Goal: Task Accomplishment & Management: Manage account settings

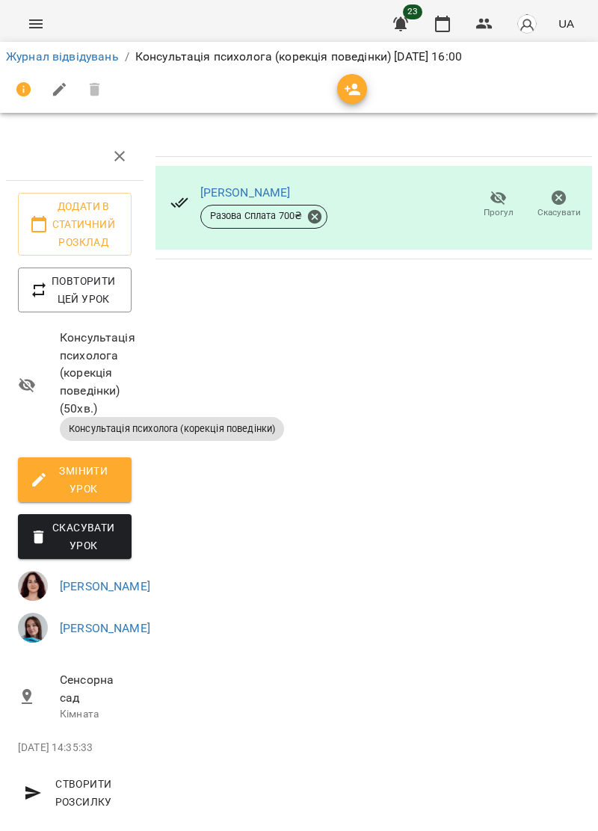
click at [43, 22] on icon "Menu" at bounding box center [36, 24] width 18 height 18
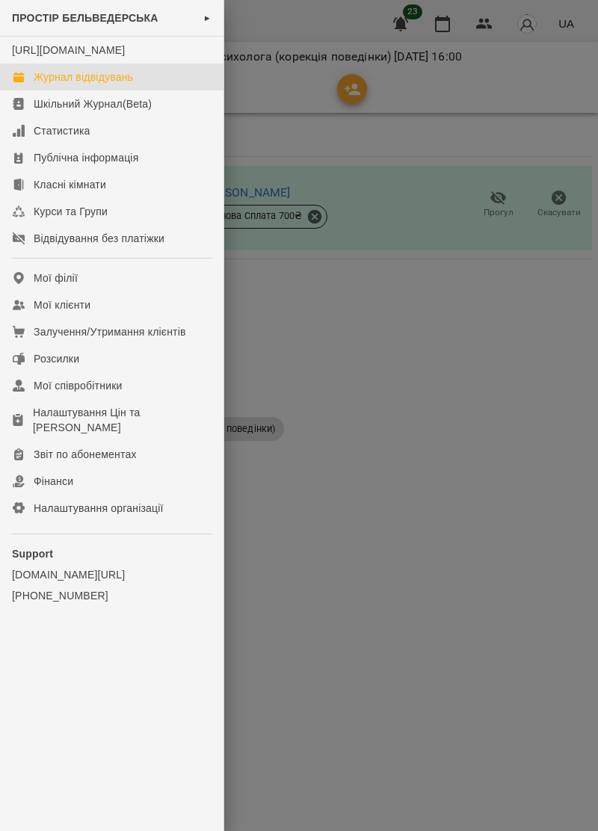
click at [128, 84] on div "Журнал відвідувань" at bounding box center [83, 76] width 99 height 15
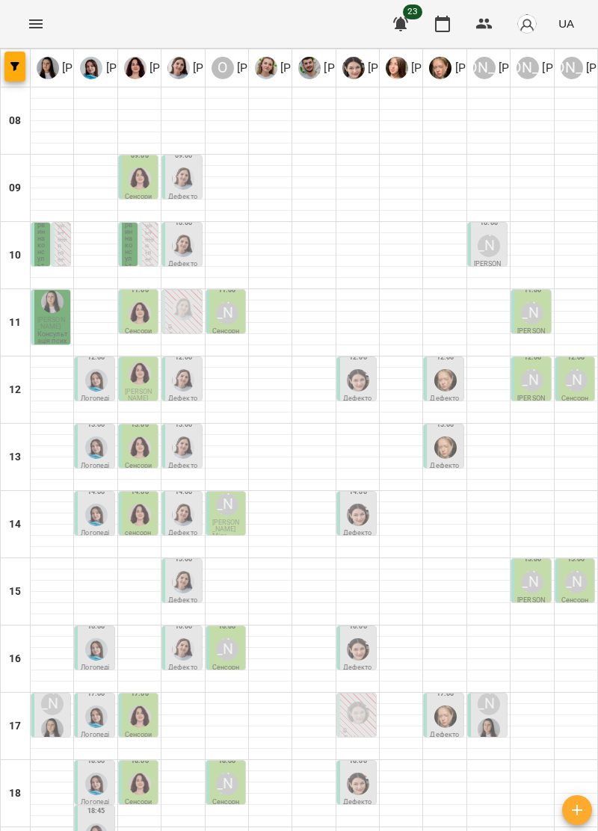
click at [57, 322] on span "Дячук Назар" at bounding box center [51, 323] width 28 height 14
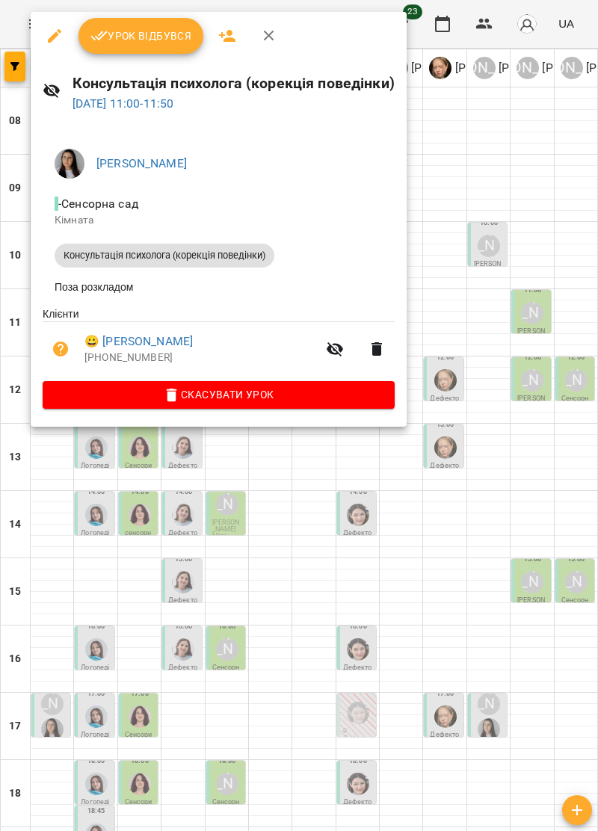
click at [275, 31] on icon "button" at bounding box center [269, 36] width 18 height 18
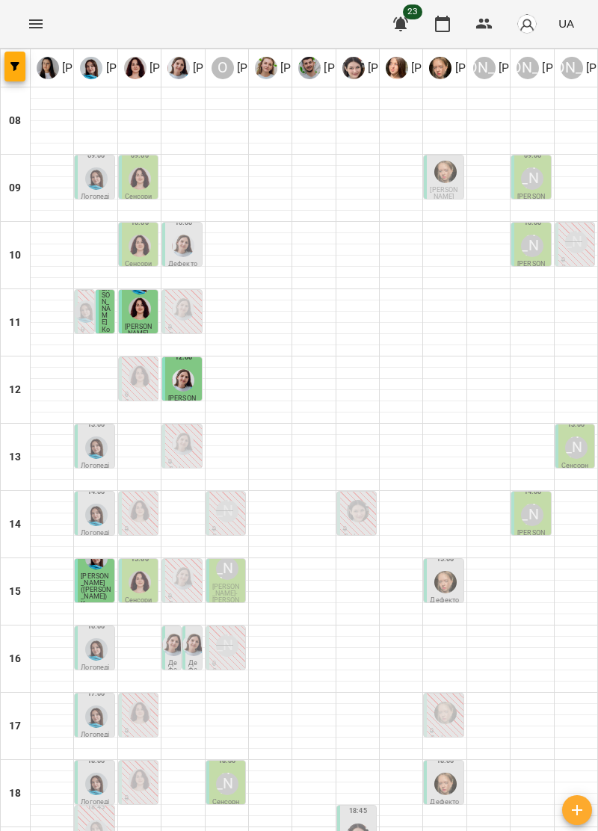
scroll to position [146, 0]
click at [459, 751] on div "18:00" at bounding box center [444, 774] width 30 height 46
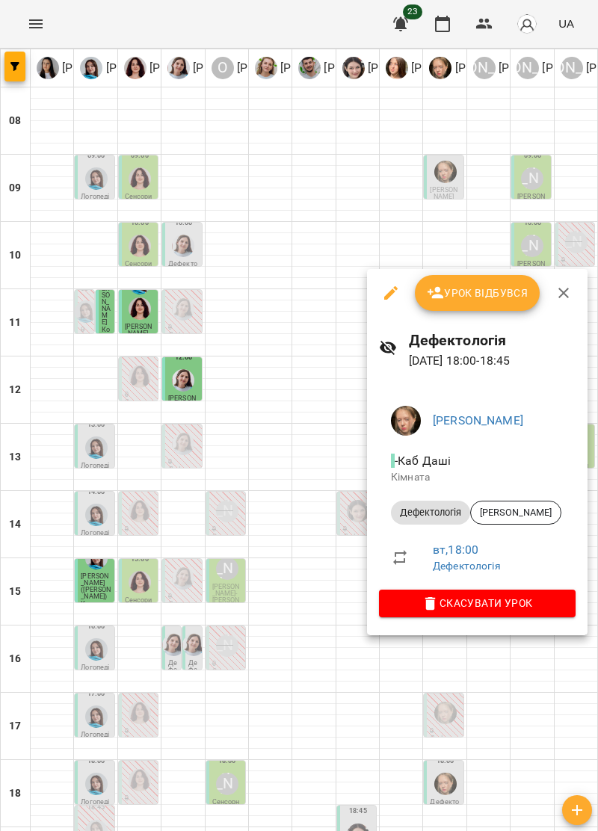
click at [572, 292] on button "button" at bounding box center [563, 293] width 36 height 36
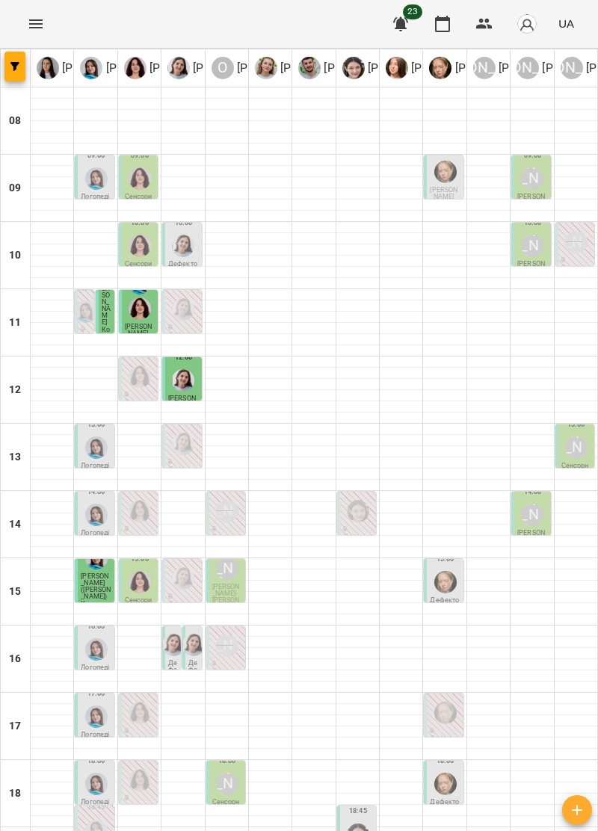
scroll to position [143, 0]
click at [228, 760] on div "18:00 Олександр Шикін Сенсорна" at bounding box center [225, 782] width 40 height 45
click at [233, 769] on div "Олександр Шикін" at bounding box center [227, 783] width 28 height 28
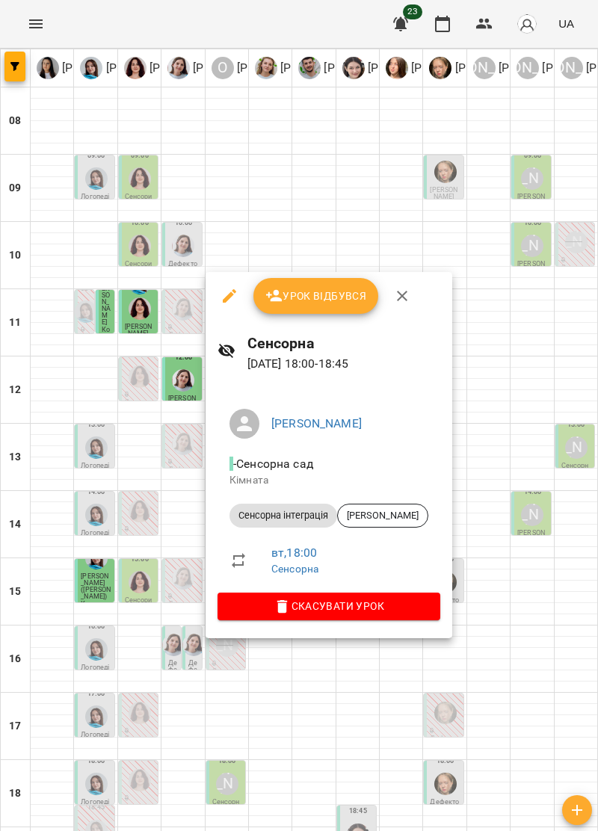
click at [391, 609] on span "Скасувати Урок" at bounding box center [328, 606] width 199 height 18
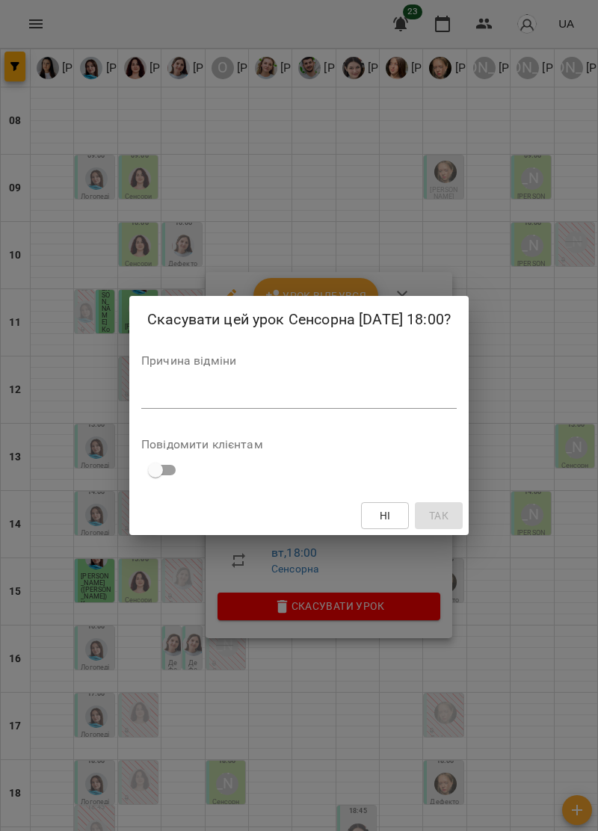
click at [190, 391] on textarea at bounding box center [298, 396] width 315 height 14
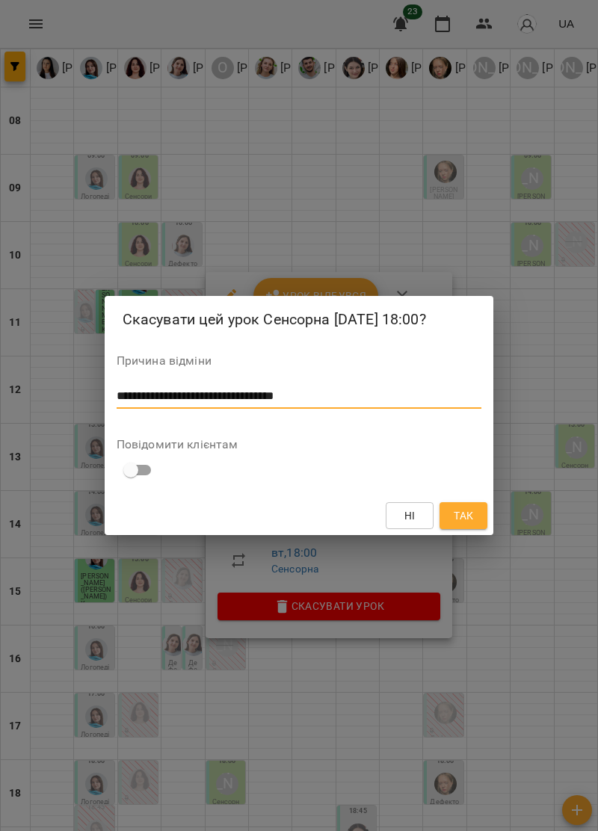
type textarea "**********"
click at [478, 512] on button "Так" at bounding box center [463, 515] width 48 height 27
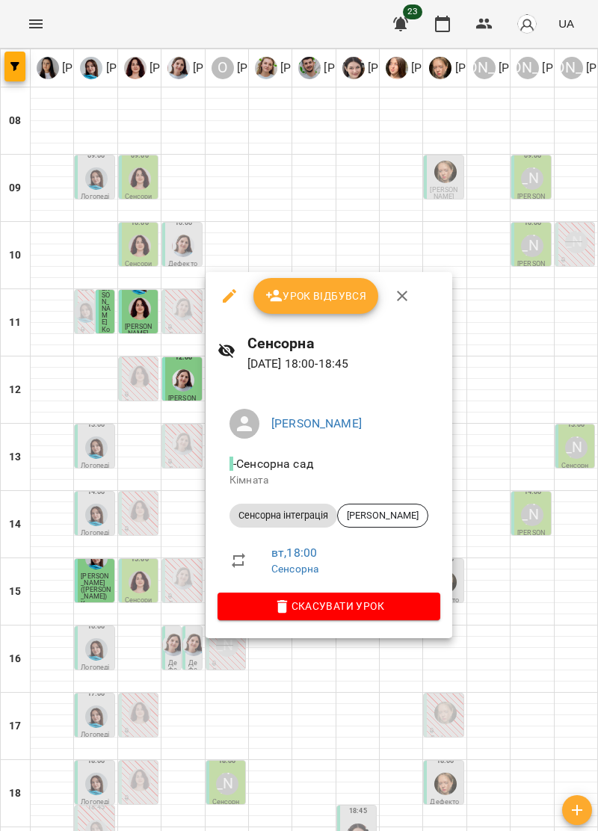
click at [471, 516] on span "Так" at bounding box center [462, 515] width 19 height 18
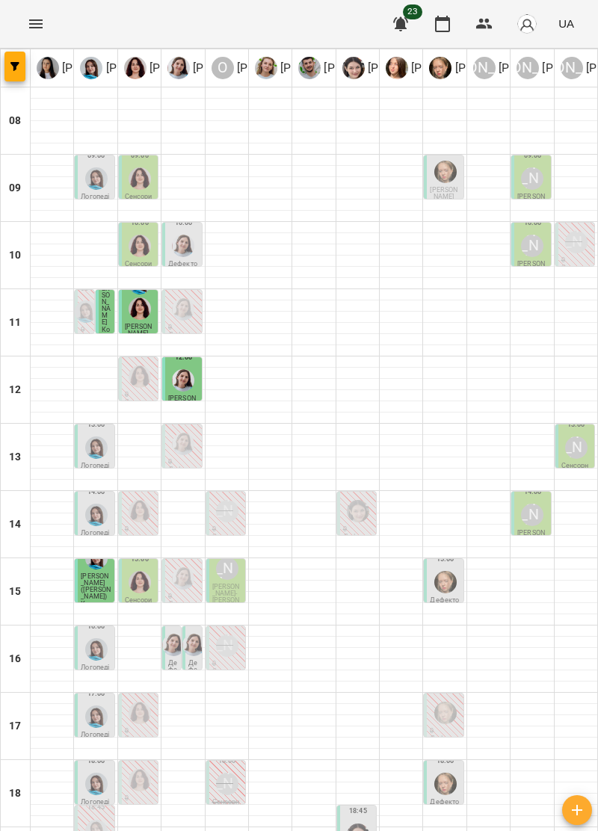
click at [444, 772] on img "Анна Прокопенко" at bounding box center [445, 783] width 22 height 22
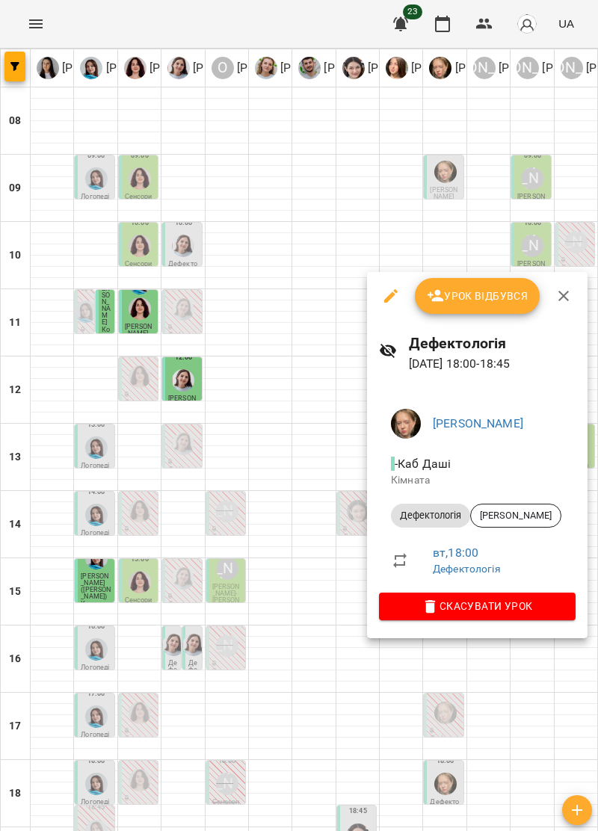
click at [555, 297] on icon "button" at bounding box center [563, 296] width 18 height 18
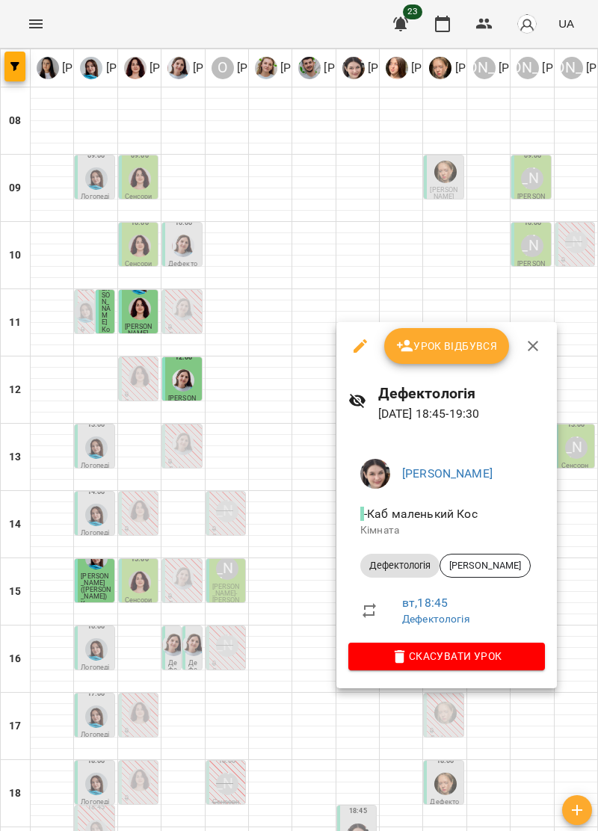
click at [518, 655] on span "Скасувати Урок" at bounding box center [446, 656] width 173 height 18
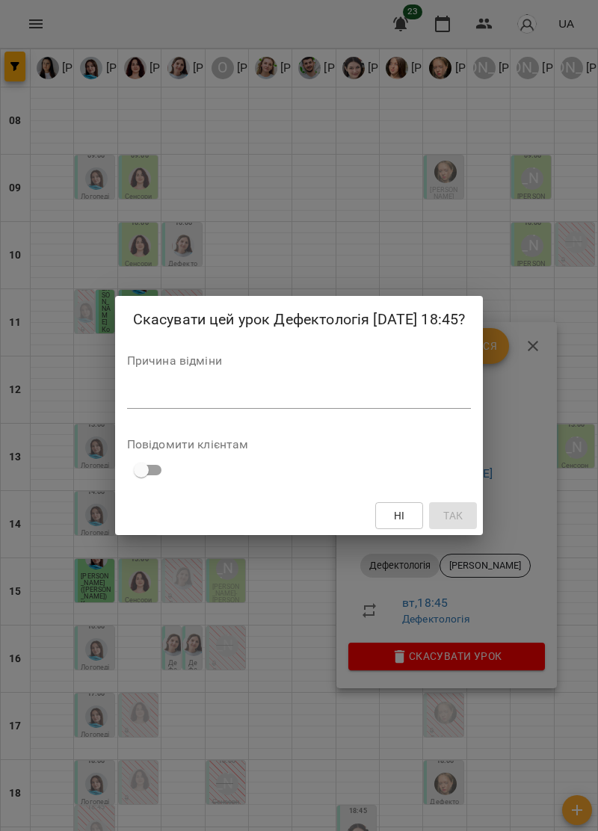
click at [181, 391] on textarea at bounding box center [299, 396] width 344 height 14
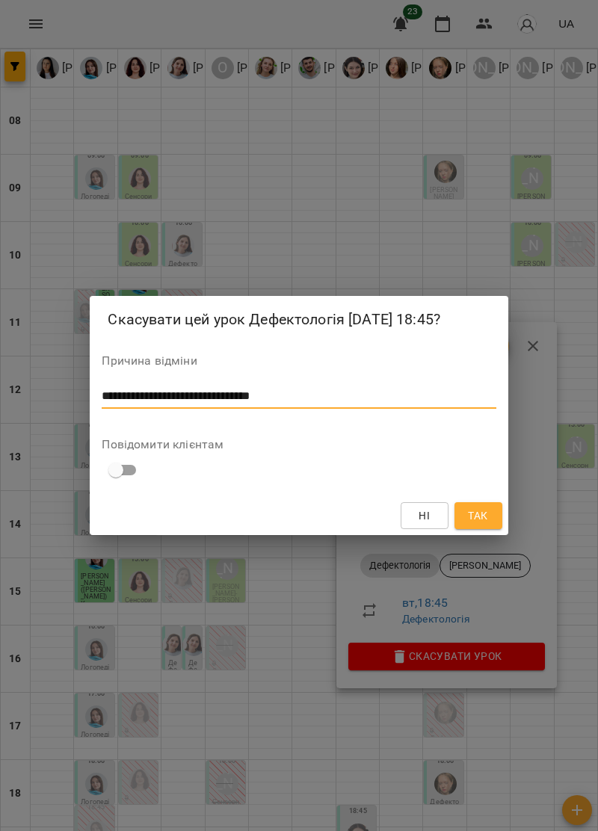
type textarea "**********"
click at [484, 515] on span "Так" at bounding box center [477, 515] width 19 height 18
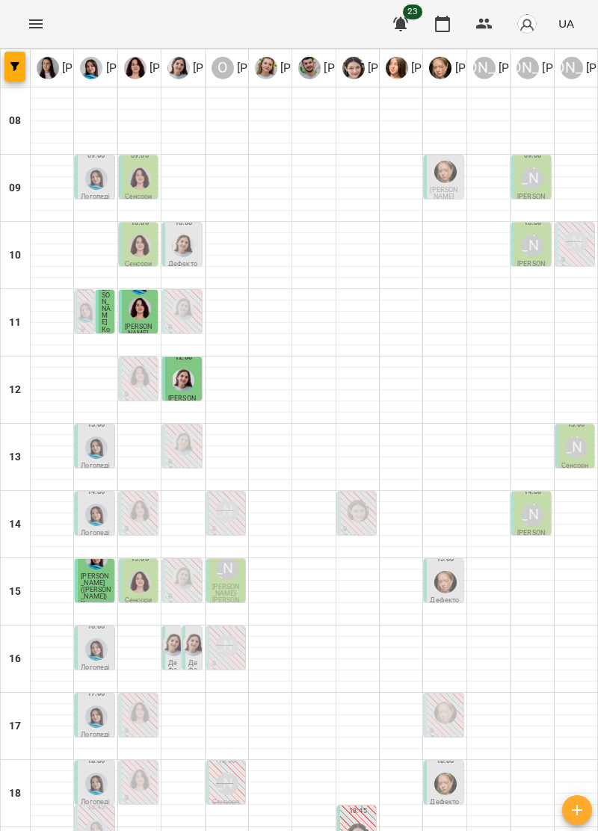
scroll to position [146, 0]
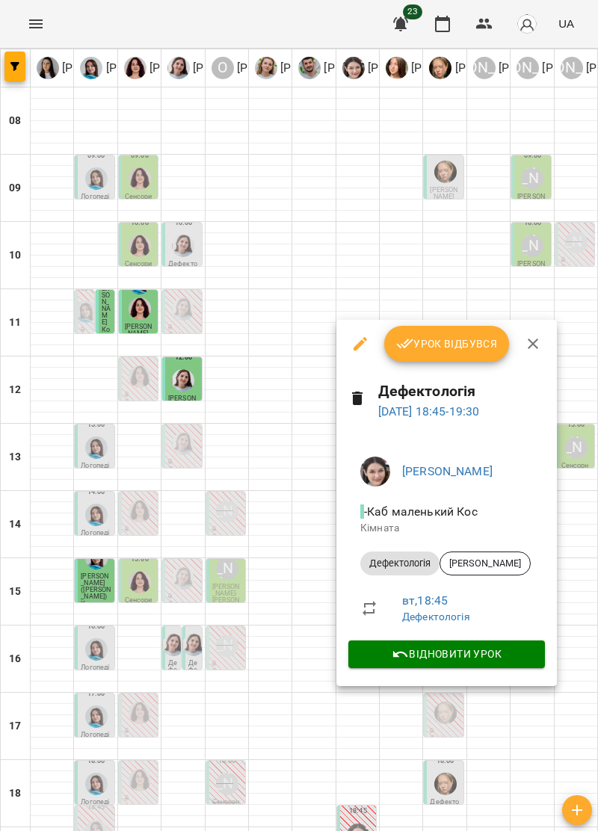
click at [532, 353] on button "button" at bounding box center [533, 344] width 36 height 36
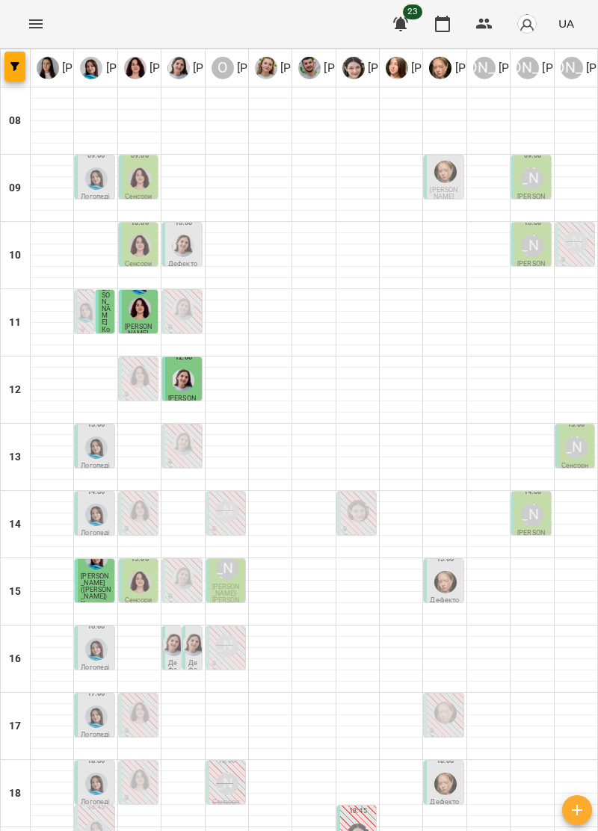
scroll to position [140, 0]
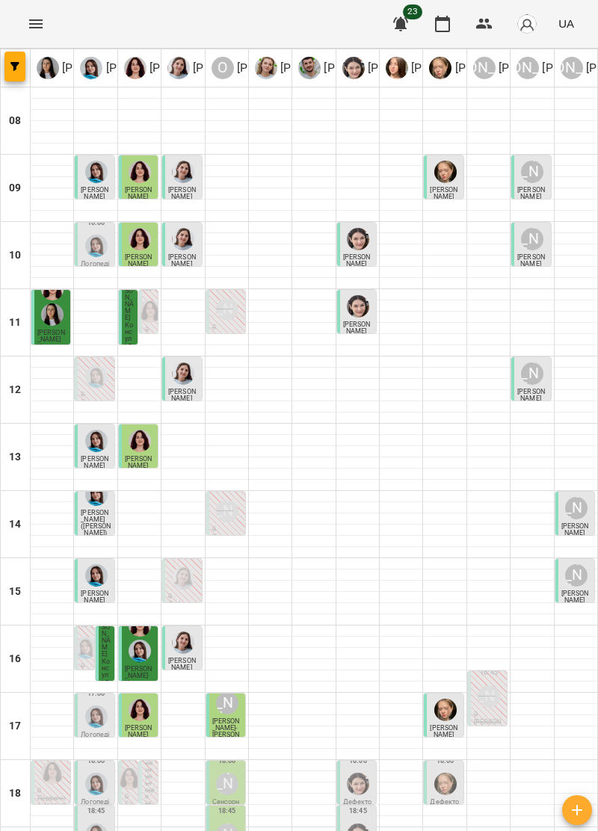
scroll to position [145, 0]
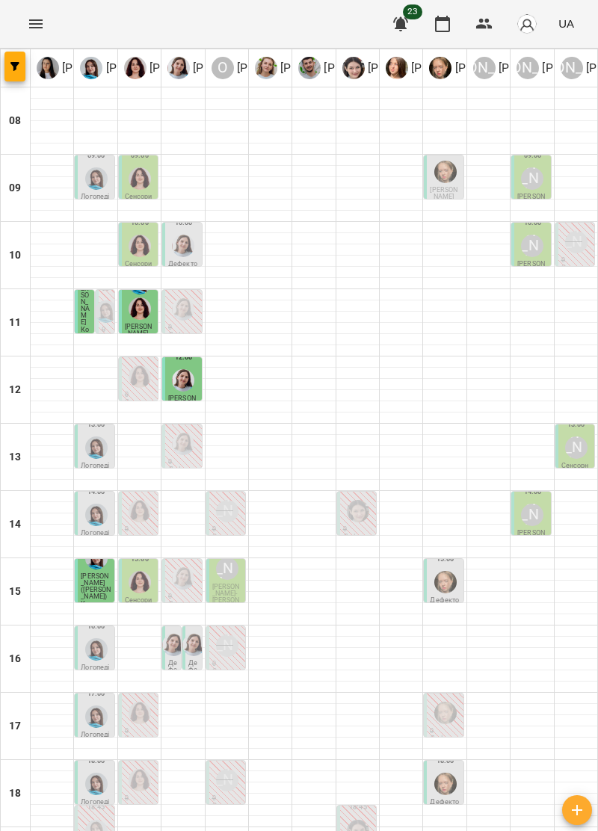
scroll to position [146, 0]
click at [442, 772] on img "Анна Прокопенко" at bounding box center [445, 783] width 22 height 22
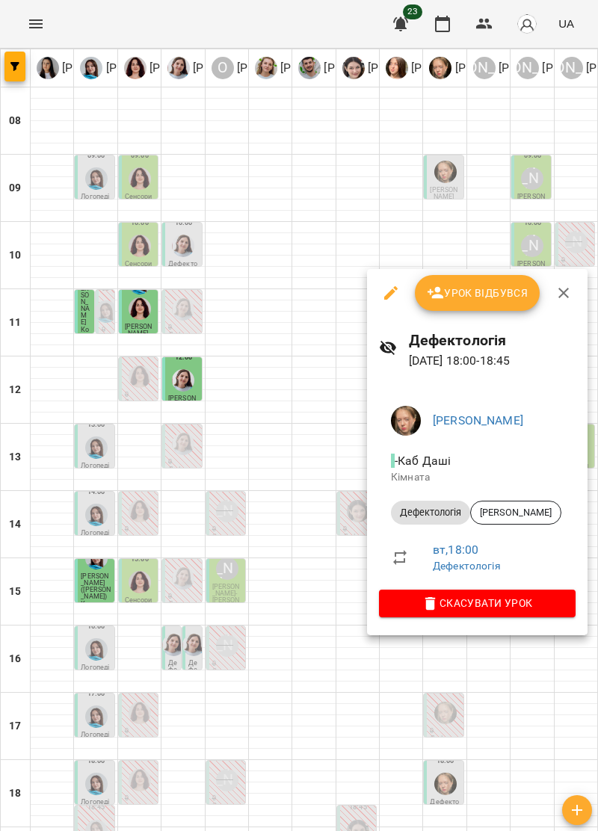
click at [568, 296] on icon "button" at bounding box center [563, 293] width 18 height 18
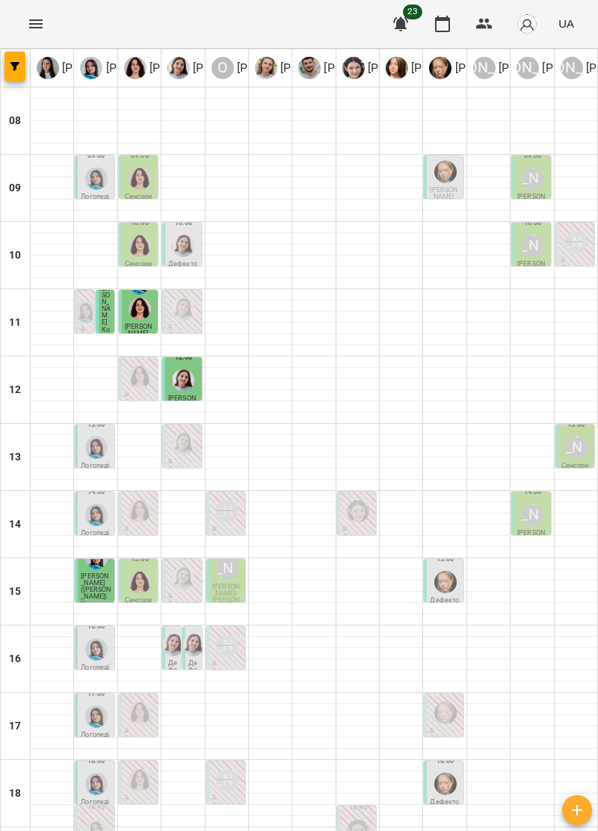
scroll to position [138, 0]
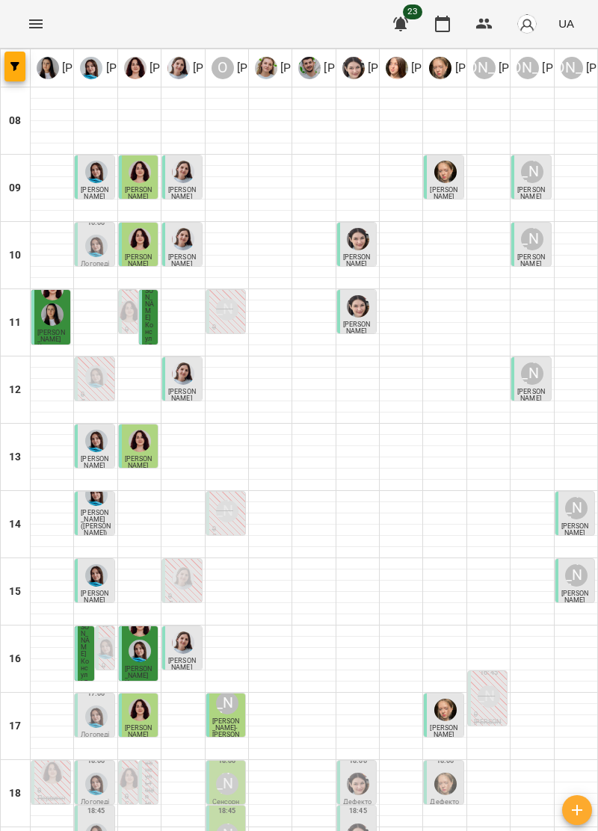
scroll to position [146, 0]
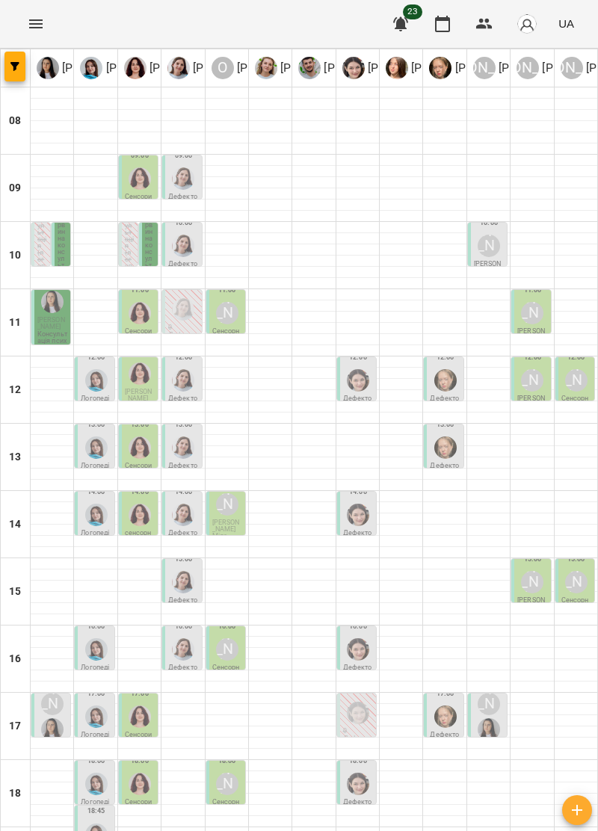
click at [93, 383] on img "Тетяна Хомин" at bounding box center [96, 380] width 22 height 22
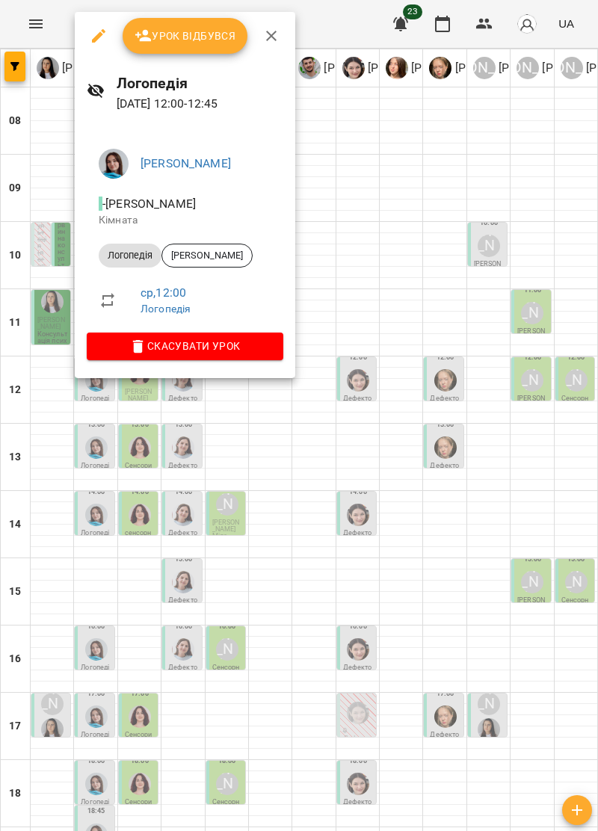
click at [270, 31] on icon "button" at bounding box center [271, 36] width 18 height 18
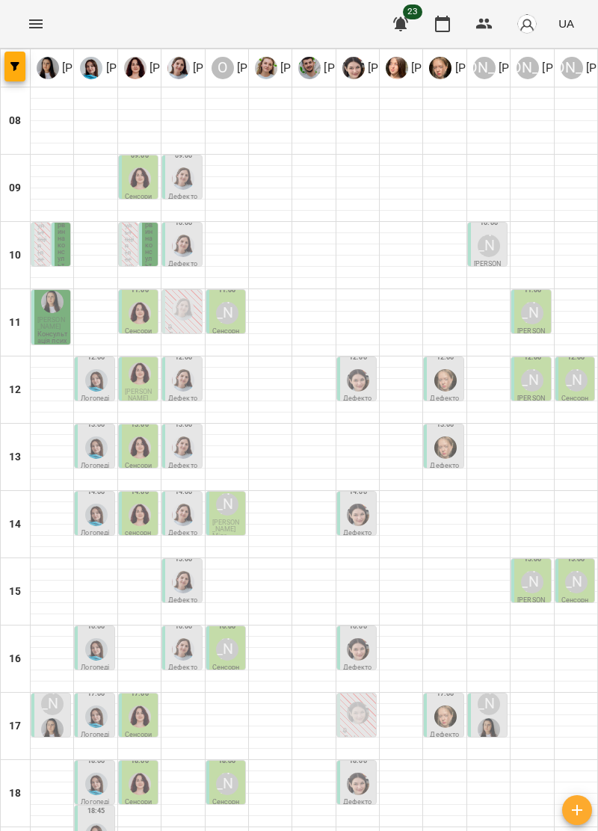
click at [149, 387] on div at bounding box center [139, 373] width 28 height 28
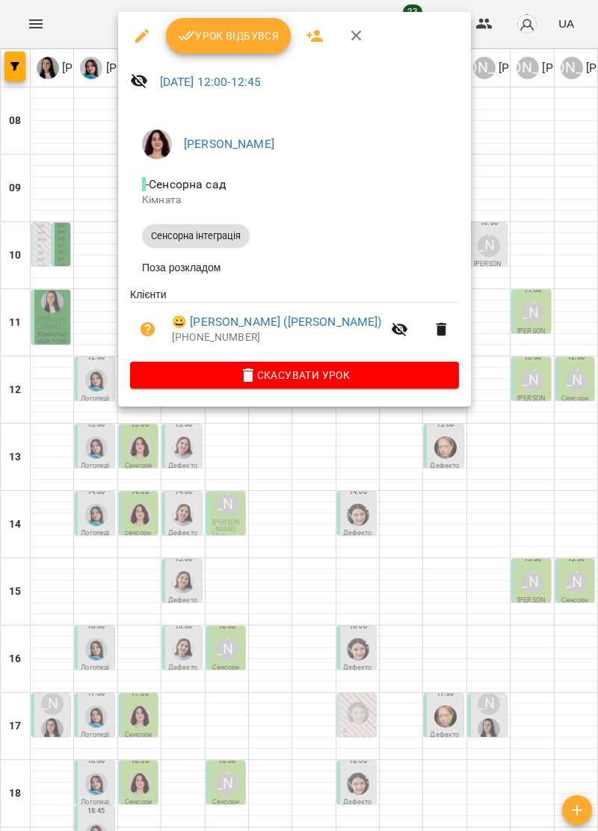
click at [359, 18] on button "button" at bounding box center [356, 36] width 36 height 36
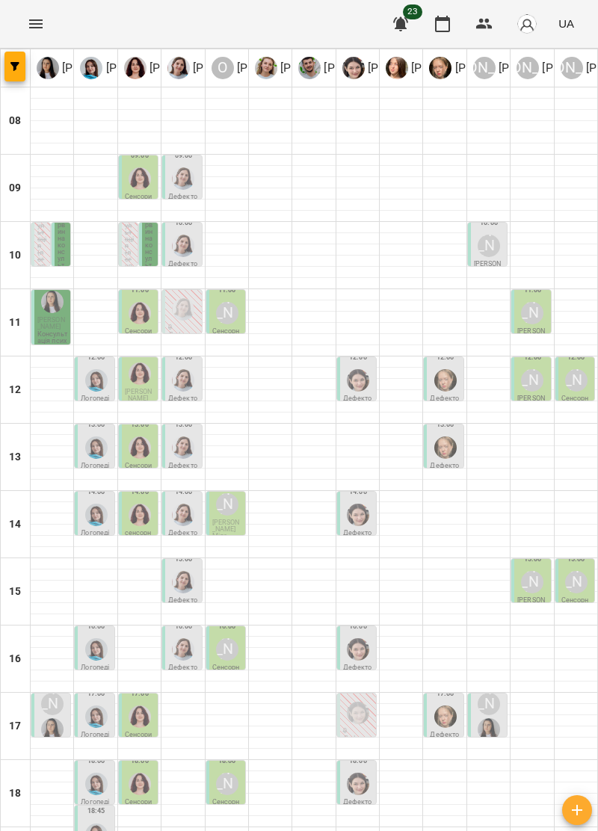
click at [193, 388] on div at bounding box center [183, 380] width 28 height 28
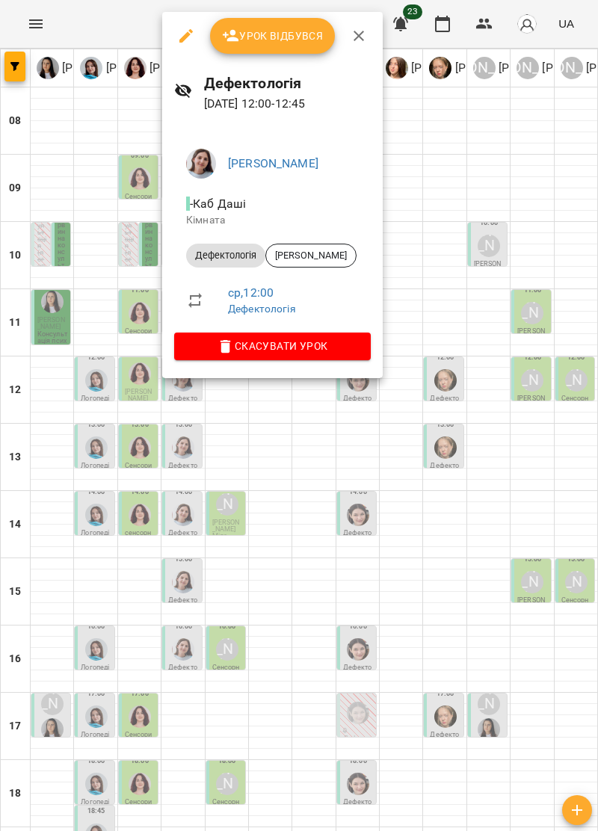
click at [360, 34] on icon "button" at bounding box center [359, 36] width 18 height 18
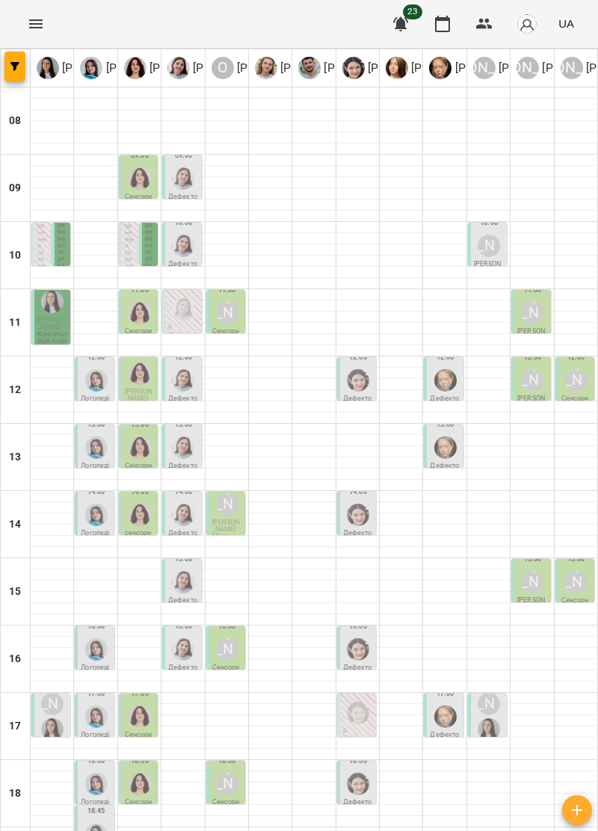
click at [360, 385] on img "Софія Цюпер" at bounding box center [358, 380] width 22 height 22
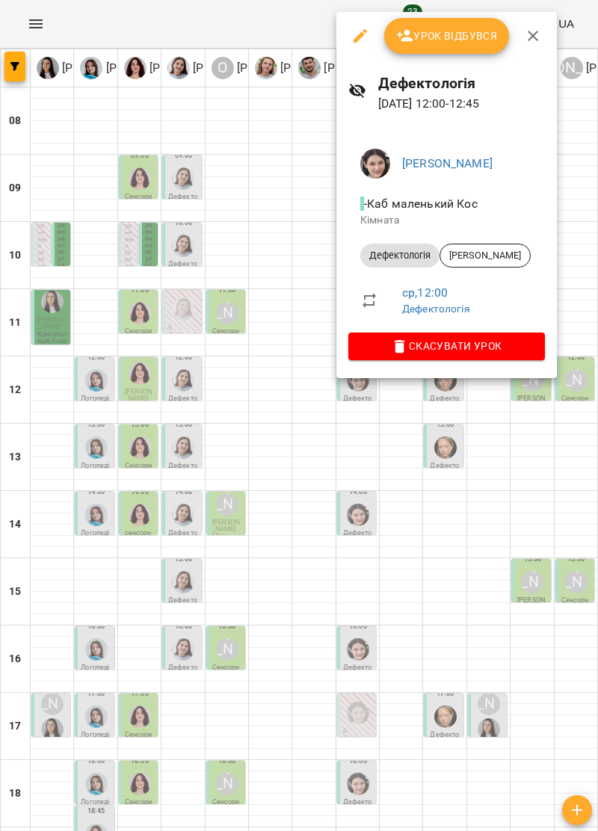
click at [530, 40] on icon "button" at bounding box center [533, 36] width 18 height 18
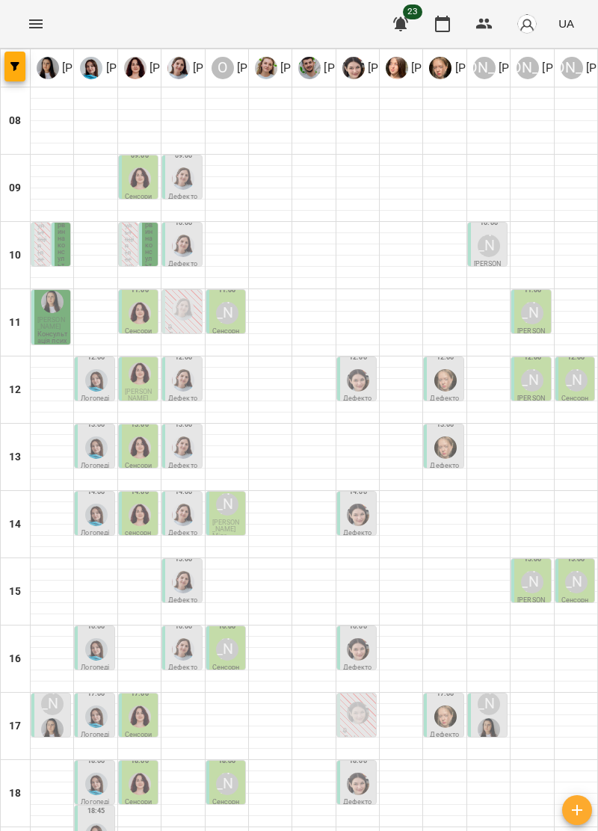
scroll to position [72, 0]
click at [55, 317] on p "Дячук Назар" at bounding box center [52, 323] width 30 height 13
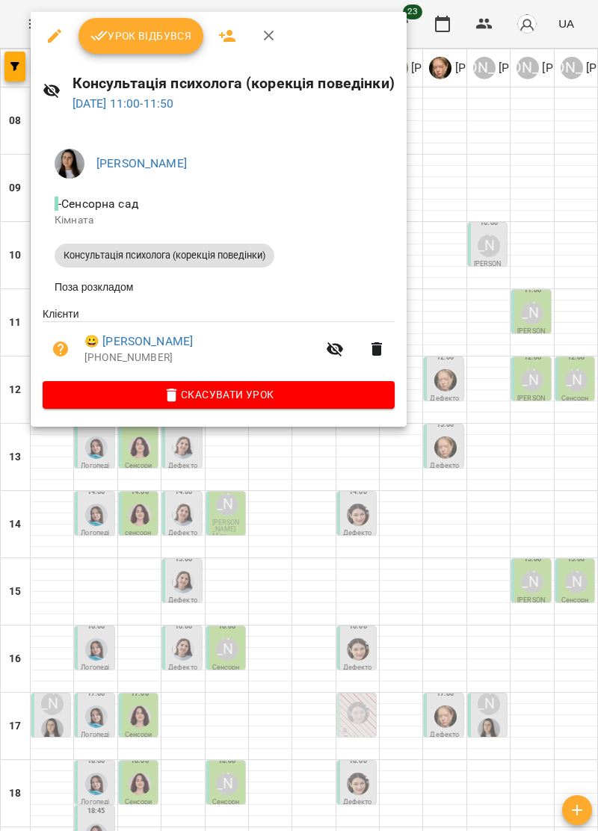
click at [264, 33] on icon "button" at bounding box center [269, 36] width 10 height 10
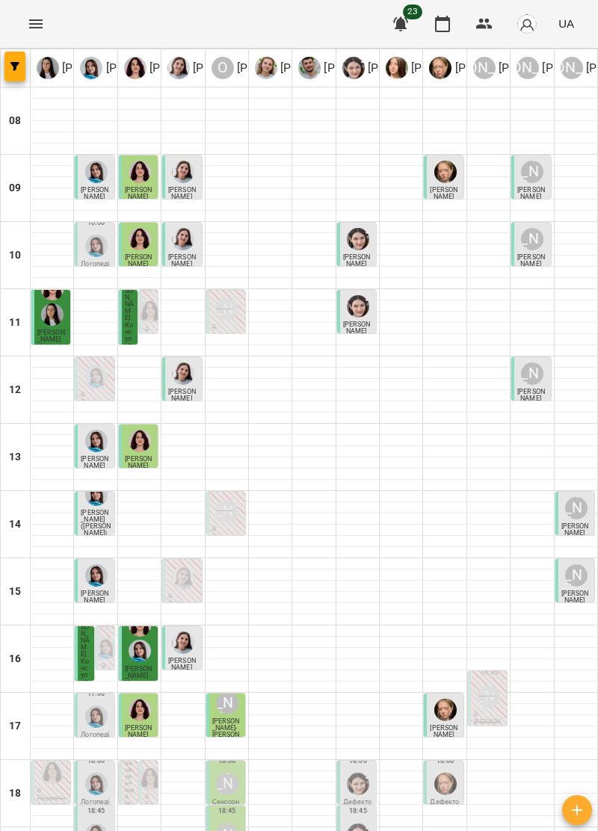
scroll to position [136, 0]
click at [536, 826] on div at bounding box center [531, 826] width 43 height 1
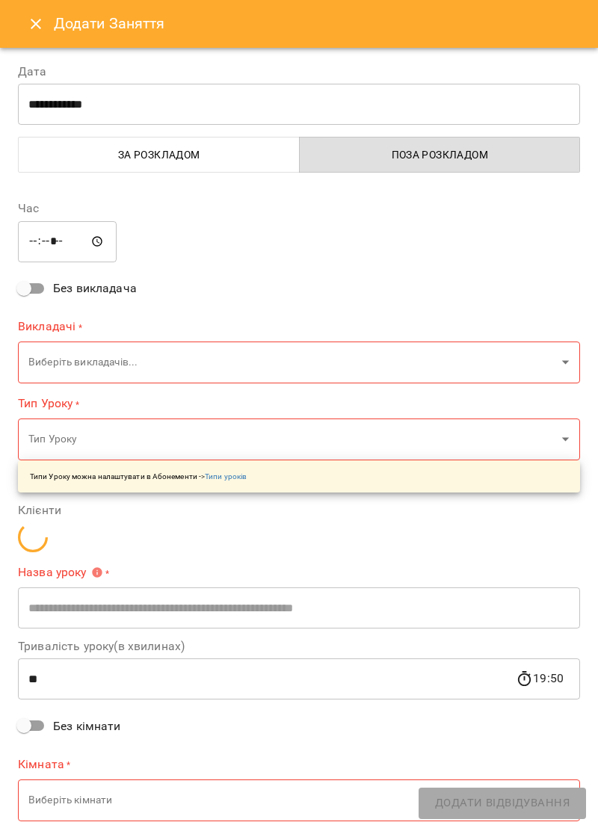
type input "**********"
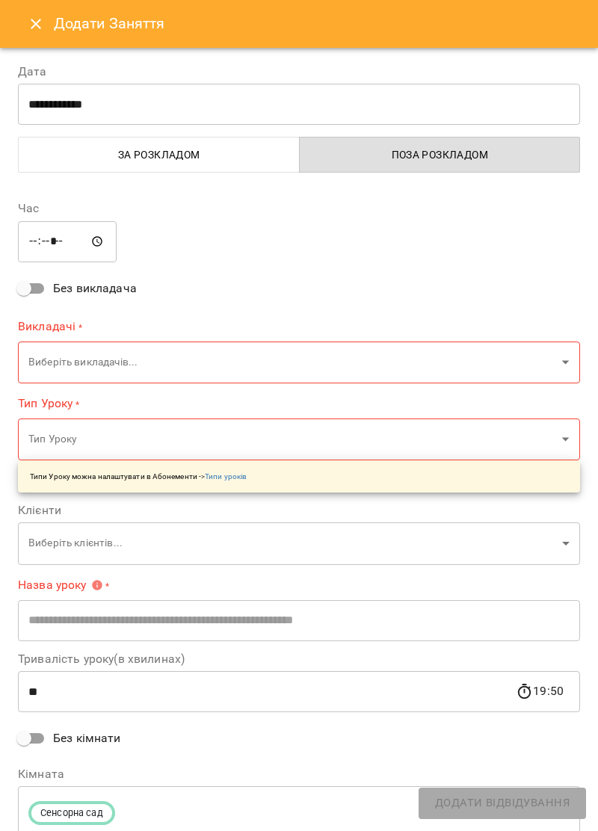
click at [27, 25] on icon "Close" at bounding box center [36, 24] width 18 height 18
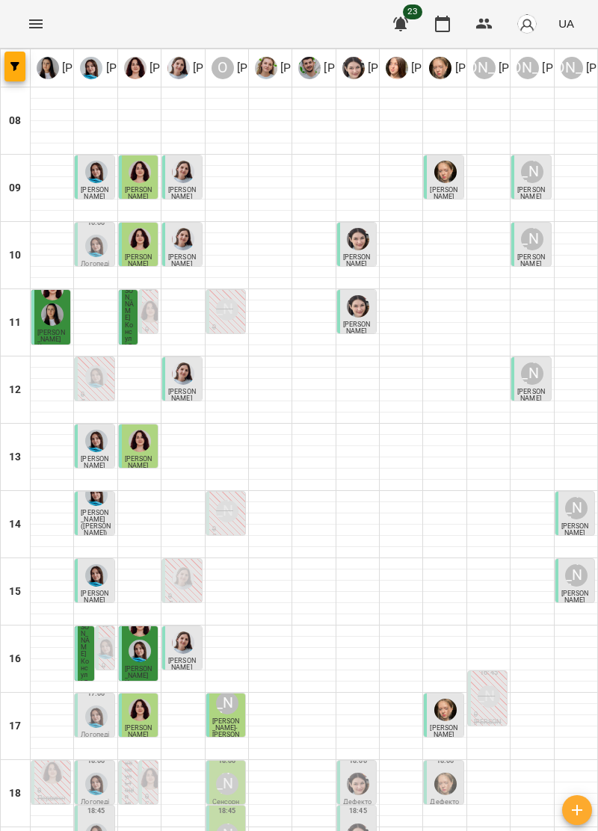
scroll to position [146, 0]
click at [218, 820] on div "Олександр Шикін" at bounding box center [227, 834] width 28 height 28
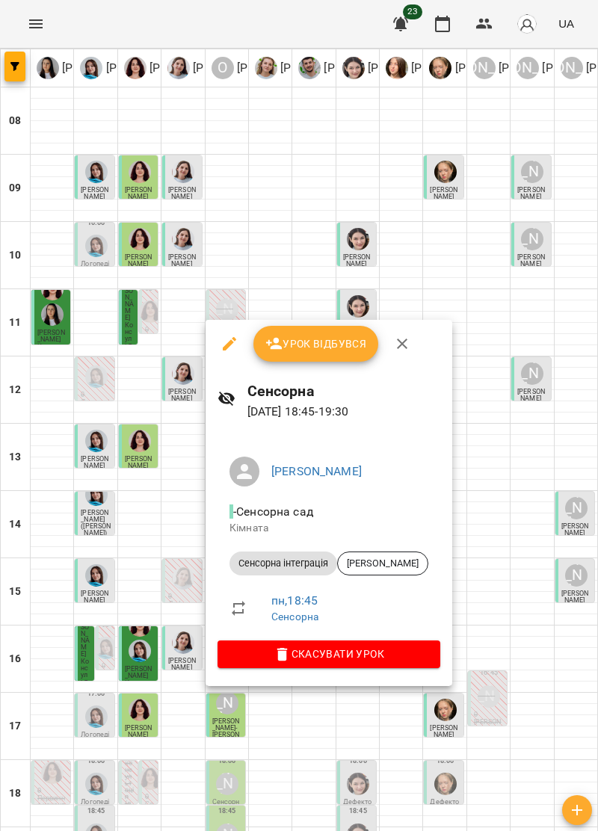
click at [404, 344] on icon "button" at bounding box center [402, 344] width 18 height 18
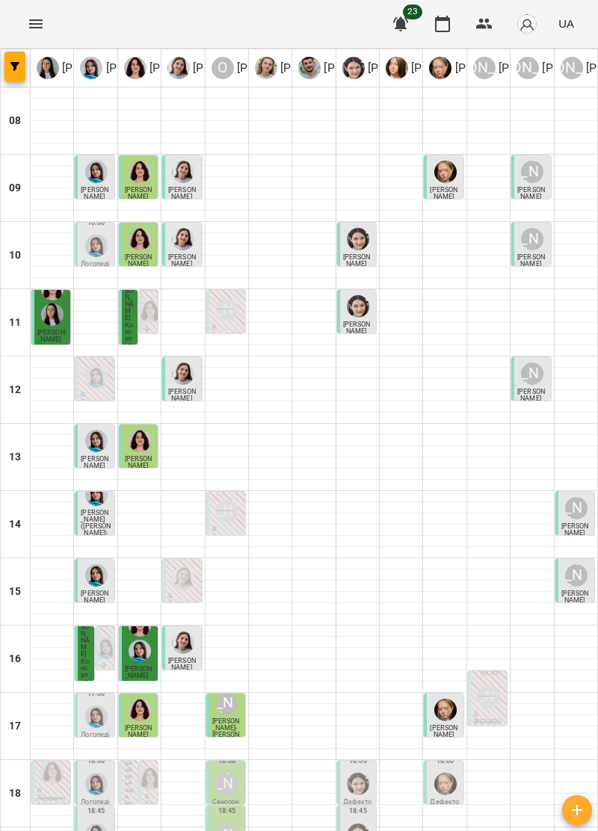
click at [137, 724] on span "Кузик Матвій" at bounding box center [139, 731] width 28 height 14
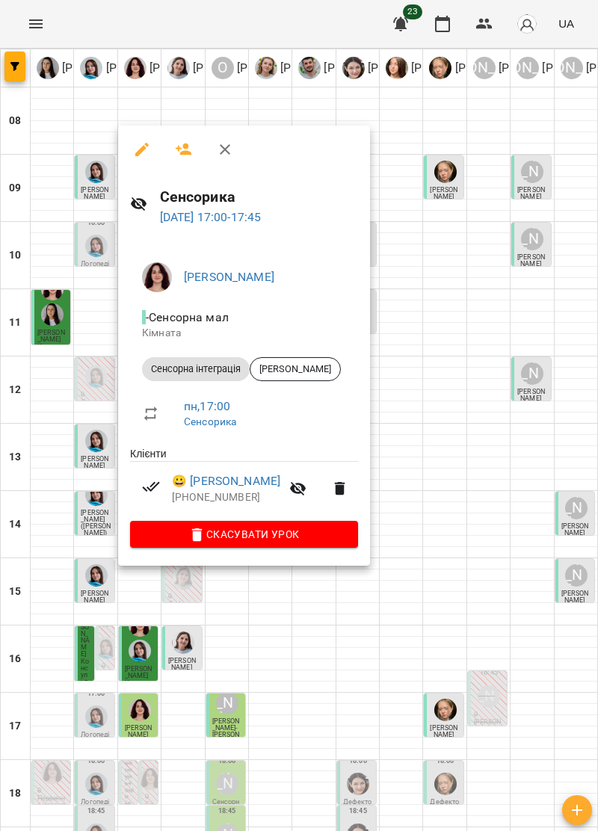
click at [406, 385] on div at bounding box center [299, 415] width 598 height 831
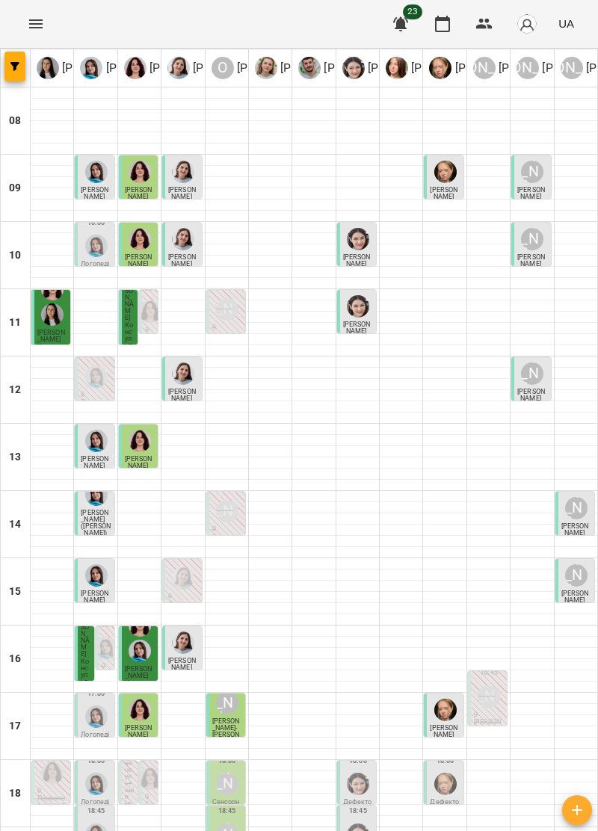
click at [40, 21] on icon "Menu" at bounding box center [35, 23] width 13 height 9
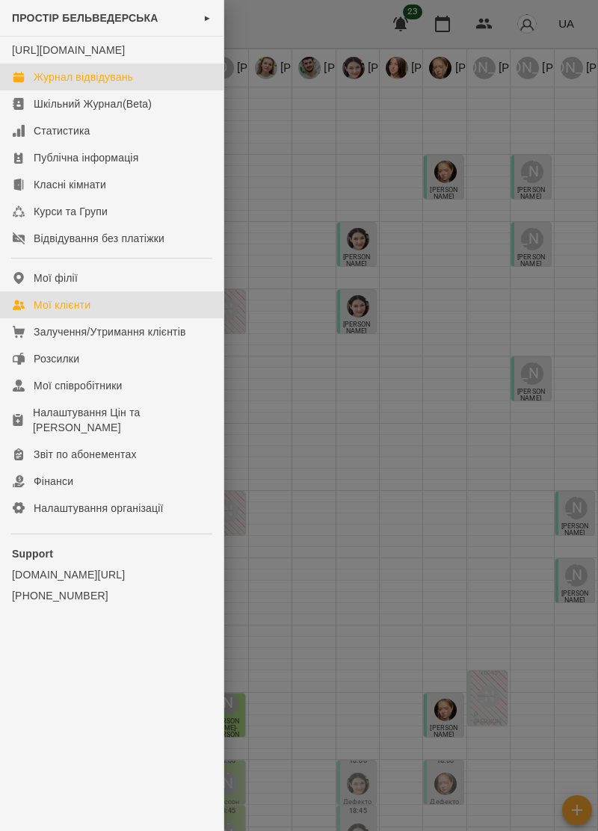
click at [87, 312] on div "Мої клієнти" at bounding box center [62, 304] width 57 height 15
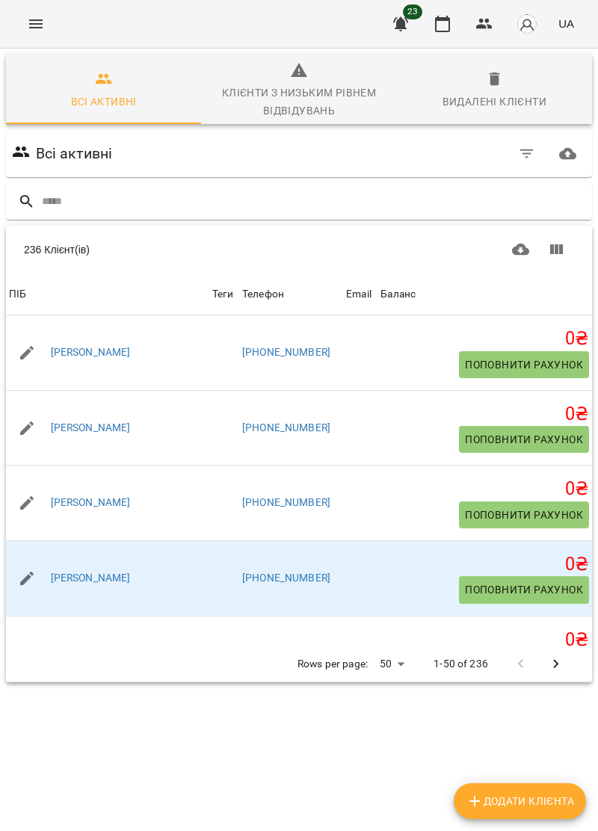
click at [169, 196] on input "text" at bounding box center [314, 201] width 544 height 25
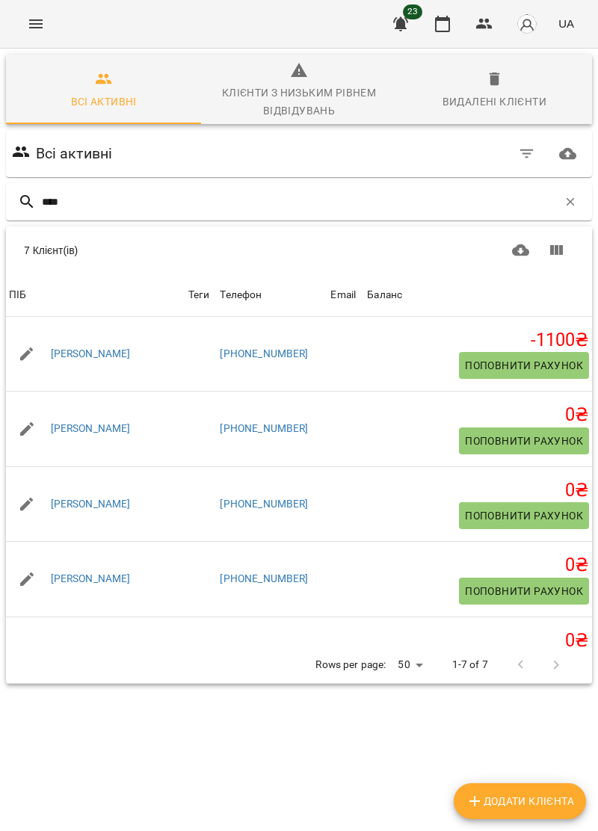
type input "*****"
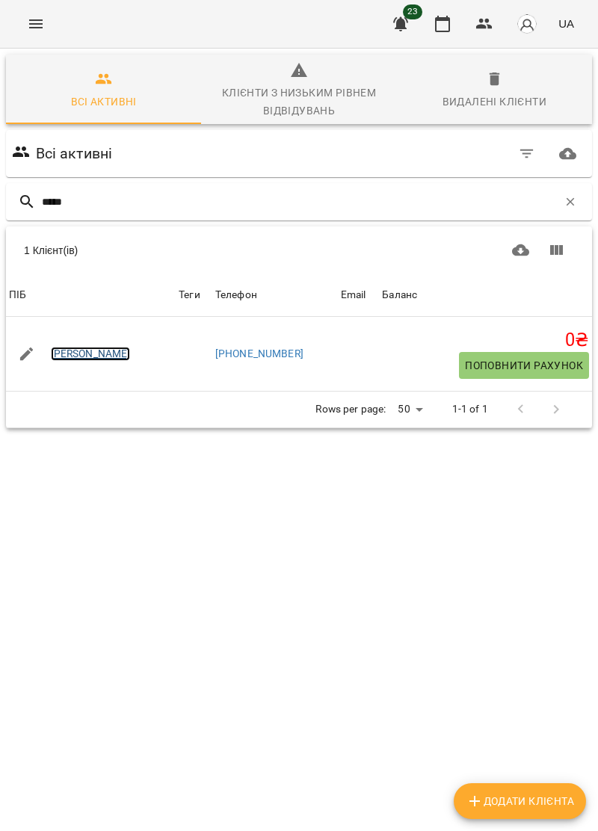
click at [114, 353] on link "Кузик Матвій" at bounding box center [91, 354] width 80 height 15
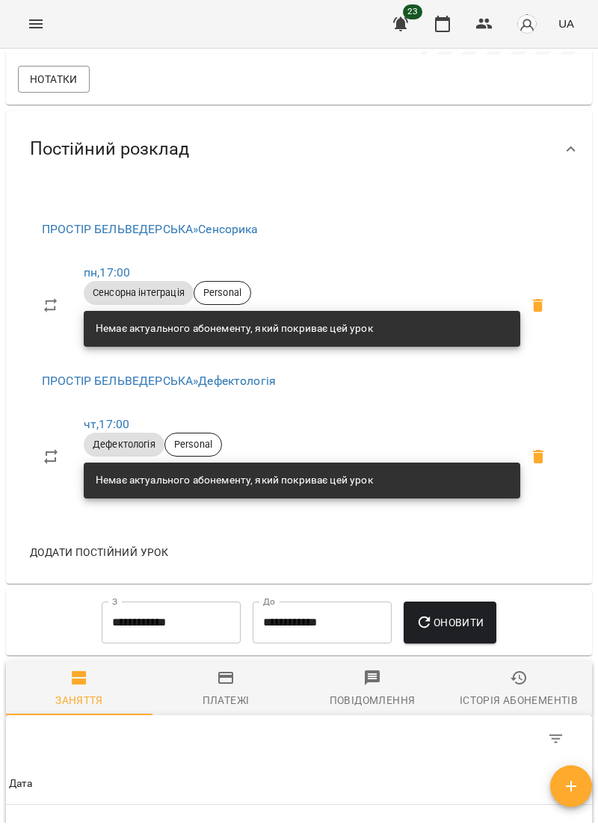
scroll to position [618, 0]
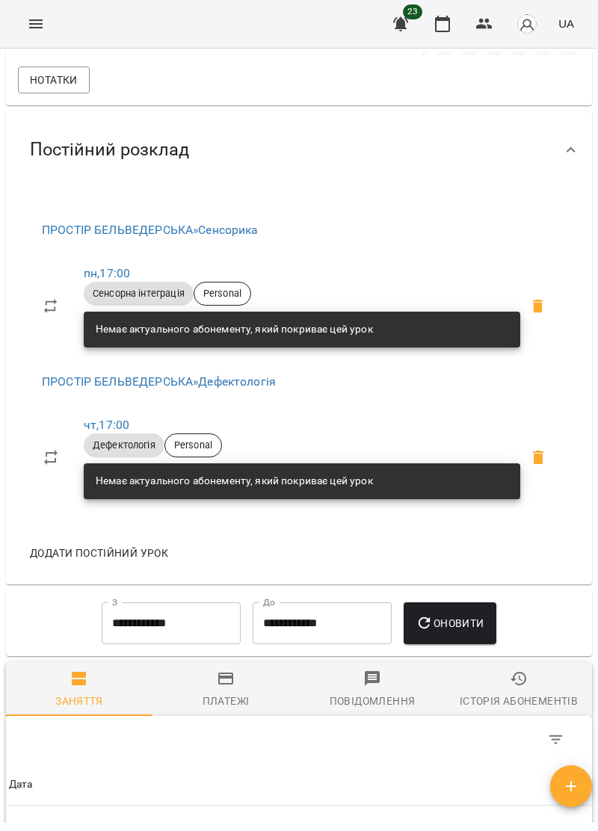
click at [546, 315] on icon at bounding box center [538, 306] width 18 height 18
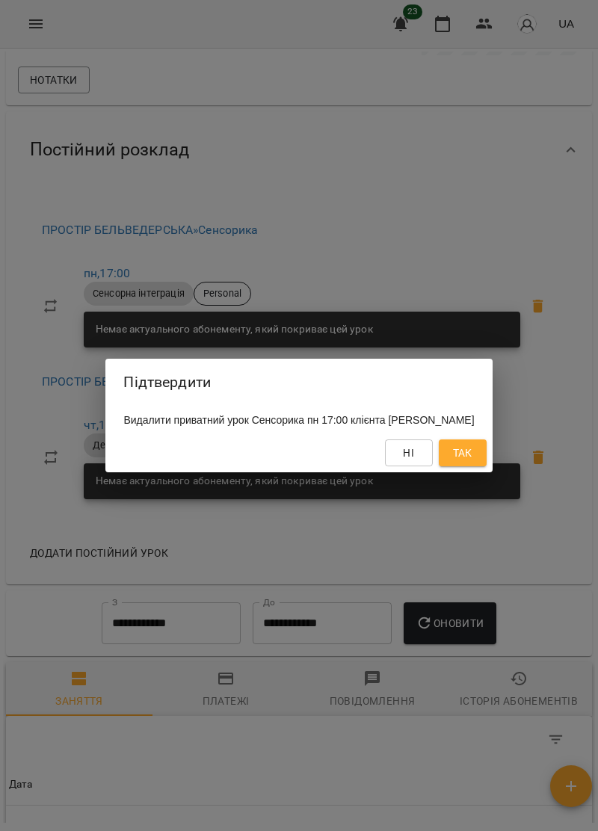
click at [472, 453] on span "Так" at bounding box center [462, 453] width 19 height 18
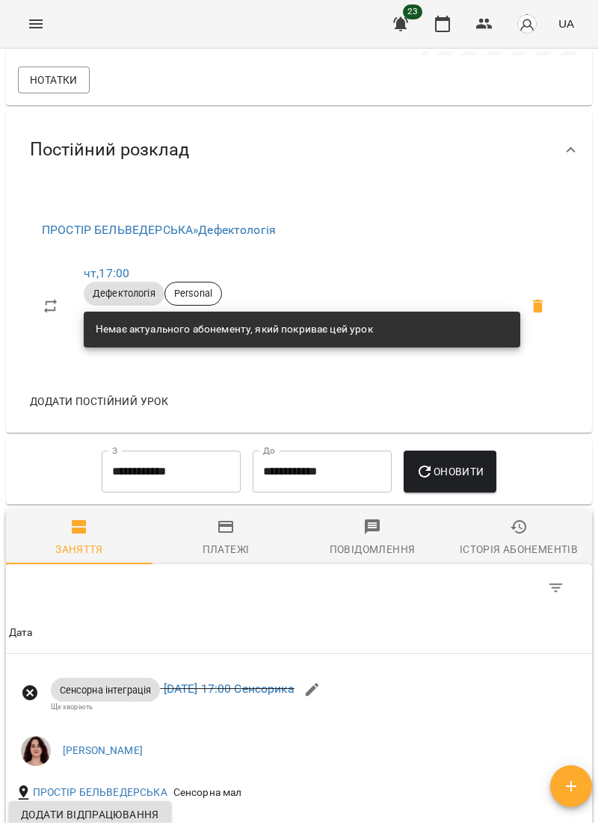
click at [154, 410] on span "Додати постійний урок" at bounding box center [99, 401] width 138 height 18
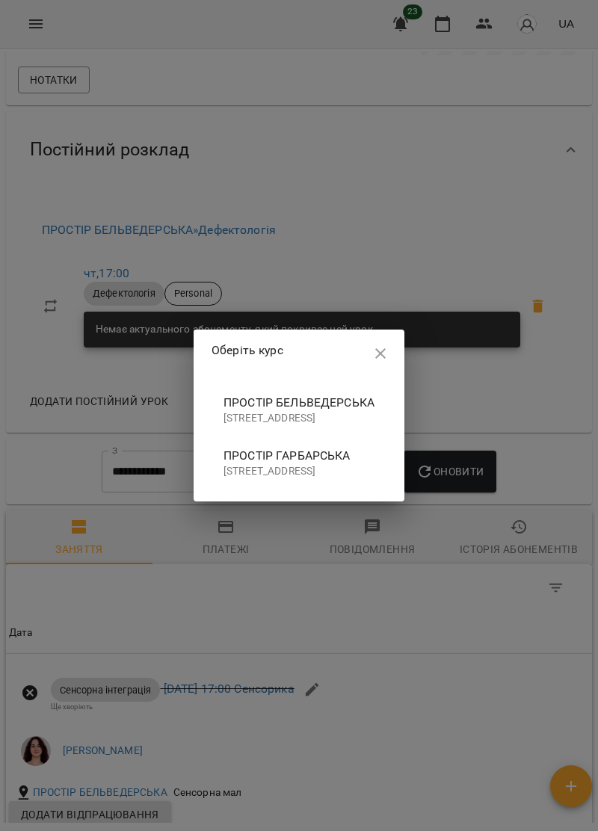
click at [257, 411] on p "вулиця Бельведерська, 43, Івано-Франківськ, Івано-Франківська область, Україна" at bounding box center [298, 418] width 151 height 15
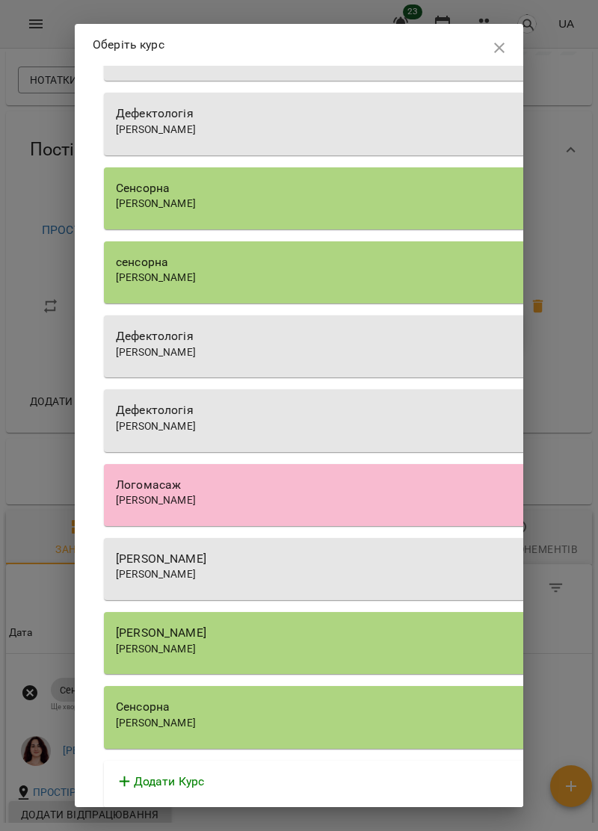
scroll to position [173, 0]
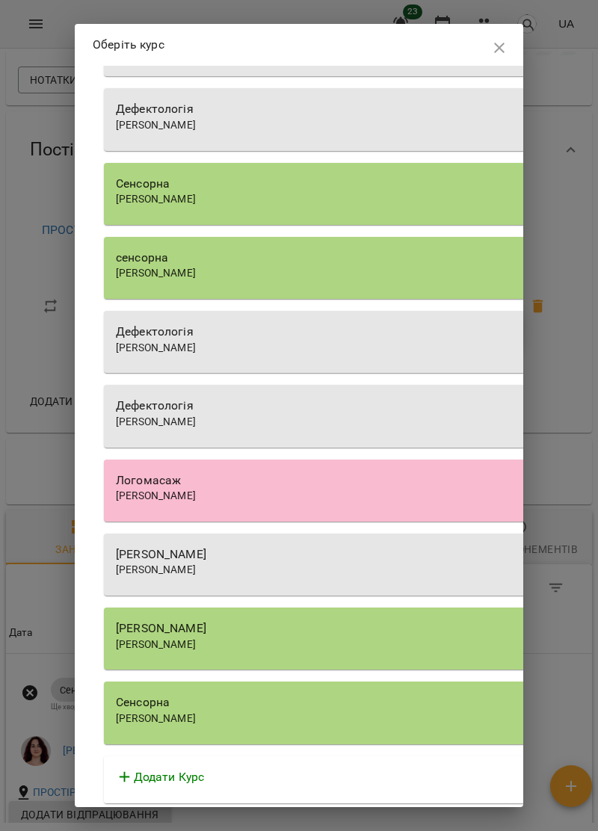
click at [329, 707] on div "Сенсорна" at bounding box center [373, 702] width 514 height 18
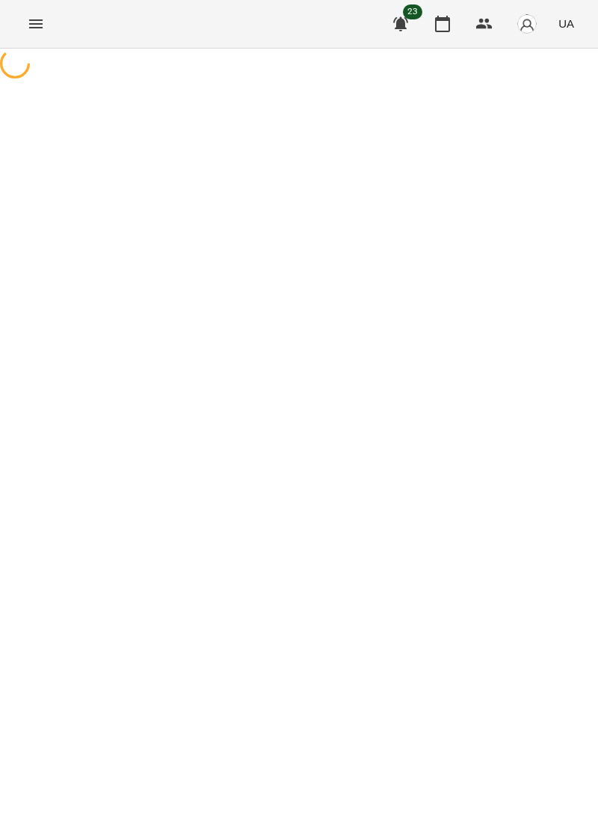
select select "**********"
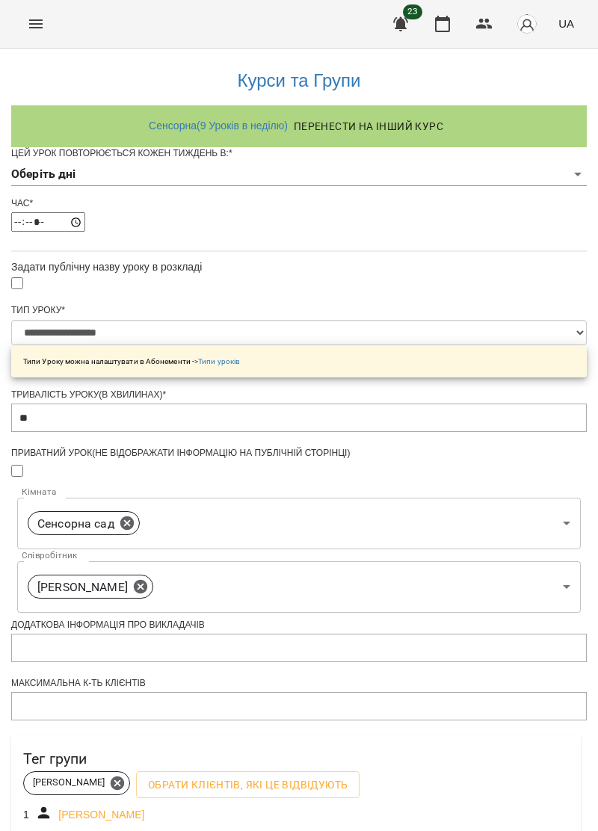
click at [471, 199] on body "**********" at bounding box center [299, 486] width 598 height 972
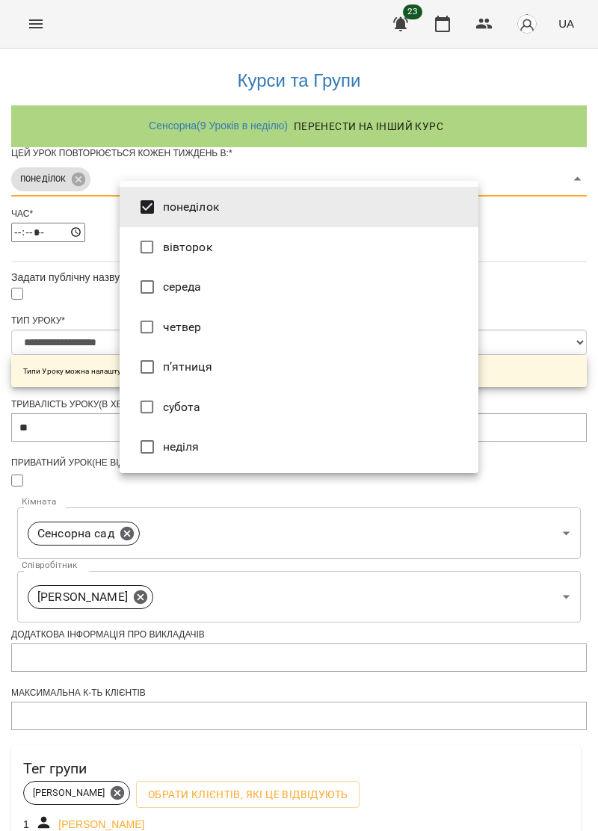
type input "*"
click at [530, 231] on div at bounding box center [299, 415] width 598 height 831
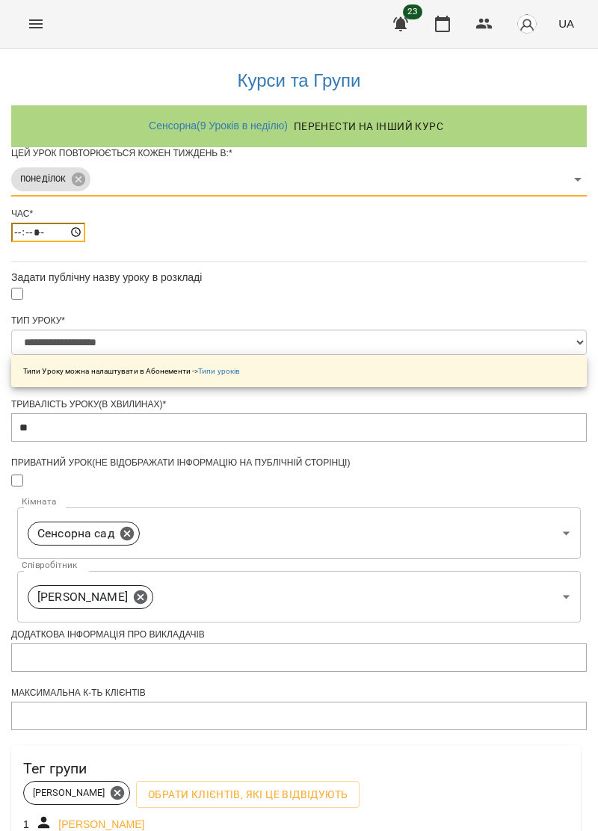
click at [85, 242] on input "*****" at bounding box center [48, 232] width 74 height 19
type input "*****"
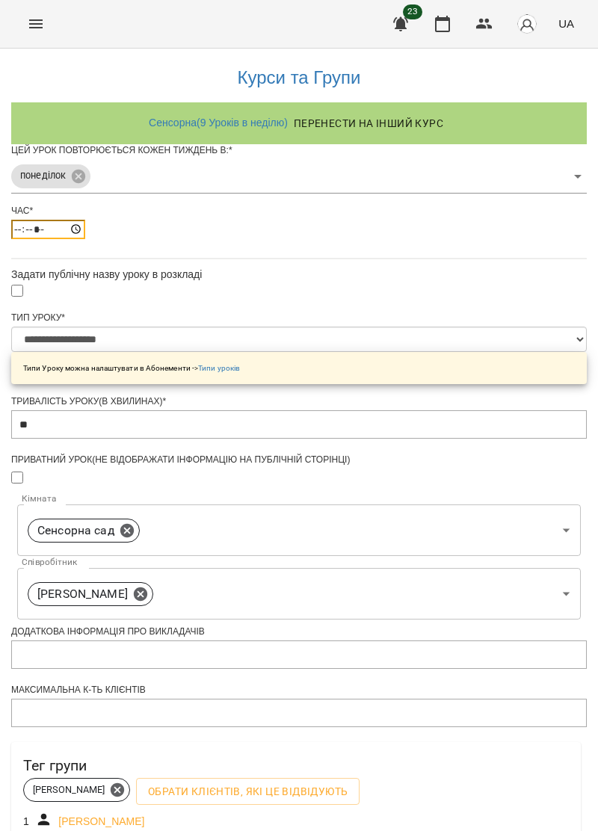
scroll to position [221, 0]
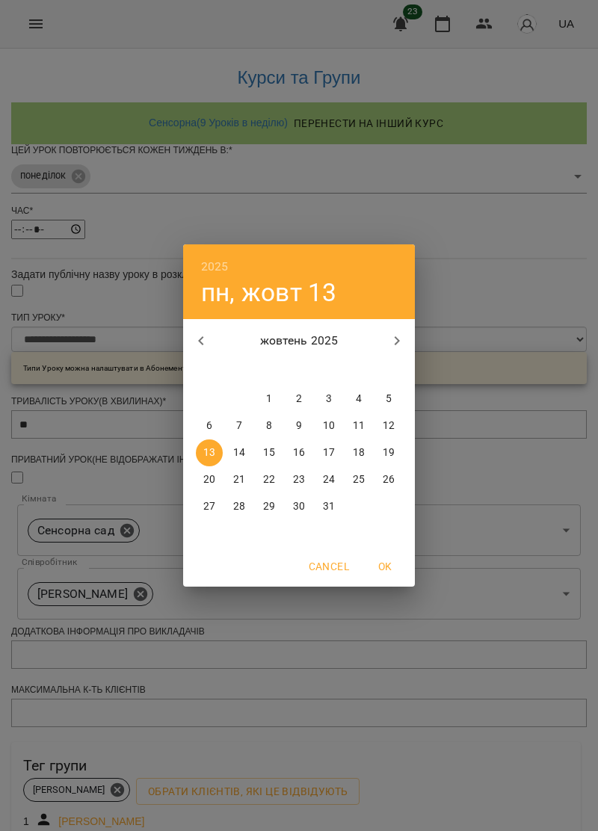
click at [215, 480] on span "20" at bounding box center [209, 479] width 27 height 15
type input "**********"
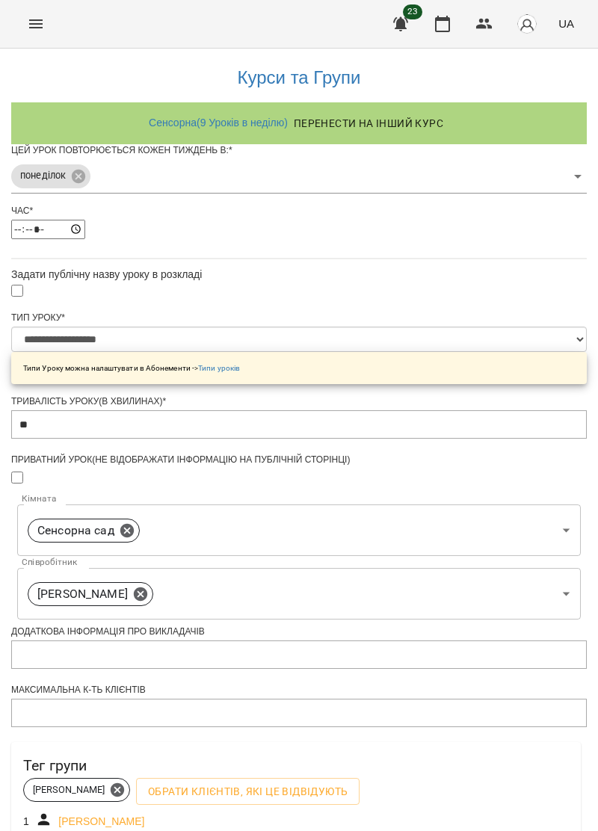
scroll to position [262, 0]
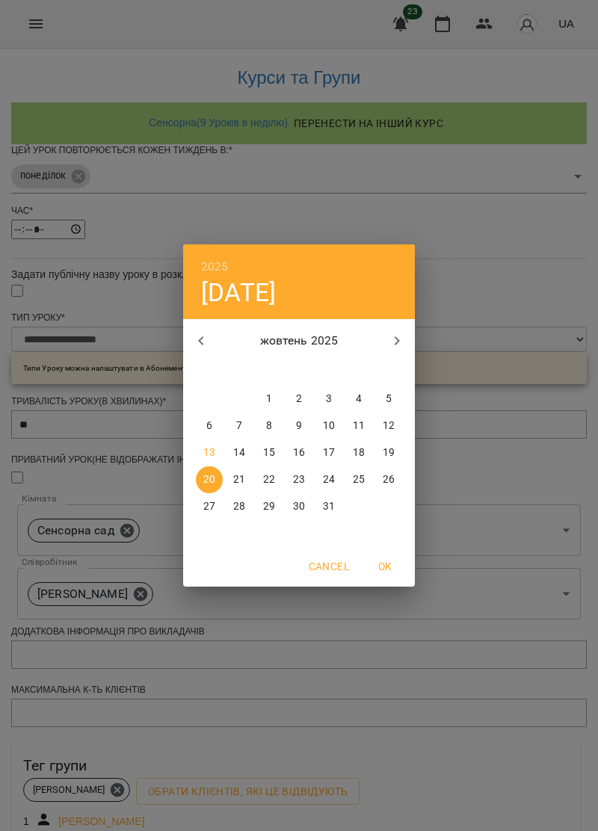
click at [515, 674] on div "2025 пн, жовт 20 жовтень 2025 пн вт ср чт пт сб нд 29 30 1 2 3 4 5 6 7 8 9 10 1…" at bounding box center [299, 415] width 598 height 831
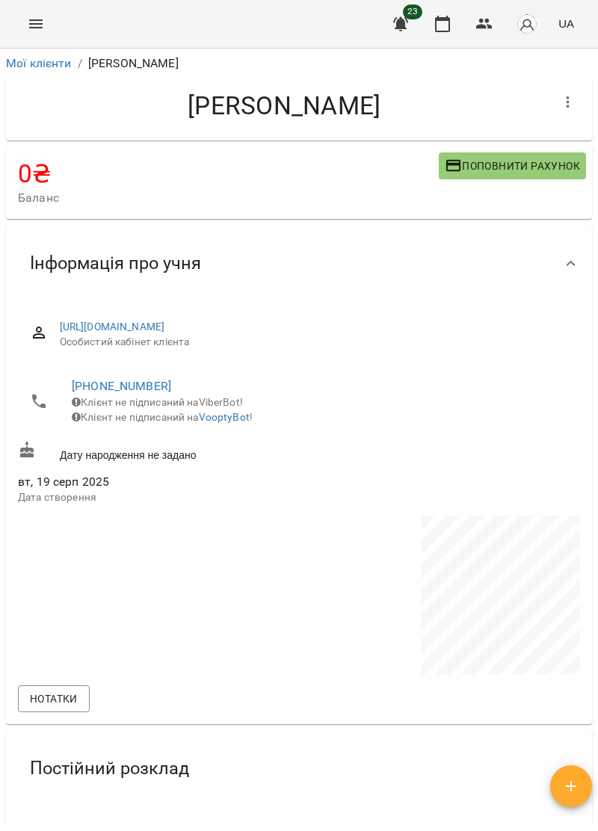
click at [31, 21] on icon "Menu" at bounding box center [36, 24] width 18 height 18
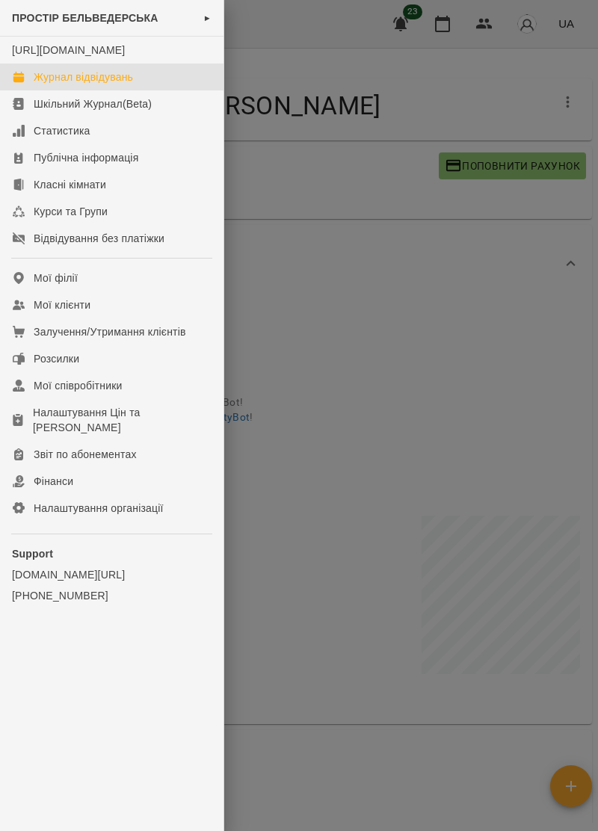
click at [47, 84] on div "Журнал відвідувань" at bounding box center [83, 76] width 99 height 15
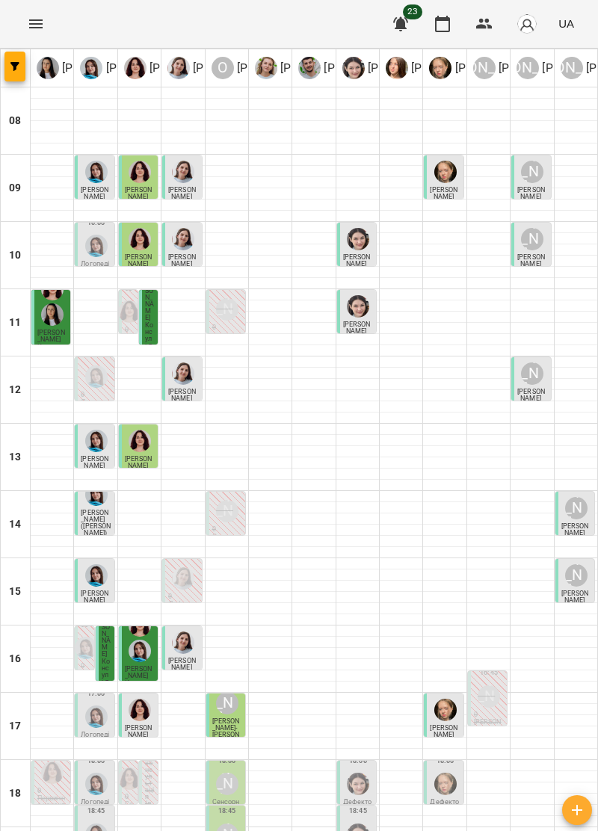
scroll to position [146, 0]
click at [91, 705] on img "Тетяна Хомин" at bounding box center [96, 716] width 22 height 22
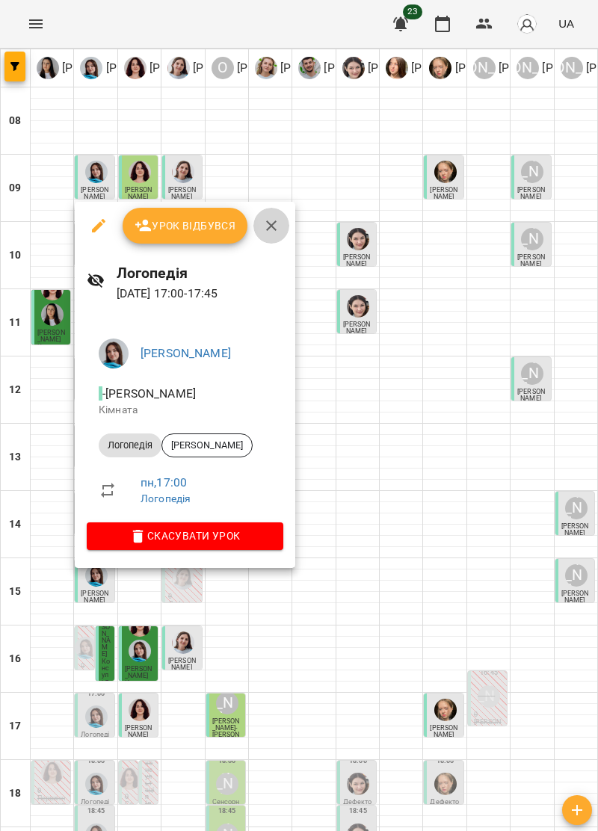
click at [276, 215] on button "button" at bounding box center [271, 226] width 36 height 36
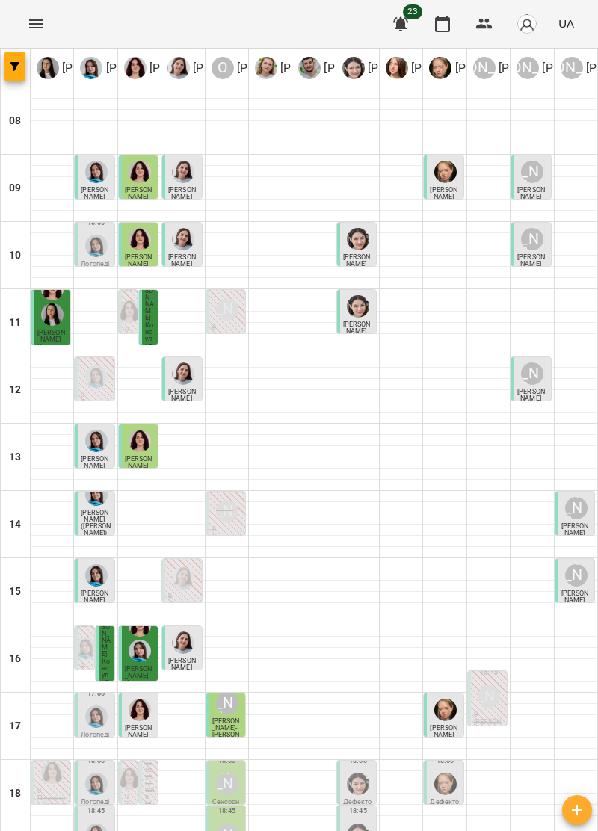
click at [57, 787] on p "0" at bounding box center [52, 790] width 30 height 7
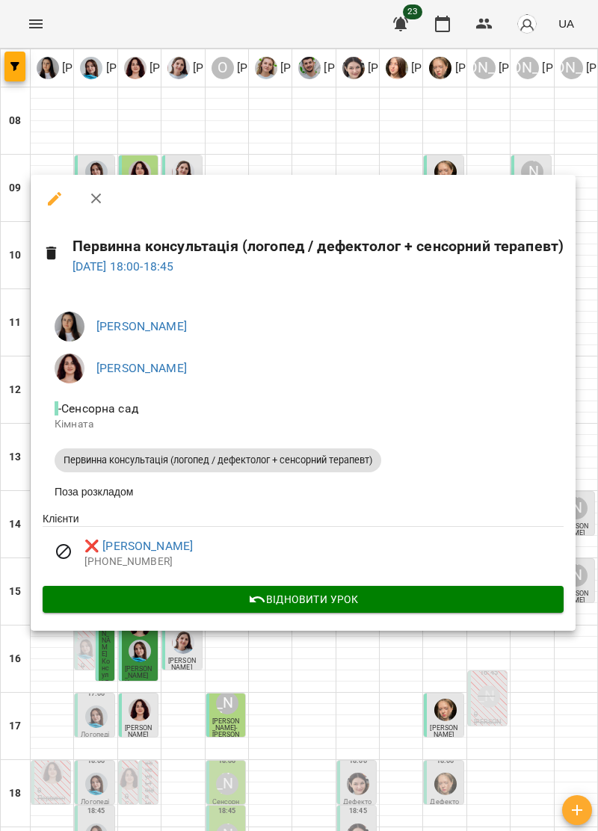
click at [96, 201] on icon "button" at bounding box center [96, 199] width 18 height 18
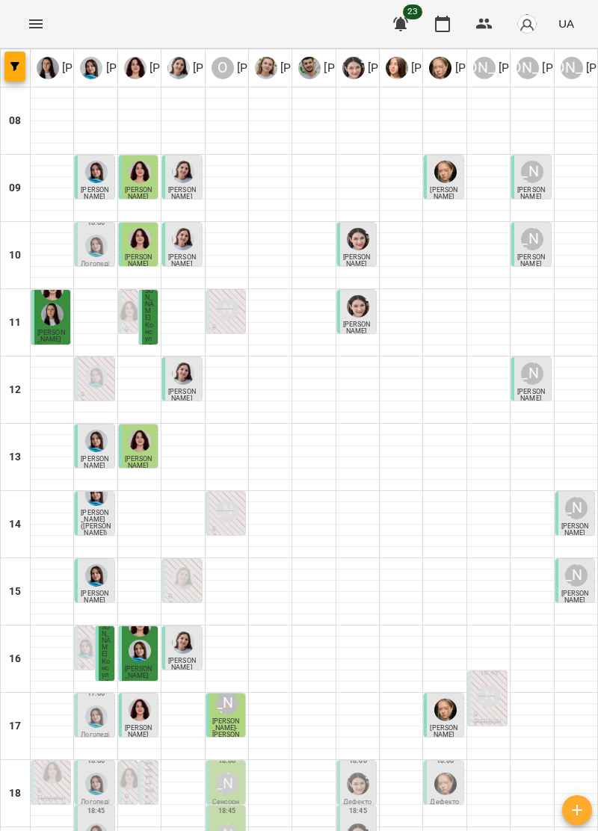
click at [109, 769] on div at bounding box center [96, 783] width 28 height 28
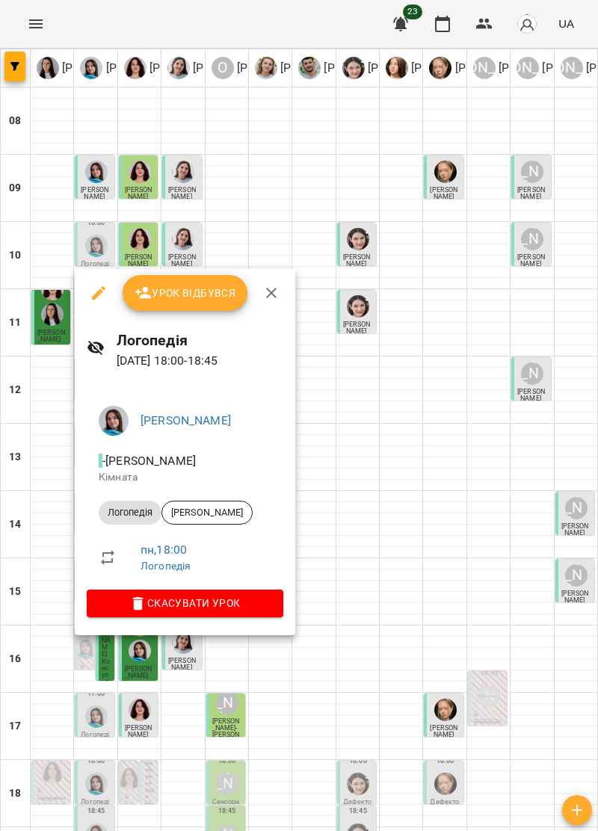
click at [212, 288] on span "Урок відбувся" at bounding box center [185, 293] width 102 height 18
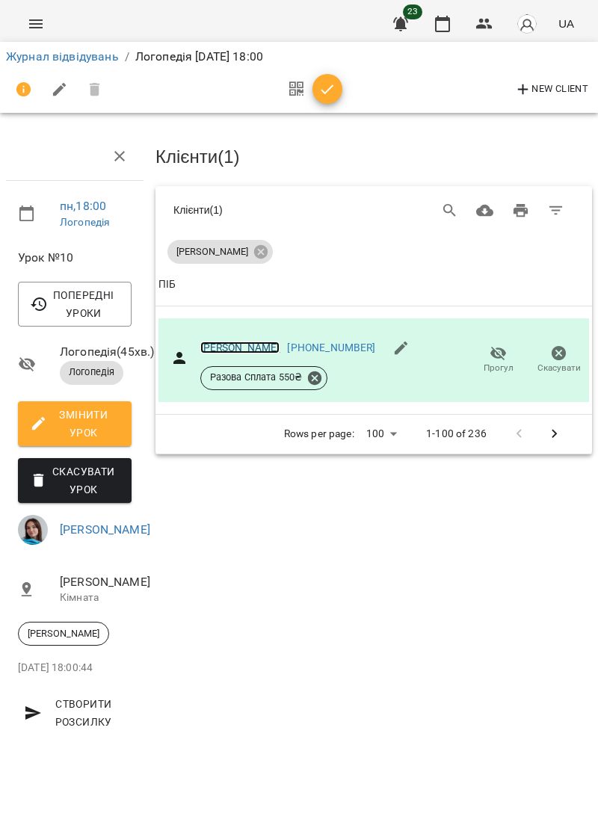
click at [239, 341] on link "Богович Артем" at bounding box center [240, 347] width 80 height 12
click at [37, 19] on icon "Menu" at bounding box center [35, 23] width 13 height 9
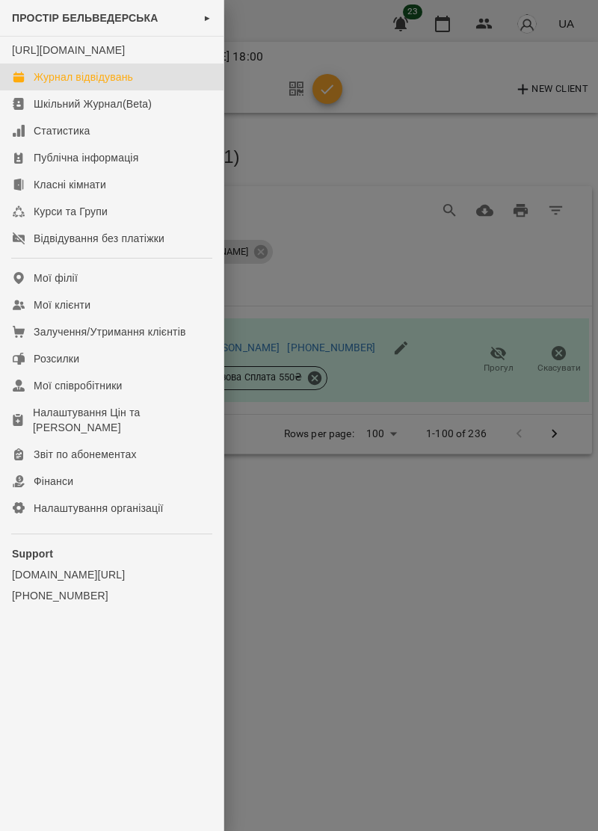
click at [125, 84] on div "Журнал відвідувань" at bounding box center [83, 76] width 99 height 15
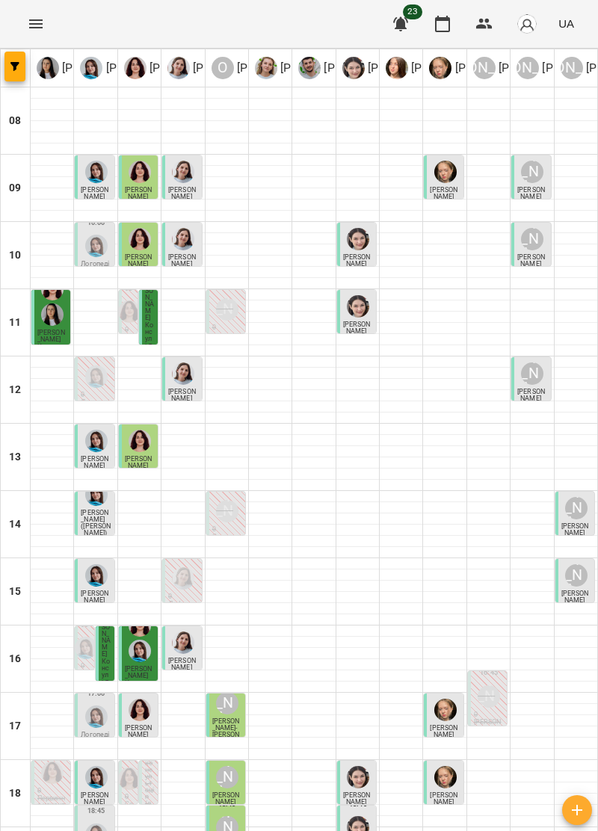
scroll to position [146, 0]
click at [95, 731] on p "Логопедія" at bounding box center [96, 737] width 30 height 13
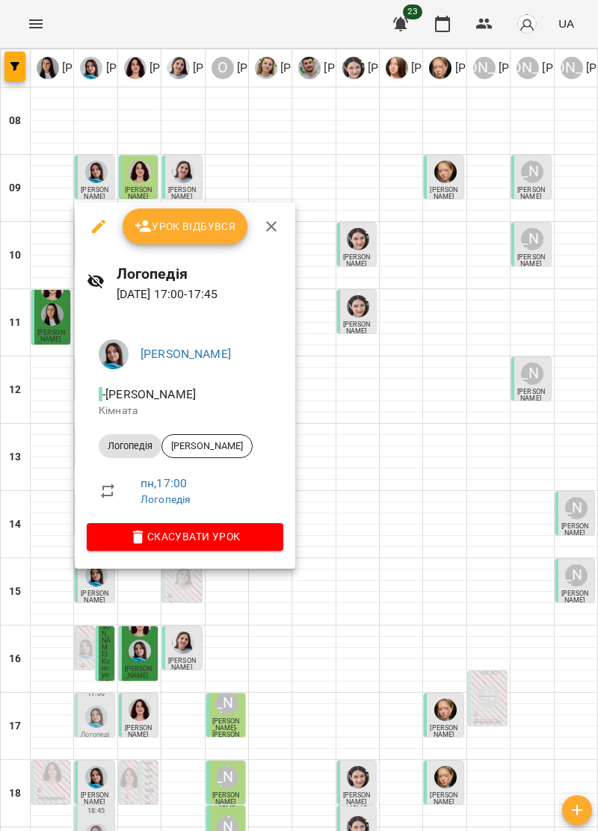
click at [218, 217] on span "Урок відбувся" at bounding box center [185, 226] width 102 height 18
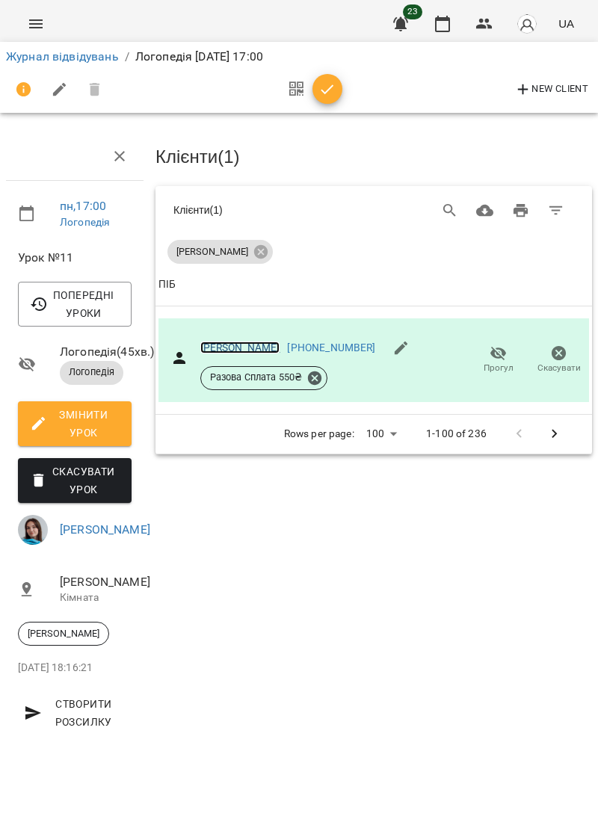
click at [252, 342] on link "Ліщинська Ліля" at bounding box center [240, 347] width 80 height 12
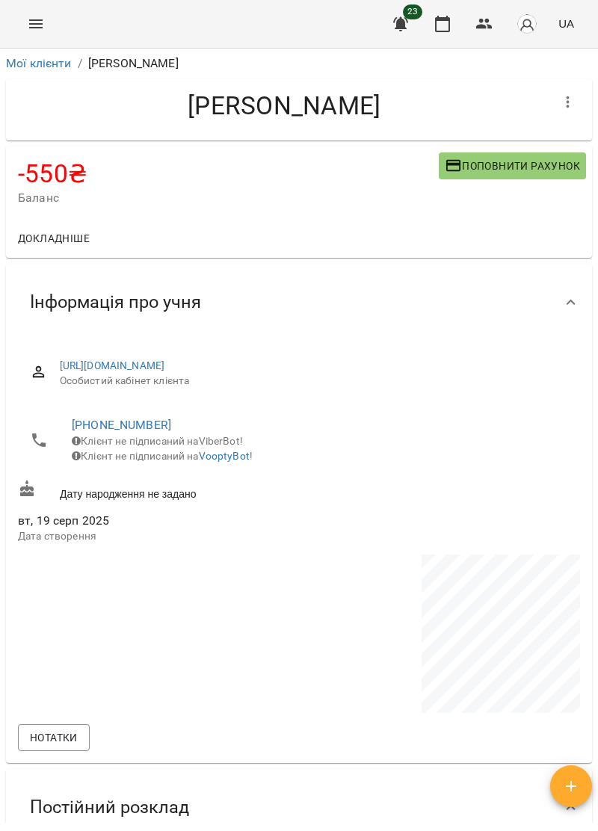
click at [511, 168] on span "Поповнити рахунок" at bounding box center [511, 166] width 135 height 18
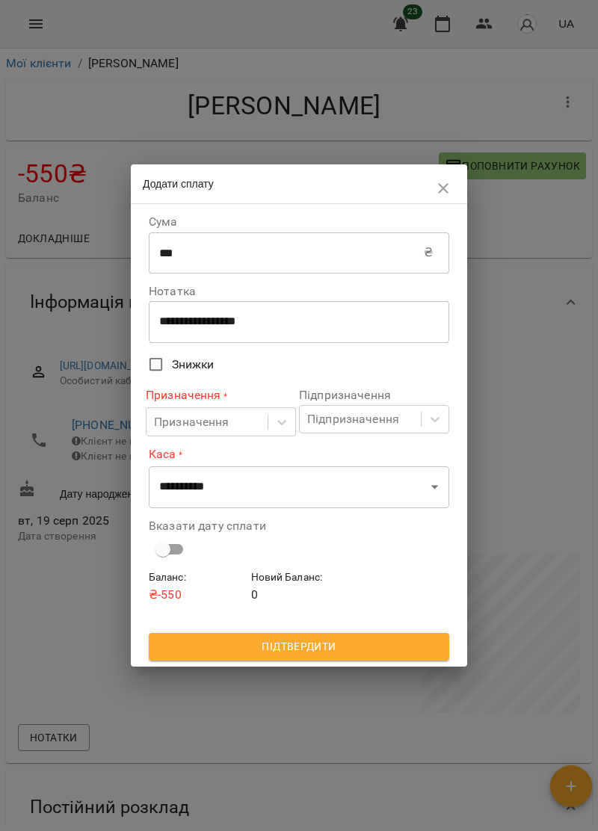
click at [239, 249] on input "***" at bounding box center [286, 253] width 275 height 42
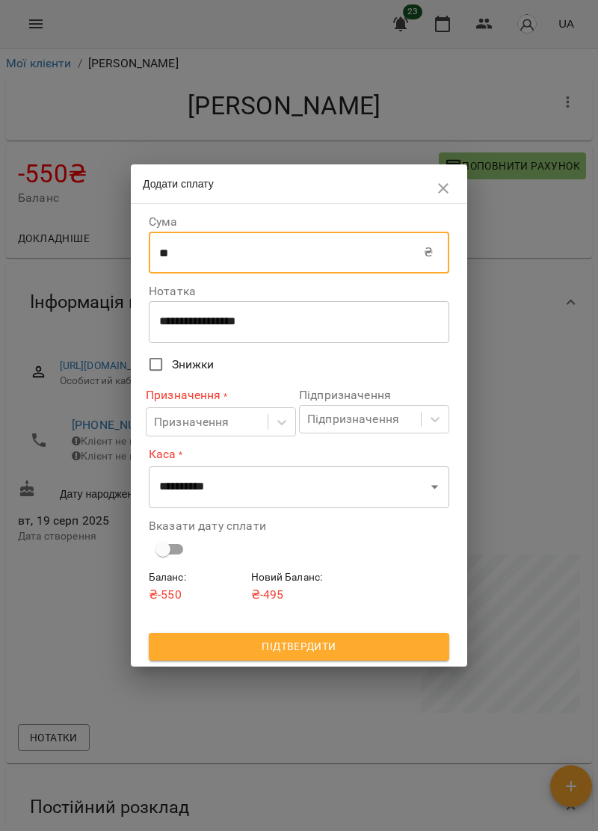
type input "*"
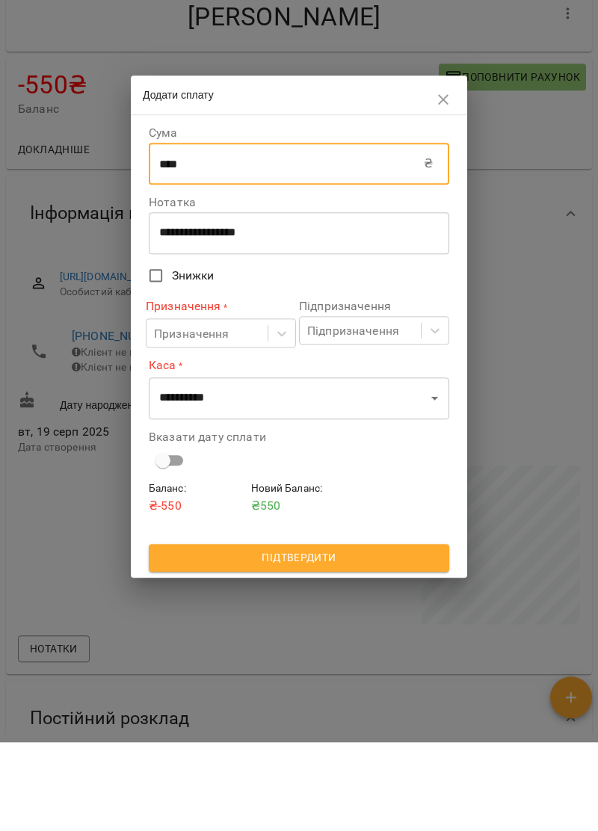
type input "****"
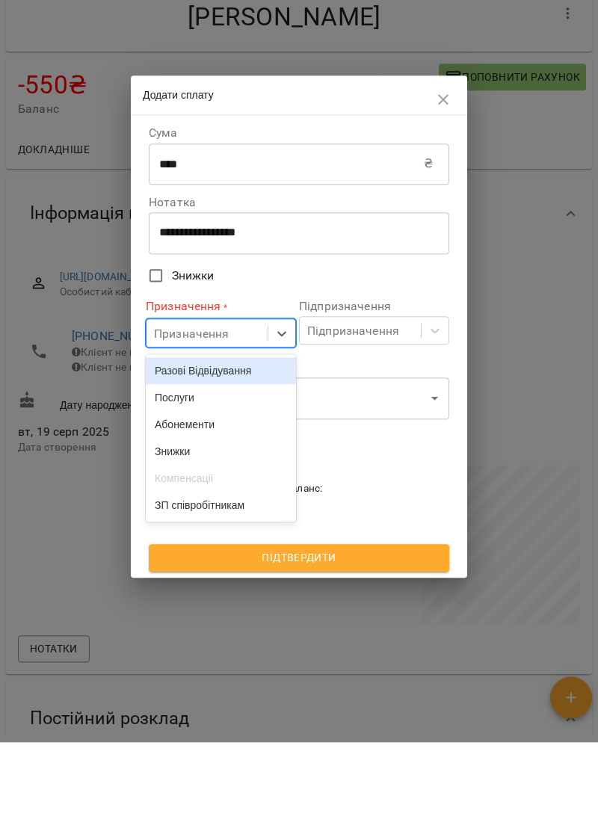
click at [203, 488] on div "Послуги" at bounding box center [221, 486] width 150 height 27
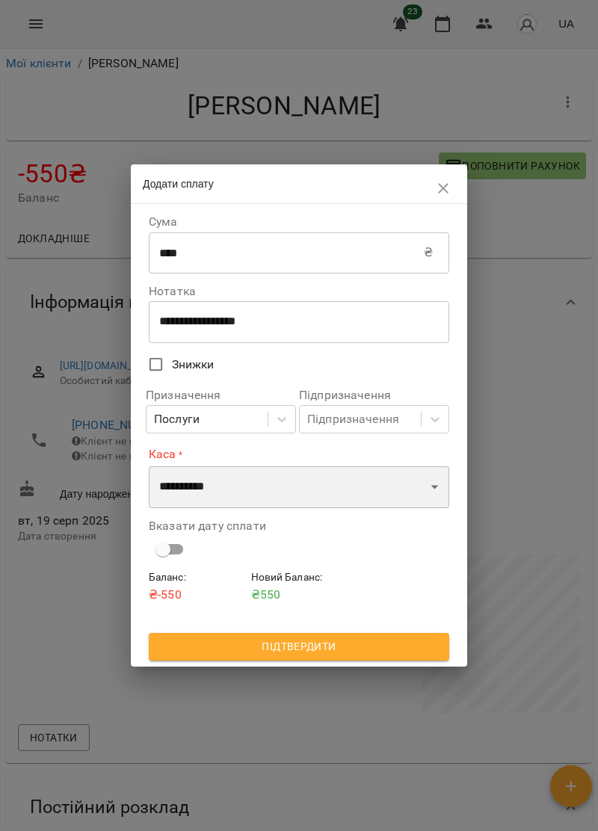
click at [276, 480] on select "**********" at bounding box center [299, 487] width 300 height 42
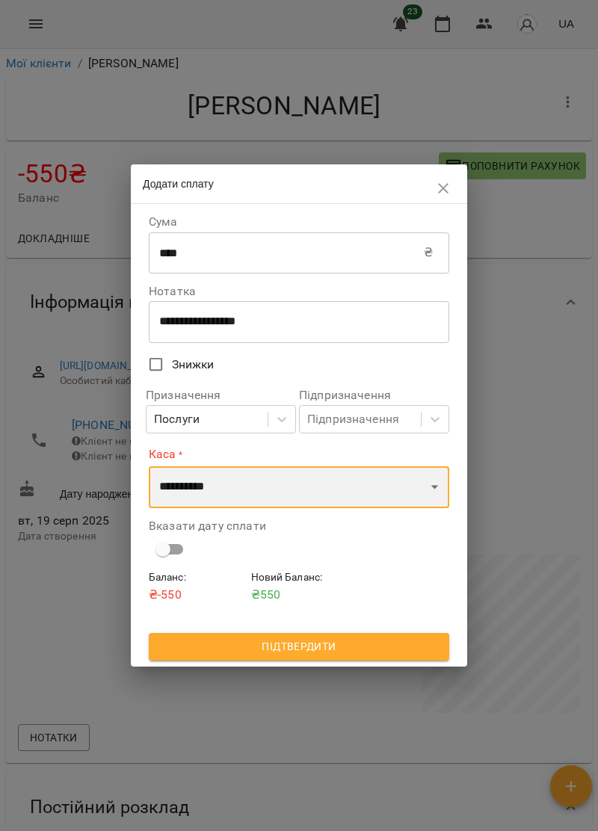
select select "****"
click at [149, 466] on select "**********" at bounding box center [299, 487] width 300 height 42
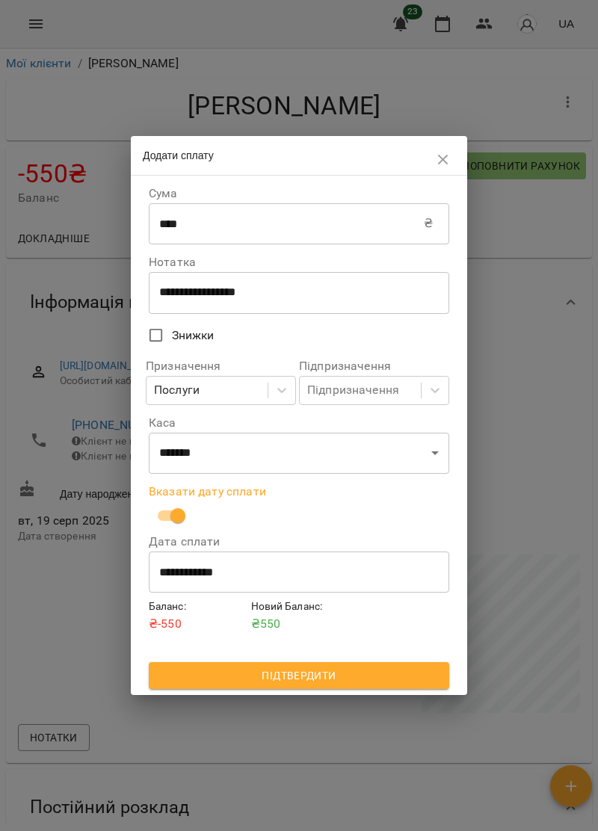
click at [368, 675] on span "Підтвердити" at bounding box center [299, 675] width 276 height 18
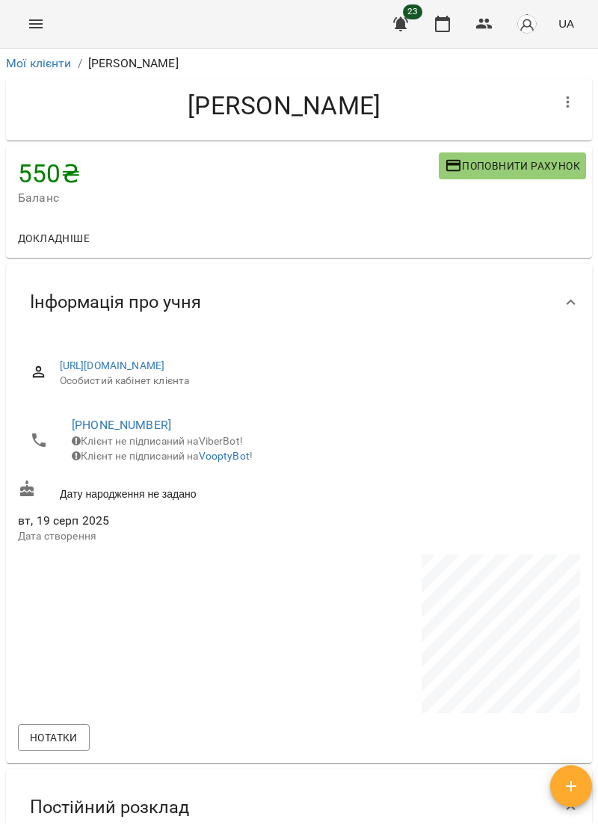
click at [43, 21] on icon "Menu" at bounding box center [36, 24] width 18 height 18
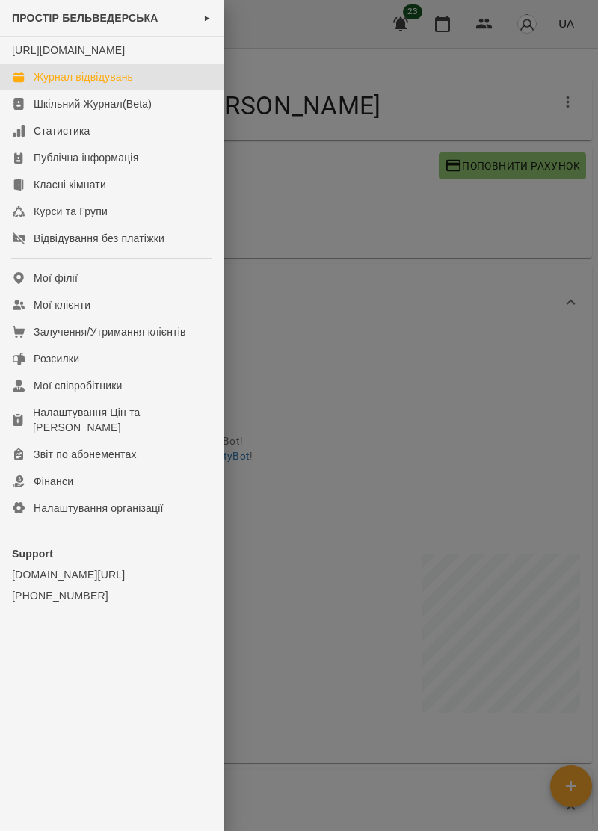
click at [122, 84] on div "Журнал відвідувань" at bounding box center [83, 76] width 99 height 15
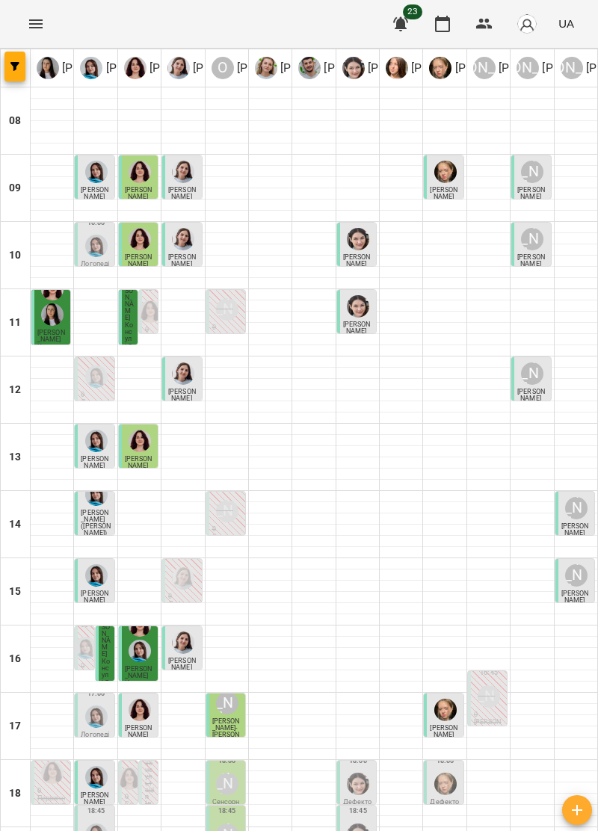
scroll to position [146, 0]
click at [232, 772] on div "[PERSON_NAME]" at bounding box center [227, 783] width 22 height 22
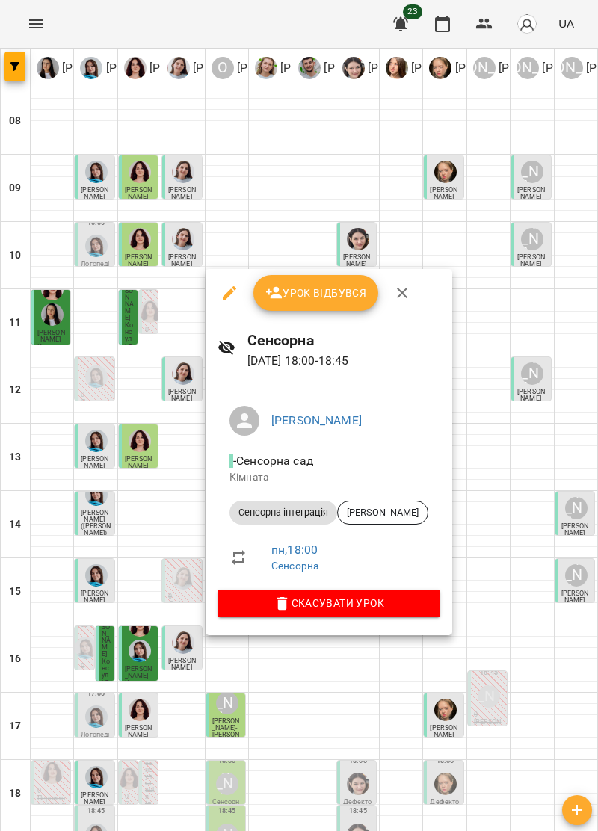
click at [408, 297] on icon "button" at bounding box center [402, 293] width 18 height 18
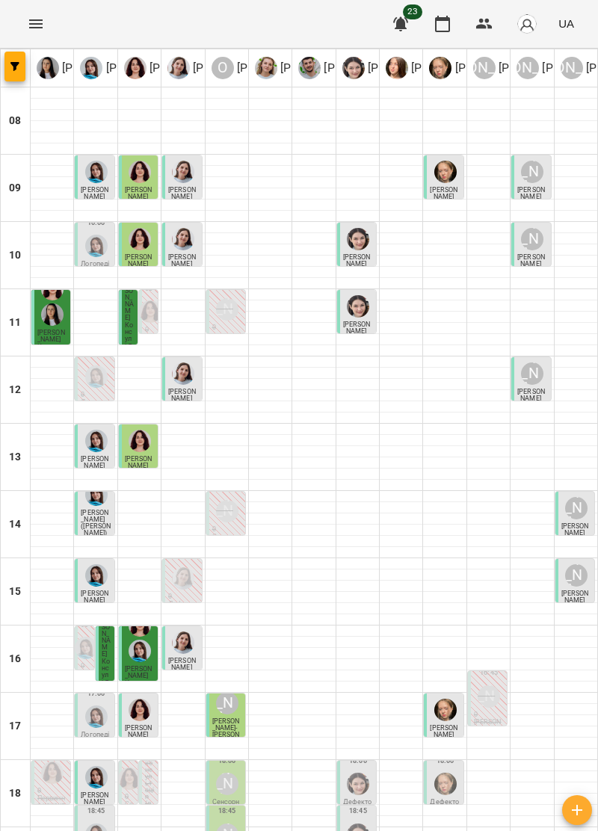
click at [229, 823] on div "[PERSON_NAME]" at bounding box center [227, 834] width 22 height 22
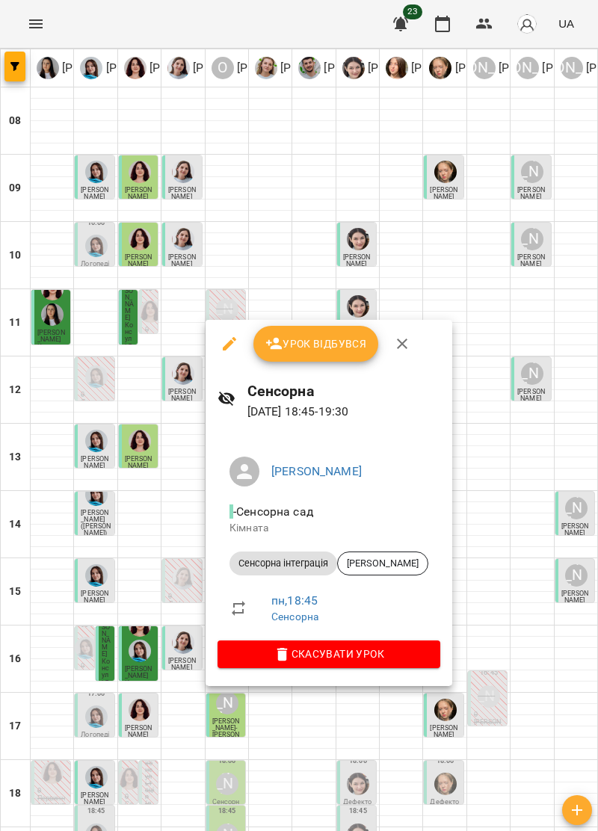
click at [335, 340] on span "Урок відбувся" at bounding box center [316, 344] width 102 height 18
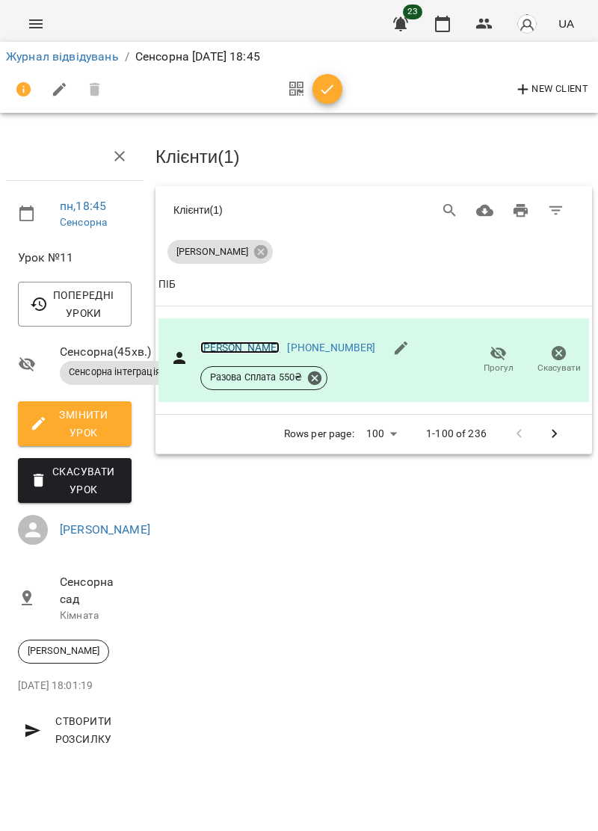
click at [242, 343] on link "[PERSON_NAME]" at bounding box center [240, 347] width 80 height 12
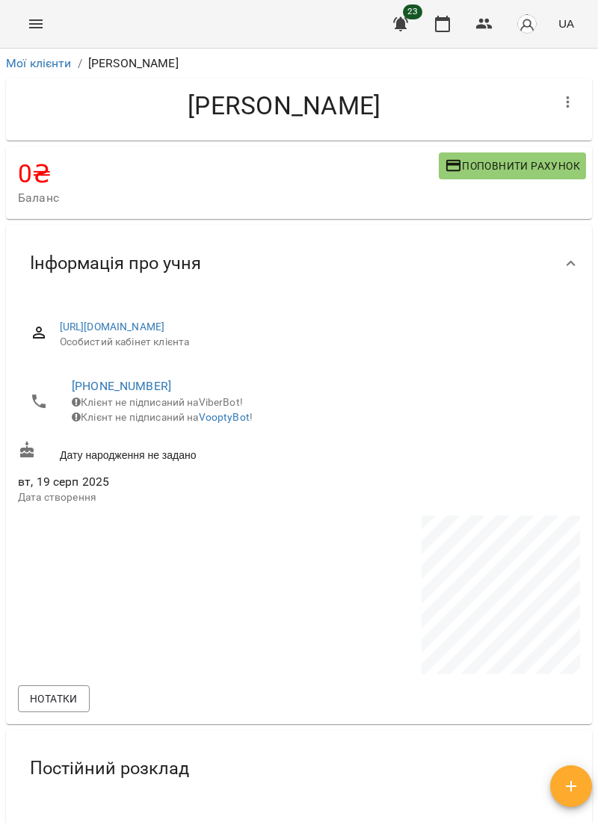
click at [46, 18] on button "Menu" at bounding box center [36, 24] width 36 height 36
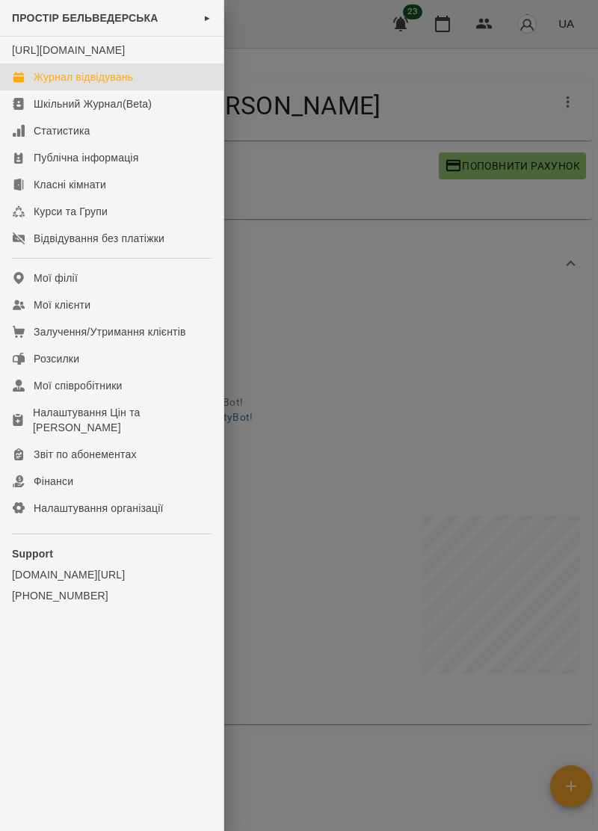
click at [125, 84] on div "Журнал відвідувань" at bounding box center [83, 76] width 99 height 15
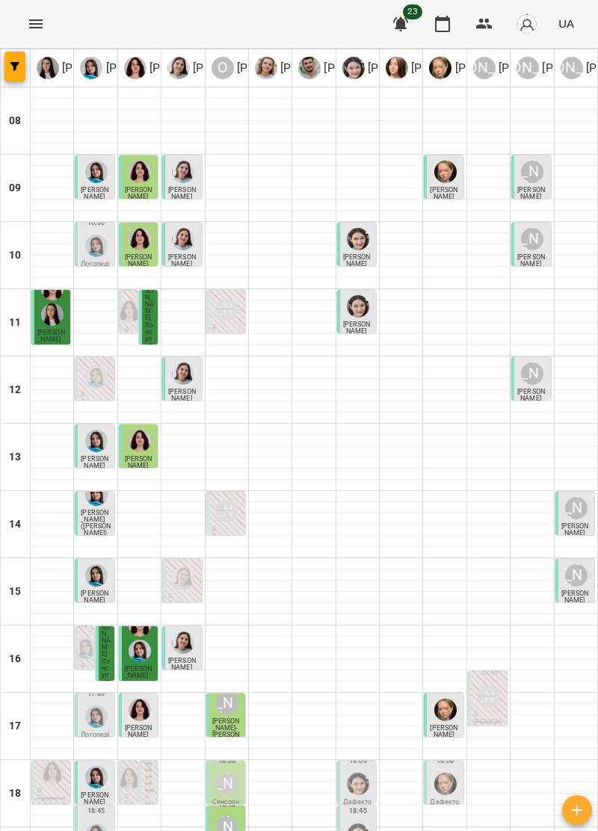
scroll to position [146, 0]
click at [233, 772] on div "[PERSON_NAME]" at bounding box center [227, 783] width 22 height 22
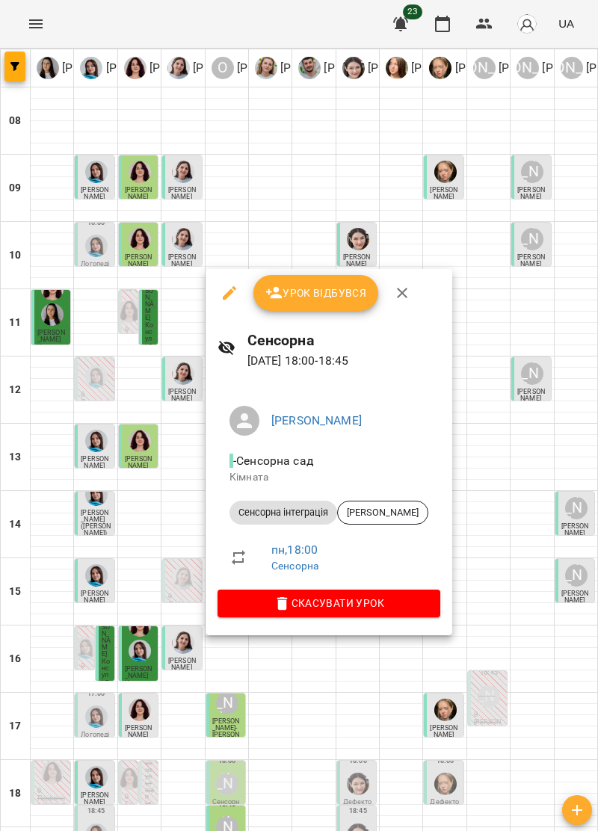
click at [342, 293] on span "Урок відбувся" at bounding box center [316, 293] width 102 height 18
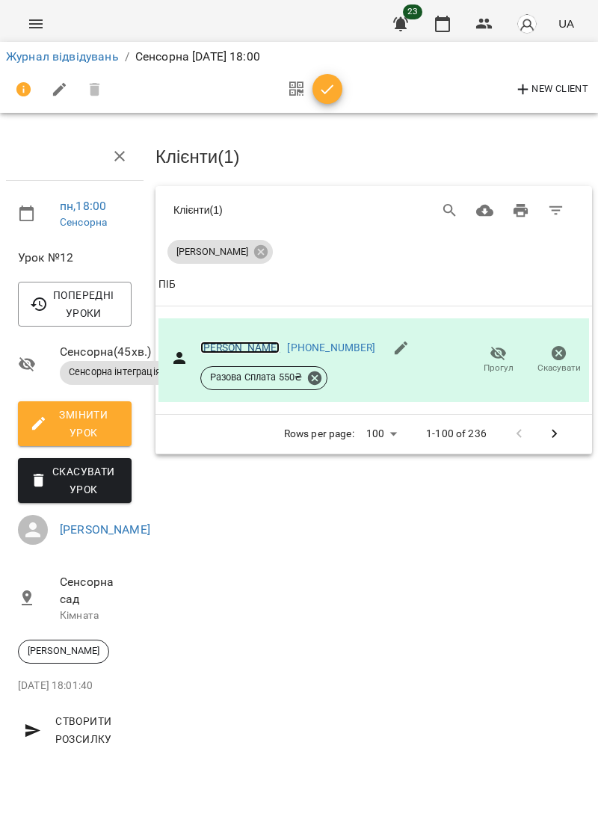
click at [235, 342] on link "[PERSON_NAME]" at bounding box center [240, 347] width 80 height 12
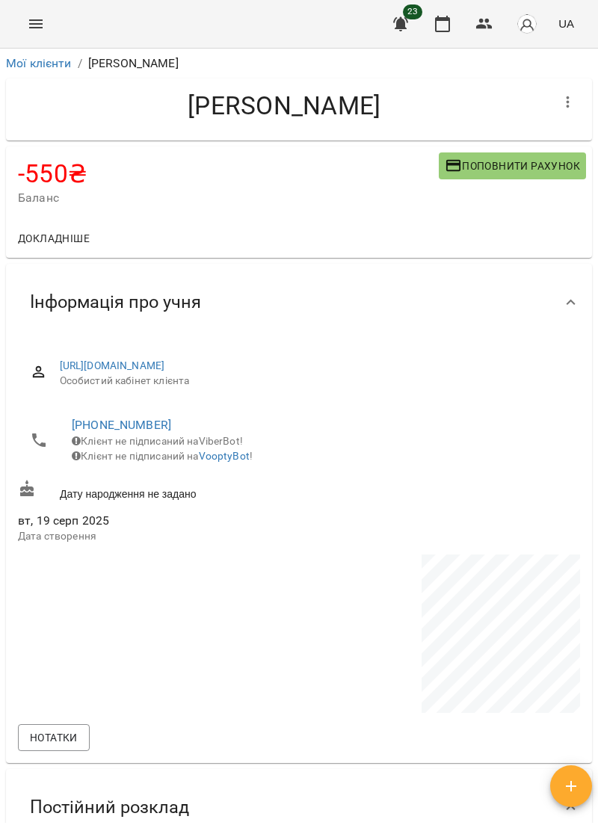
click at [494, 158] on span "Поповнити рахунок" at bounding box center [511, 166] width 135 height 18
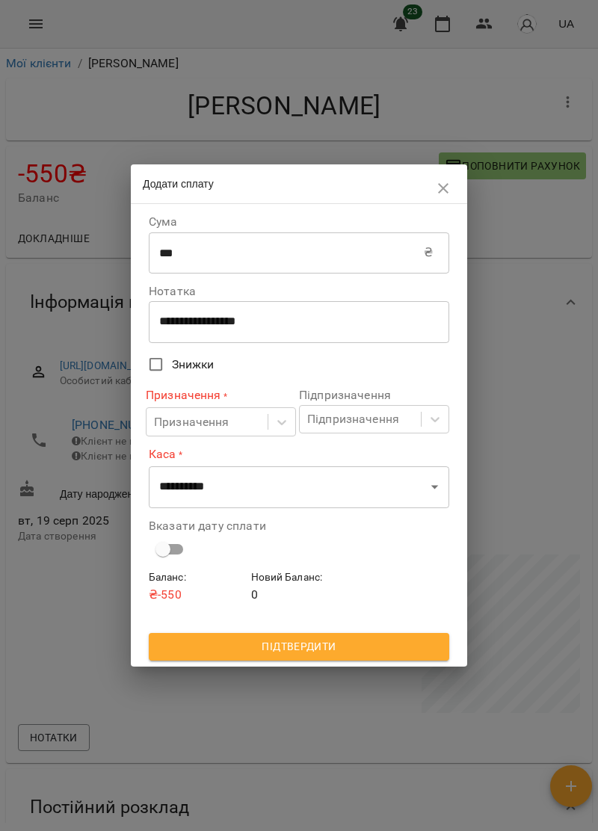
click at [226, 249] on input "***" at bounding box center [286, 253] width 275 height 42
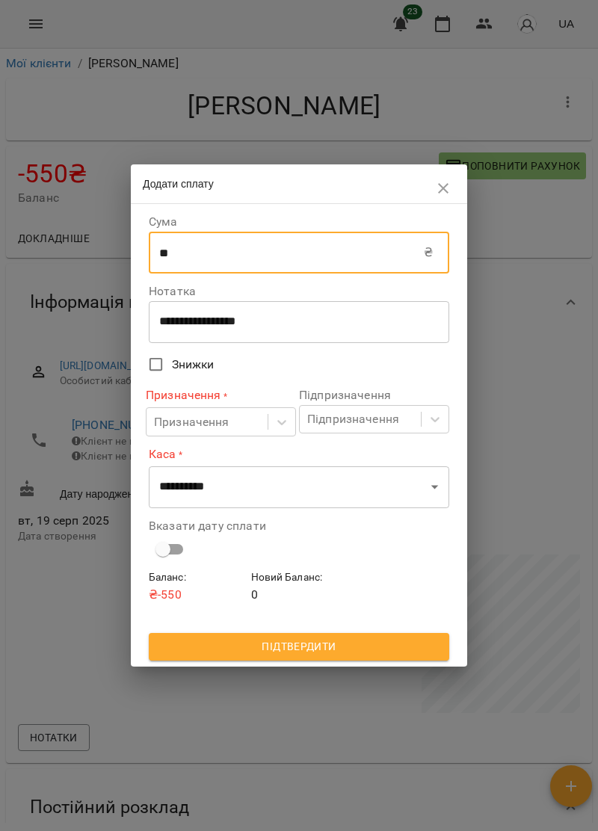
type input "*"
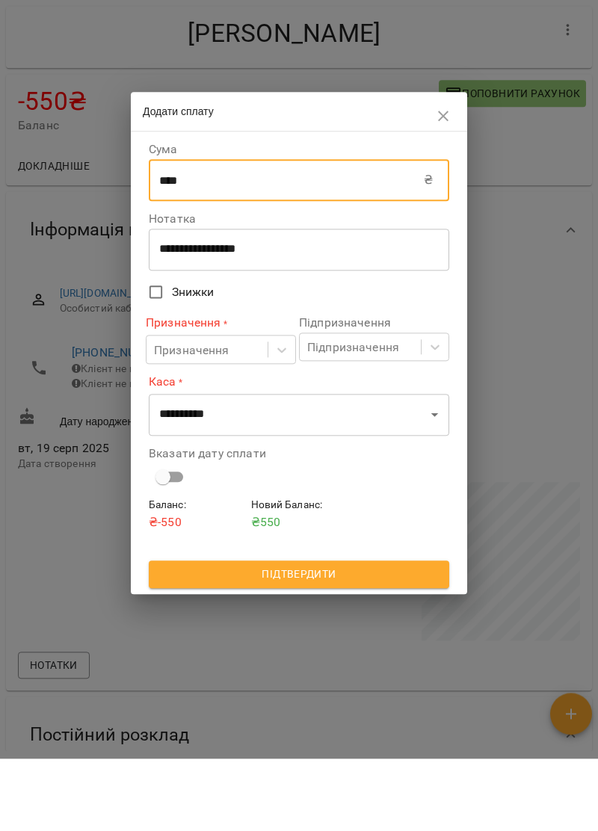
type input "****"
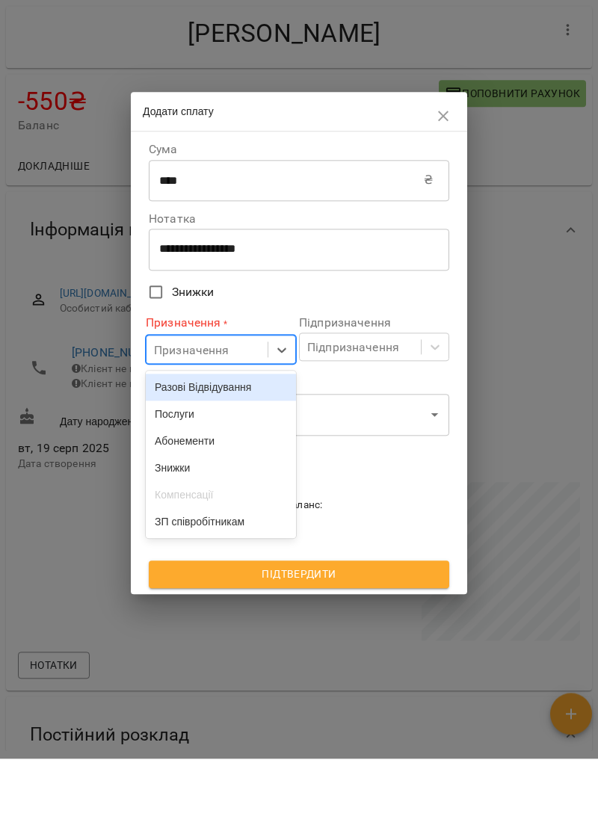
click at [198, 491] on div "Послуги" at bounding box center [221, 486] width 150 height 27
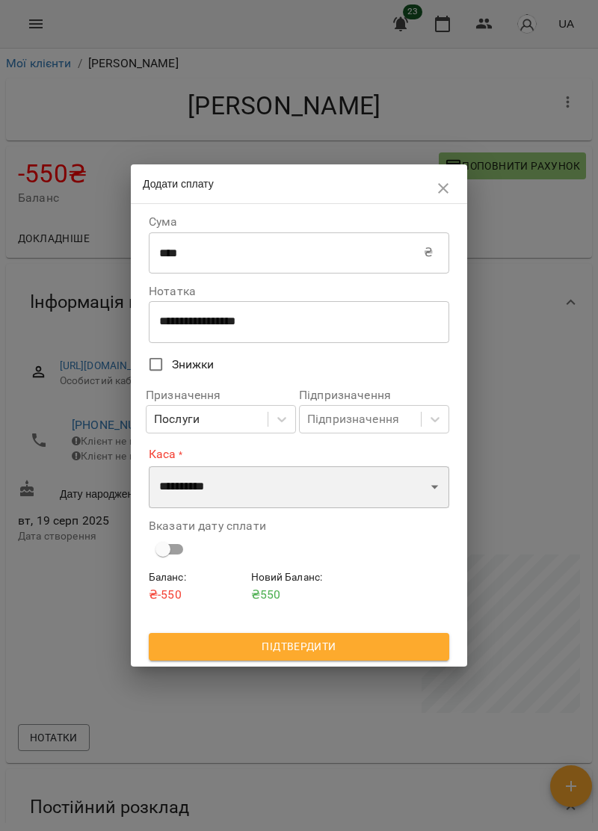
click at [415, 488] on select "**********" at bounding box center [299, 487] width 300 height 42
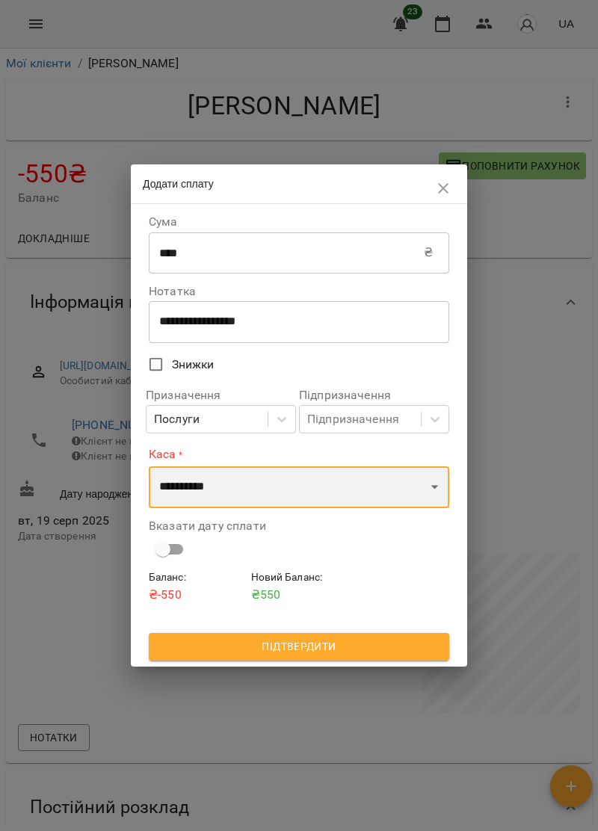
select select "****"
click at [149, 466] on select "**********" at bounding box center [299, 487] width 300 height 42
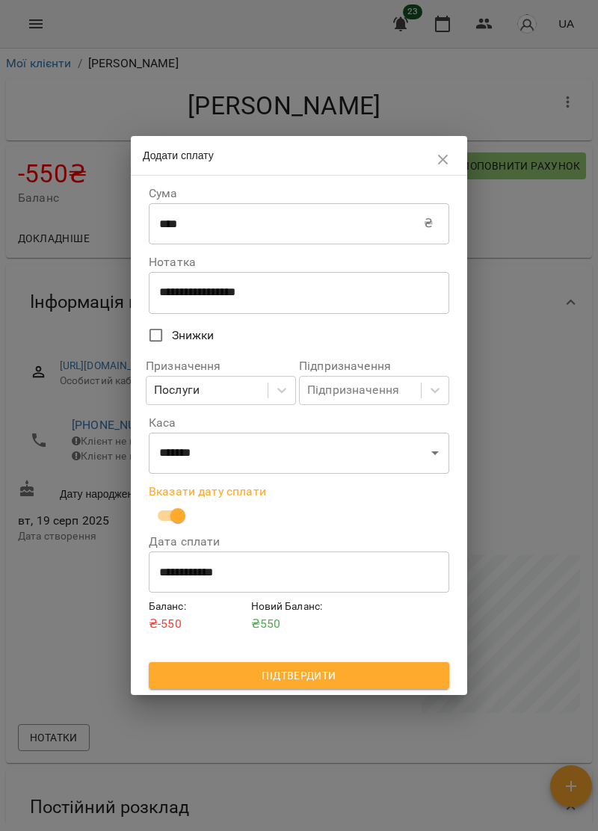
click at [409, 674] on span "Підтвердити" at bounding box center [299, 675] width 276 height 18
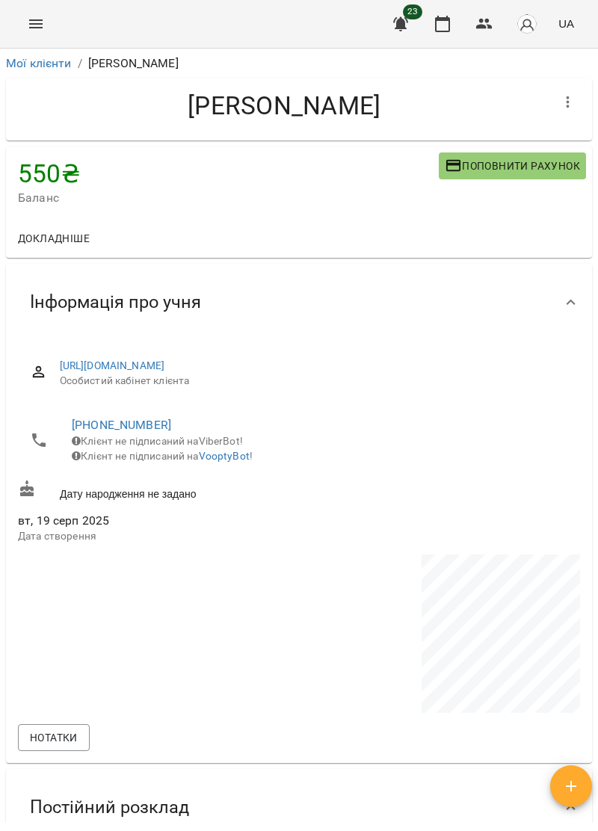
click at [39, 30] on icon "Menu" at bounding box center [36, 24] width 18 height 18
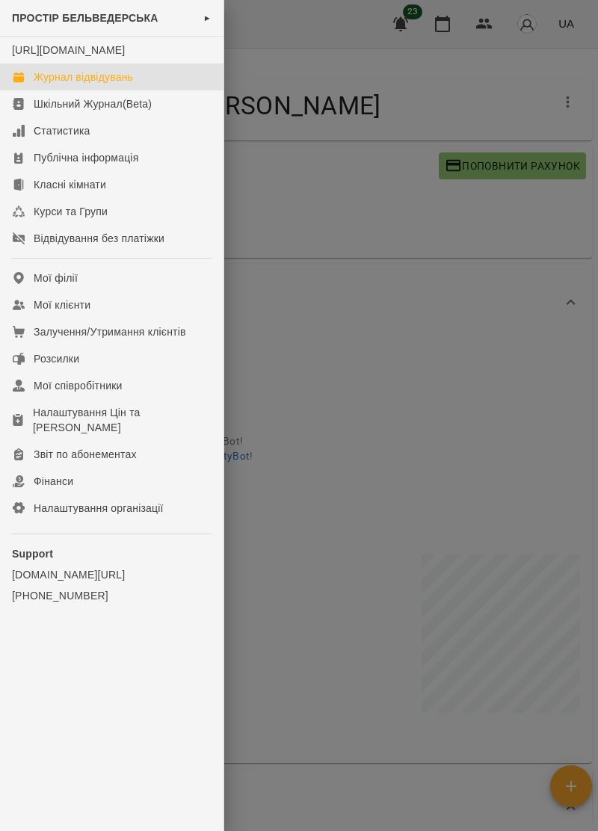
click at [118, 84] on div "Журнал відвідувань" at bounding box center [83, 76] width 99 height 15
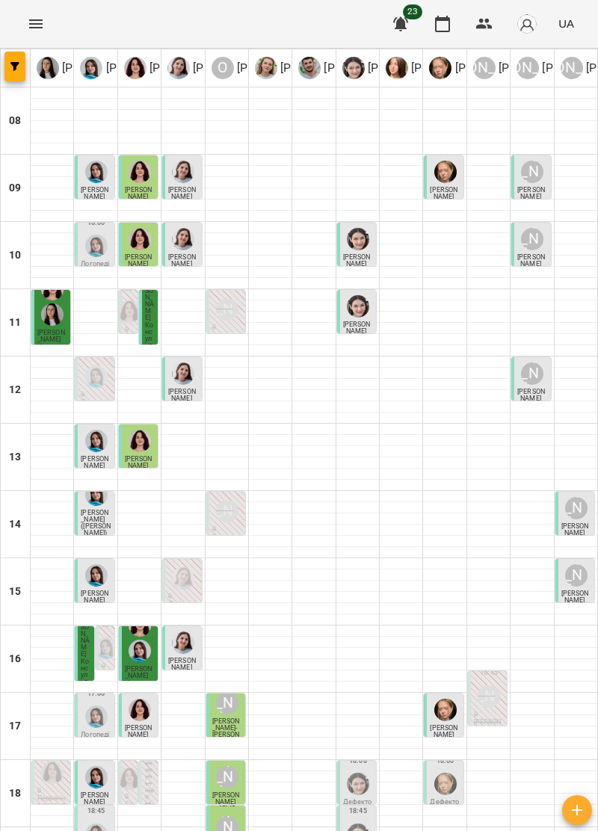
scroll to position [137, 0]
click at [357, 823] on img "Софія Цюпер" at bounding box center [358, 834] width 22 height 22
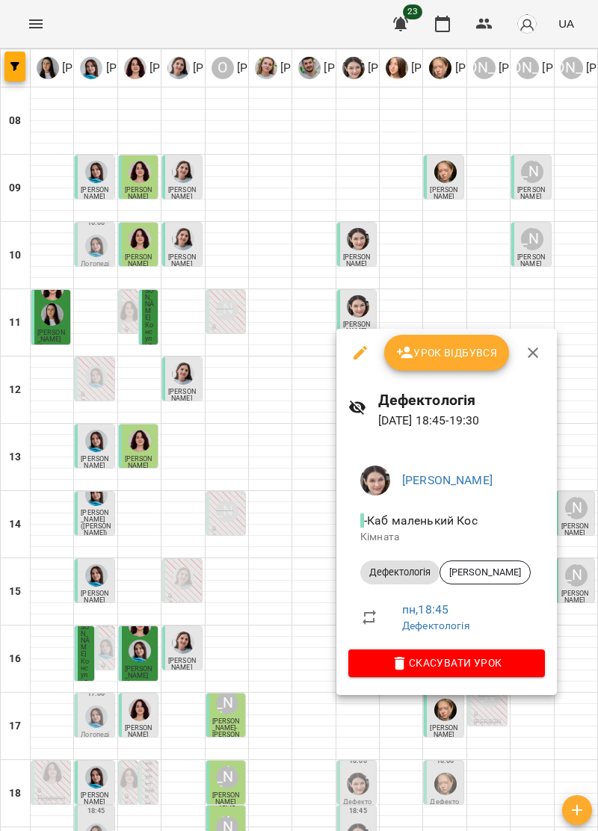
click at [468, 356] on span "Урок відбувся" at bounding box center [447, 353] width 102 height 18
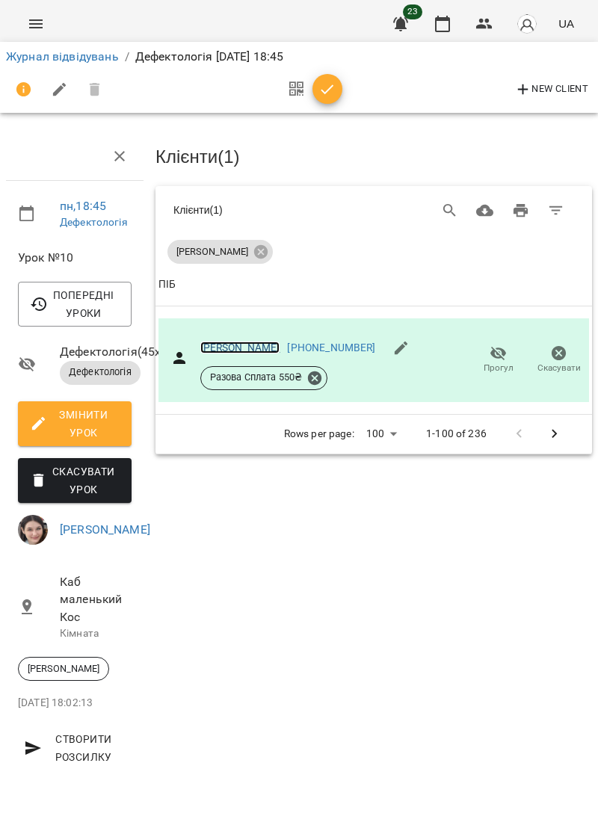
click at [254, 342] on link "[PERSON_NAME]" at bounding box center [240, 347] width 80 height 12
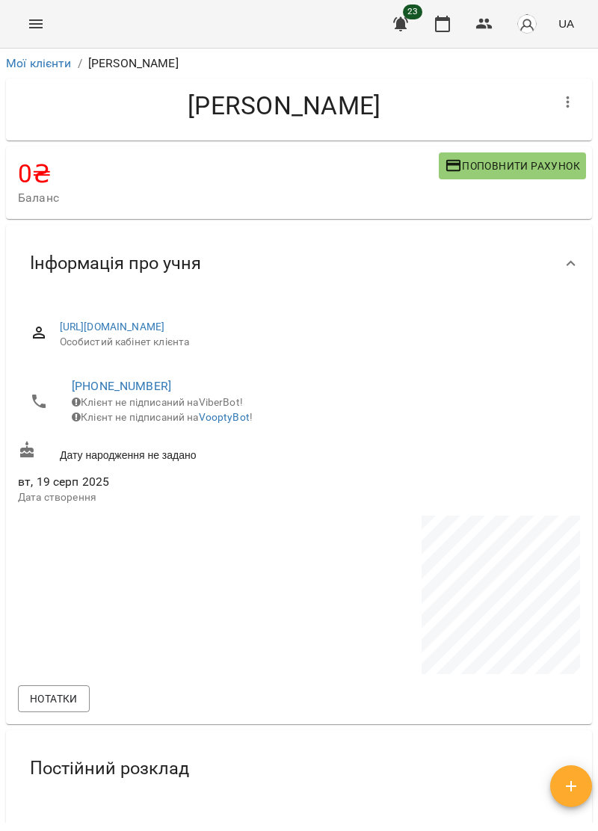
click at [43, 21] on icon "Menu" at bounding box center [36, 24] width 18 height 18
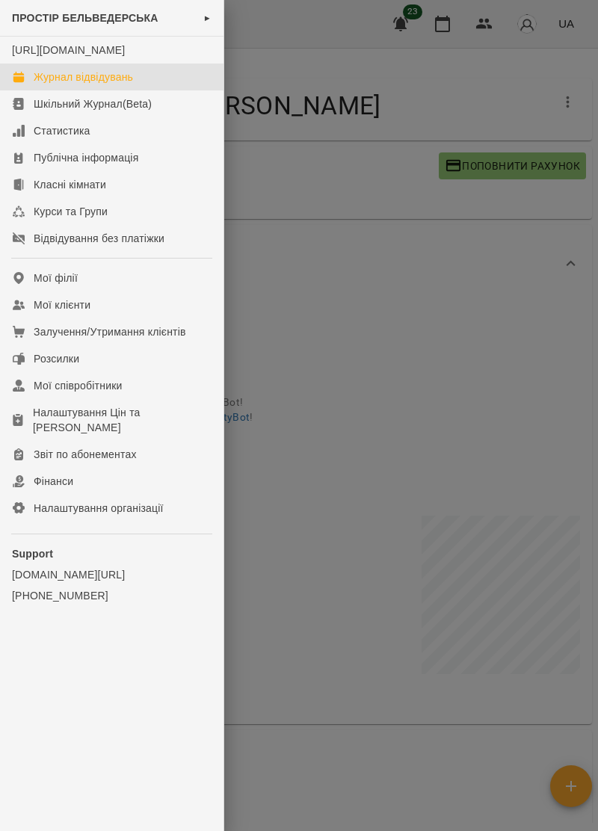
click at [122, 81] on link "Журнал відвідувань" at bounding box center [111, 76] width 223 height 27
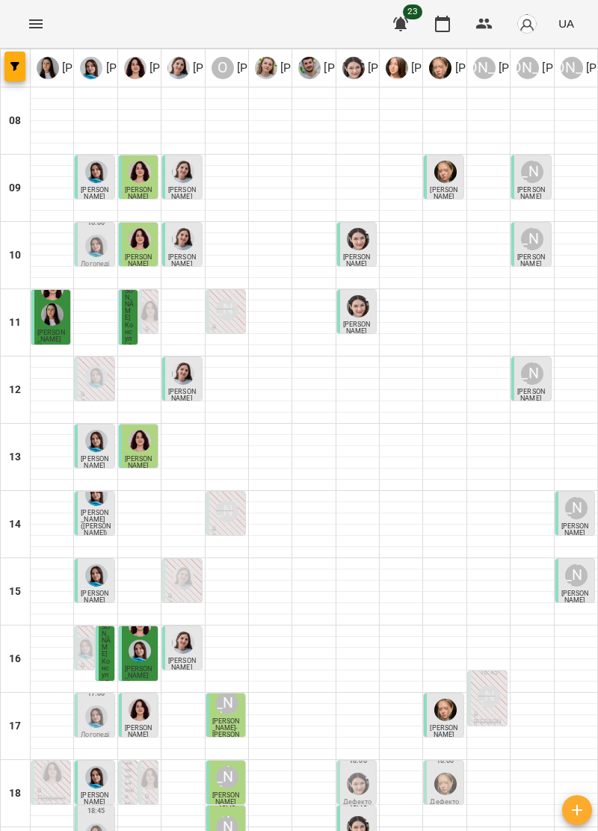
scroll to position [145, 0]
click at [354, 772] on img "Софія Цюпер" at bounding box center [358, 783] width 22 height 22
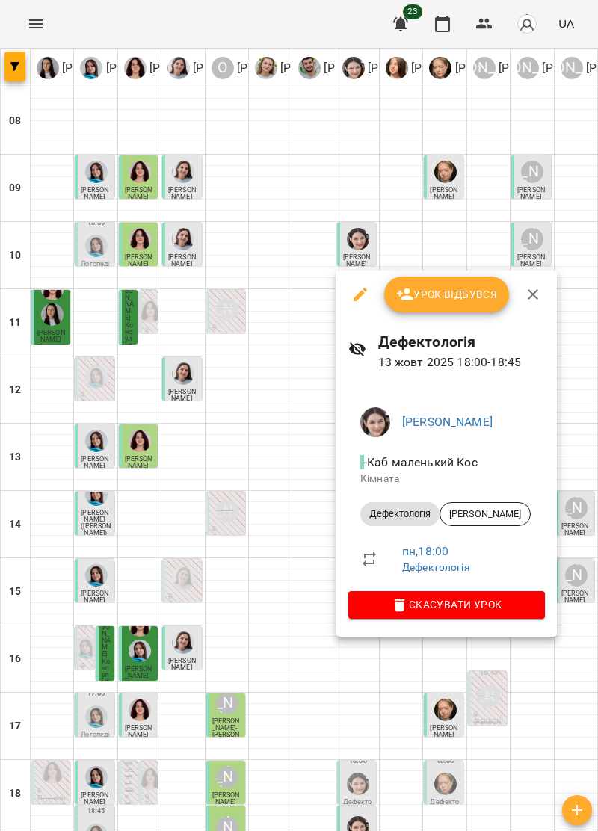
click at [528, 291] on icon "button" at bounding box center [532, 294] width 10 height 10
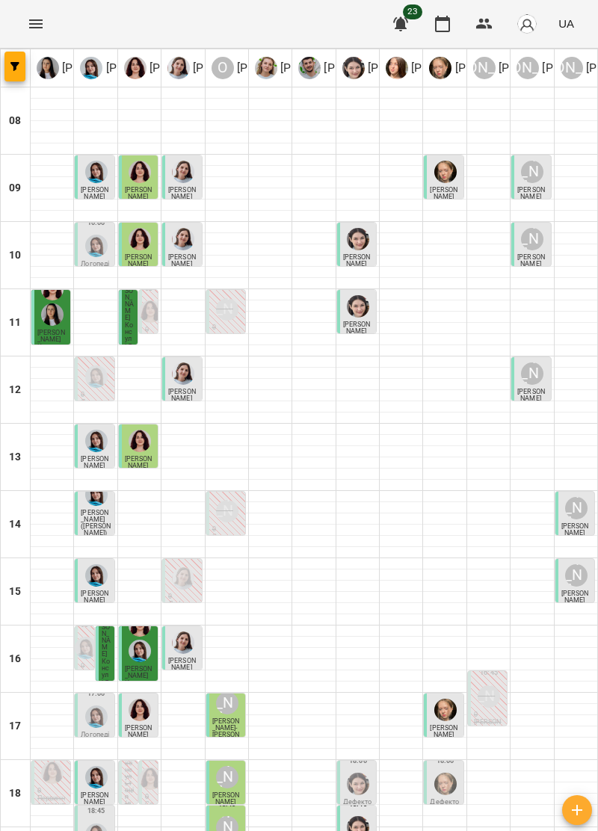
click at [446, 772] on img "Анна Прокопенко" at bounding box center [445, 783] width 22 height 22
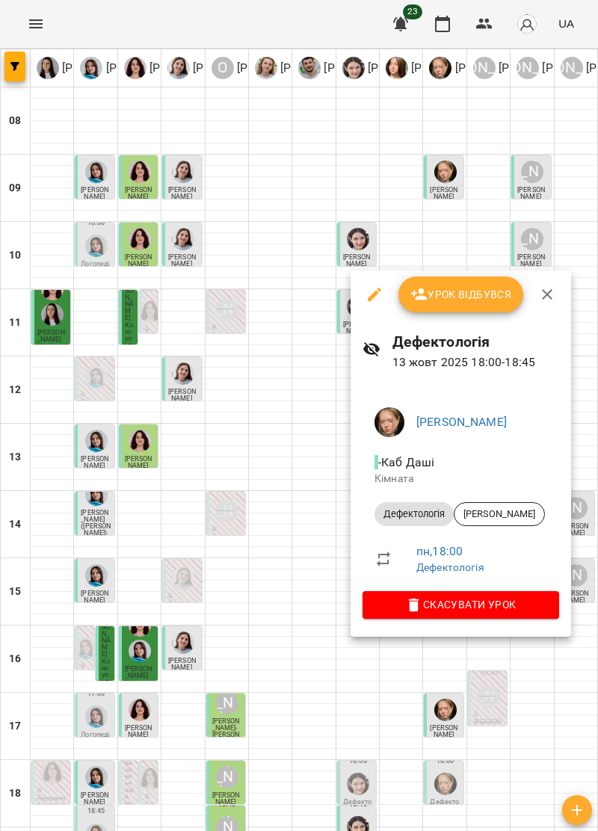
click at [484, 284] on button "Урок відбувся" at bounding box center [460, 294] width 125 height 36
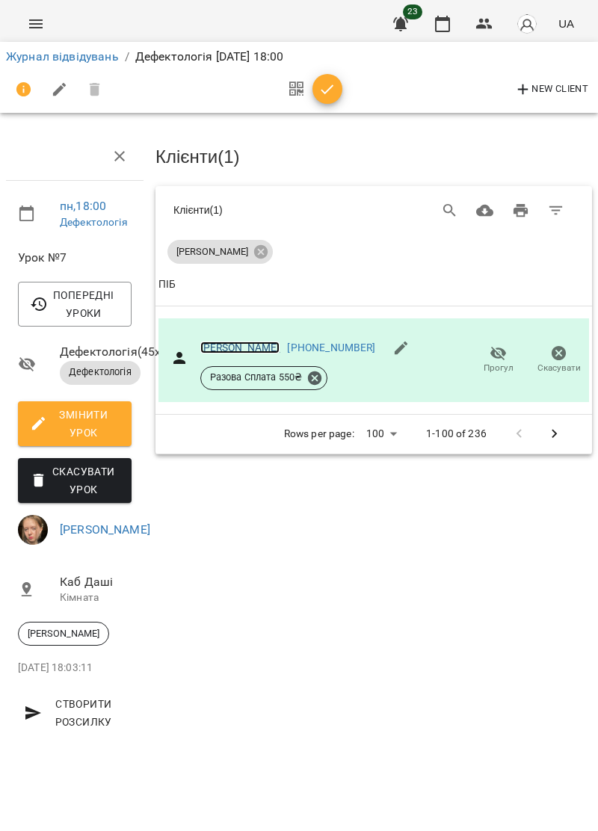
click at [250, 342] on link "[PERSON_NAME]" at bounding box center [240, 347] width 80 height 12
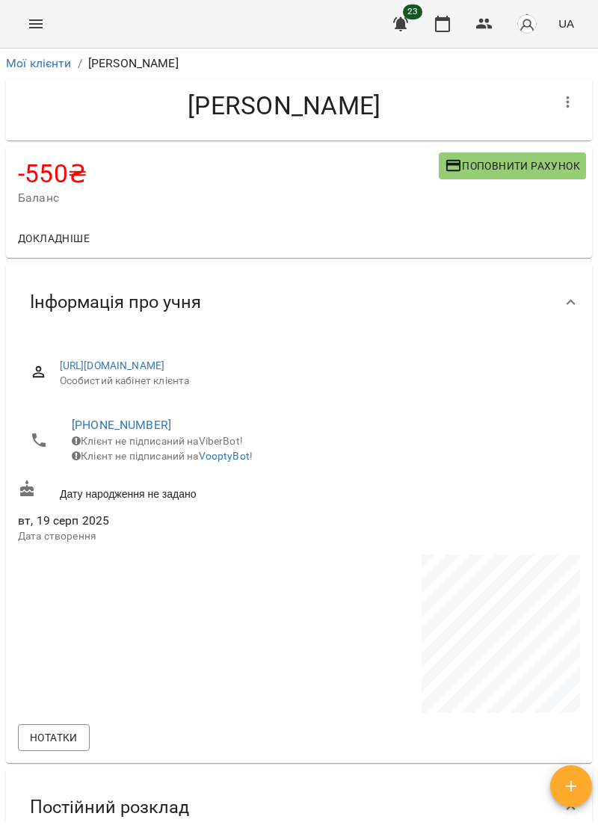
click at [536, 154] on button "Поповнити рахунок" at bounding box center [511, 165] width 147 height 27
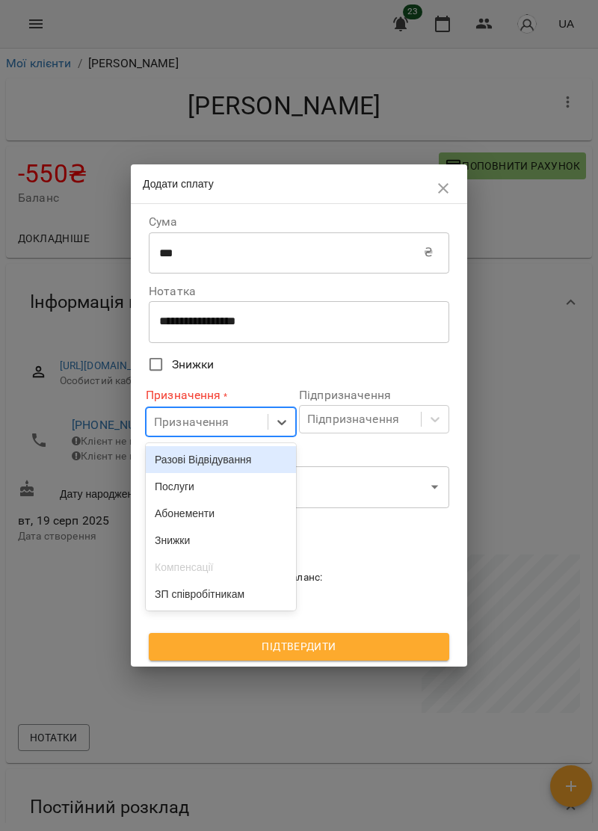
click at [199, 493] on div "Послуги" at bounding box center [221, 486] width 150 height 27
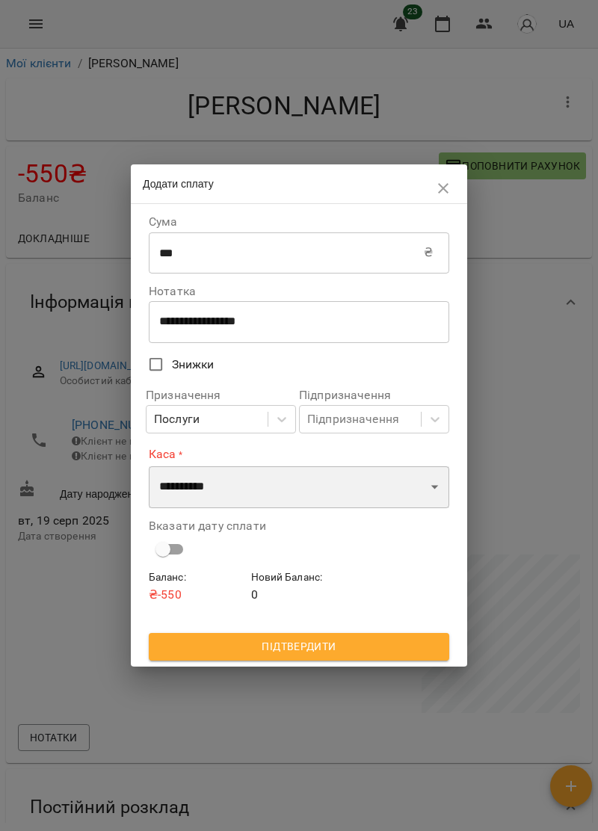
click at [366, 484] on select "**********" at bounding box center [299, 487] width 300 height 42
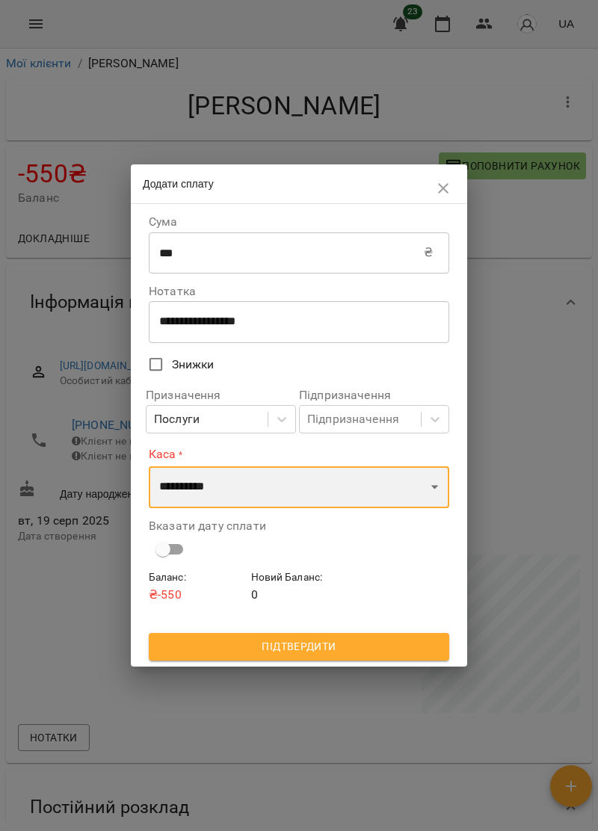
select select "****"
click at [149, 466] on select "**********" at bounding box center [299, 487] width 300 height 42
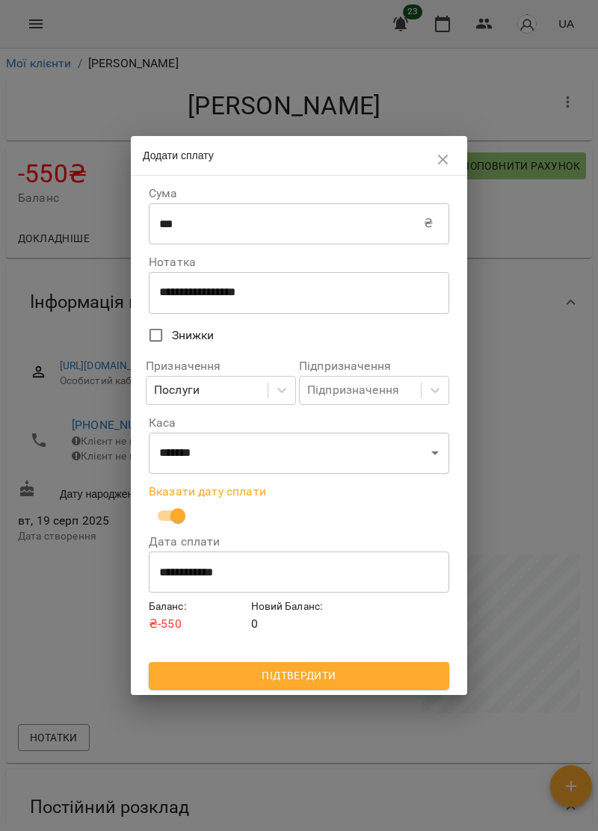
click at [379, 684] on span "Підтвердити" at bounding box center [299, 675] width 276 height 18
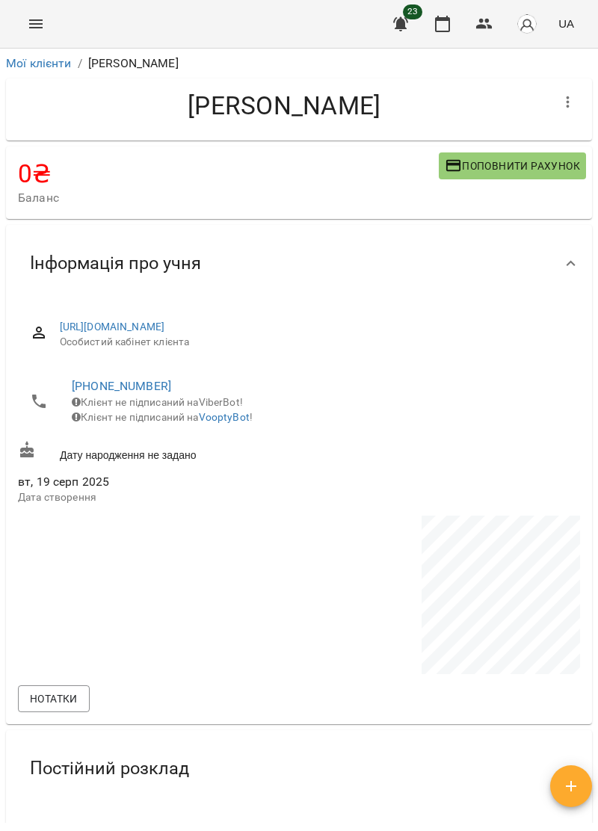
click at [36, 30] on icon "Menu" at bounding box center [36, 24] width 18 height 18
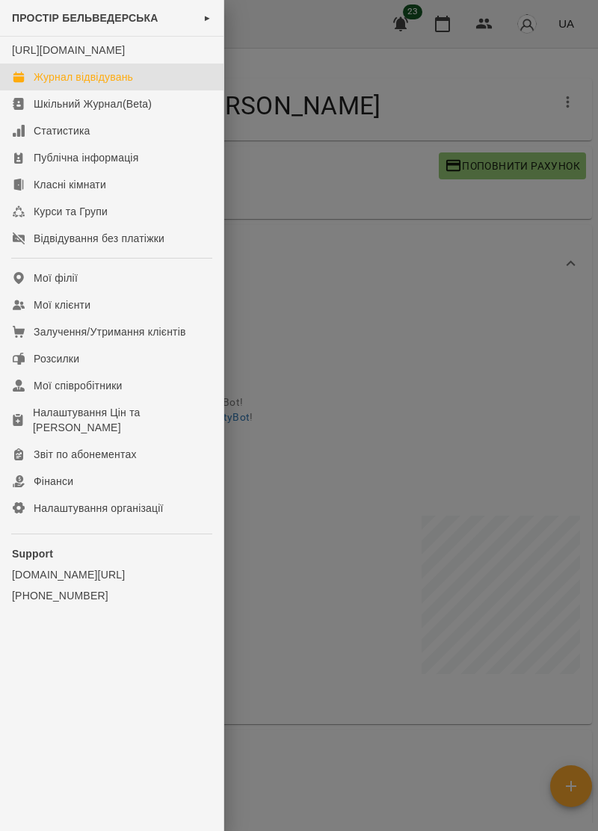
click at [121, 84] on div "Журнал відвідувань" at bounding box center [83, 76] width 99 height 15
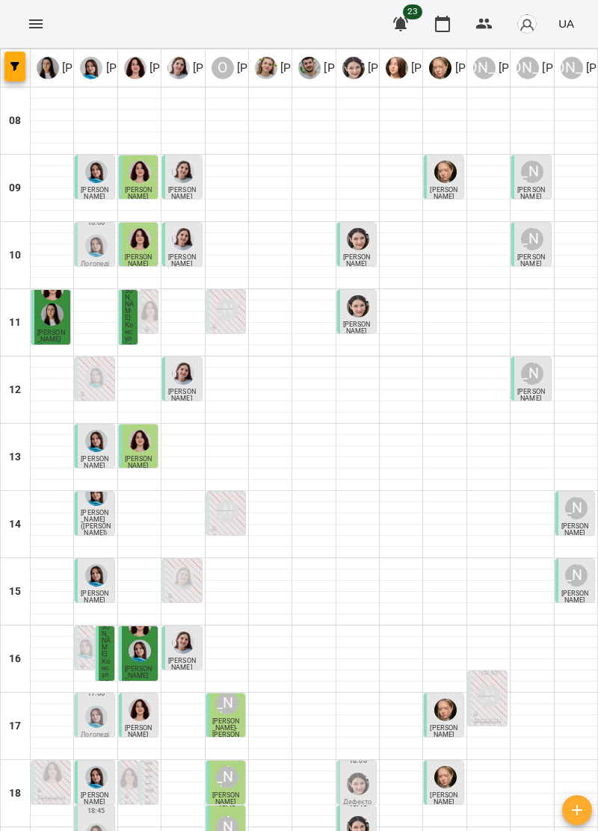
scroll to position [146, 0]
click at [87, 705] on img "Тетяна Хомин" at bounding box center [96, 716] width 22 height 22
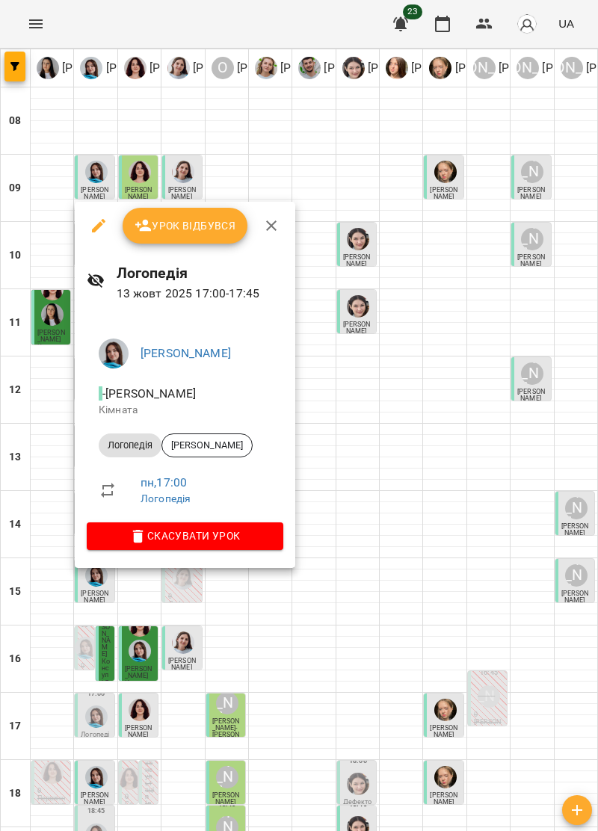
click at [267, 222] on icon "button" at bounding box center [271, 225] width 10 height 10
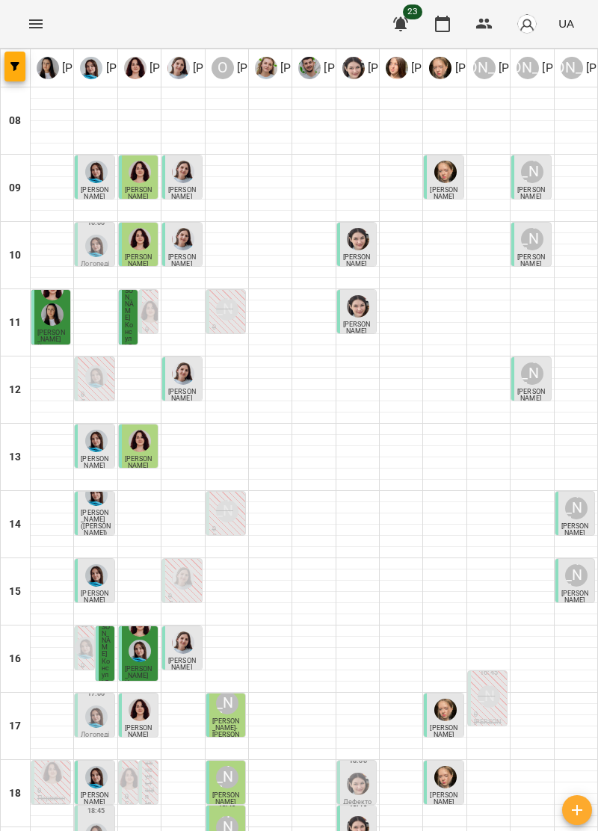
click at [229, 766] on div "[PERSON_NAME]" at bounding box center [227, 777] width 22 height 22
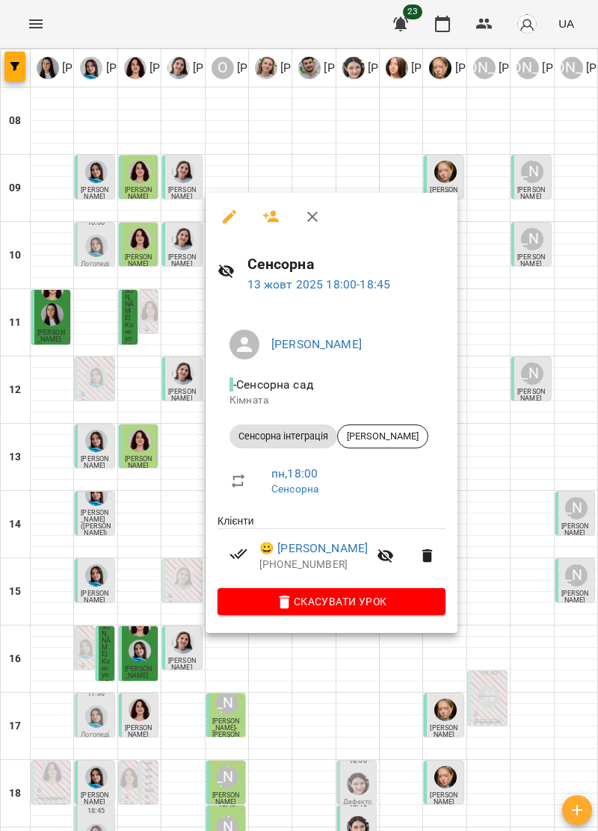
click at [321, 216] on button "button" at bounding box center [312, 217] width 36 height 36
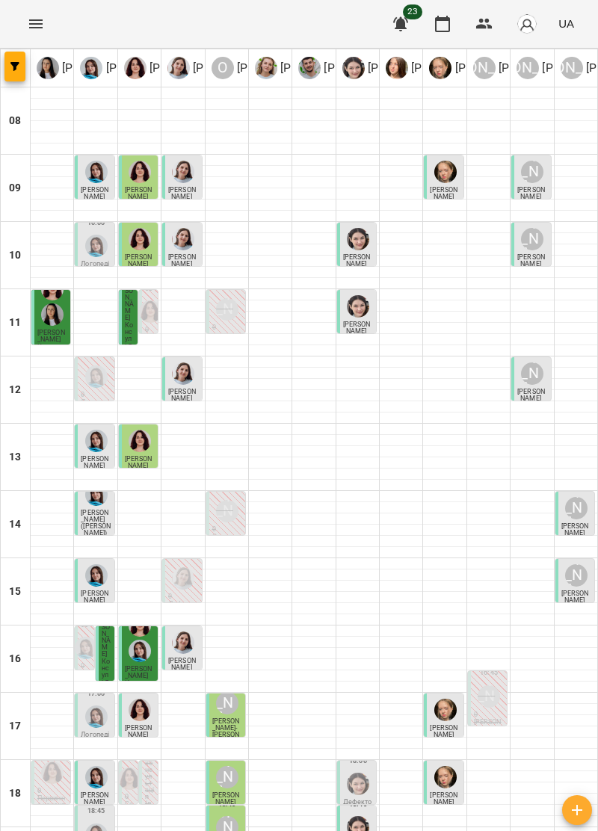
click at [231, 791] on span "[PERSON_NAME]" at bounding box center [226, 798] width 28 height 14
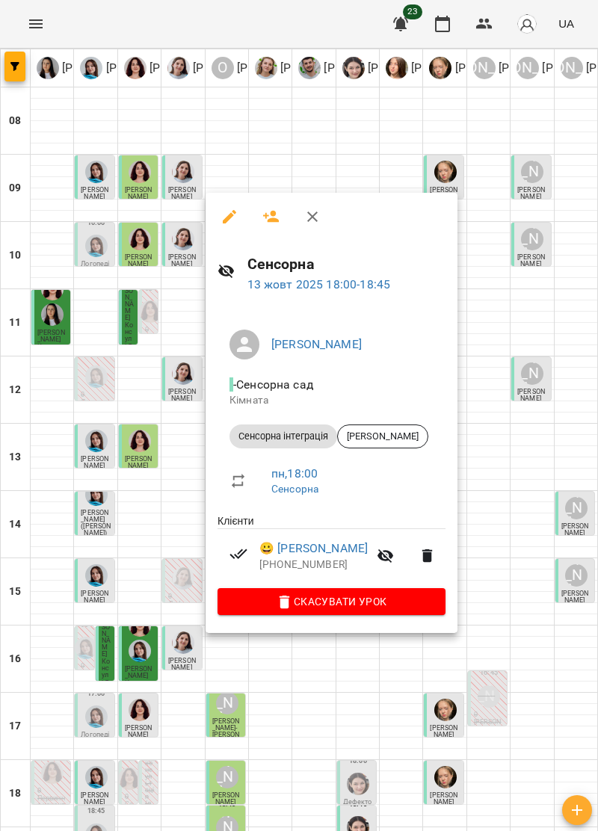
click at [319, 211] on icon "button" at bounding box center [312, 217] width 18 height 18
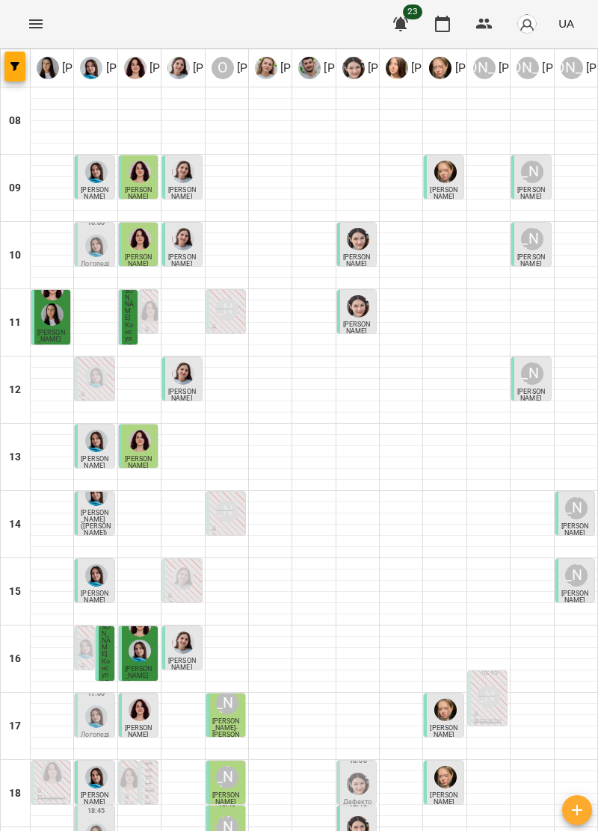
click at [363, 813] on div at bounding box center [358, 827] width 28 height 28
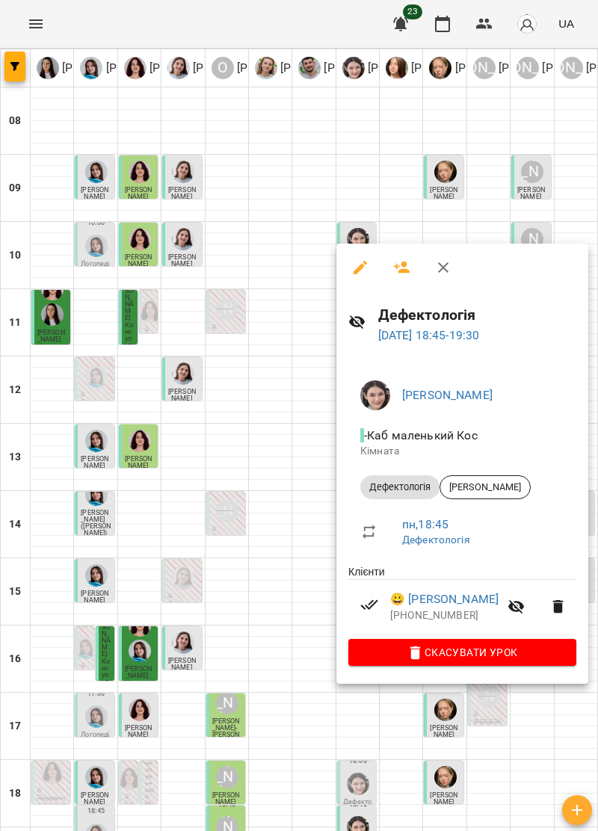
click at [444, 268] on icon "button" at bounding box center [443, 267] width 10 height 10
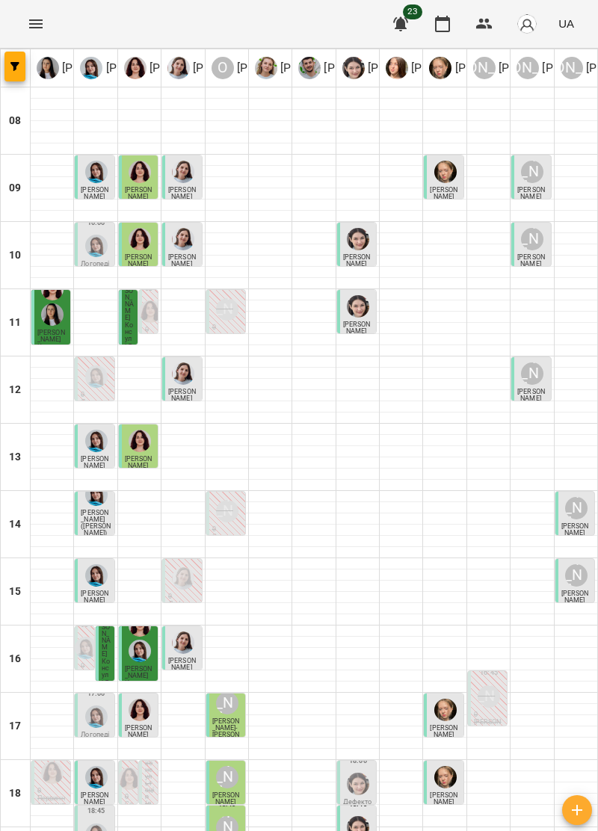
click at [359, 772] on img "Софія Цюпер" at bounding box center [358, 783] width 22 height 22
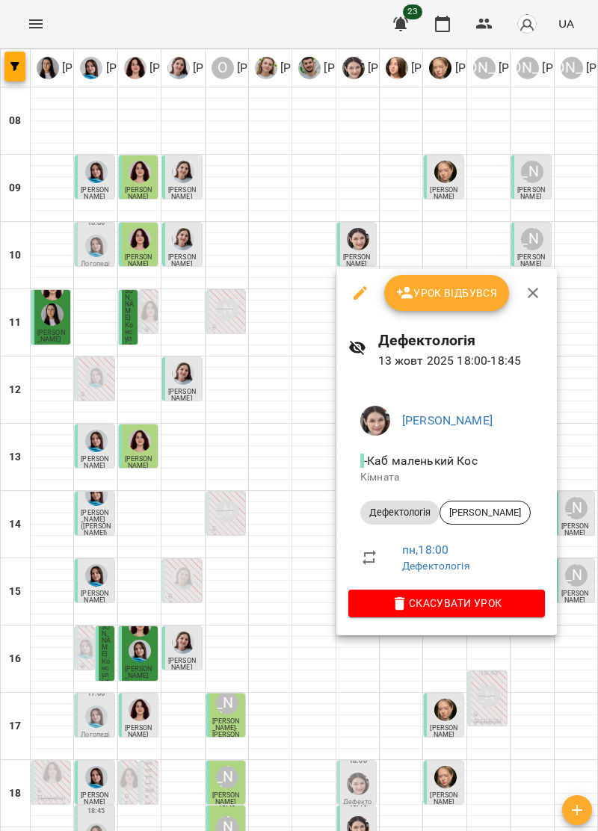
click at [469, 288] on span "Урок відбувся" at bounding box center [447, 293] width 102 height 18
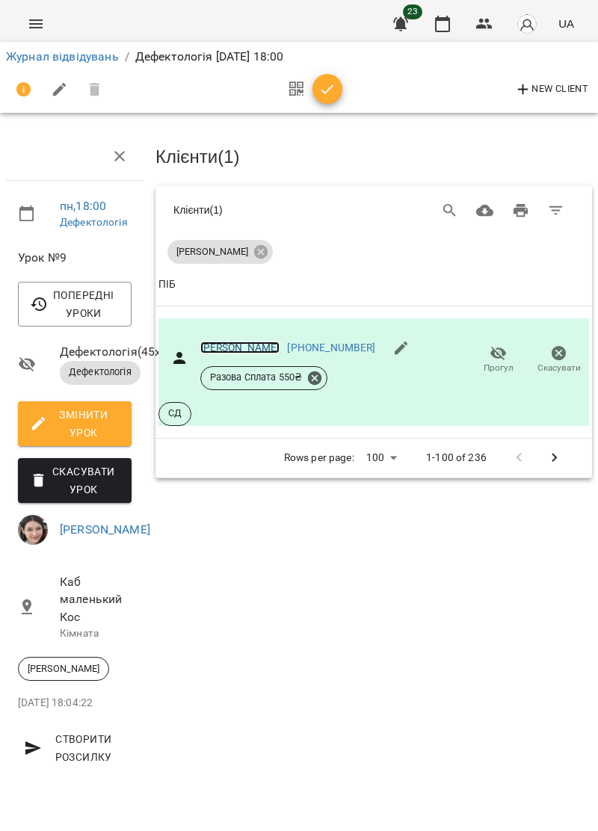
click at [248, 348] on link "[PERSON_NAME]" at bounding box center [240, 347] width 80 height 12
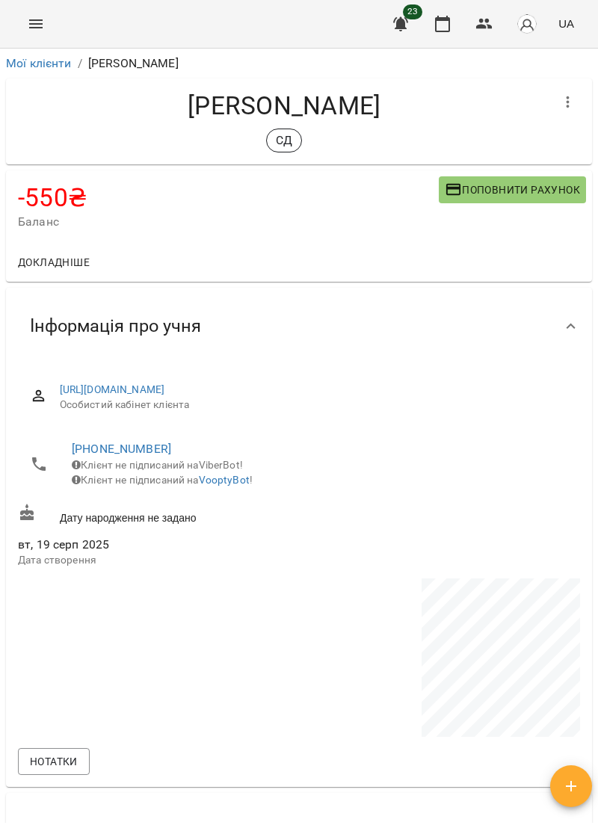
click at [497, 186] on span "Поповнити рахунок" at bounding box center [511, 190] width 135 height 18
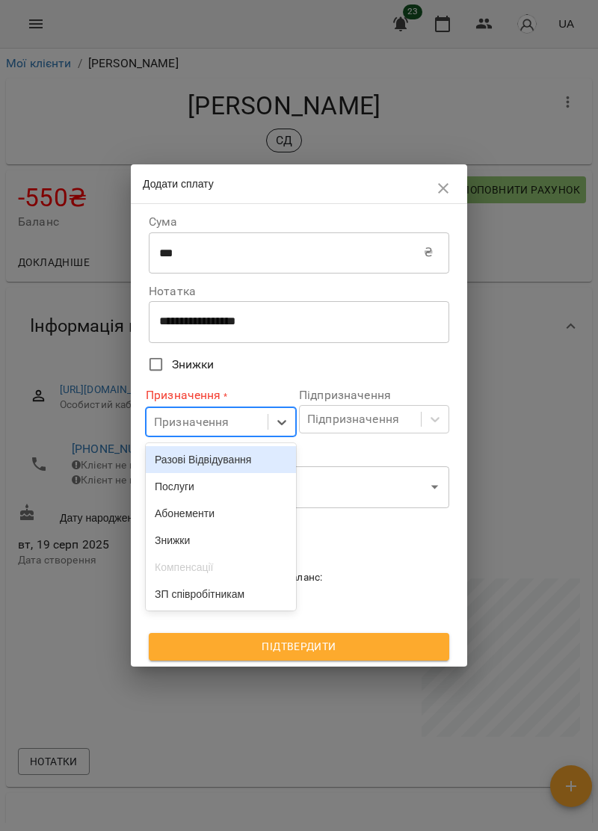
click at [200, 490] on div "Послуги" at bounding box center [221, 486] width 150 height 27
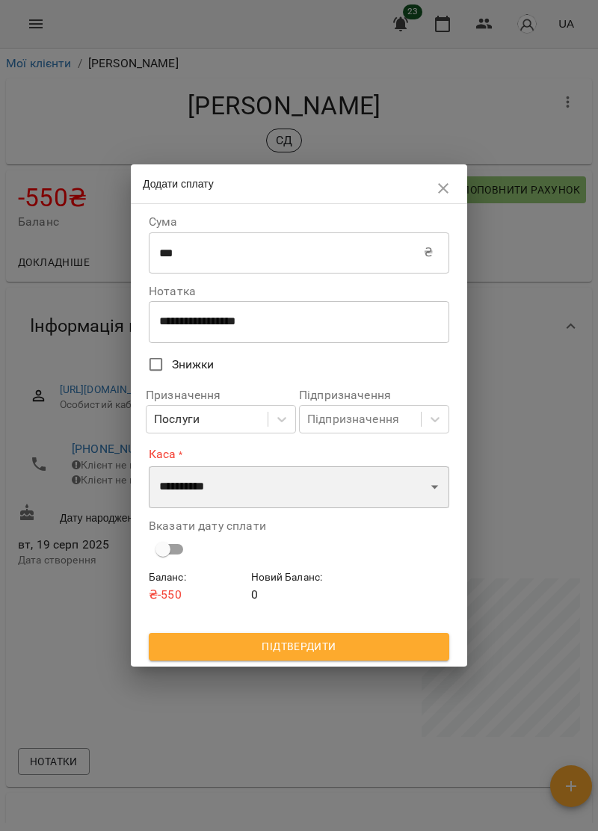
click at [269, 486] on select "**********" at bounding box center [299, 487] width 300 height 42
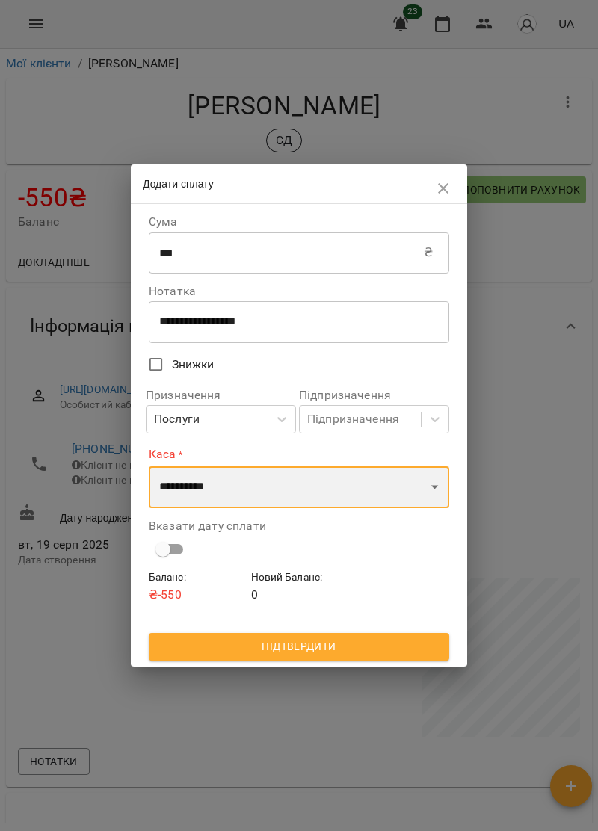
select select "****"
click at [149, 466] on select "**********" at bounding box center [299, 487] width 300 height 42
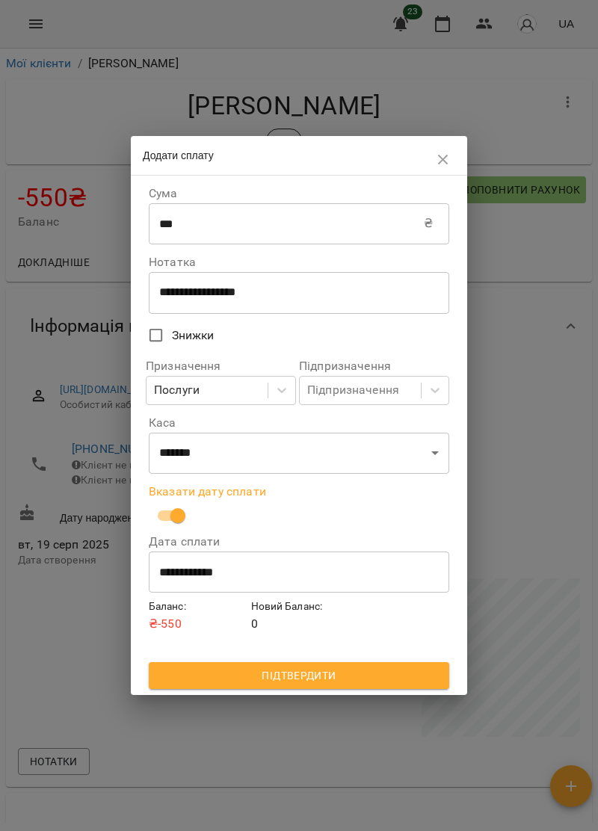
click at [391, 684] on span "Підтвердити" at bounding box center [299, 675] width 276 height 18
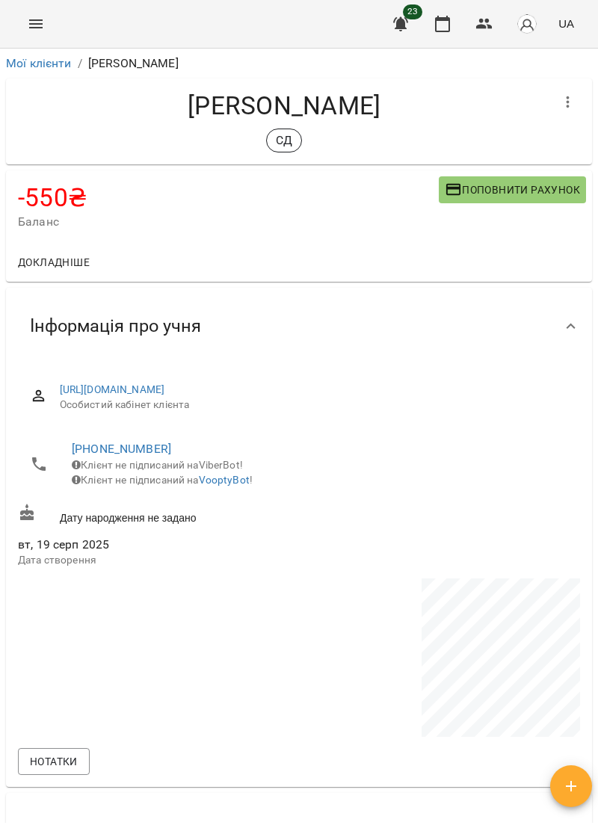
click at [44, 22] on icon "Menu" at bounding box center [36, 24] width 18 height 18
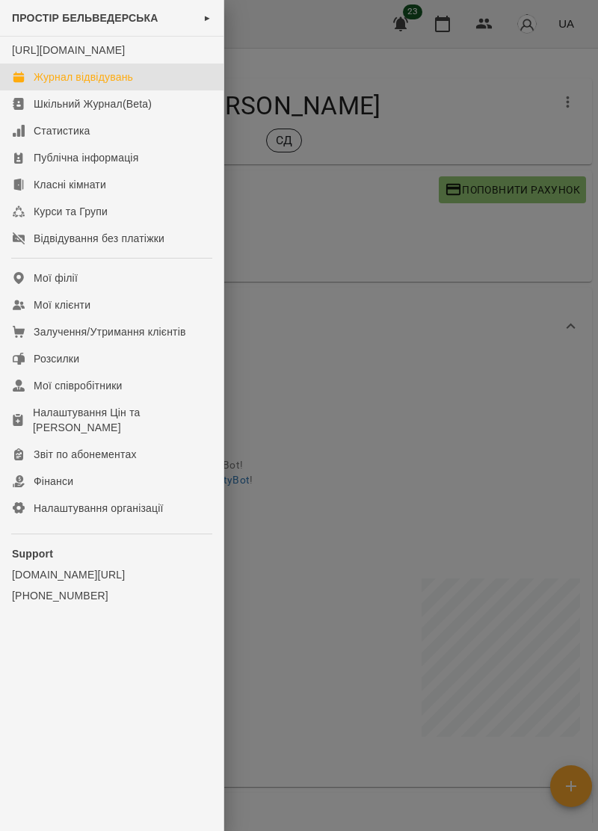
click at [125, 84] on div "Журнал відвідувань" at bounding box center [83, 76] width 99 height 15
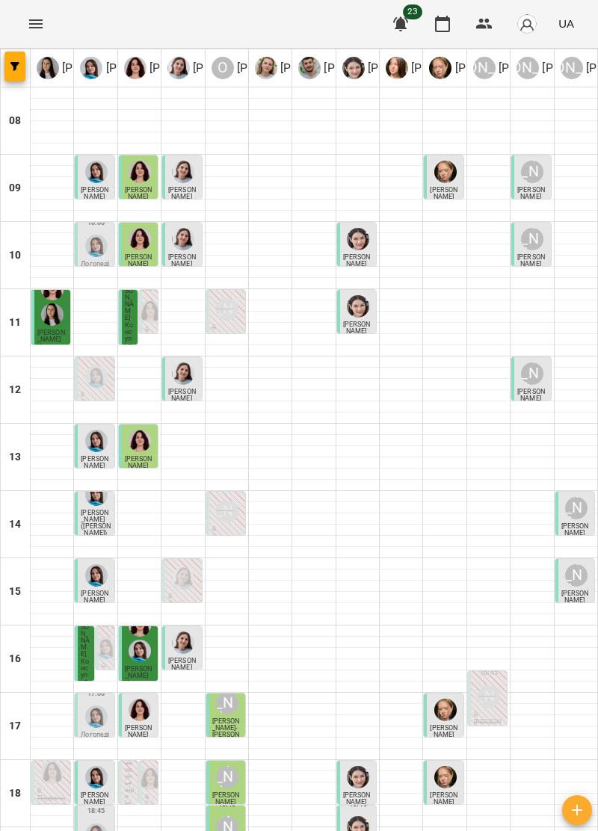
scroll to position [146, 0]
click at [100, 702] on div at bounding box center [96, 716] width 28 height 28
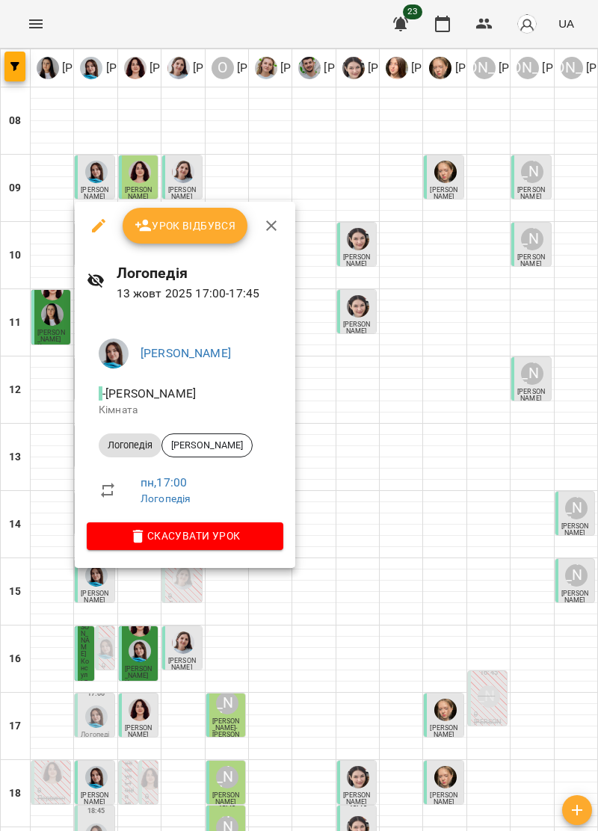
click at [278, 228] on icon "button" at bounding box center [271, 226] width 18 height 18
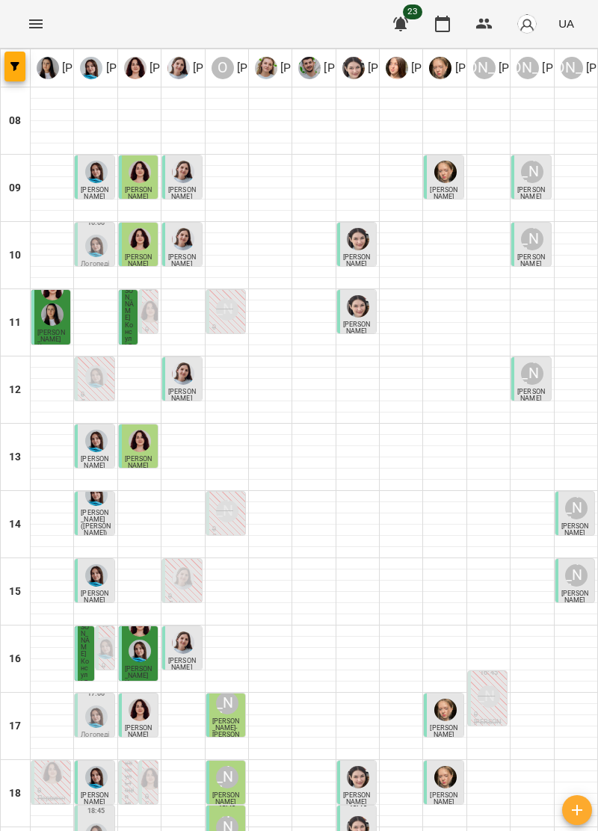
click at [96, 705] on img "Тетяна Хомин" at bounding box center [96, 716] width 22 height 22
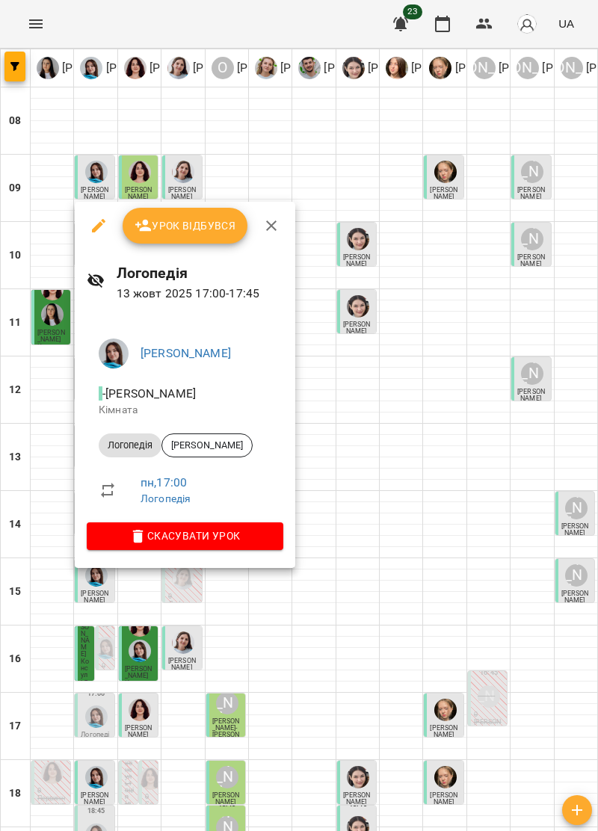
click at [398, 366] on div at bounding box center [299, 415] width 598 height 831
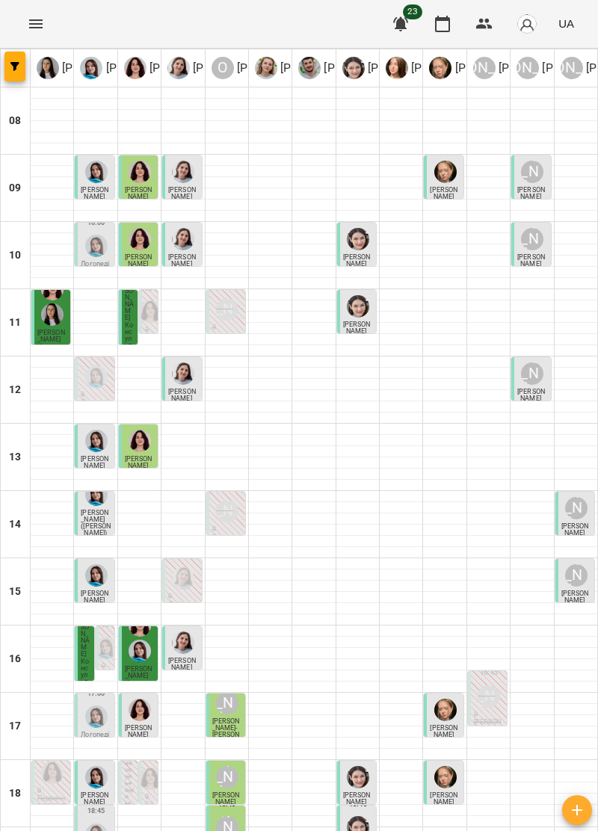
click at [332, 636] on div at bounding box center [313, 636] width 43 height 1
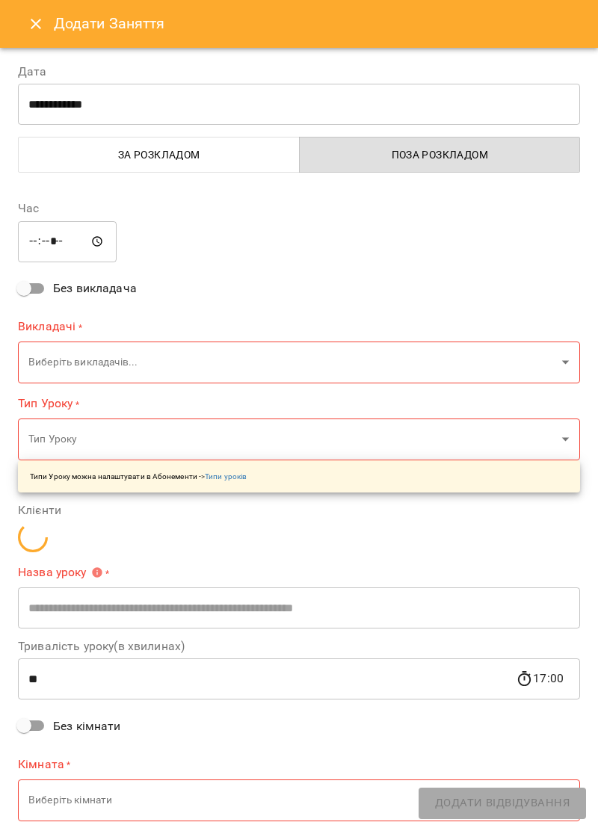
type input "**********"
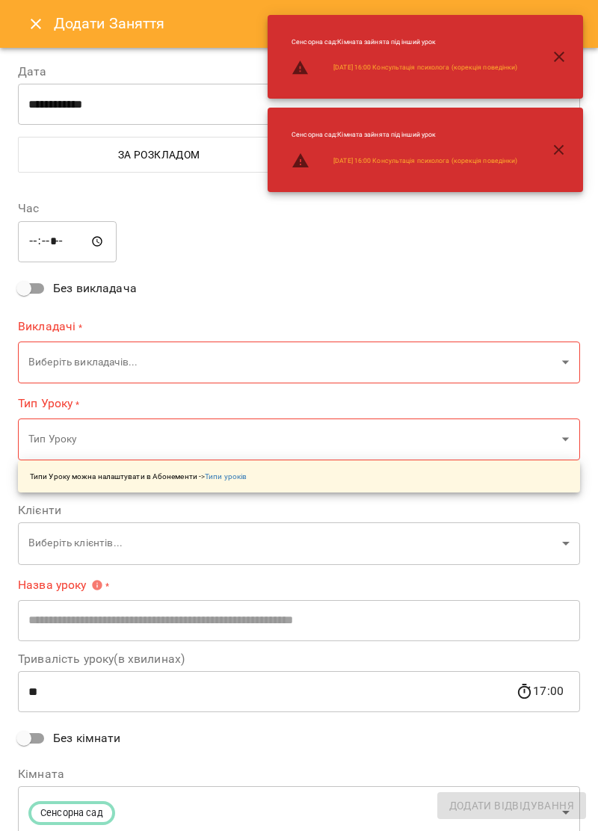
click at [43, 22] on icon "Close" at bounding box center [36, 24] width 18 height 18
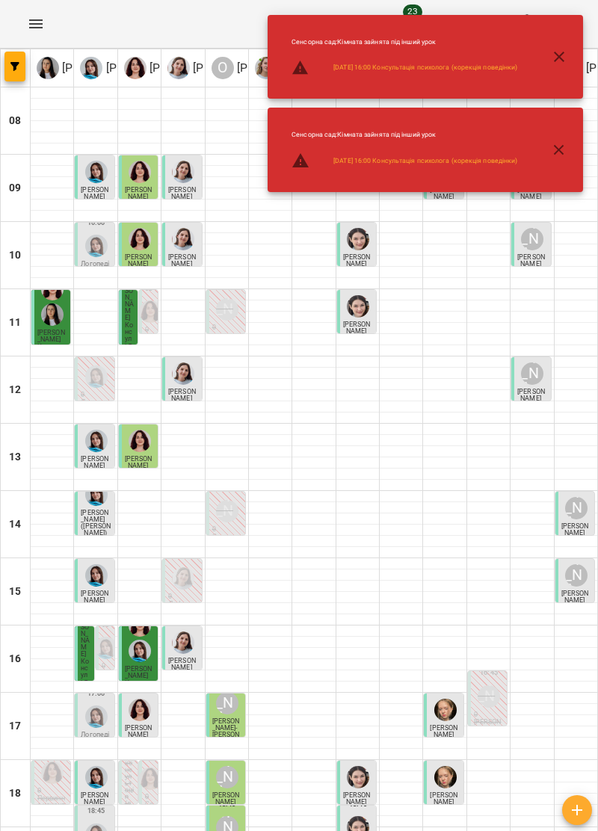
click at [566, 55] on icon "button" at bounding box center [559, 57] width 18 height 18
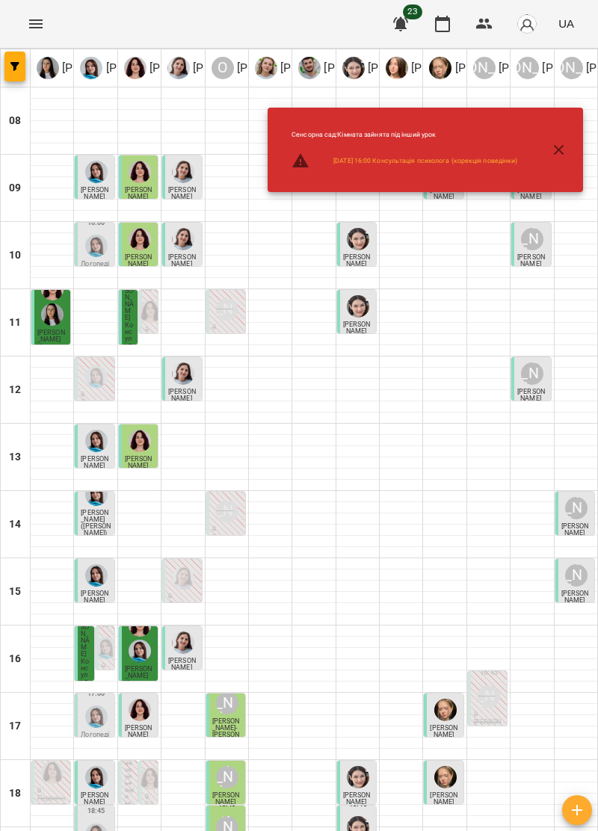
click at [557, 300] on div at bounding box center [575, 305] width 43 height 11
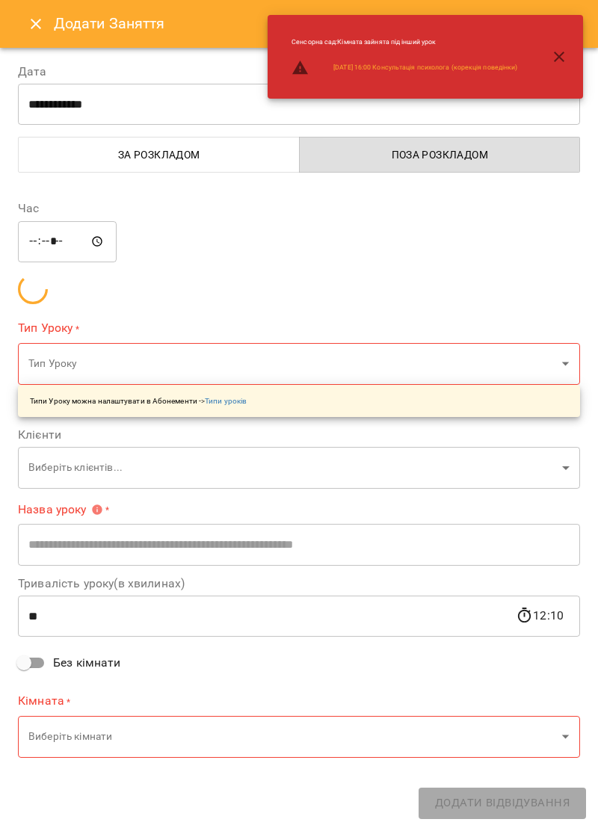
type input "**********"
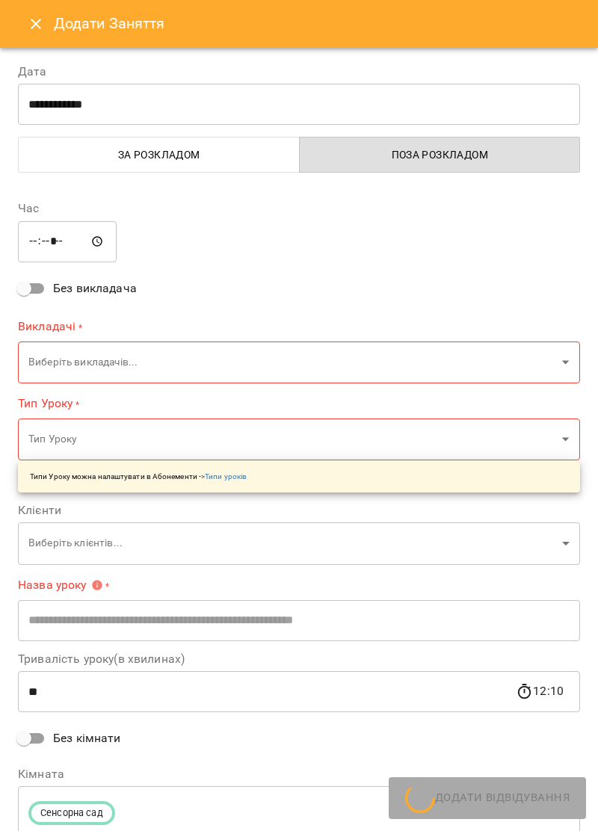
click at [560, 54] on div "Сенсорна сад : Кімната зайнята під інший урок 2025-10-13 16:00 Консультація пси…" at bounding box center [424, 57] width 315 height 84
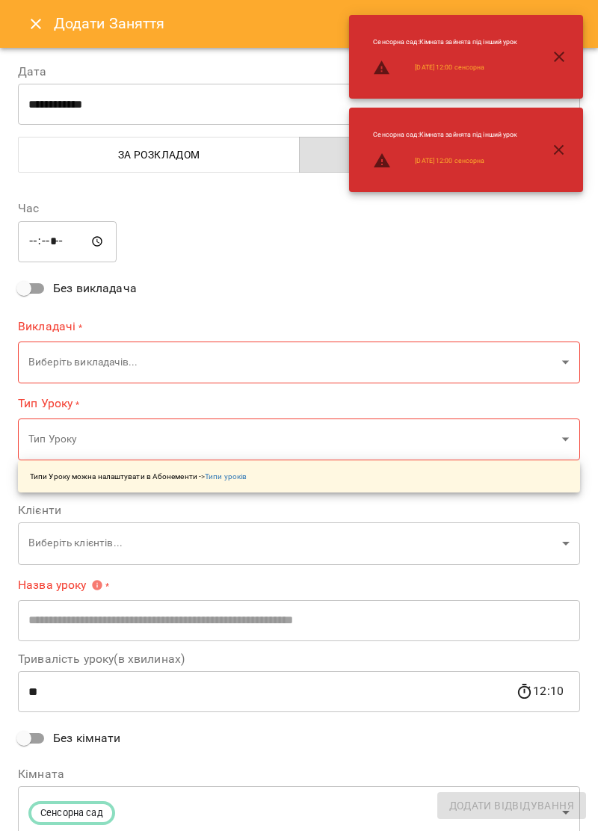
click at [556, 48] on icon "button" at bounding box center [559, 57] width 18 height 18
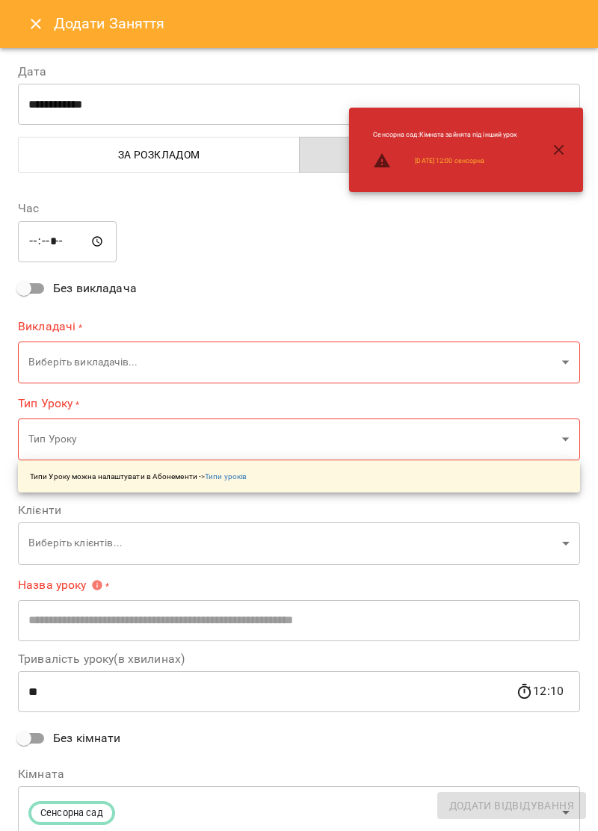
click at [568, 149] on span "Поза розкладом" at bounding box center [439, 155] width 263 height 18
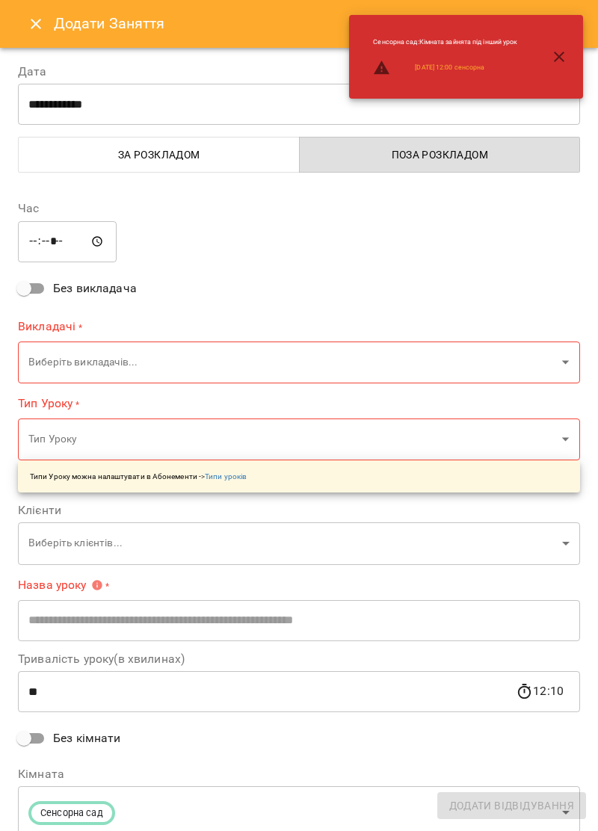
click at [37, 18] on icon "Close" at bounding box center [36, 24] width 18 height 18
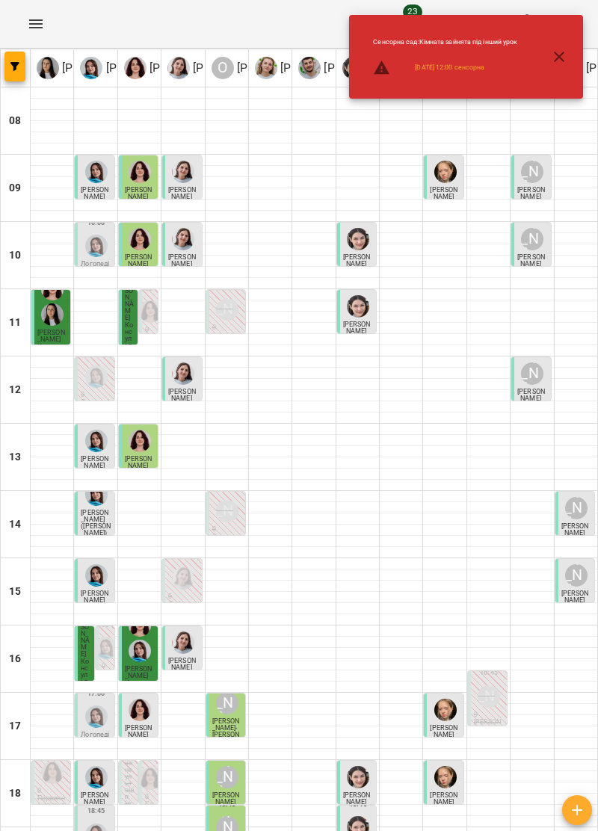
click at [565, 50] on icon "button" at bounding box center [559, 57] width 18 height 18
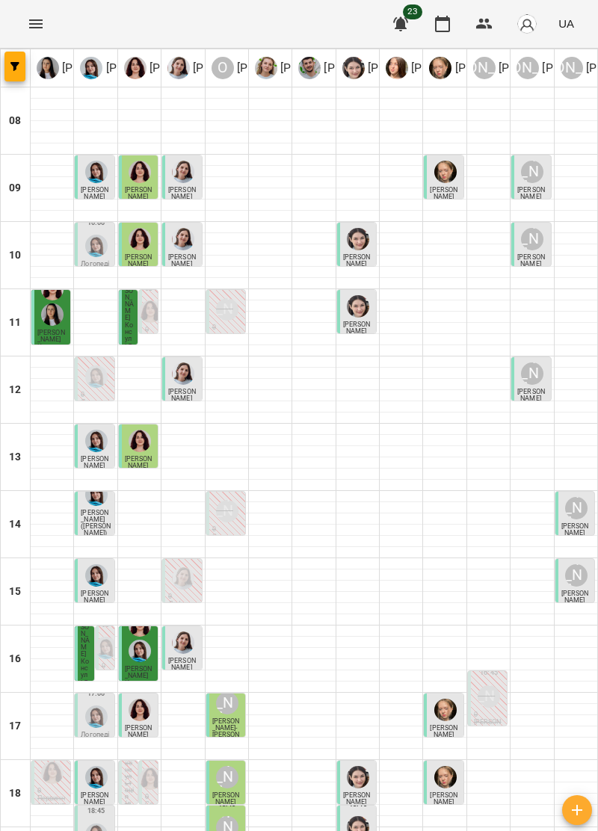
click at [447, 791] on span "Черпінський Демян" at bounding box center [443, 798] width 28 height 14
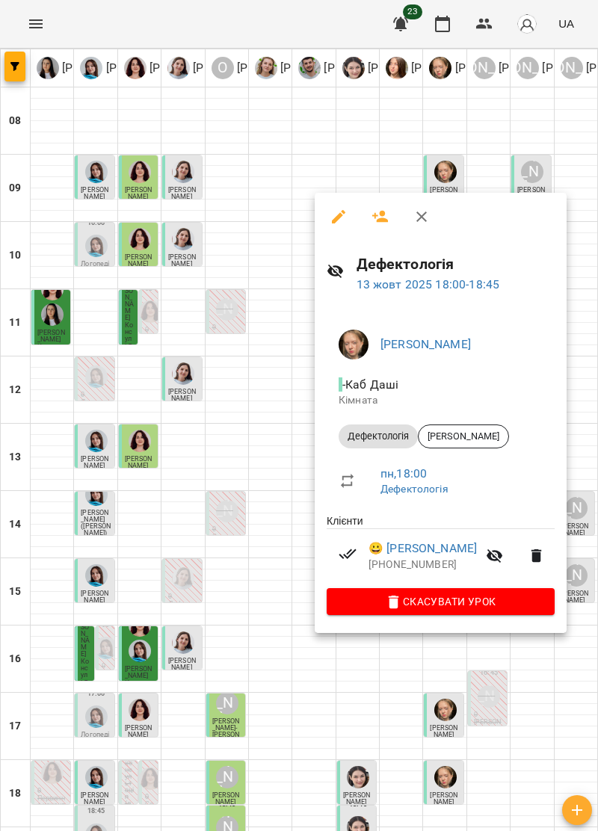
click at [426, 208] on icon "button" at bounding box center [421, 217] width 18 height 18
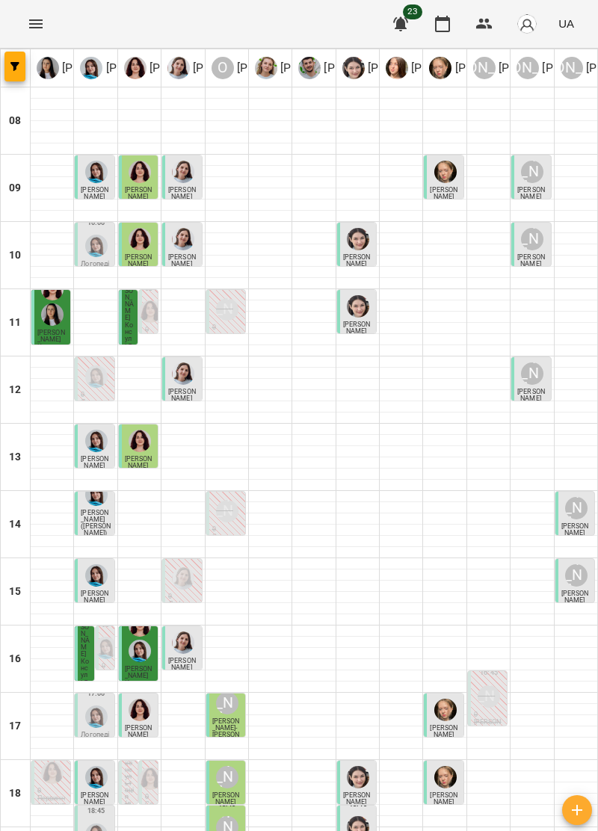
click at [359, 791] on span "Носов Матвій" at bounding box center [357, 798] width 28 height 14
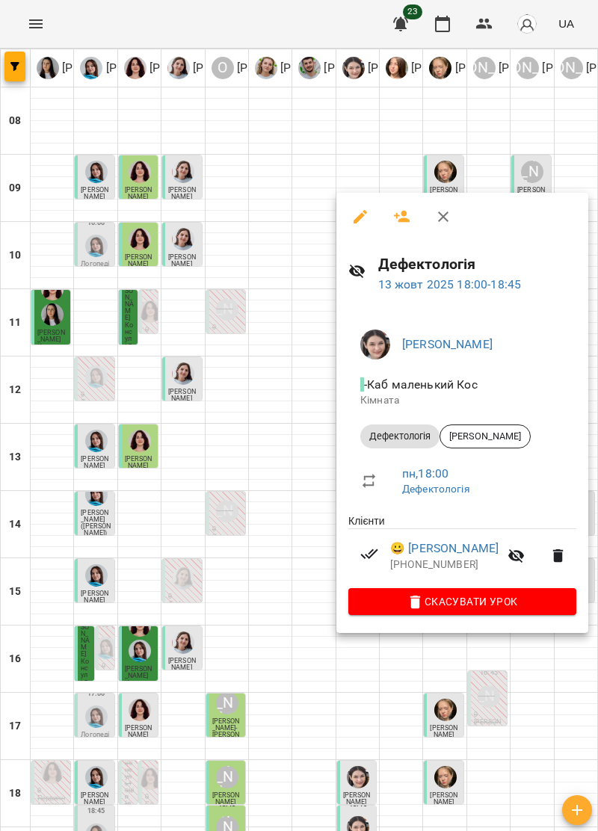
click at [435, 218] on icon "button" at bounding box center [443, 217] width 18 height 18
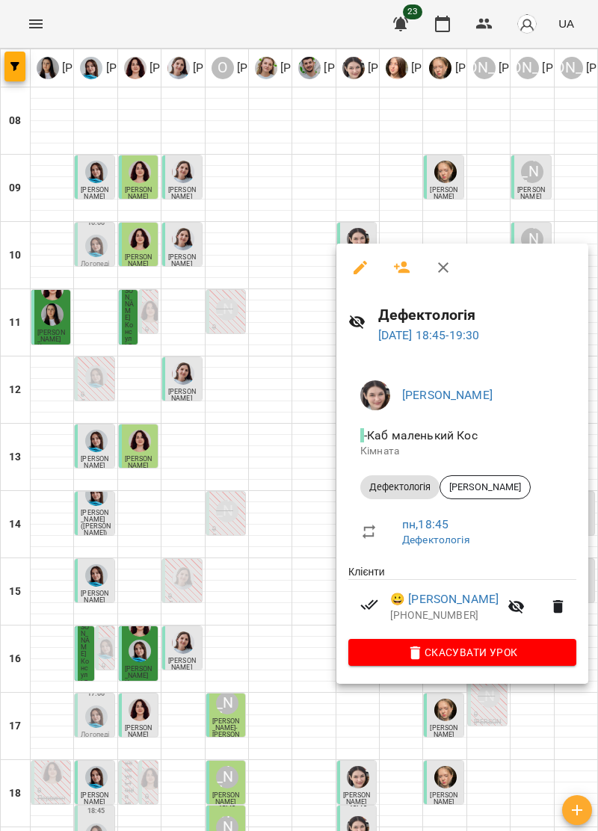
click at [445, 267] on icon "button" at bounding box center [443, 267] width 18 height 18
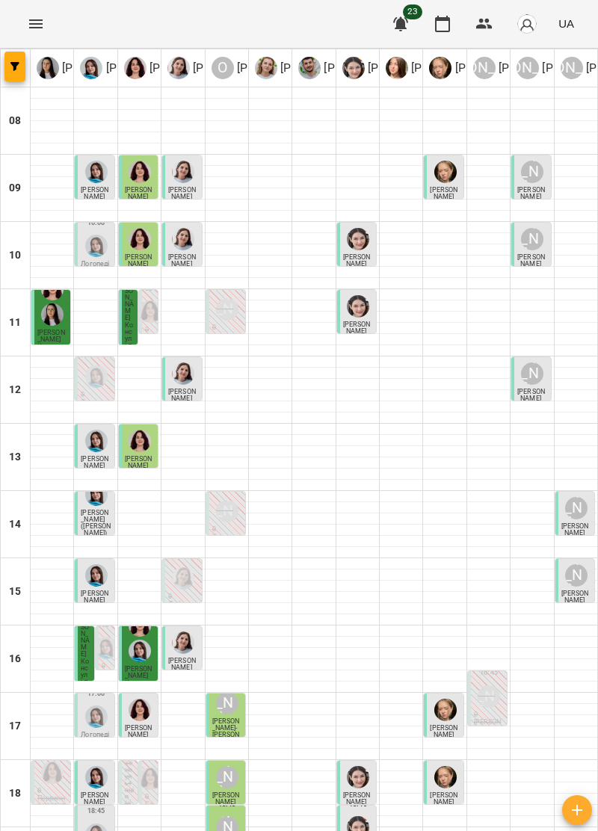
click at [223, 766] on div "Олександр Шикін" at bounding box center [227, 777] width 22 height 22
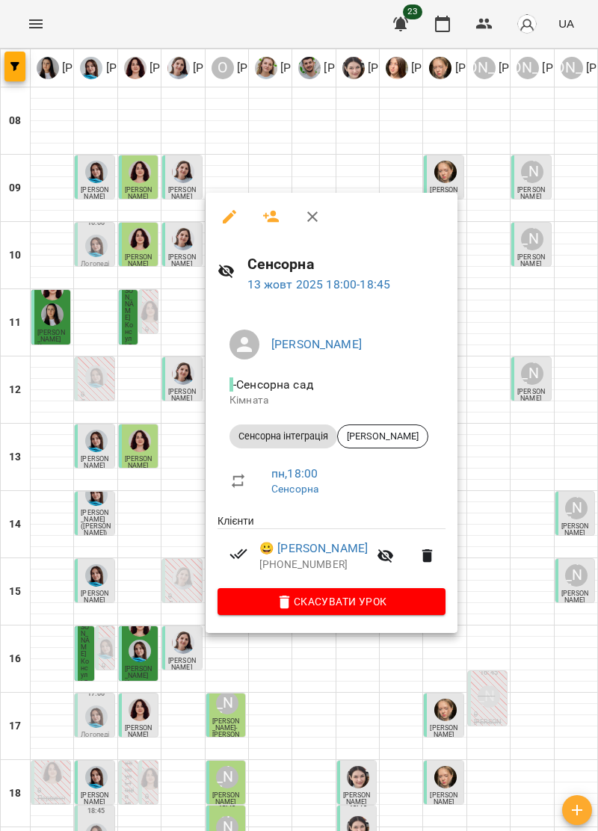
click at [310, 215] on icon "button" at bounding box center [312, 217] width 18 height 18
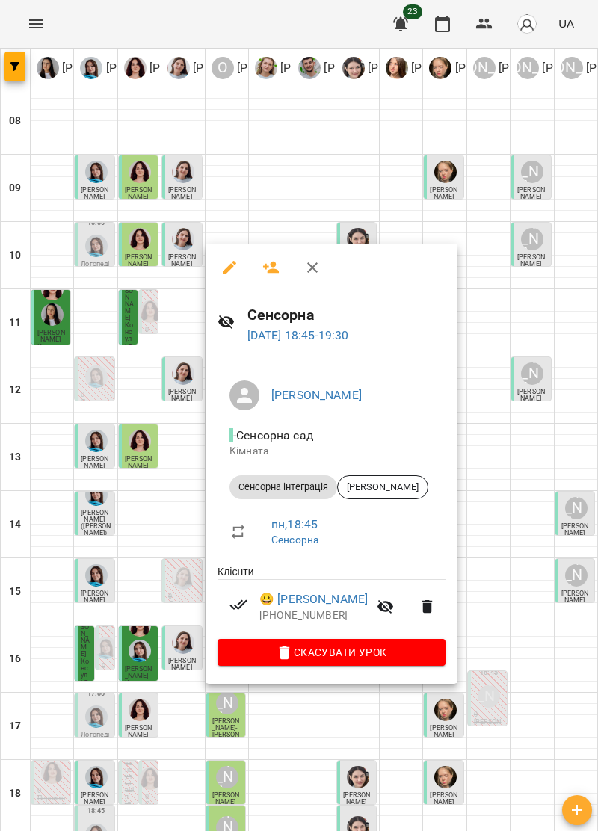
click at [311, 266] on icon "button" at bounding box center [312, 267] width 10 height 10
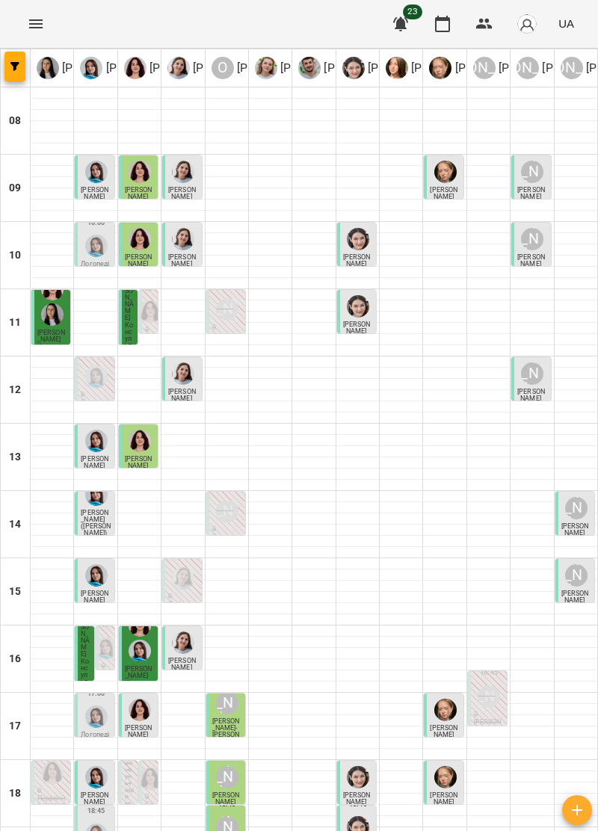
click at [97, 766] on img "Тетяна Хомин" at bounding box center [96, 777] width 22 height 22
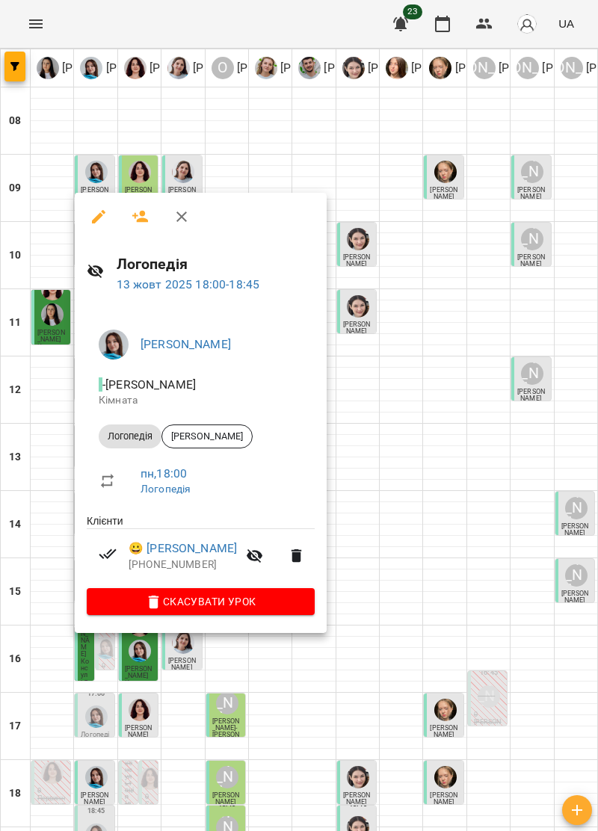
click at [182, 213] on icon "button" at bounding box center [182, 217] width 18 height 18
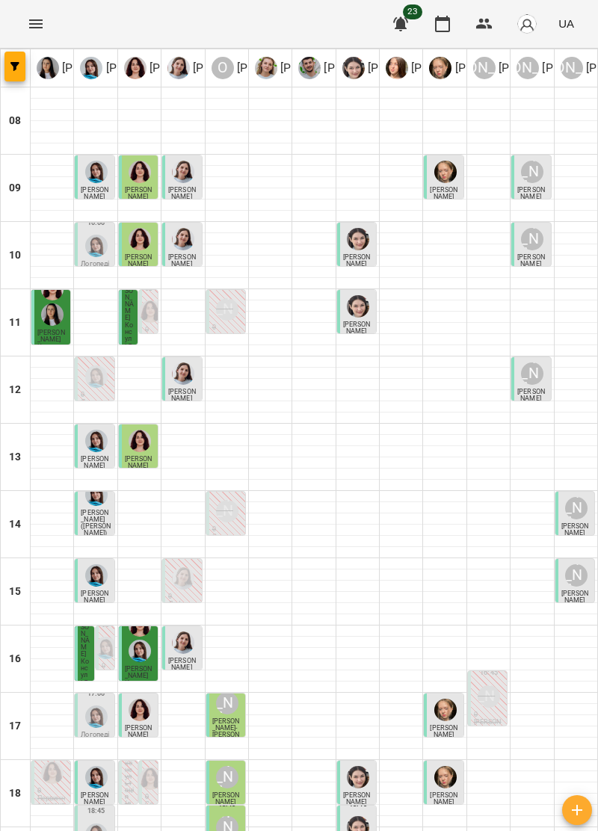
click at [108, 820] on div at bounding box center [96, 834] width 28 height 28
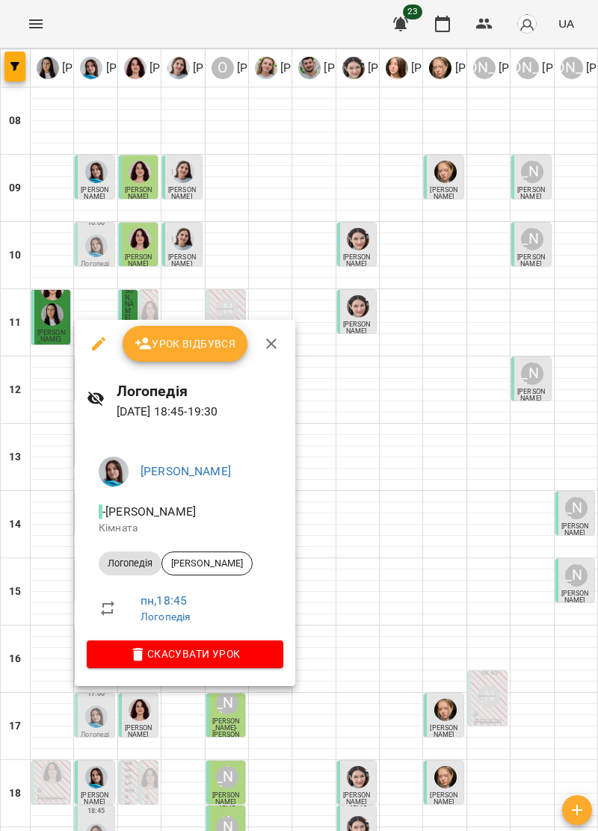
click at [273, 343] on icon "button" at bounding box center [271, 344] width 18 height 18
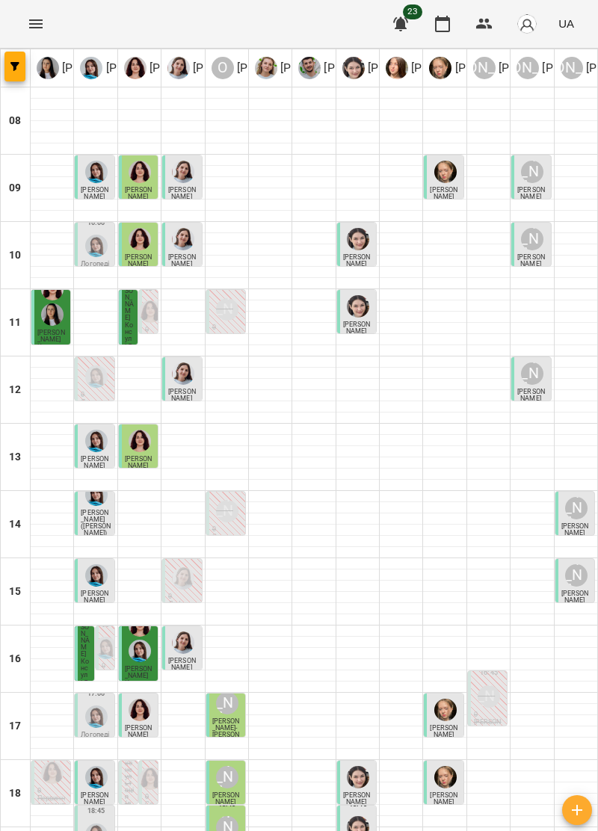
click at [94, 731] on p "Логопедія" at bounding box center [96, 737] width 30 height 13
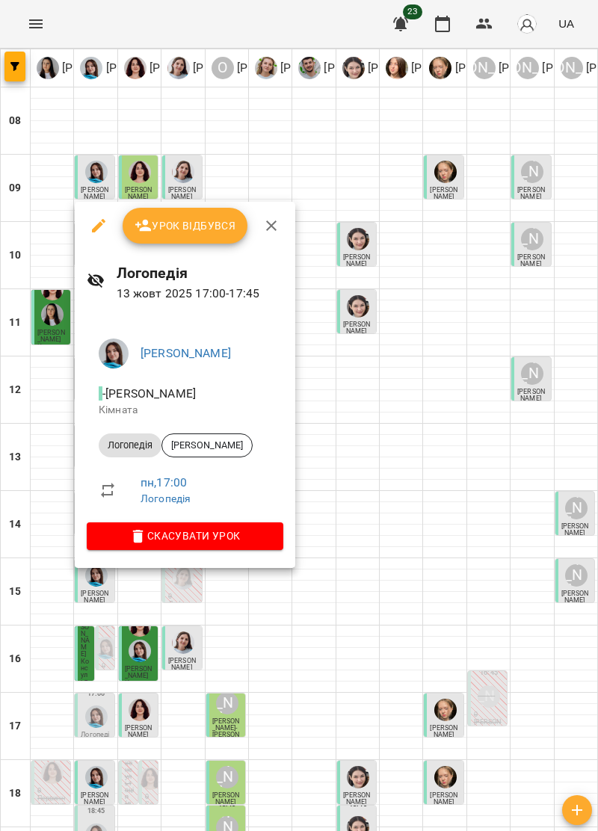
click at [266, 223] on icon "button" at bounding box center [271, 225] width 10 height 10
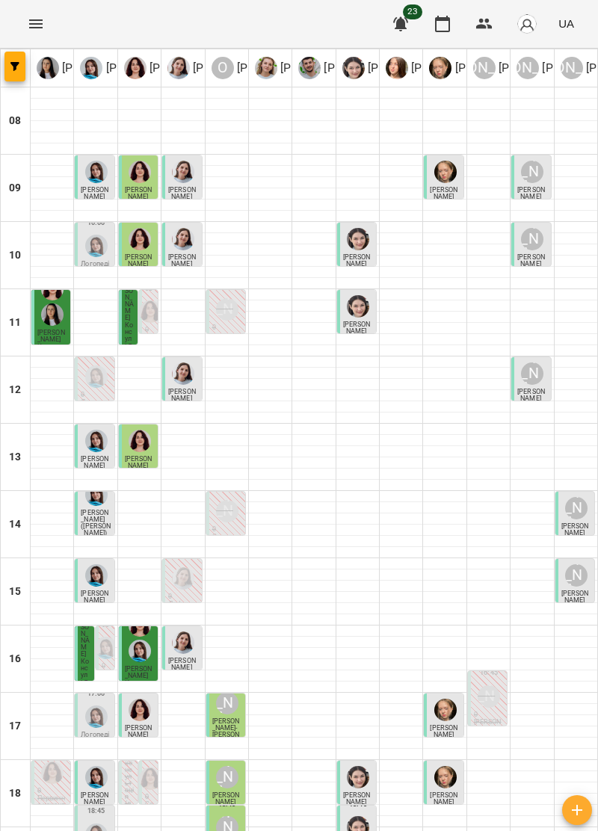
click at [102, 705] on img "Тетяна Хомин" at bounding box center [96, 716] width 22 height 22
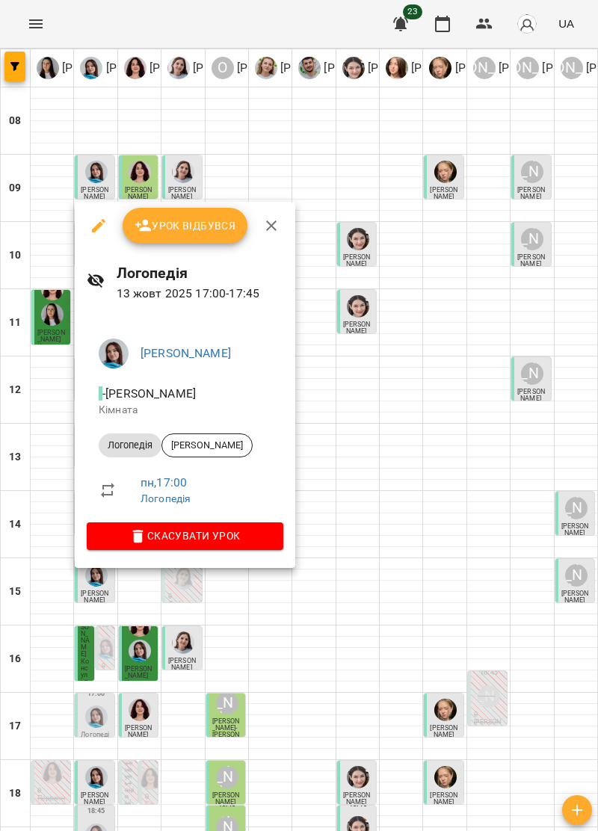
click at [271, 230] on icon "button" at bounding box center [271, 226] width 18 height 18
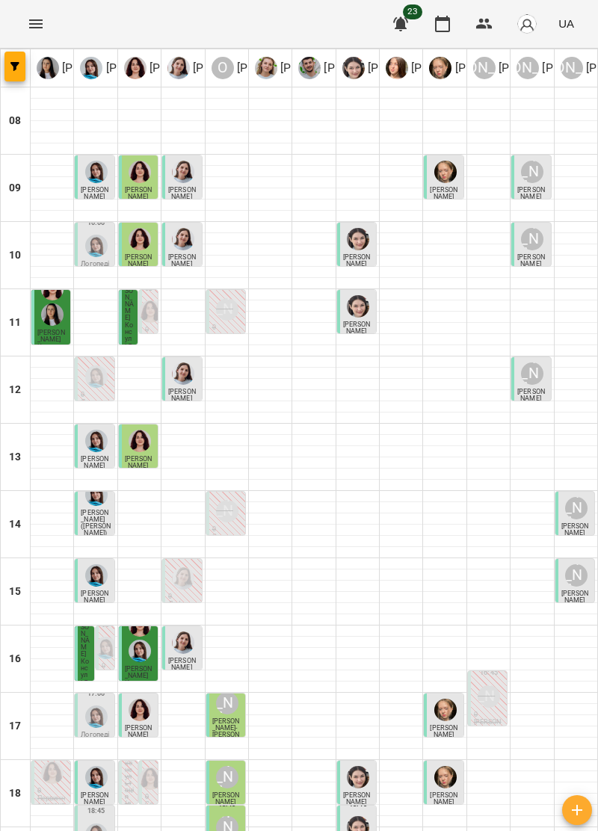
click at [99, 705] on img "Тетяна Хомин" at bounding box center [96, 716] width 22 height 22
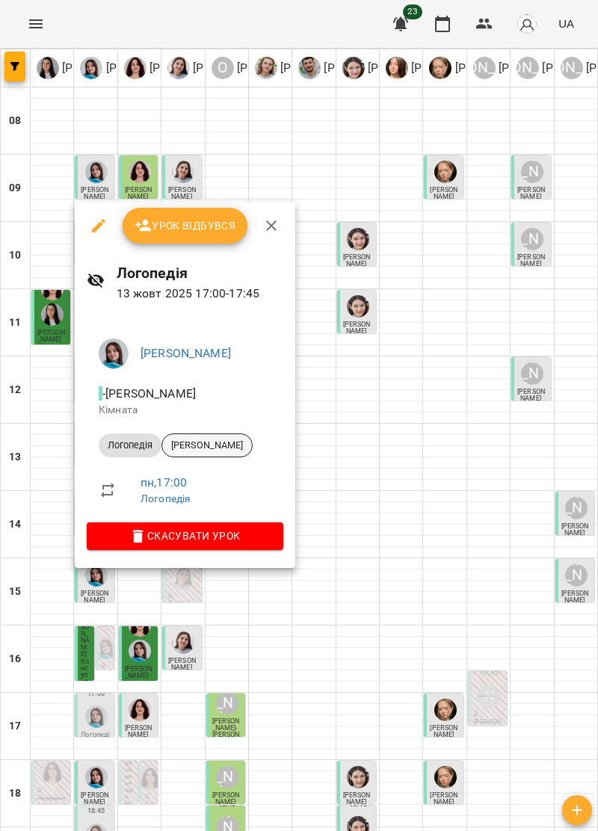
click at [224, 456] on div "Ліщинська Ліля" at bounding box center [206, 445] width 91 height 24
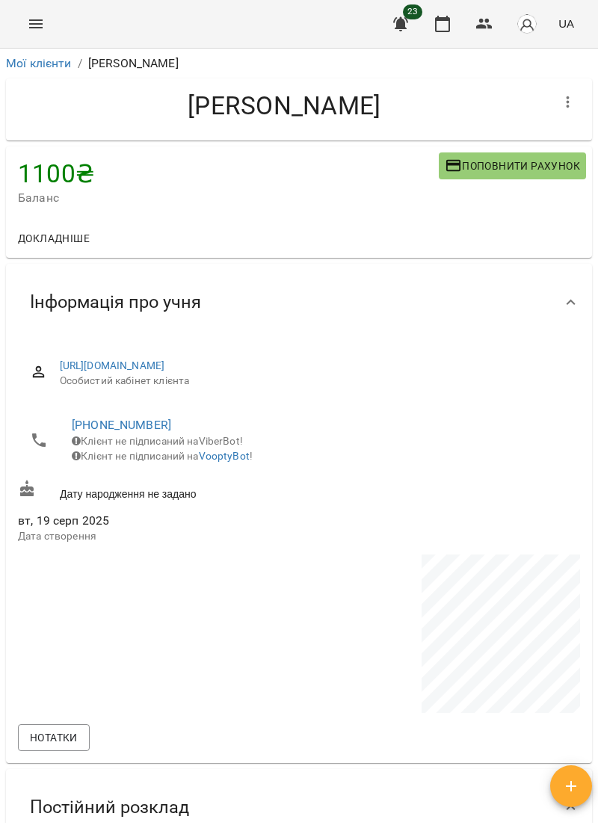
click at [566, 152] on button "Поповнити рахунок" at bounding box center [511, 165] width 147 height 27
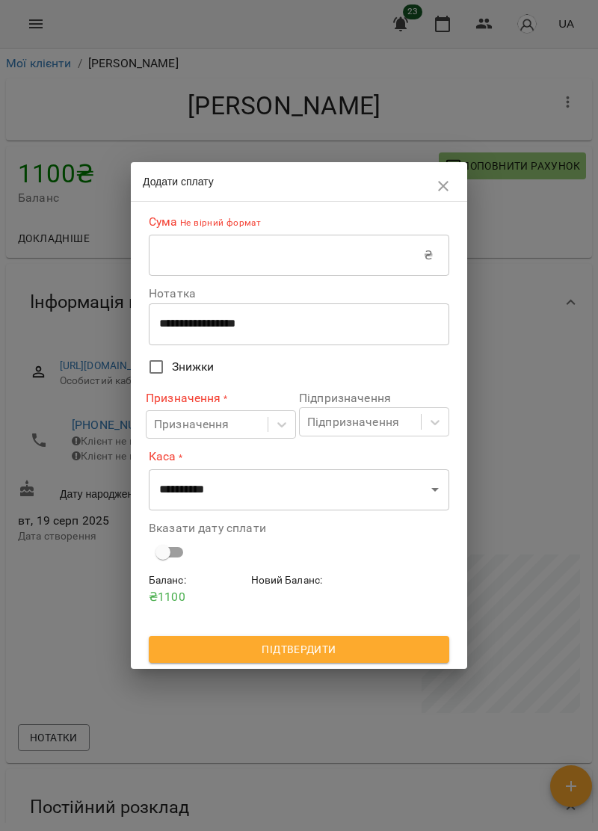
click at [234, 250] on input "text" at bounding box center [286, 256] width 275 height 42
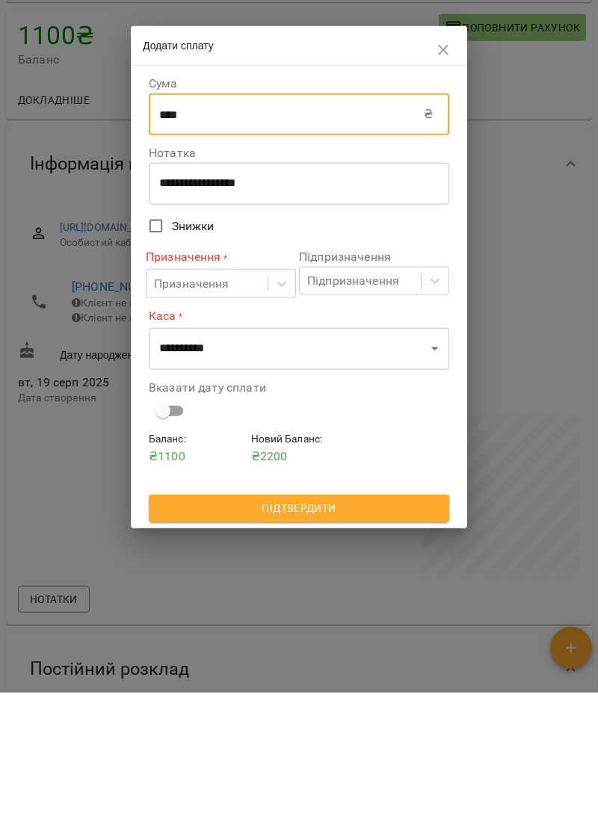
type input "****"
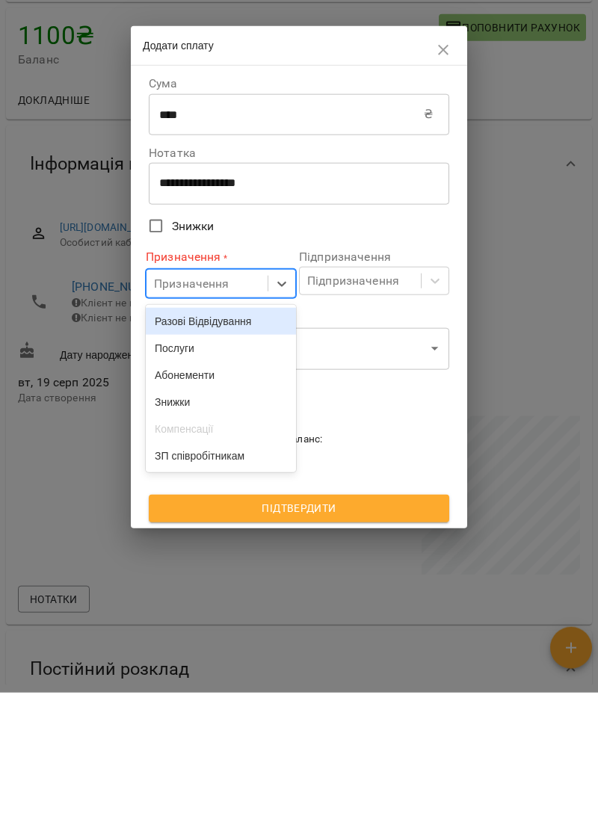
click at [197, 488] on div "Послуги" at bounding box center [221, 486] width 150 height 27
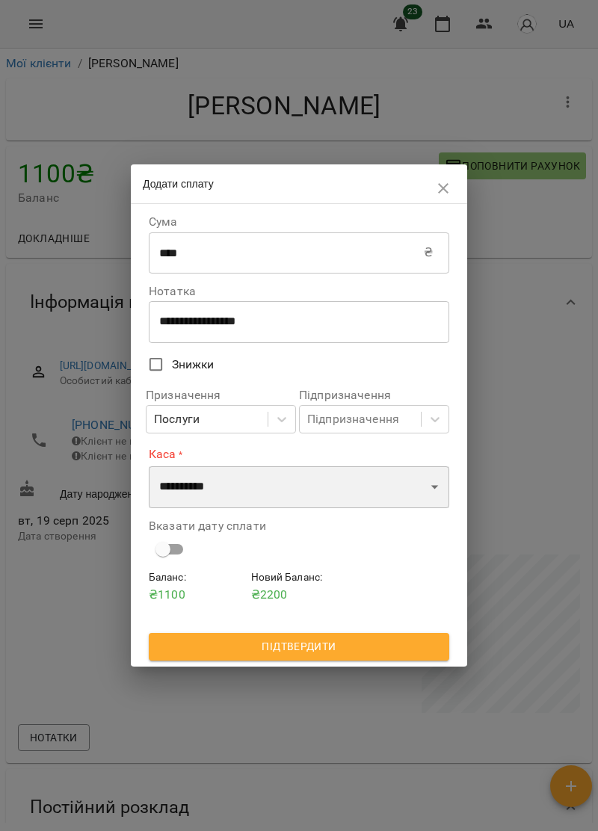
click at [272, 485] on select "**********" at bounding box center [299, 487] width 300 height 42
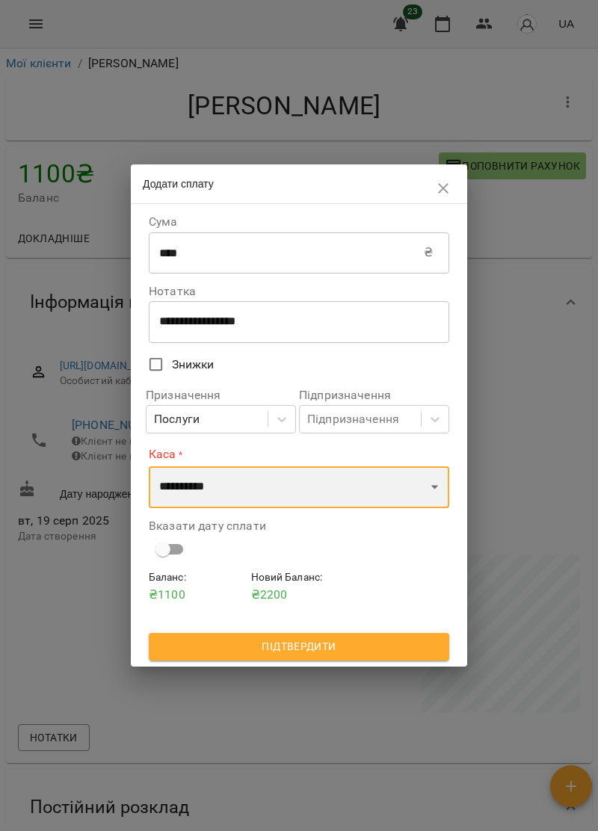
select select "****"
click at [149, 466] on select "**********" at bounding box center [299, 487] width 300 height 42
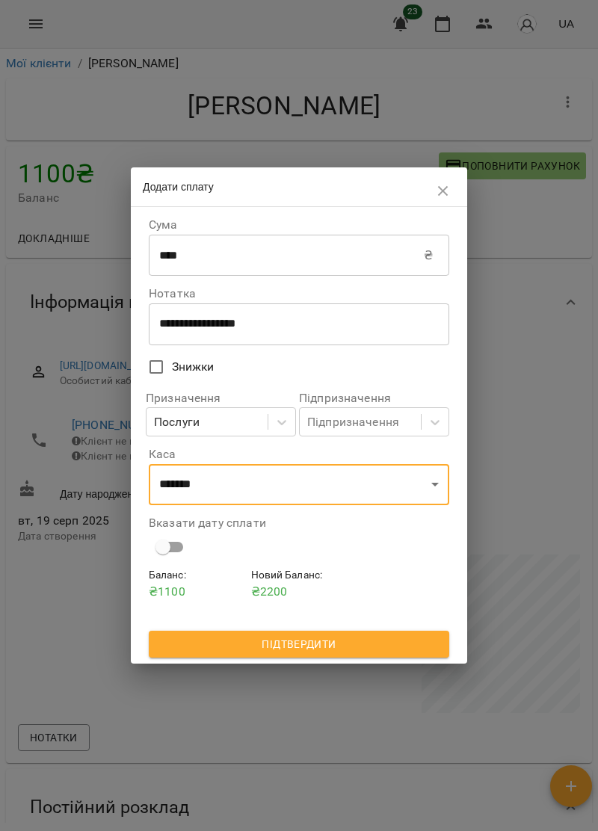
click at [229, 254] on input "****" at bounding box center [286, 256] width 275 height 42
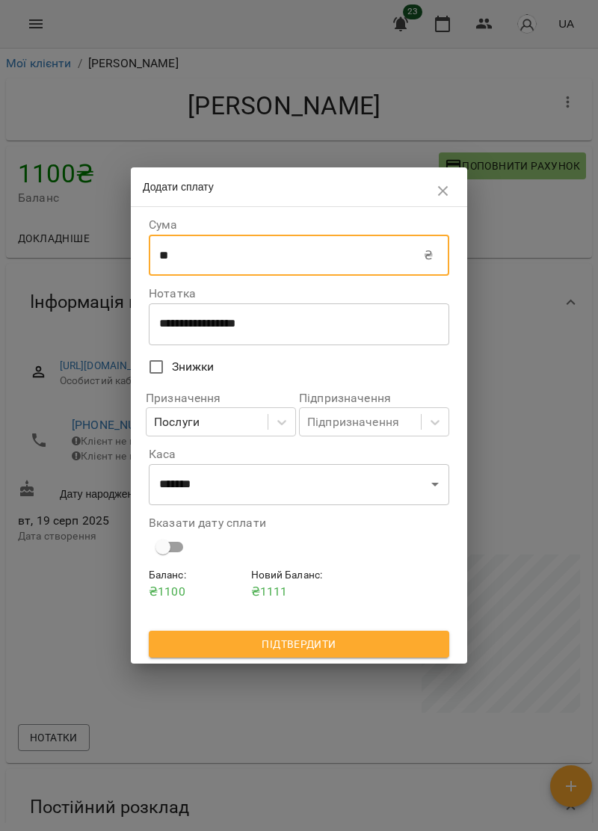
type input "*"
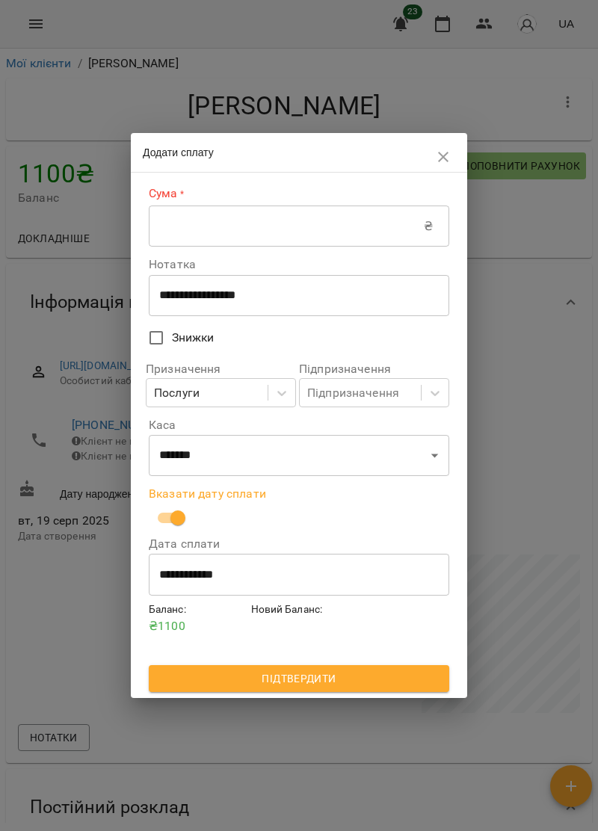
click at [317, 676] on span "Підтвердити" at bounding box center [299, 678] width 276 height 18
click at [321, 680] on span "Підтвердити" at bounding box center [299, 678] width 276 height 18
click at [336, 680] on span "Підтвердити" at bounding box center [299, 678] width 276 height 18
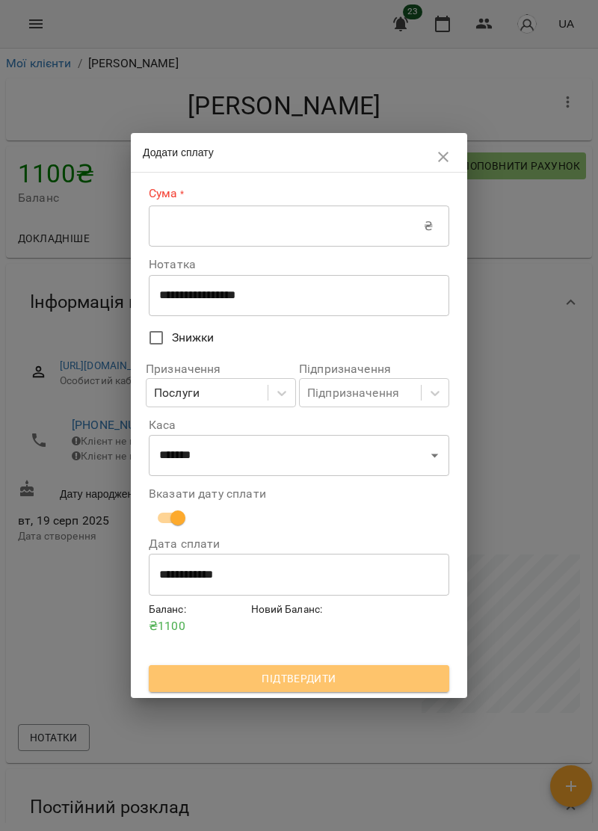
click at [349, 683] on span "Підтвердити" at bounding box center [299, 678] width 276 height 18
click at [354, 689] on button "Підтвердити" at bounding box center [299, 678] width 300 height 27
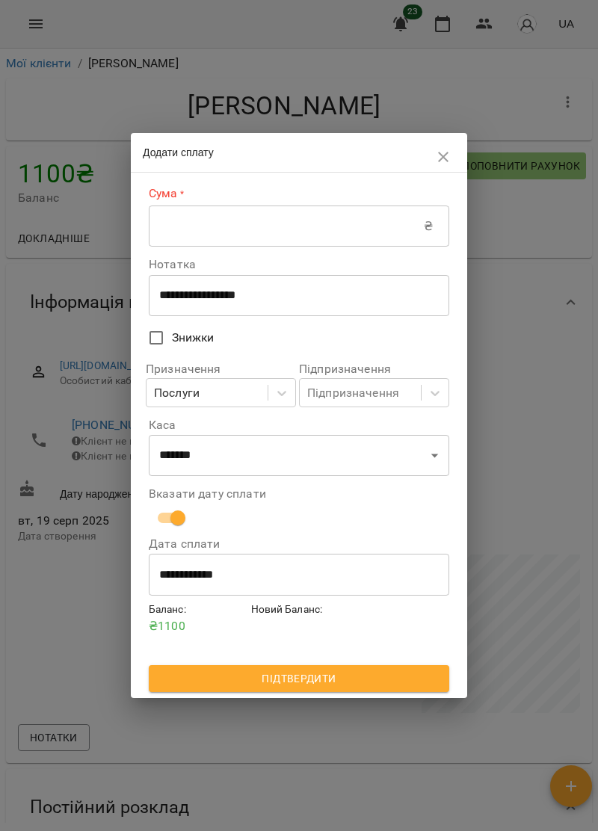
click at [357, 689] on button "Підтвердити" at bounding box center [299, 678] width 300 height 27
click at [359, 687] on span "Підтвердити" at bounding box center [299, 678] width 276 height 18
click at [359, 683] on span "Підтвердити" at bounding box center [299, 678] width 276 height 18
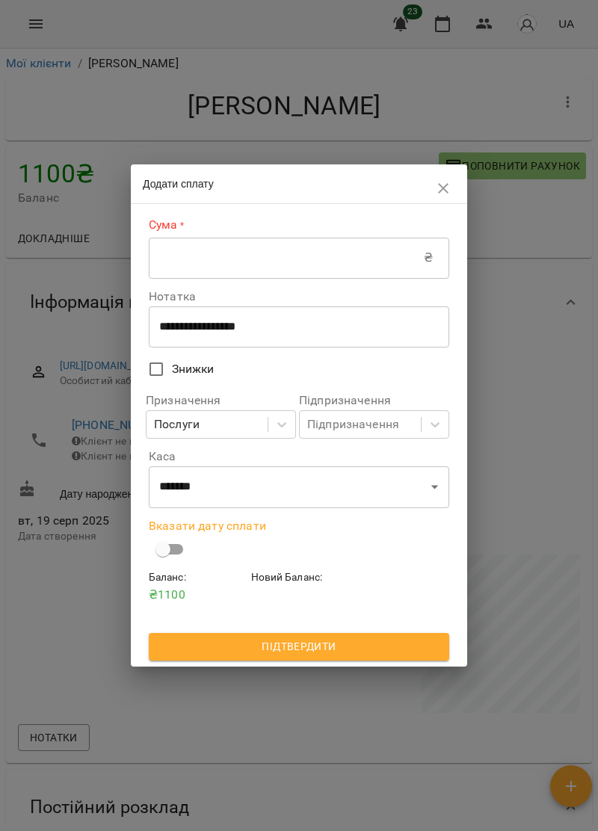
click at [242, 255] on input "text" at bounding box center [286, 258] width 275 height 42
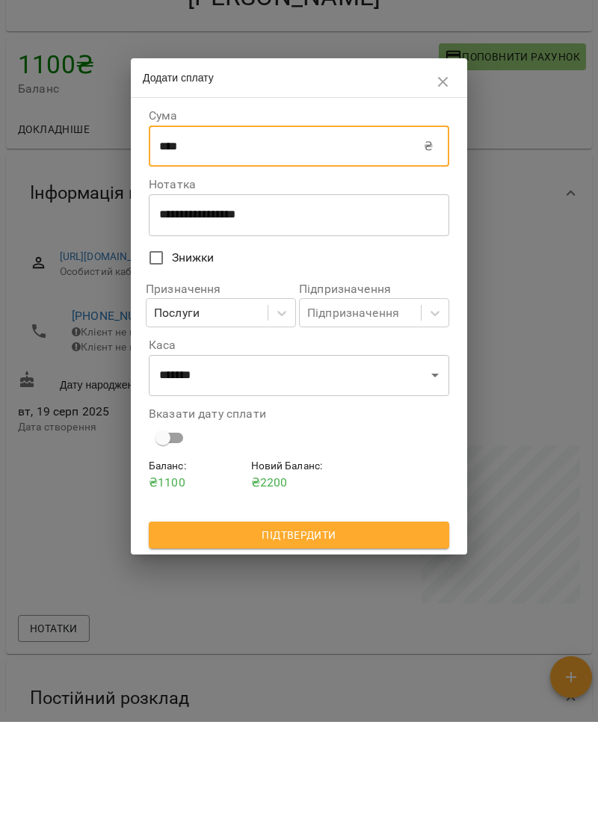
click at [268, 241] on input "****" at bounding box center [286, 256] width 275 height 42
type input "*"
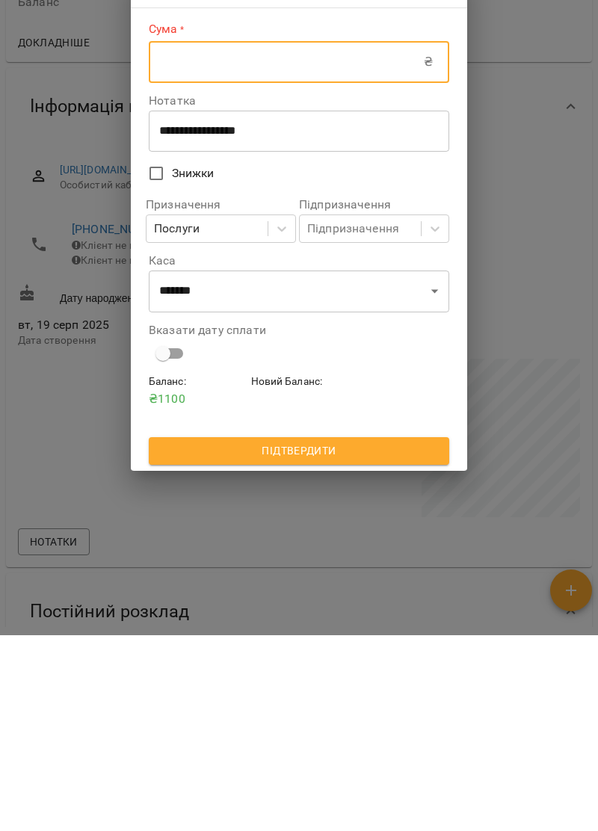
click at [373, 651] on span "Підтвердити" at bounding box center [299, 646] width 276 height 18
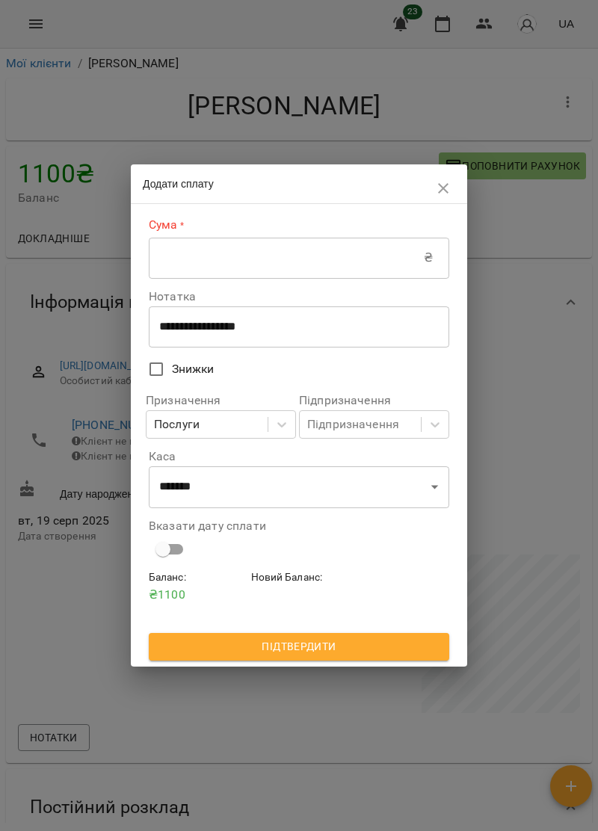
click at [328, 653] on span "Підтвердити" at bounding box center [299, 646] width 276 height 18
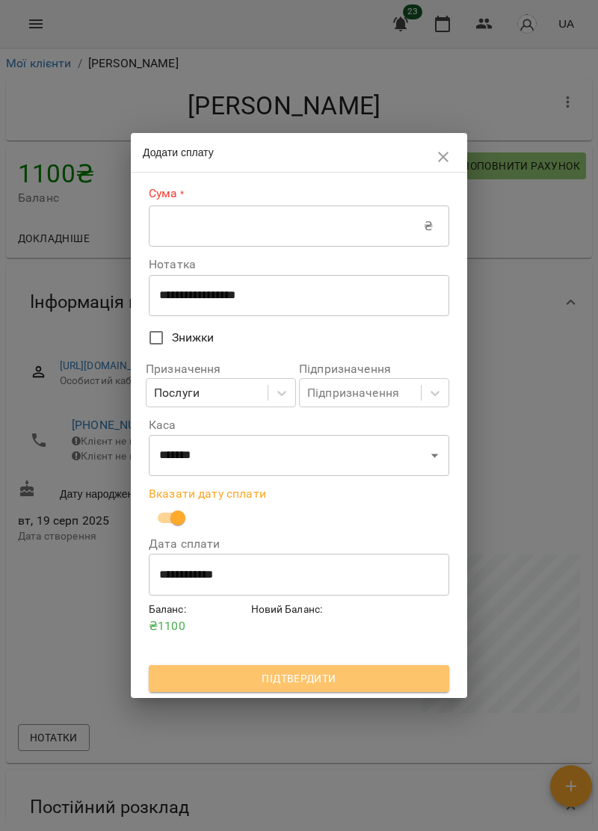
click at [312, 680] on span "Підтвердити" at bounding box center [299, 678] width 276 height 18
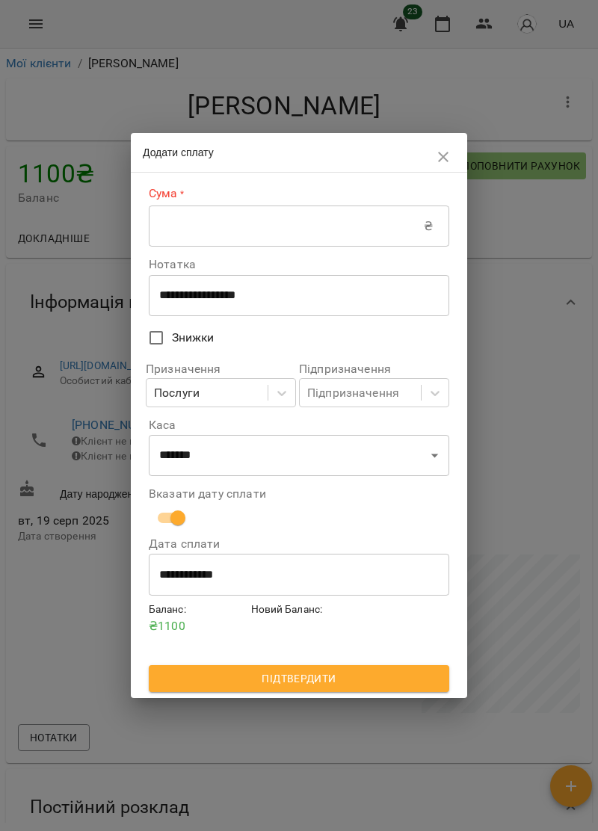
click at [315, 683] on span "Підтвердити" at bounding box center [299, 678] width 276 height 18
click at [317, 683] on span "Підтвердити" at bounding box center [299, 678] width 276 height 18
click at [326, 687] on span "Підтвердити" at bounding box center [299, 678] width 276 height 18
click at [447, 146] on button "button" at bounding box center [443, 157] width 36 height 36
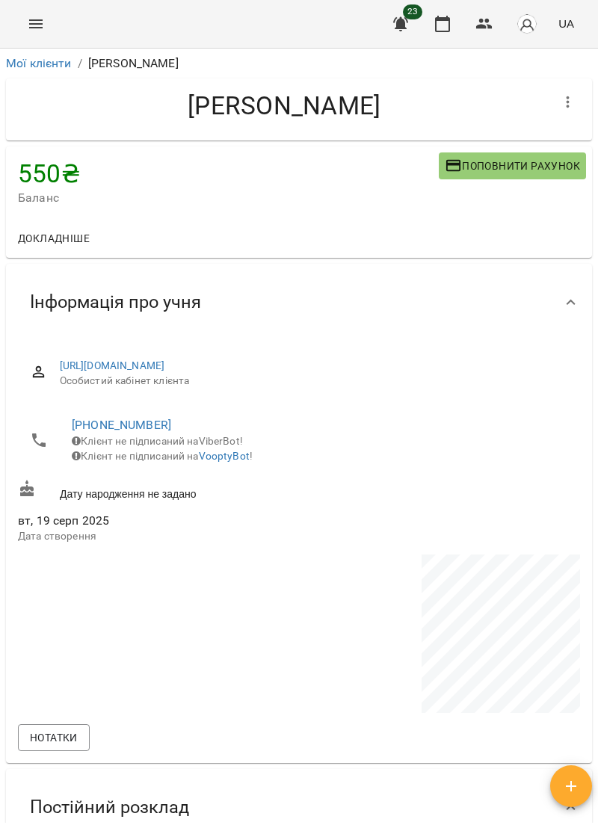
click at [31, 22] on icon "Menu" at bounding box center [36, 24] width 18 height 18
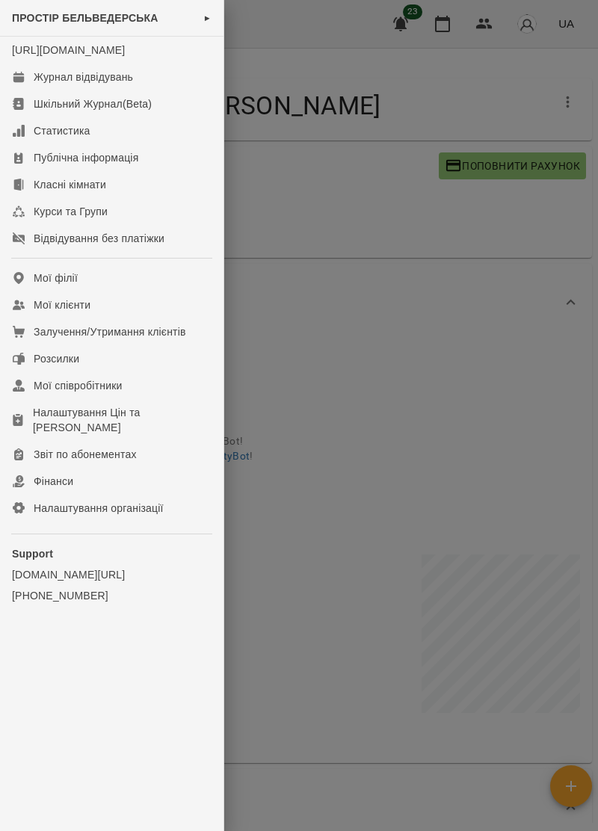
click at [328, 200] on div at bounding box center [299, 415] width 598 height 831
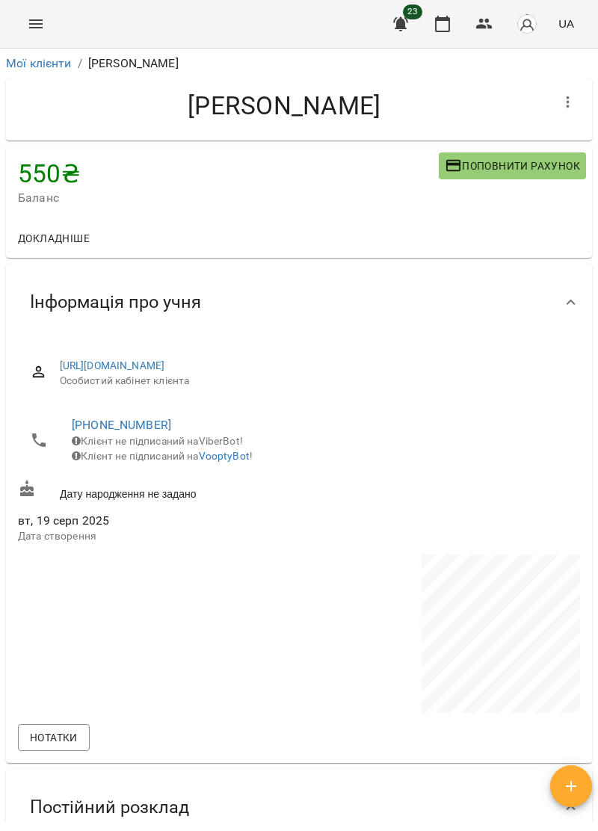
click at [37, 24] on icon "Menu" at bounding box center [35, 23] width 13 height 9
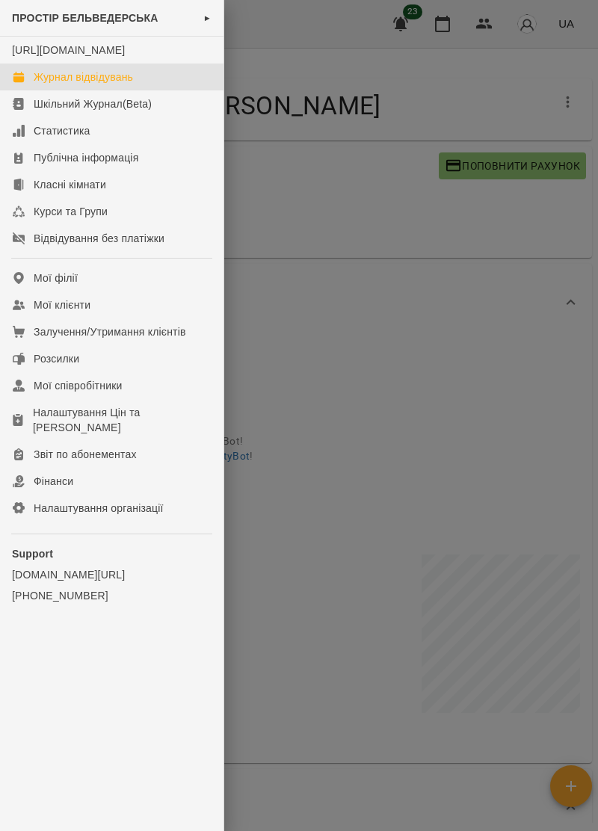
click at [120, 84] on div "Журнал відвідувань" at bounding box center [83, 76] width 99 height 15
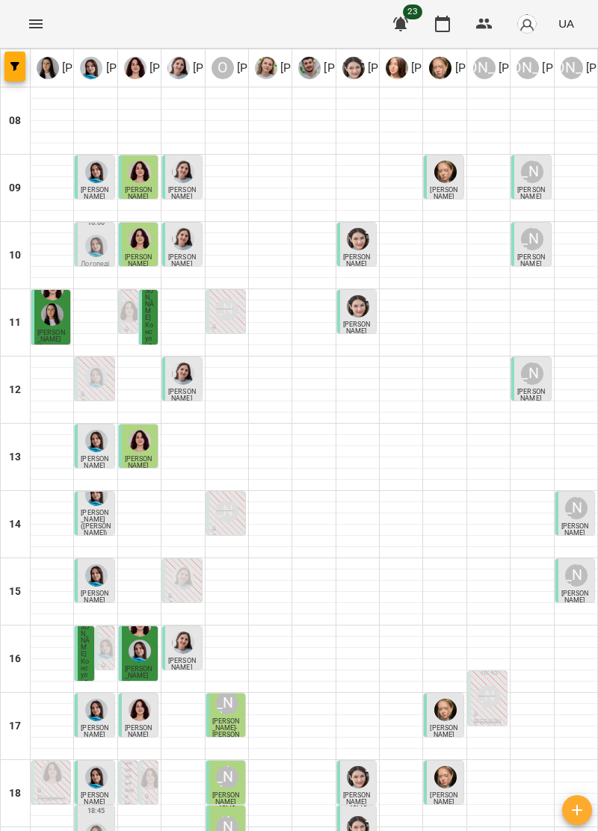
scroll to position [146, 0]
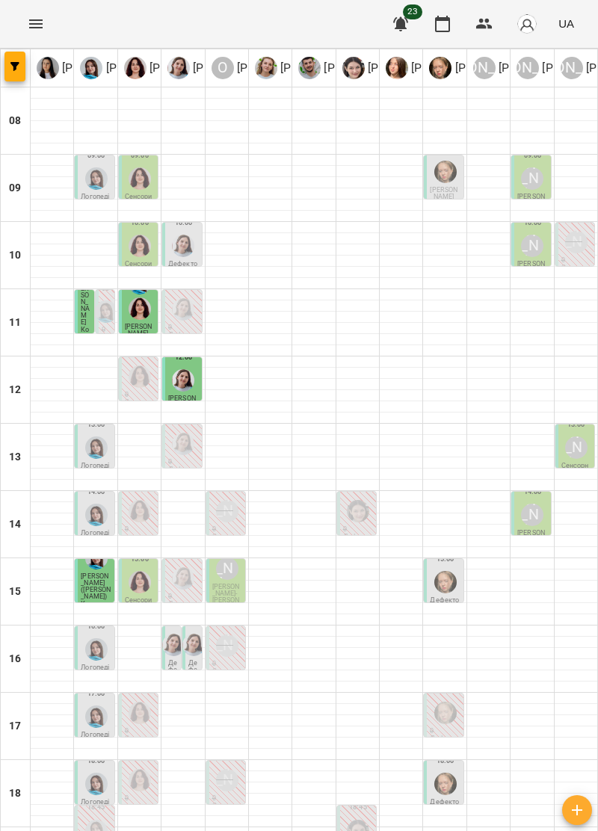
click at [574, 456] on div "[PERSON_NAME]" at bounding box center [576, 447] width 22 height 22
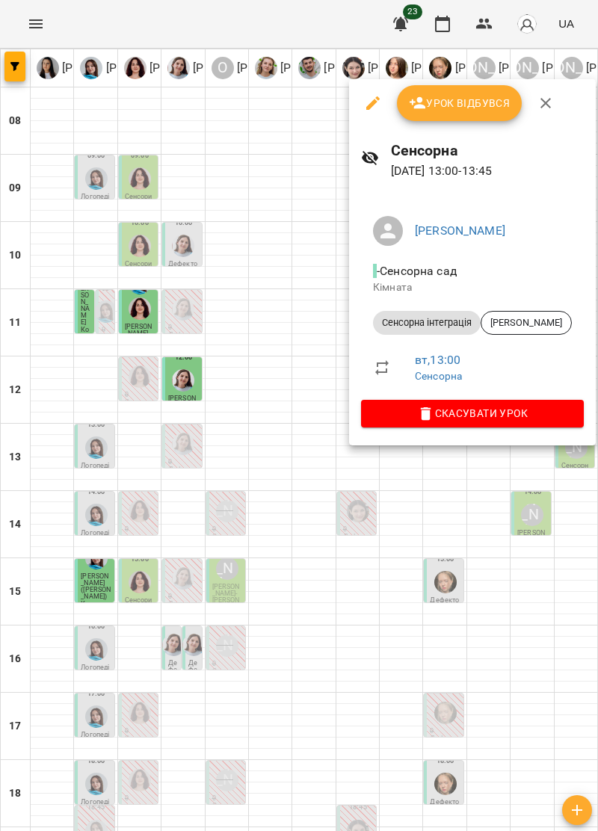
click at [548, 106] on icon "button" at bounding box center [545, 103] width 10 height 10
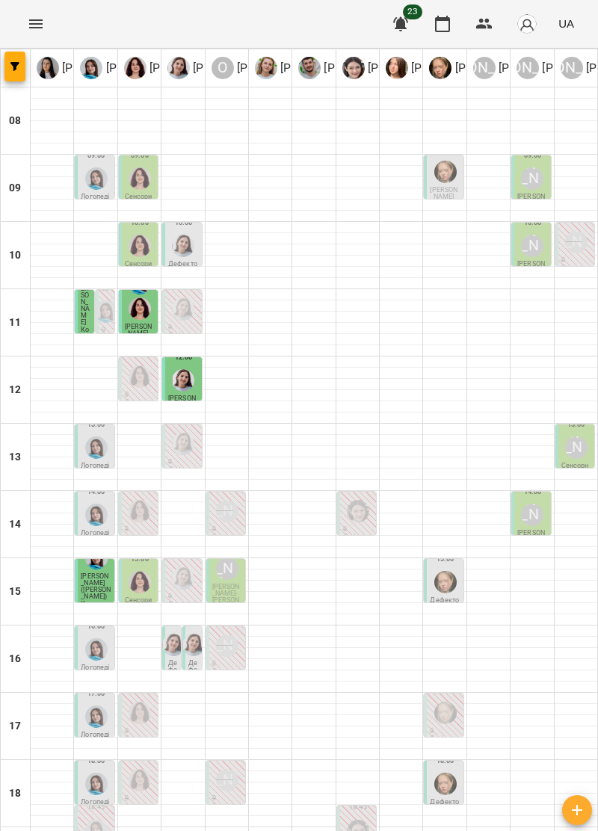
scroll to position [0, 0]
click at [584, 246] on div "Анна Гірак" at bounding box center [576, 242] width 22 height 22
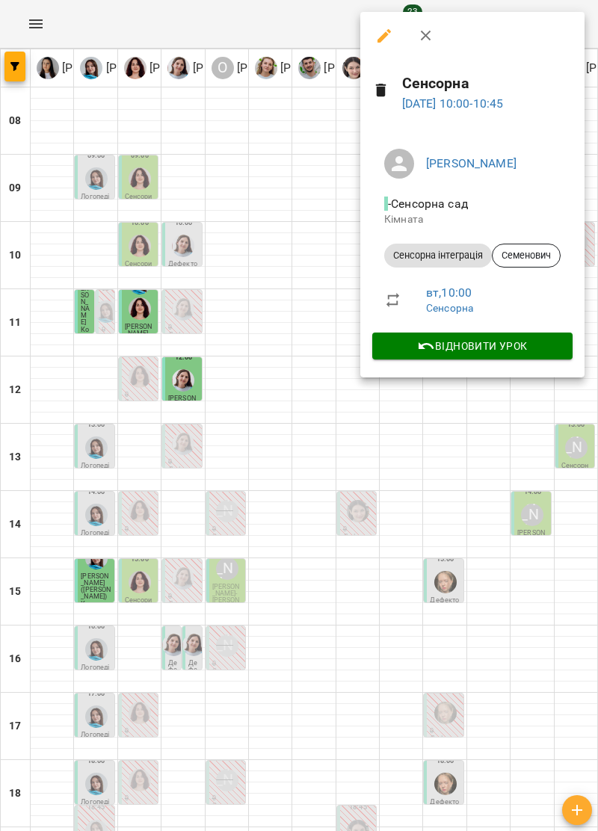
click at [433, 34] on icon "button" at bounding box center [426, 36] width 18 height 18
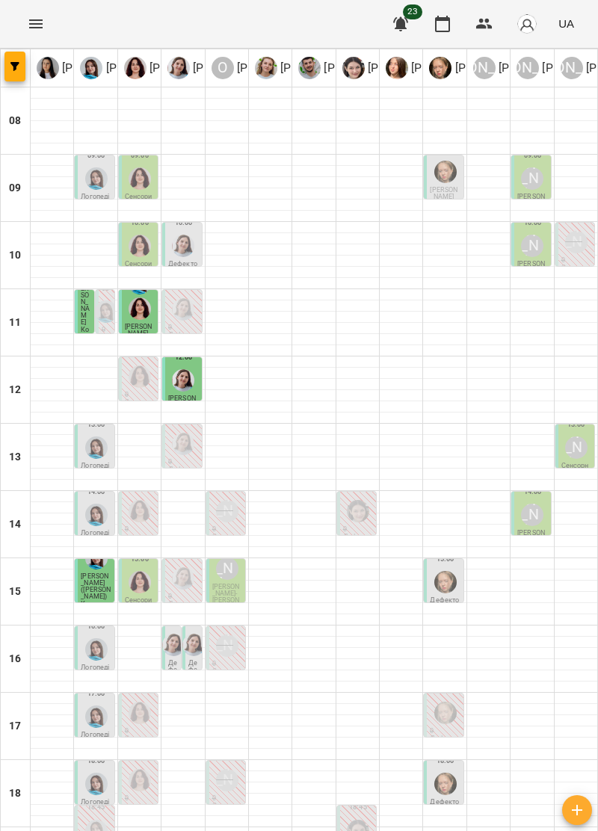
click at [574, 255] on div "Анна Гірак" at bounding box center [576, 242] width 28 height 28
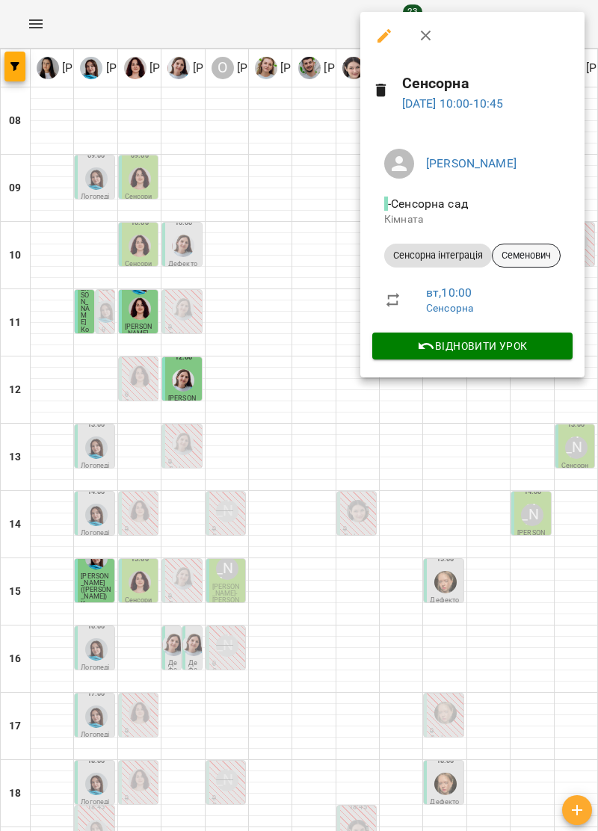
click at [547, 250] on span "Семенович" at bounding box center [525, 255] width 67 height 13
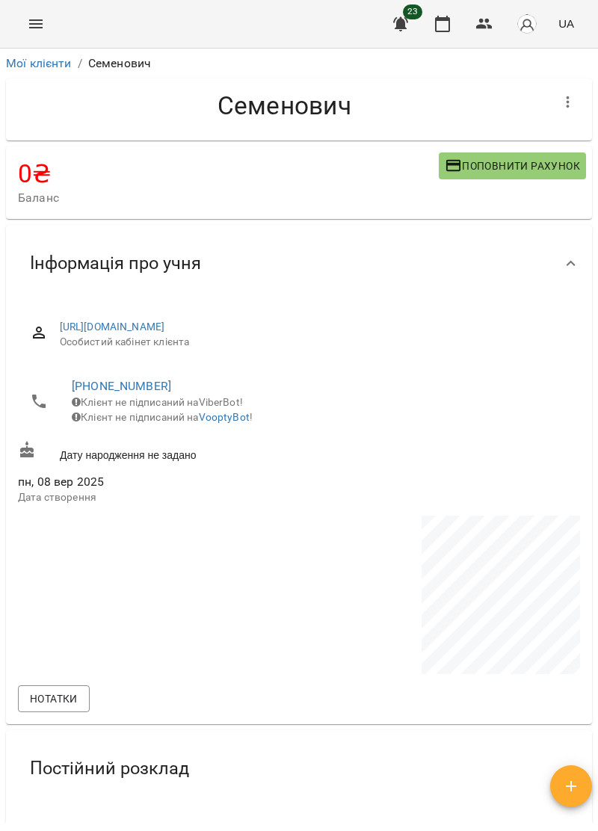
click at [34, 16] on icon "Menu" at bounding box center [36, 24] width 18 height 18
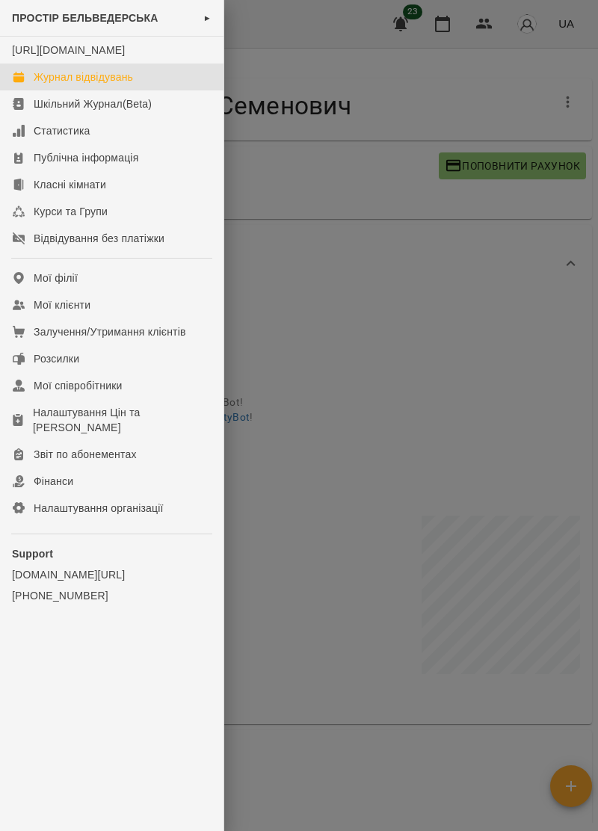
click at [118, 81] on link "Журнал відвідувань" at bounding box center [111, 76] width 223 height 27
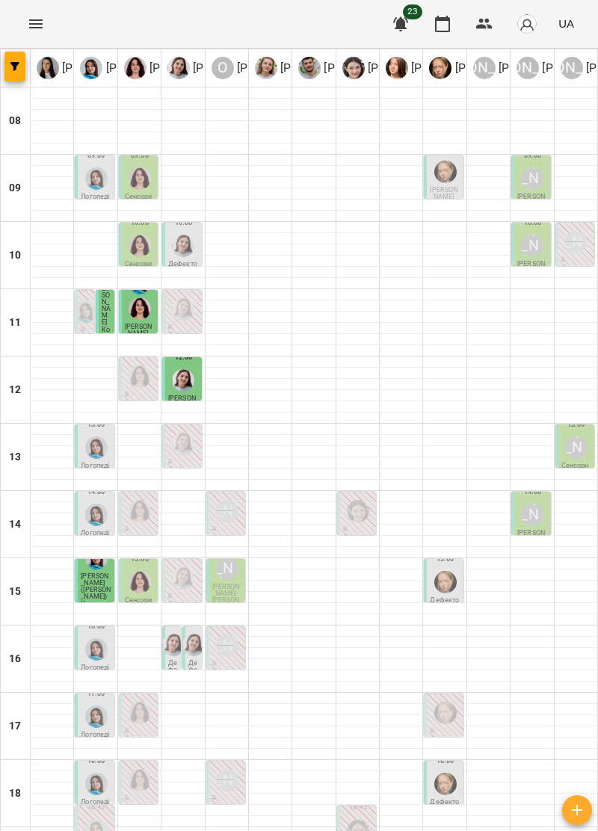
scroll to position [64, 0]
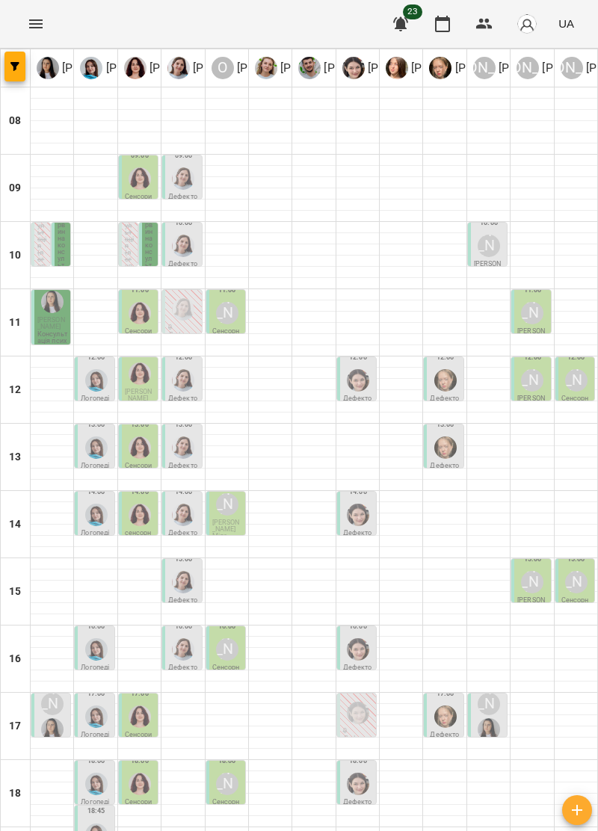
scroll to position [0, 0]
click at [37, 28] on icon "Menu" at bounding box center [36, 24] width 18 height 18
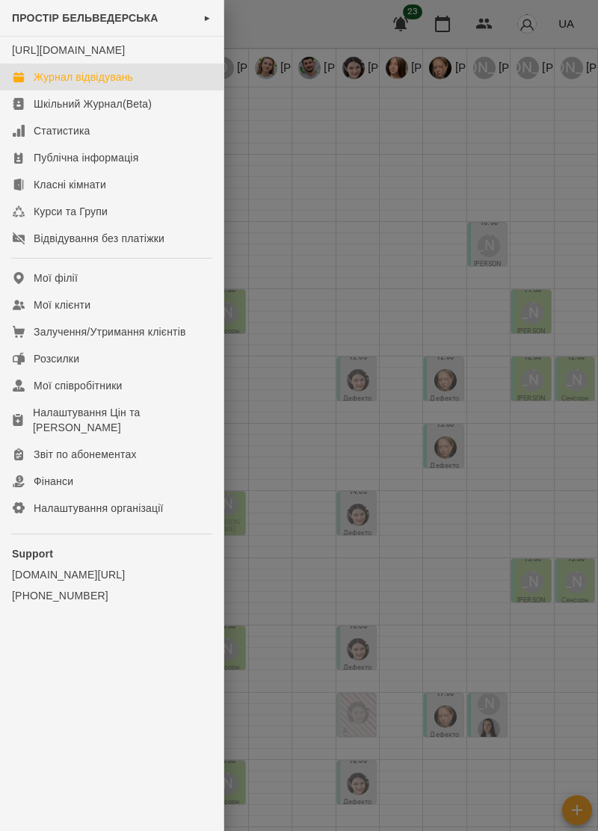
click at [128, 84] on div "Журнал відвідувань" at bounding box center [83, 76] width 99 height 15
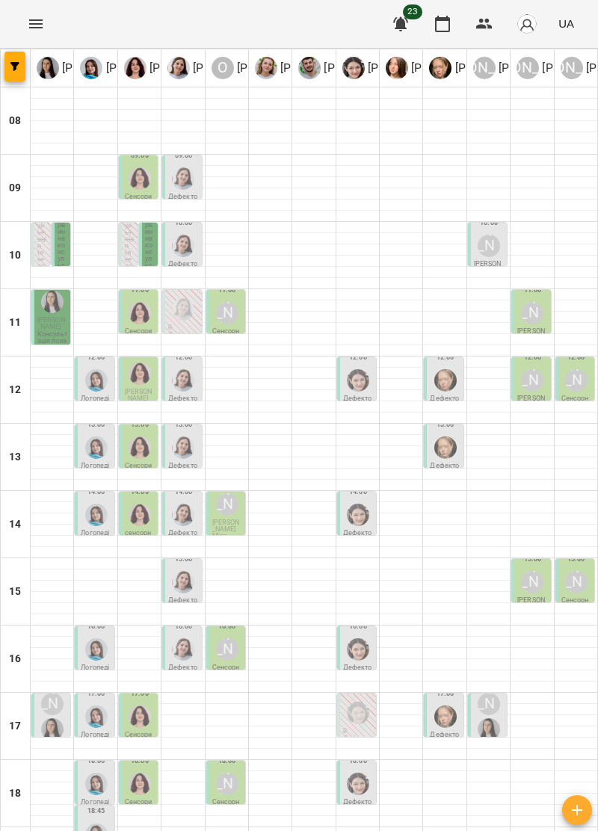
scroll to position [146, 0]
type input "**********"
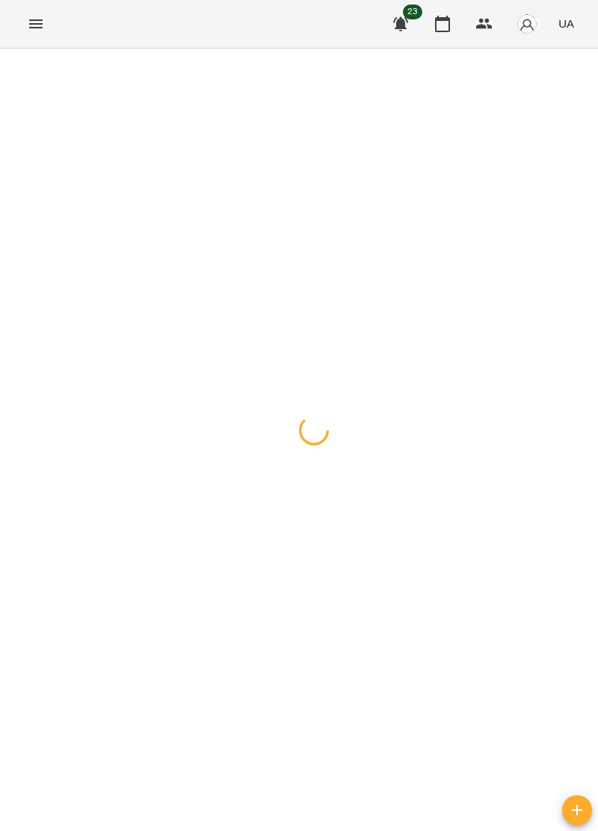
click at [159, 49] on div at bounding box center [299, 49] width 598 height 0
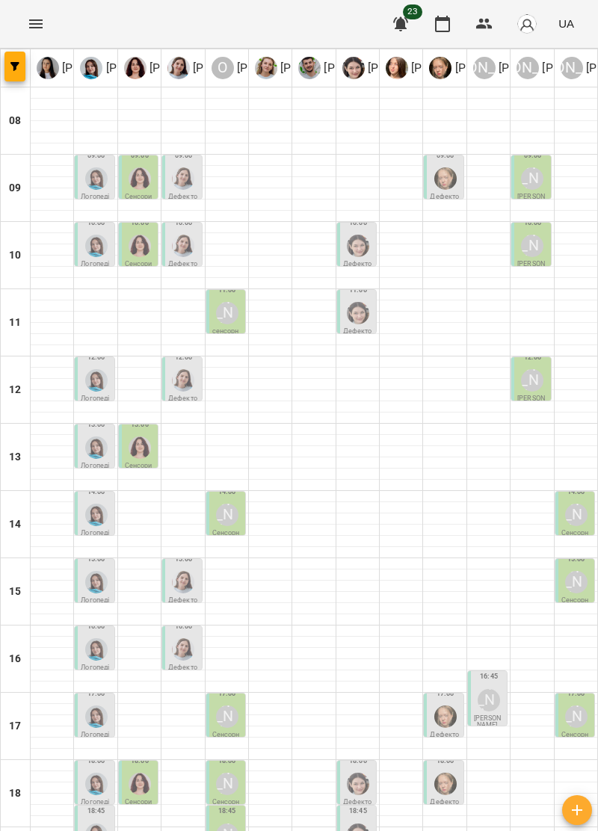
click at [229, 705] on div "Олександр Шикін" at bounding box center [227, 716] width 22 height 22
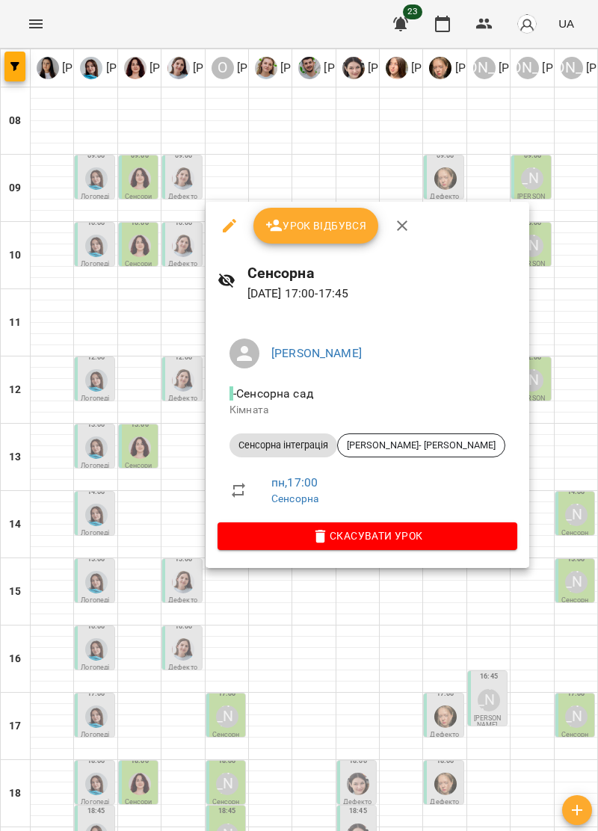
click at [406, 224] on icon "button" at bounding box center [402, 226] width 18 height 18
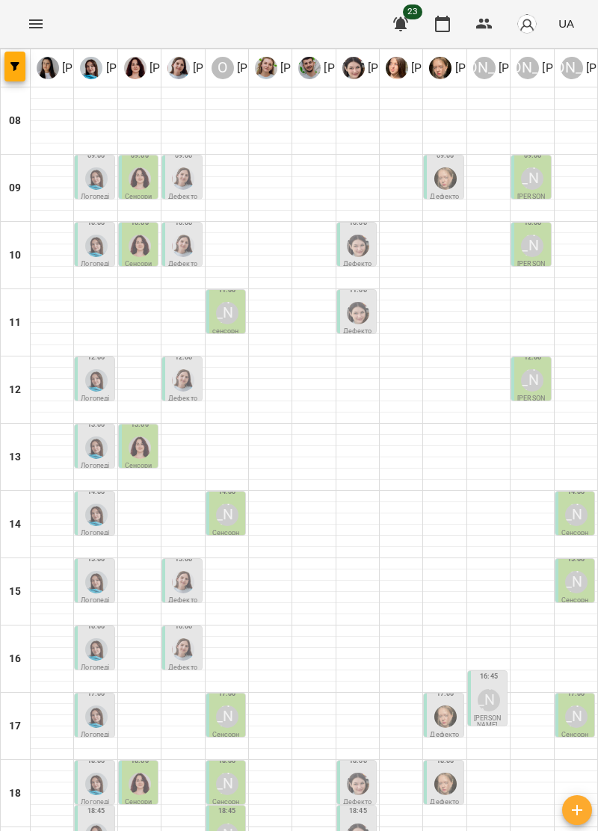
click at [106, 702] on div at bounding box center [96, 716] width 28 height 28
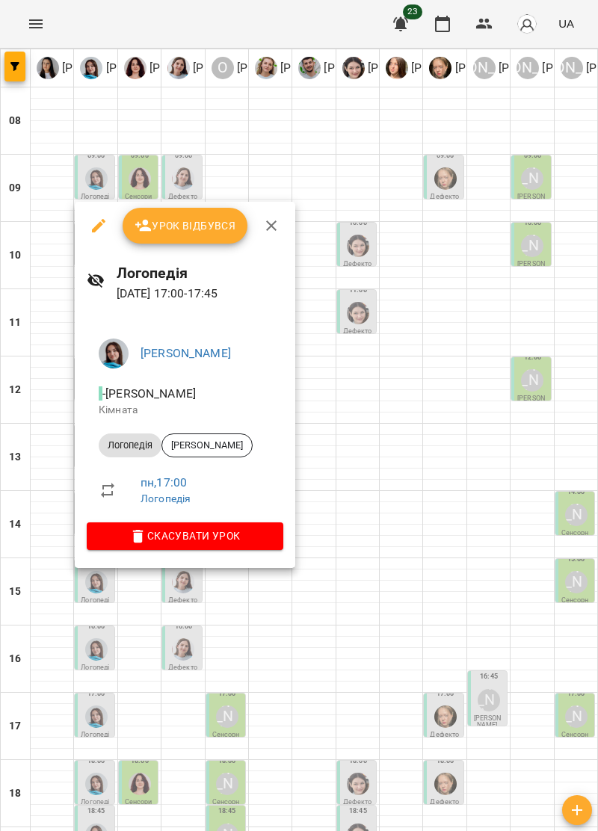
click at [272, 227] on icon "button" at bounding box center [271, 225] width 10 height 10
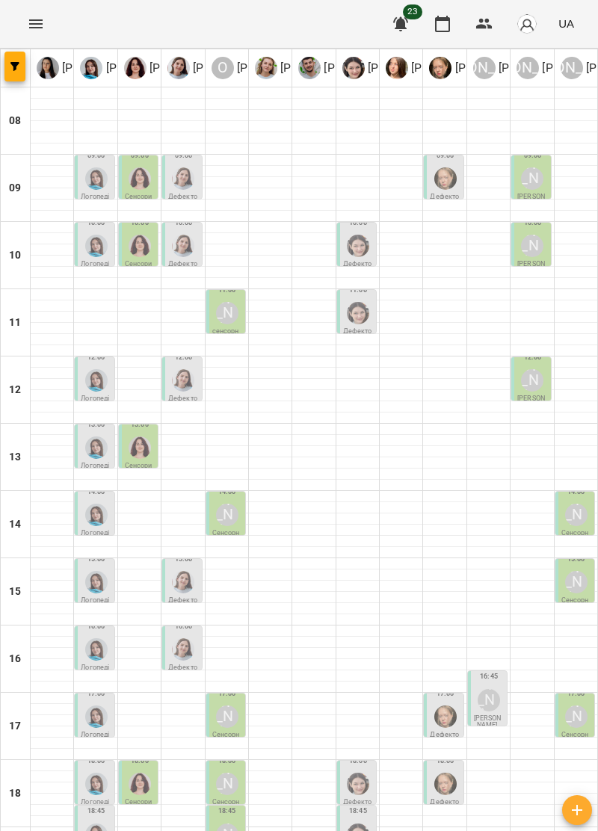
click at [574, 731] on p "Сенсорна" at bounding box center [576, 737] width 30 height 13
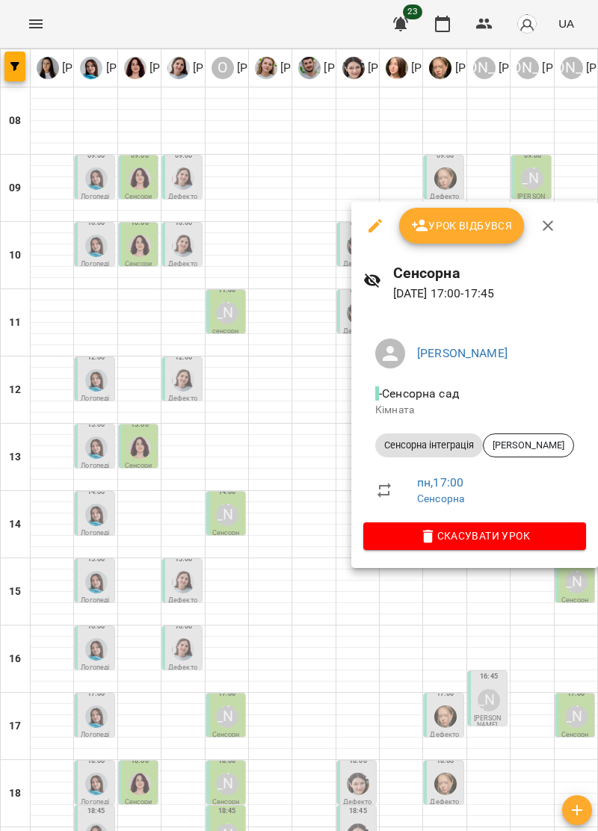
click at [562, 223] on button "button" at bounding box center [548, 226] width 36 height 36
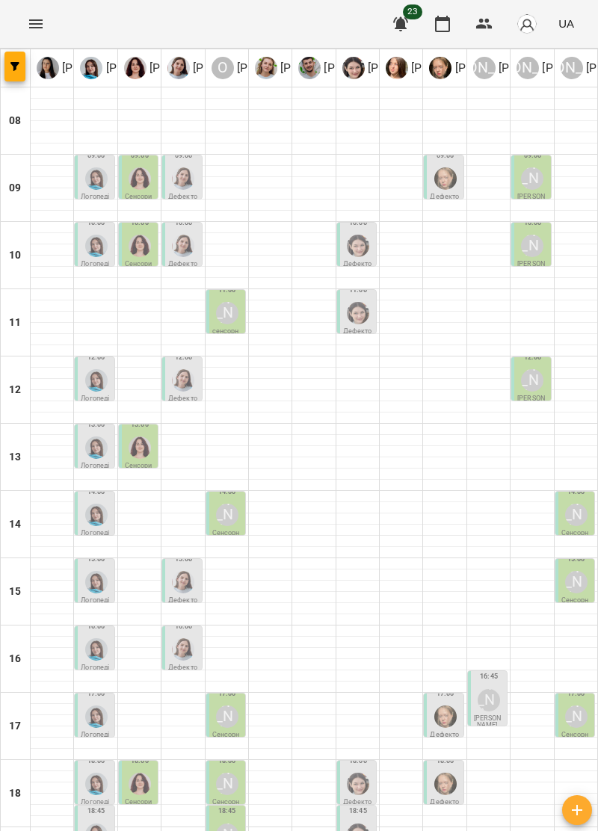
click at [46, 24] on button "Menu" at bounding box center [36, 24] width 36 height 36
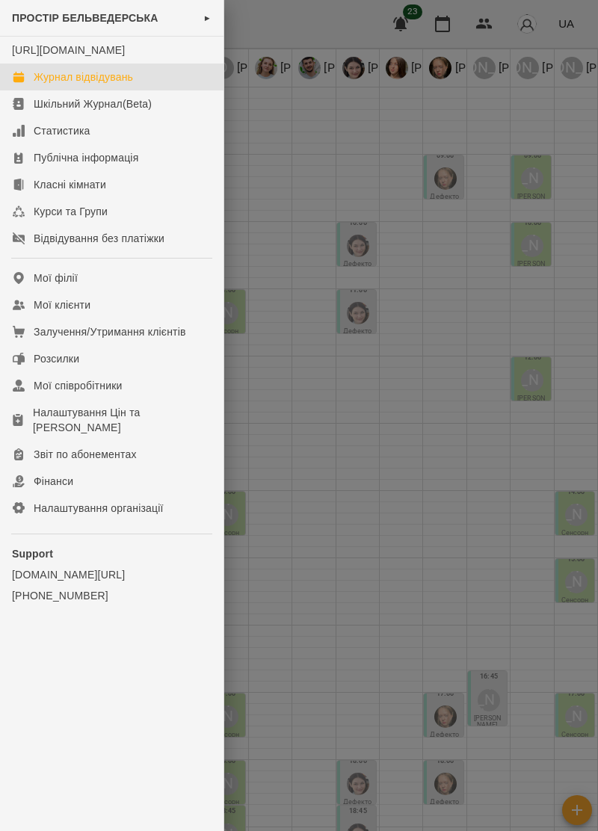
click at [349, 196] on div at bounding box center [299, 415] width 598 height 831
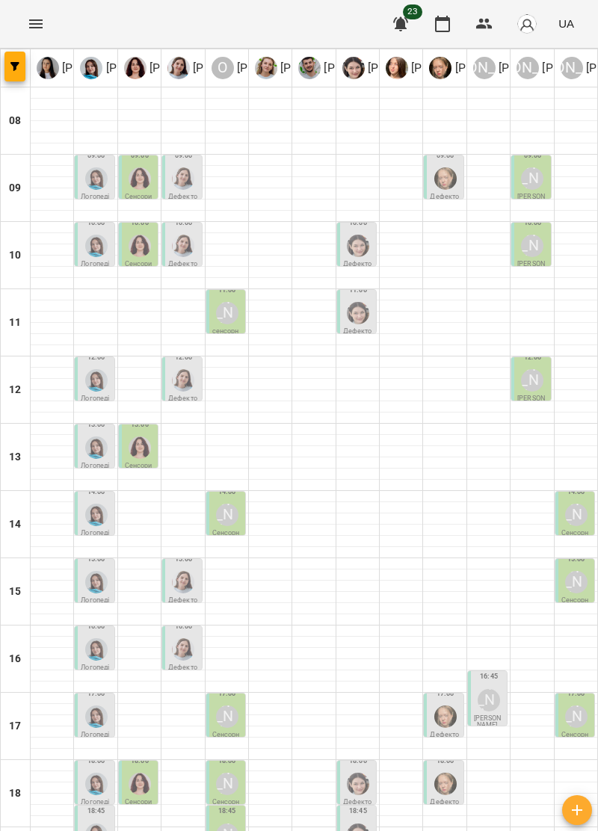
type input "**********"
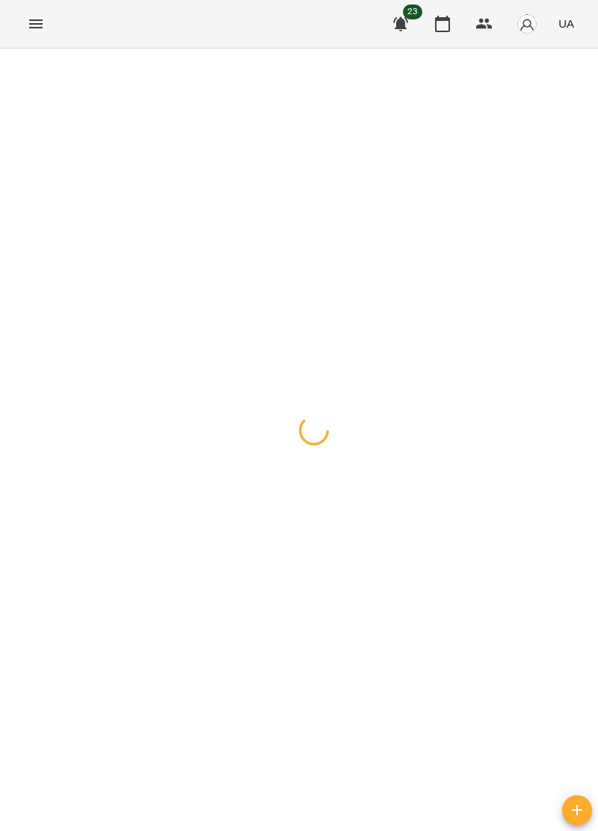
click at [249, 49] on div at bounding box center [299, 49] width 598 height 0
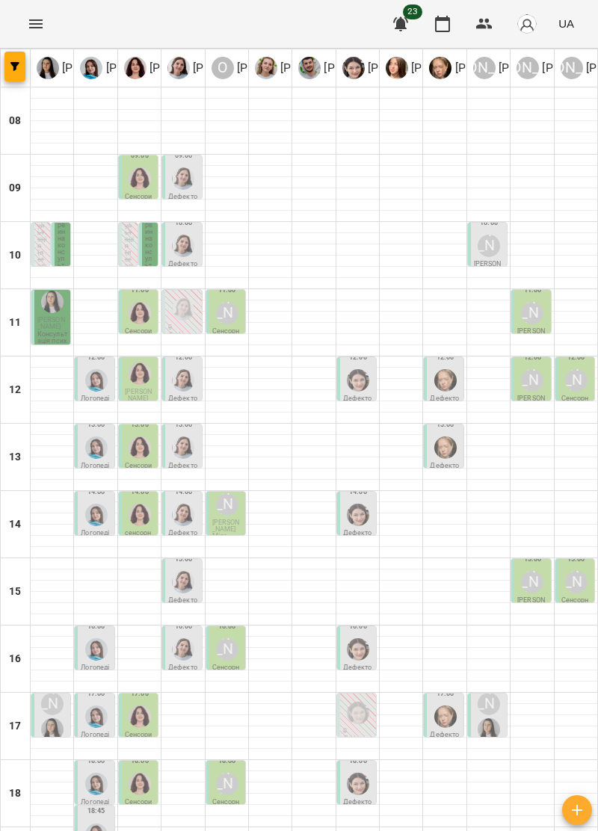
click at [136, 705] on img "Ольга Крикун" at bounding box center [139, 716] width 22 height 22
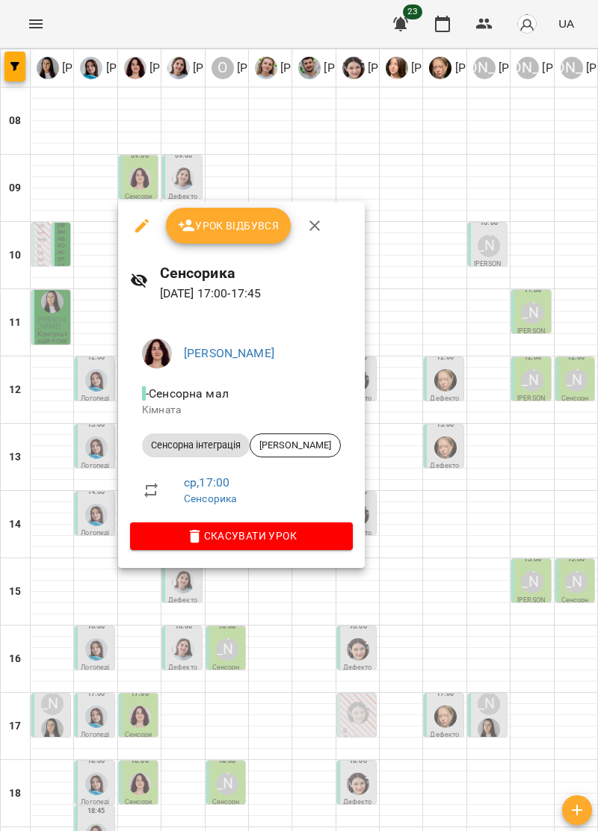
click at [306, 226] on icon "button" at bounding box center [314, 226] width 18 height 18
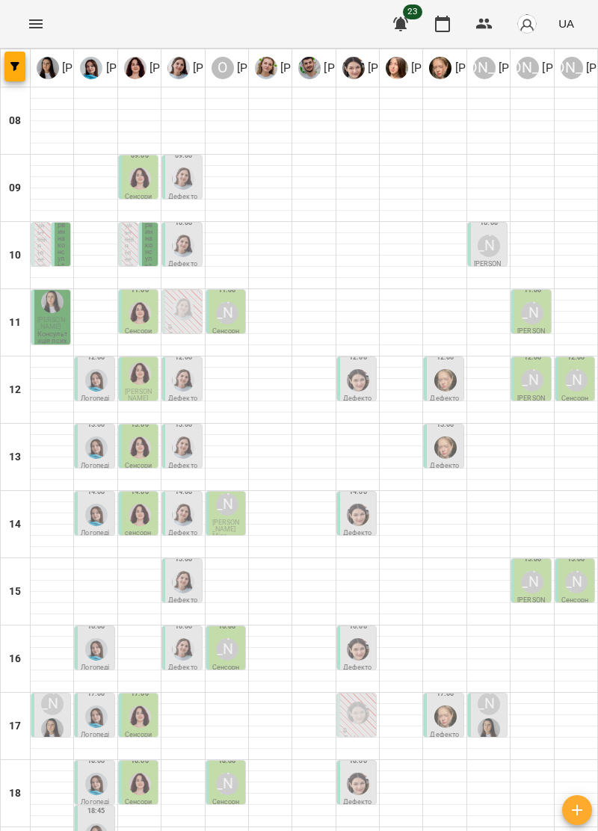
click at [90, 705] on img "Тетяна Хомин" at bounding box center [96, 716] width 22 height 22
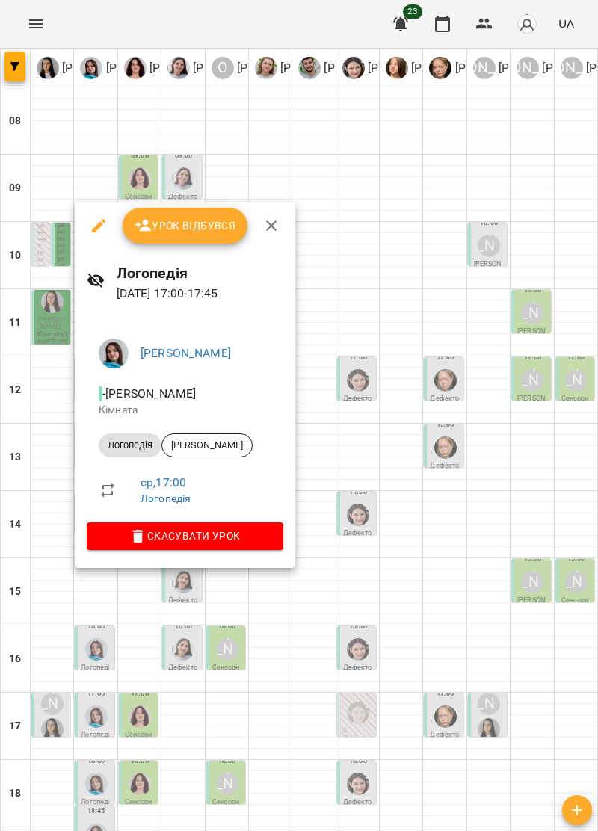
click at [272, 222] on icon "button" at bounding box center [271, 225] width 10 height 10
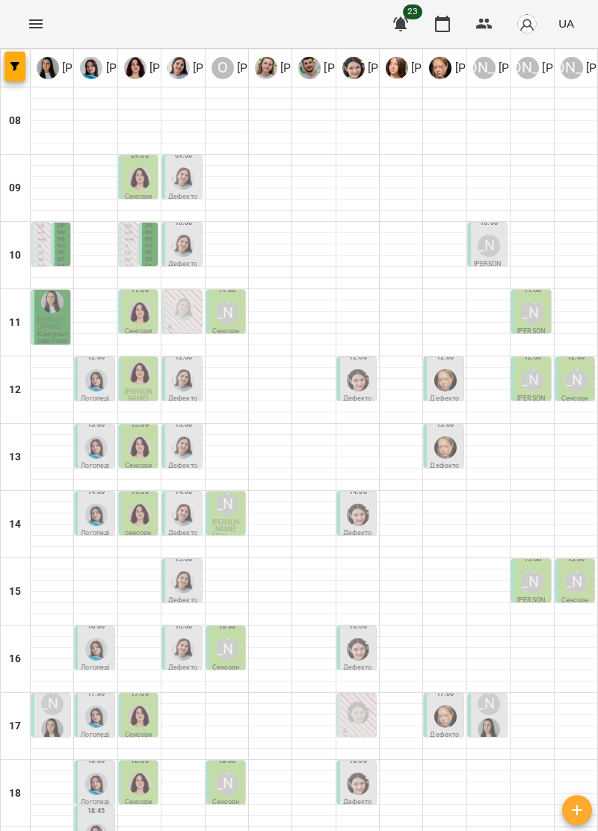
click at [101, 705] on img "Тетяна Хомин" at bounding box center [96, 716] width 22 height 22
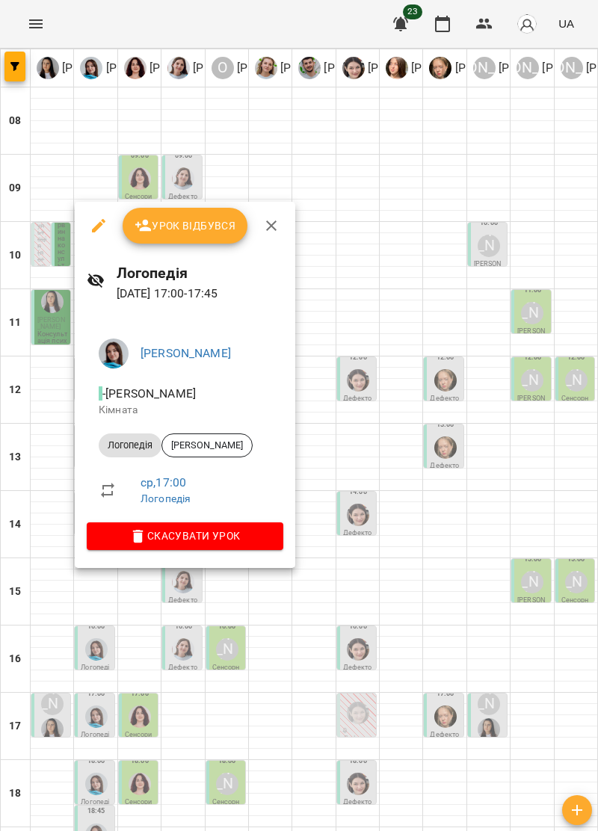
click at [276, 221] on icon "button" at bounding box center [271, 226] width 18 height 18
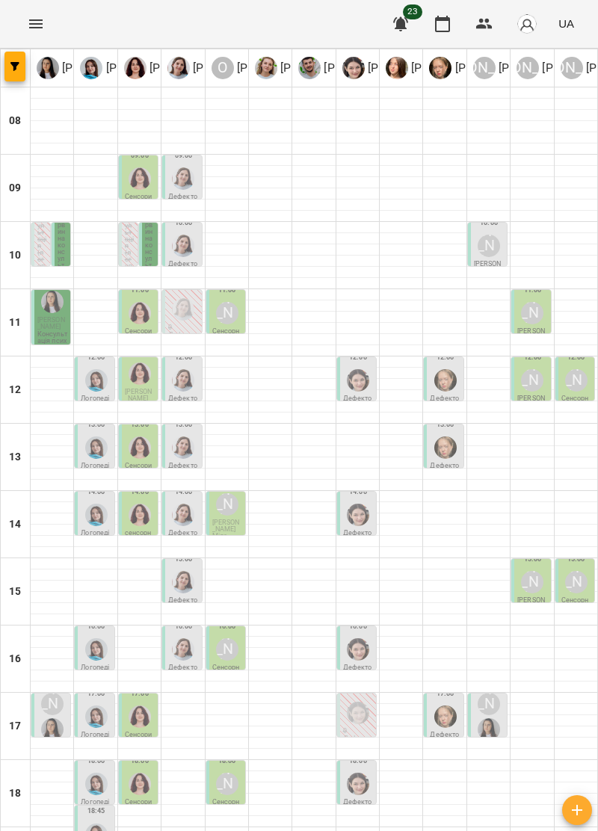
click at [452, 705] on img "Анна Прокопенко" at bounding box center [445, 716] width 22 height 22
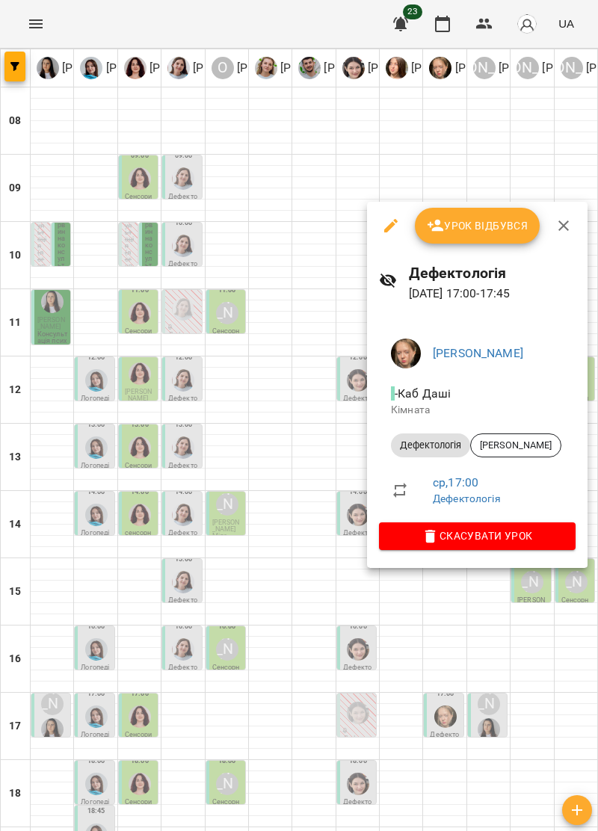
click at [563, 223] on icon "button" at bounding box center [563, 225] width 10 height 10
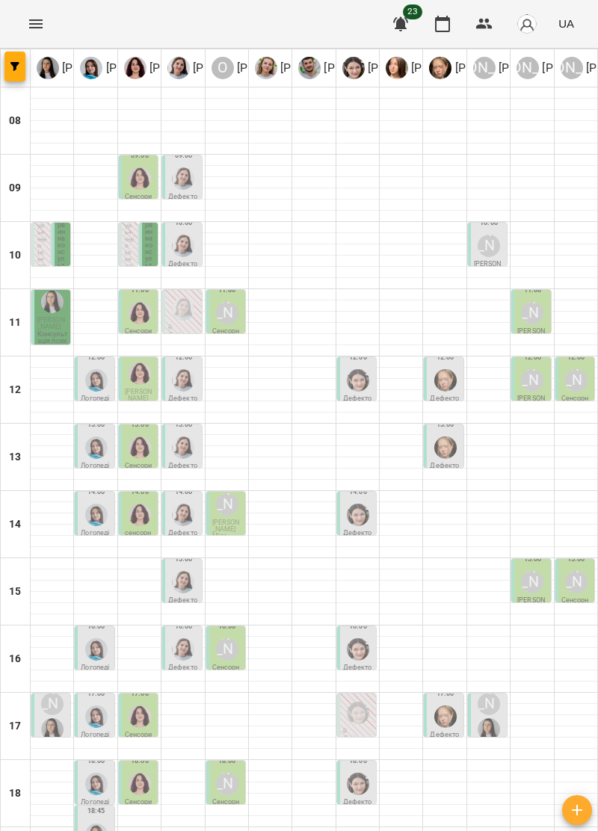
click at [487, 718] on img "Ірина Керівник" at bounding box center [488, 729] width 22 height 22
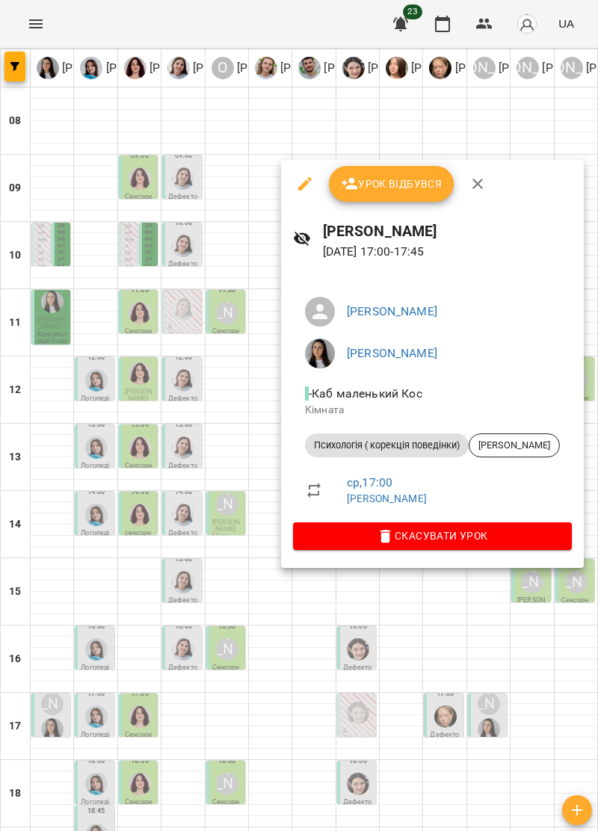
click at [475, 183] on icon "button" at bounding box center [477, 184] width 10 height 10
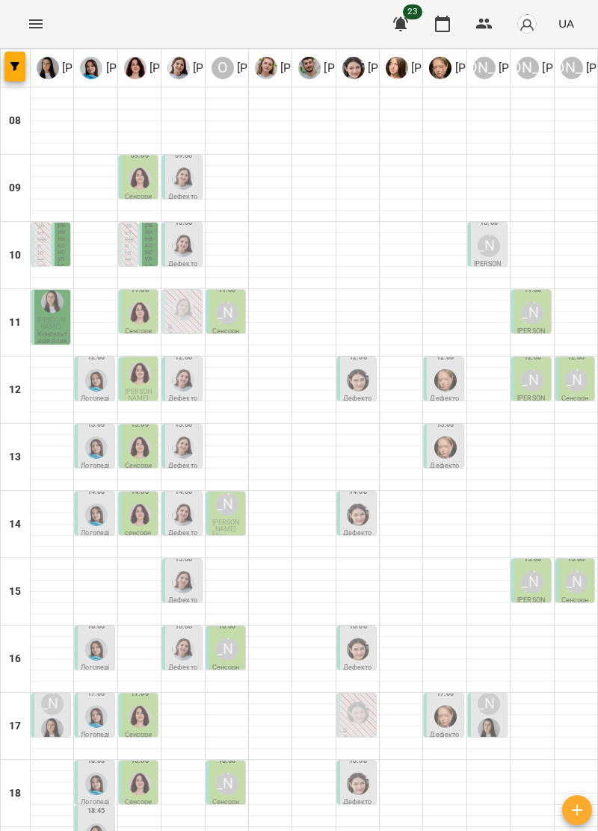
click at [97, 823] on img "Тетяна Хомин" at bounding box center [96, 834] width 22 height 22
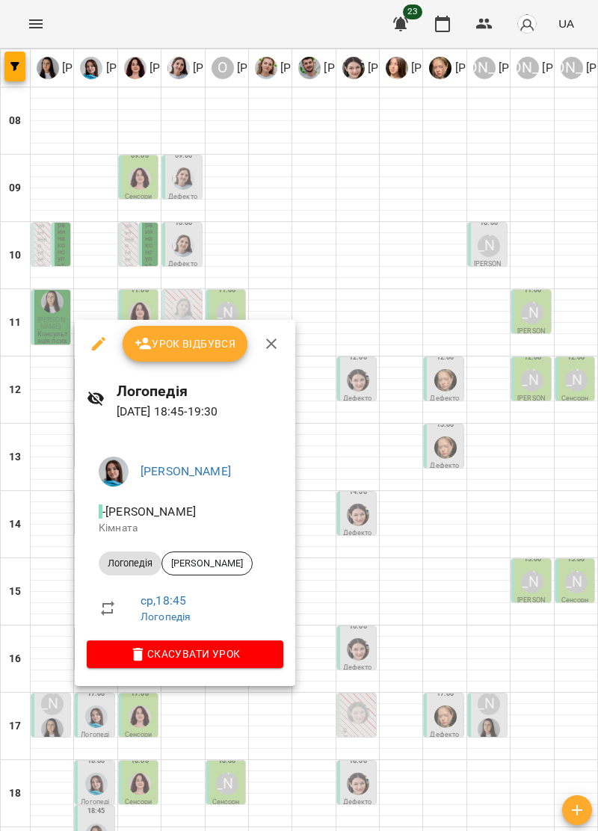
click at [266, 350] on icon "button" at bounding box center [271, 344] width 18 height 18
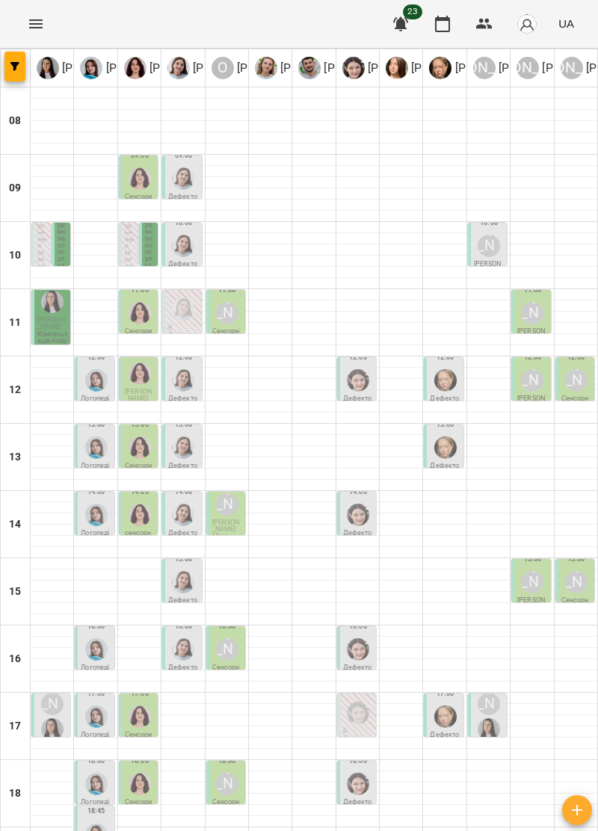
click at [49, 30] on button "Menu" at bounding box center [36, 24] width 36 height 36
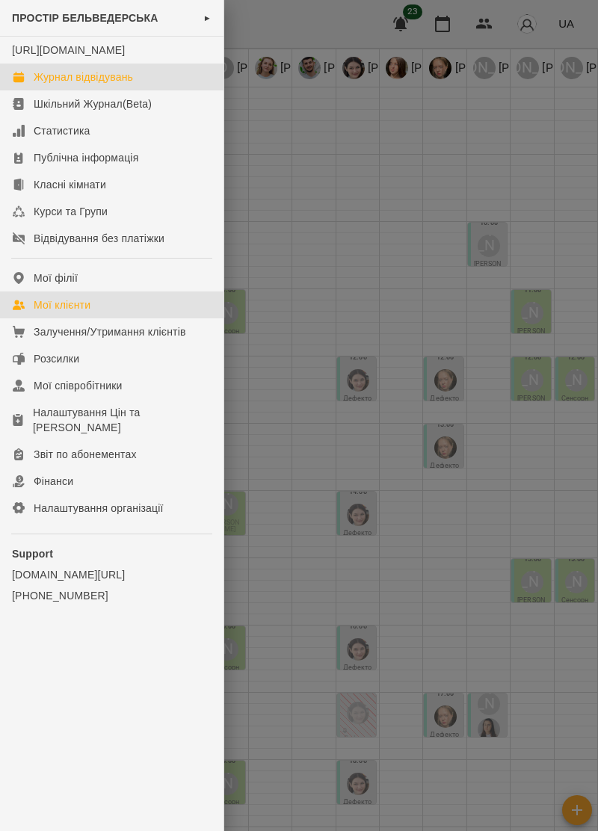
click at [89, 312] on div "Мої клієнти" at bounding box center [62, 304] width 57 height 15
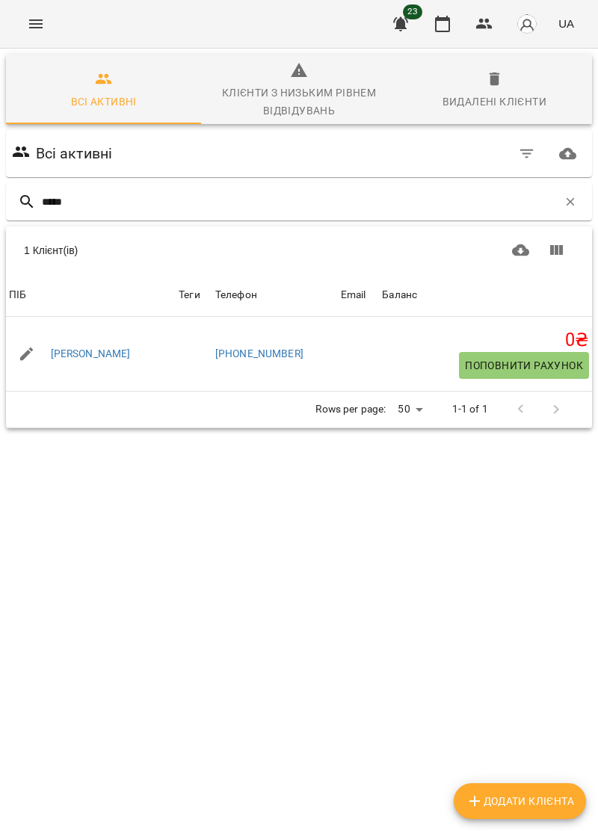
type input "*****"
click at [136, 359] on div "Кузик Матвій" at bounding box center [91, 354] width 170 height 42
click at [72, 359] on link "Кузик Матвій" at bounding box center [91, 354] width 80 height 15
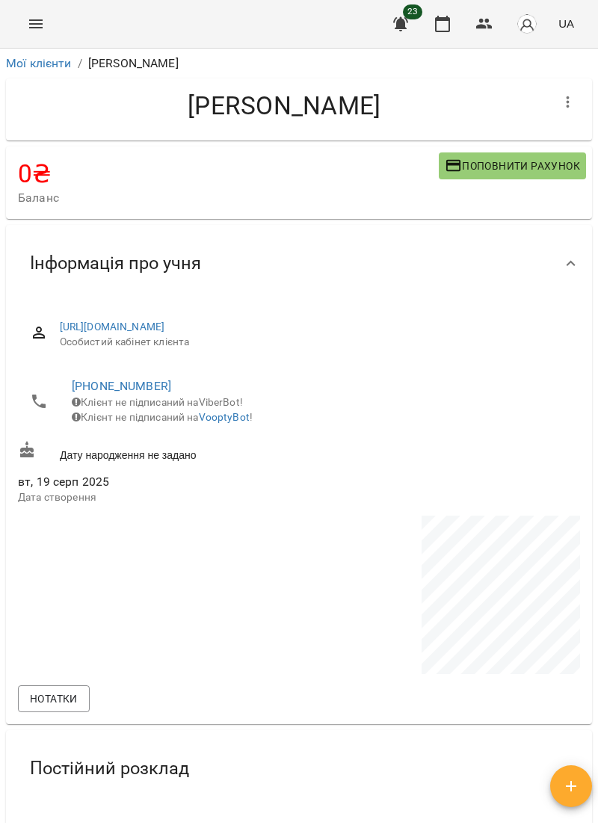
click at [42, 38] on button "Menu" at bounding box center [36, 24] width 36 height 36
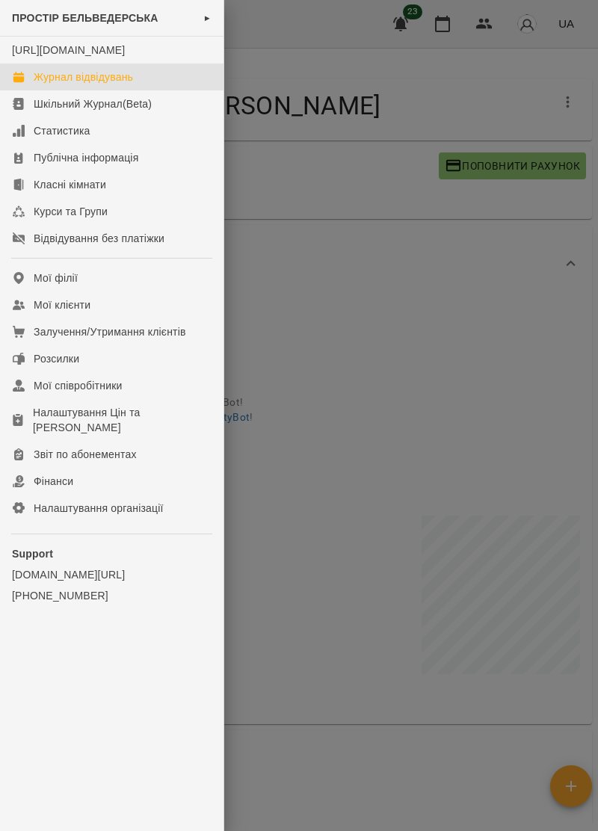
click at [130, 84] on div "Журнал відвідувань" at bounding box center [83, 76] width 99 height 15
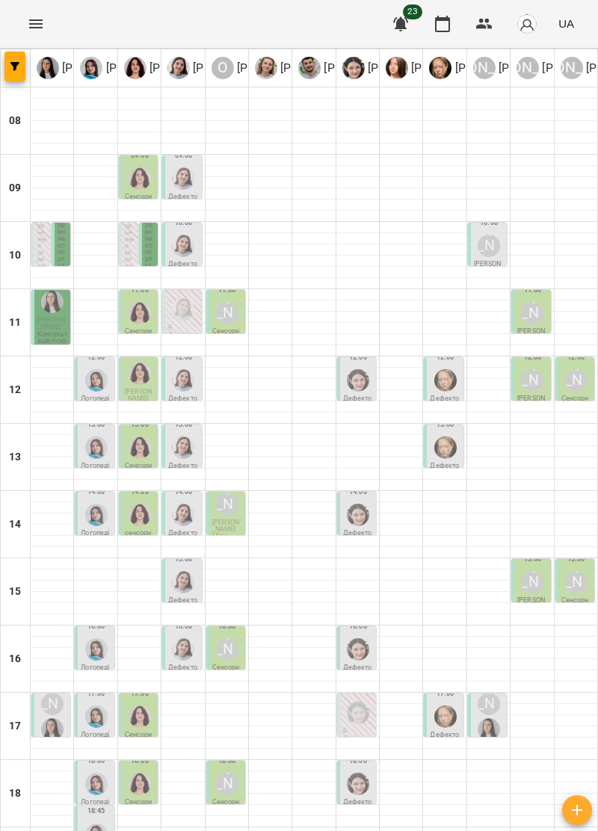
scroll to position [146, 0]
click at [42, 22] on icon "Menu" at bounding box center [36, 24] width 18 height 18
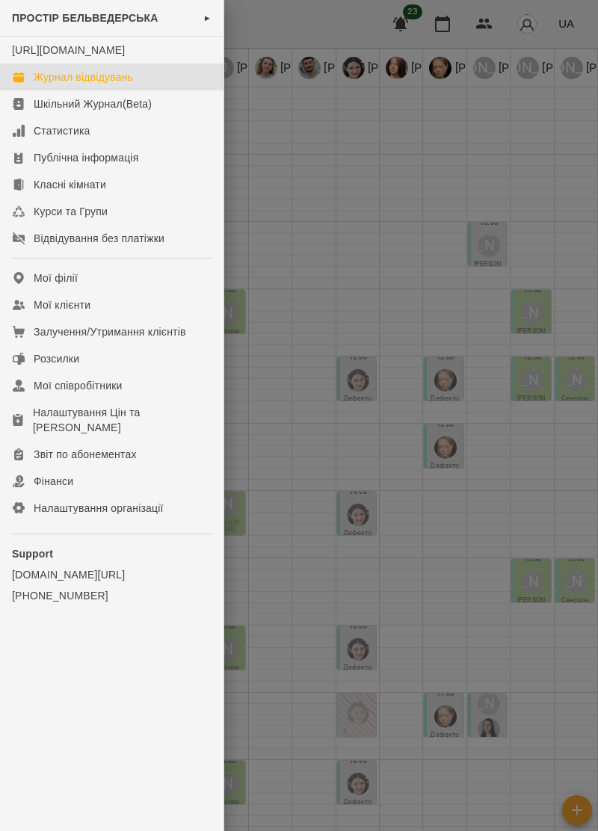
click at [118, 84] on div "Журнал відвідувань" at bounding box center [83, 76] width 99 height 15
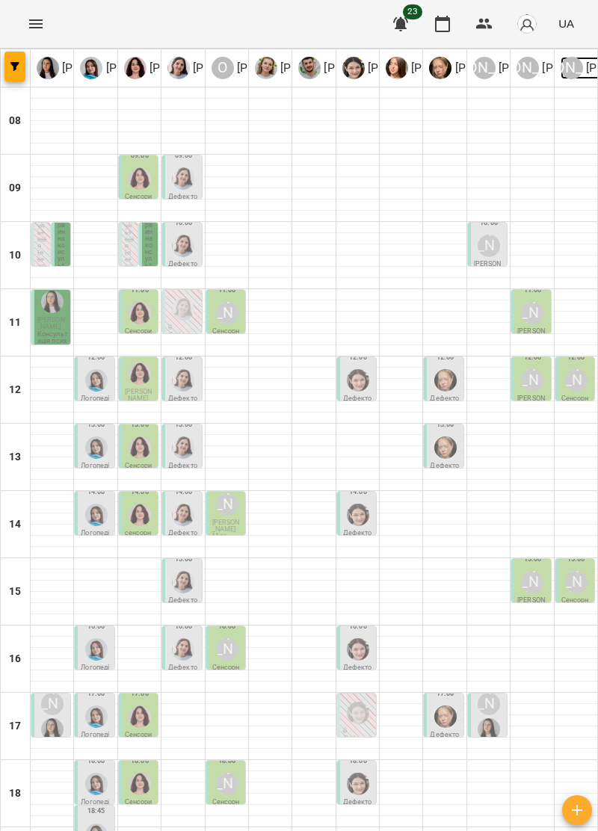
click at [574, 69] on div "А" at bounding box center [571, 68] width 22 height 22
click at [532, 308] on div "Анна Субота" at bounding box center [532, 313] width 22 height 22
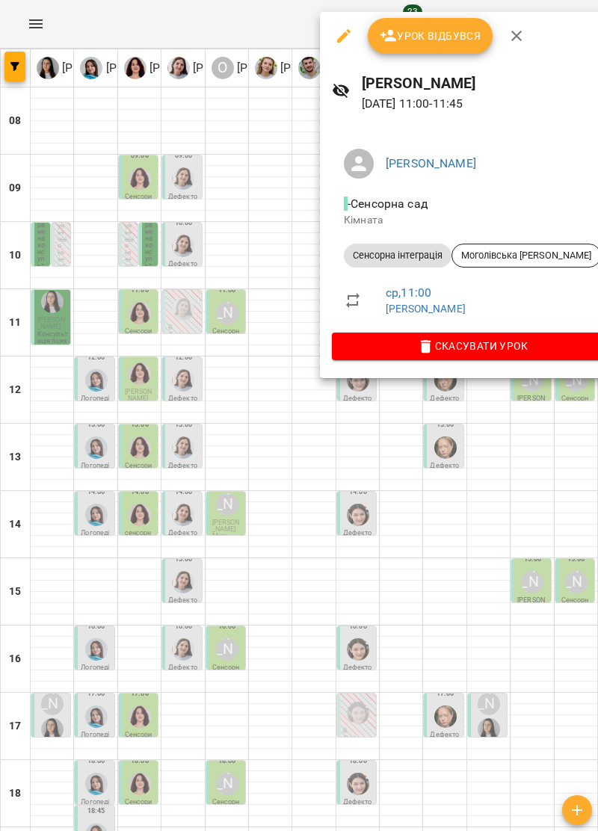
click at [515, 25] on button "button" at bounding box center [516, 36] width 36 height 36
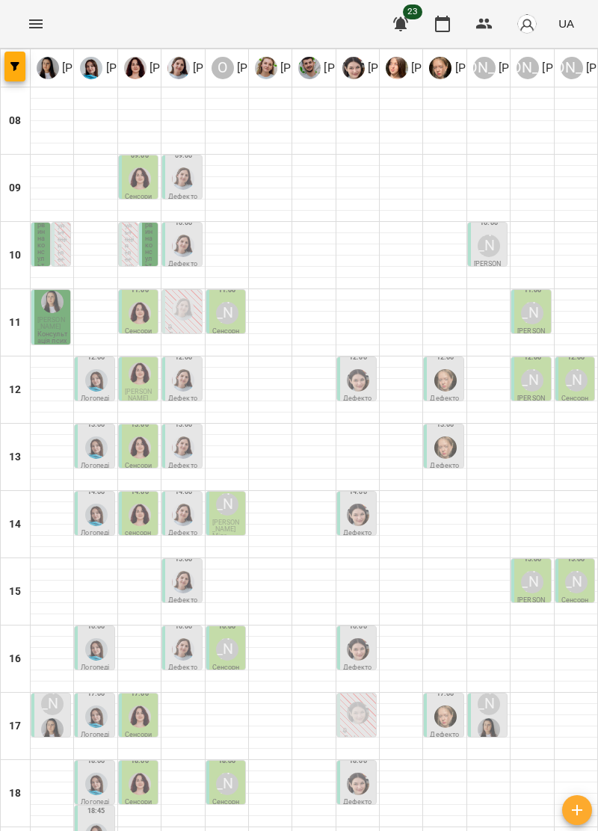
click at [524, 317] on div "Анна Субота" at bounding box center [532, 313] width 22 height 22
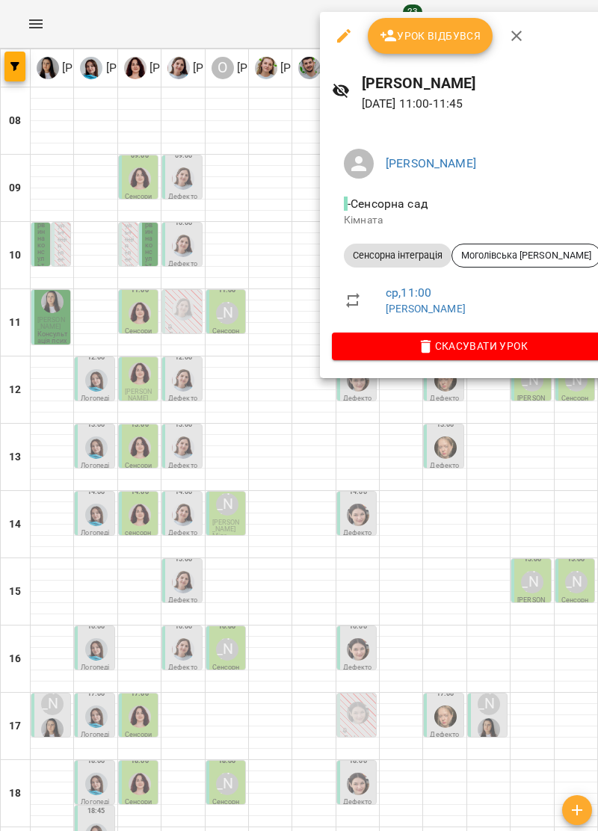
click at [518, 35] on icon "button" at bounding box center [516, 36] width 18 height 18
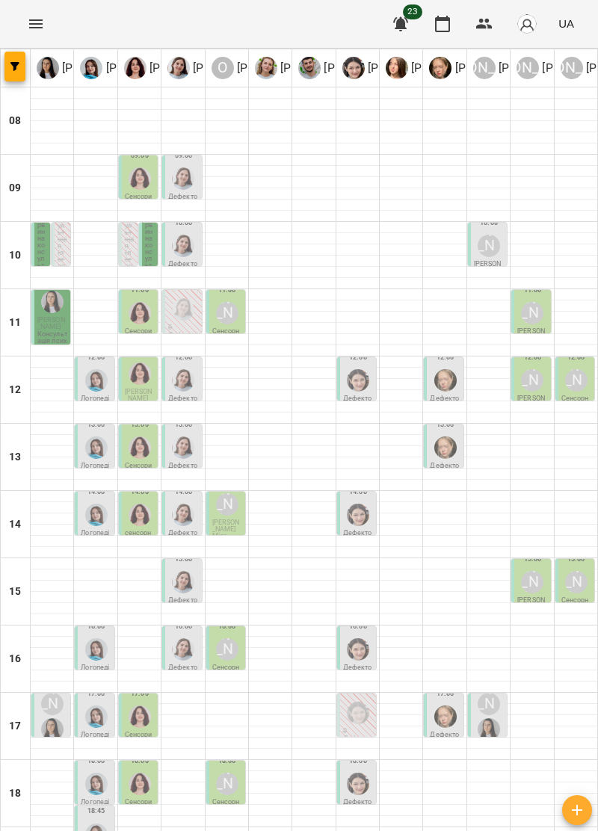
click at [527, 399] on p "Анна Субота" at bounding box center [532, 401] width 30 height 13
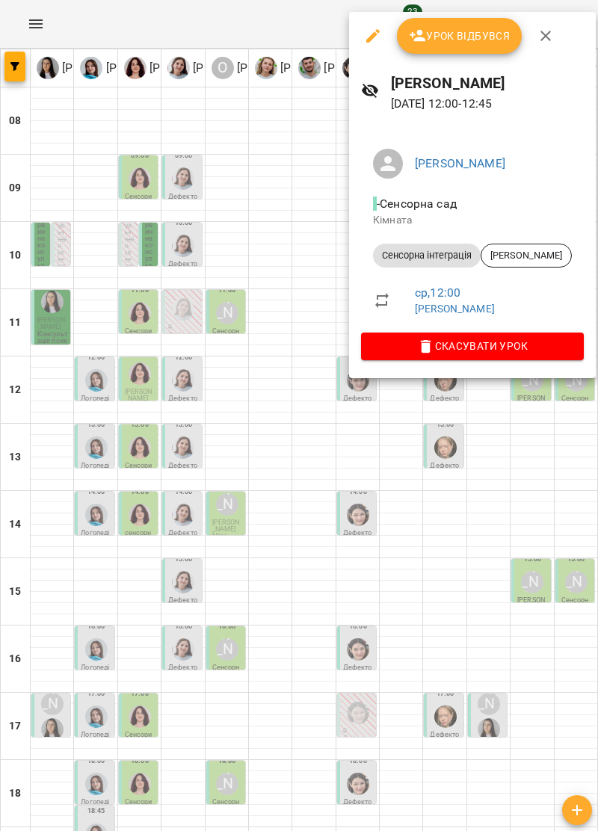
click at [545, 39] on icon "button" at bounding box center [545, 36] width 18 height 18
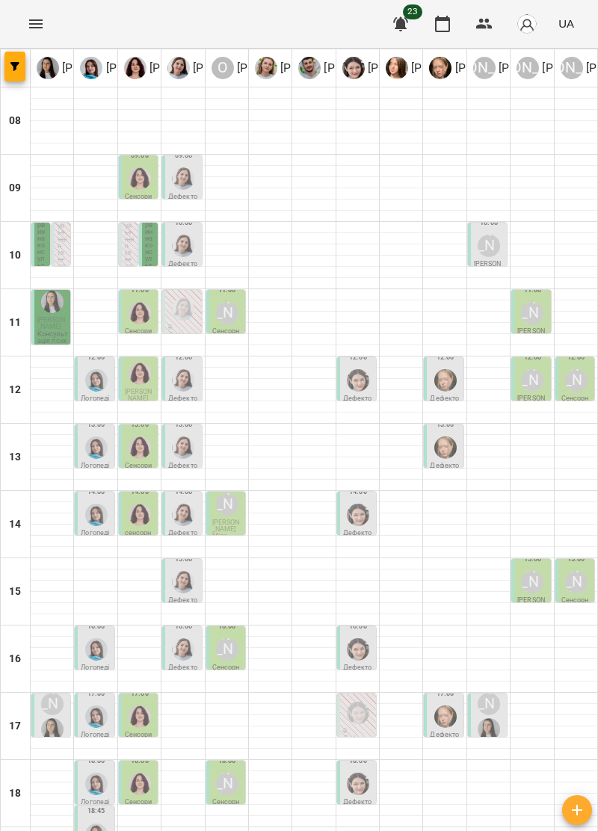
scroll to position [124, 0]
click at [535, 568] on div "Анна Субота" at bounding box center [532, 582] width 28 height 28
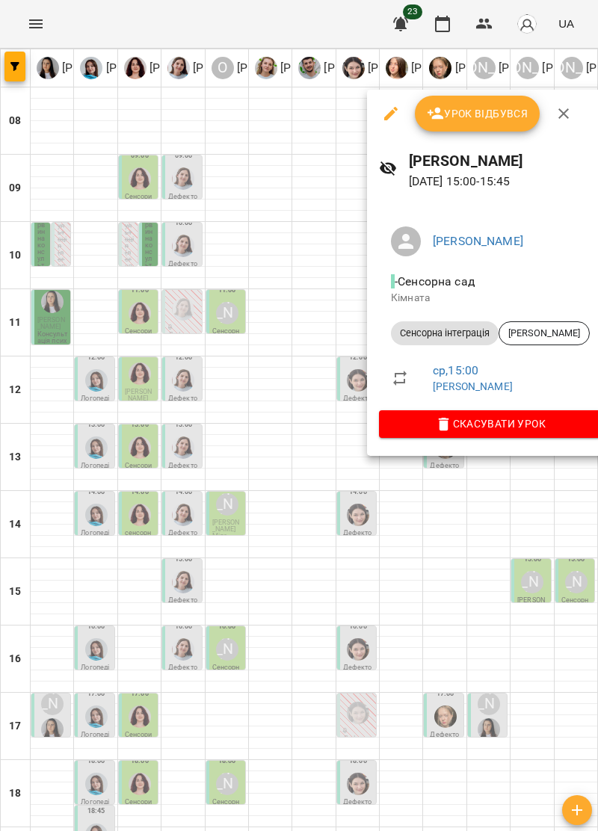
click at [556, 114] on icon "button" at bounding box center [563, 114] width 18 height 18
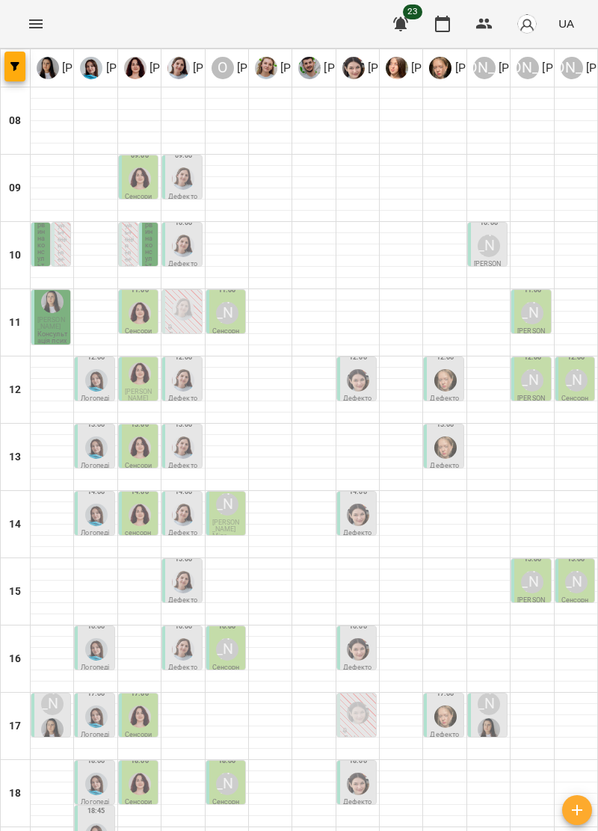
scroll to position [1, 0]
click at [533, 386] on div "Анна Субота" at bounding box center [532, 380] width 22 height 22
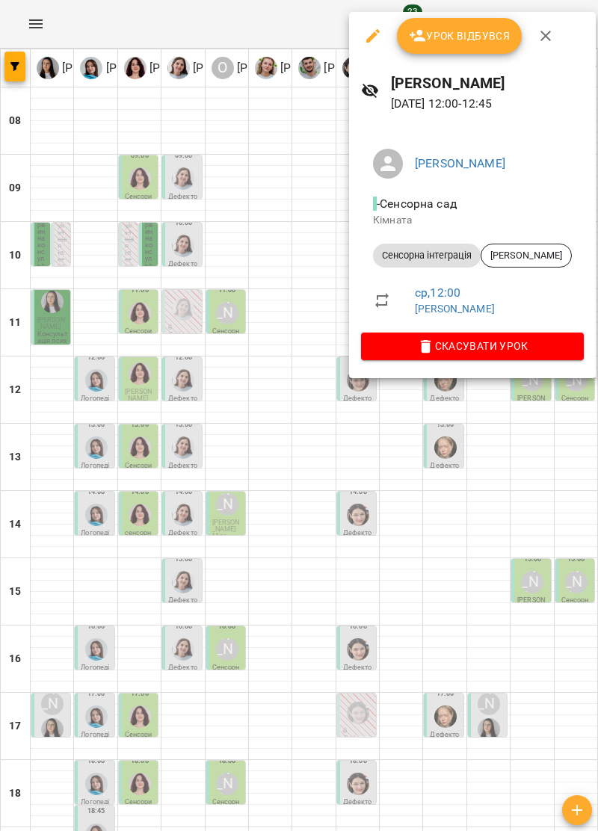
click at [551, 35] on icon "button" at bounding box center [545, 36] width 18 height 18
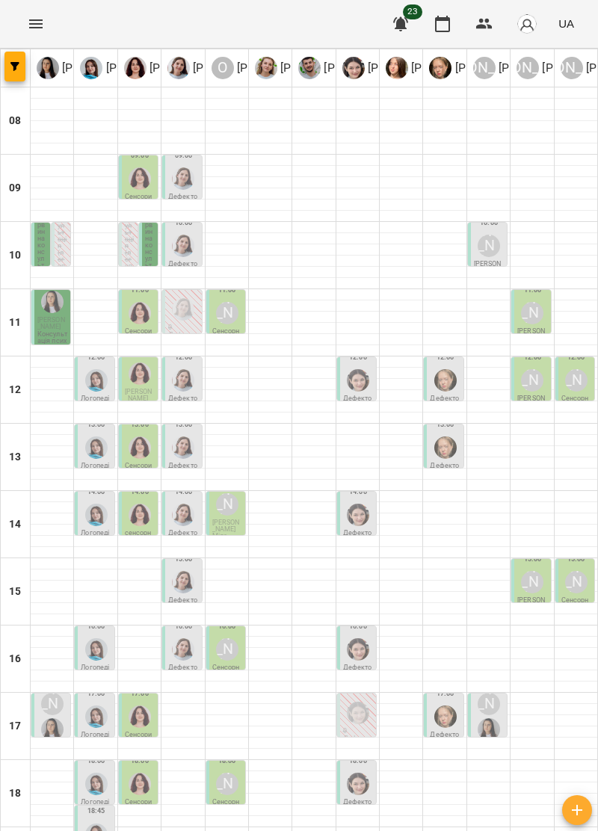
click at [535, 319] on div "Анна Субота" at bounding box center [532, 313] width 22 height 22
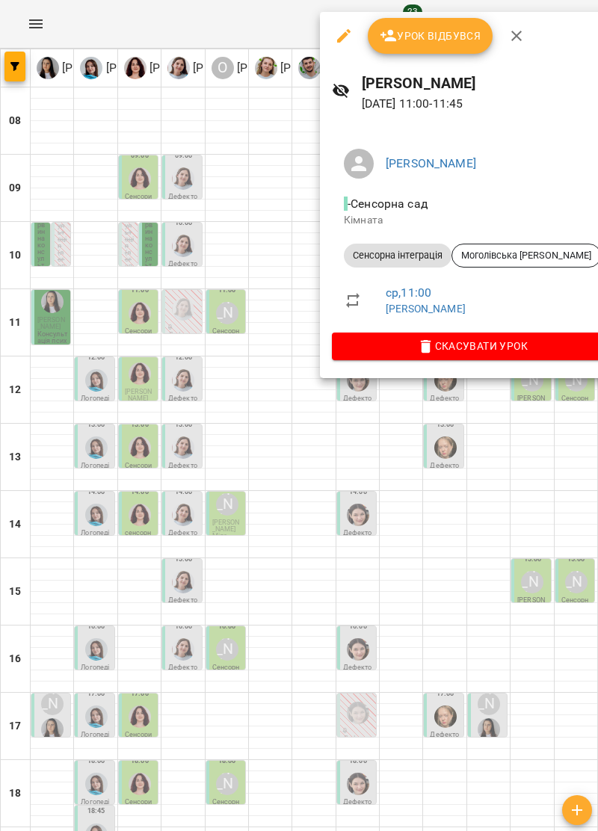
click at [521, 42] on icon "button" at bounding box center [516, 36] width 18 height 18
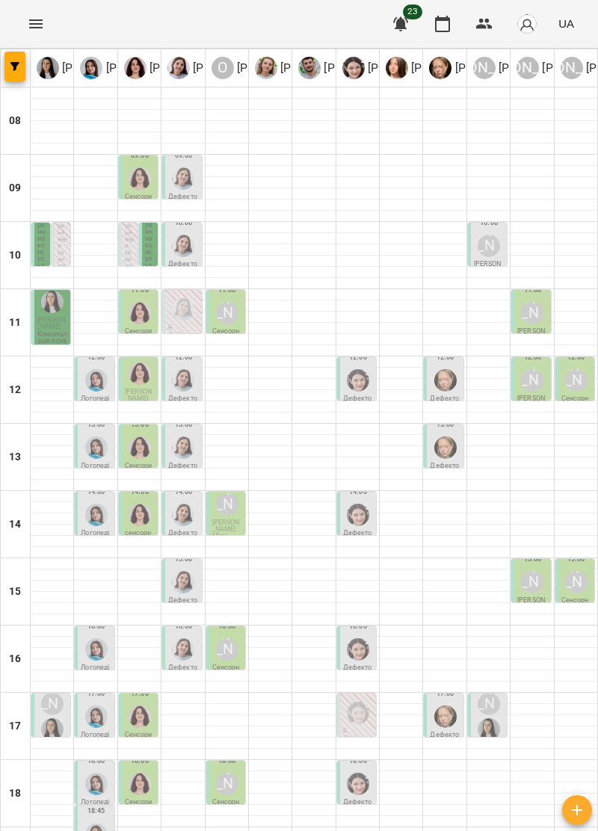
click at [529, 390] on div "Анна Субота" at bounding box center [532, 380] width 28 height 28
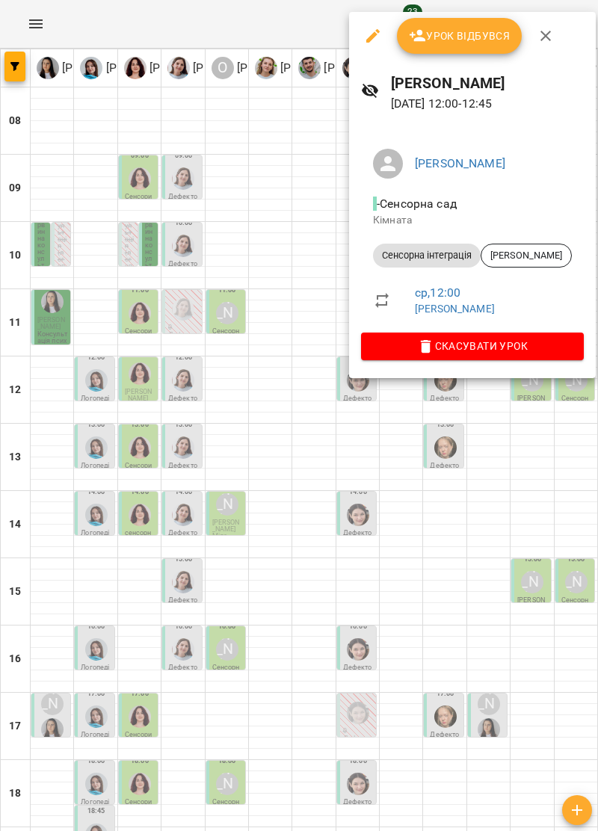
click at [548, 37] on icon "button" at bounding box center [545, 36] width 18 height 18
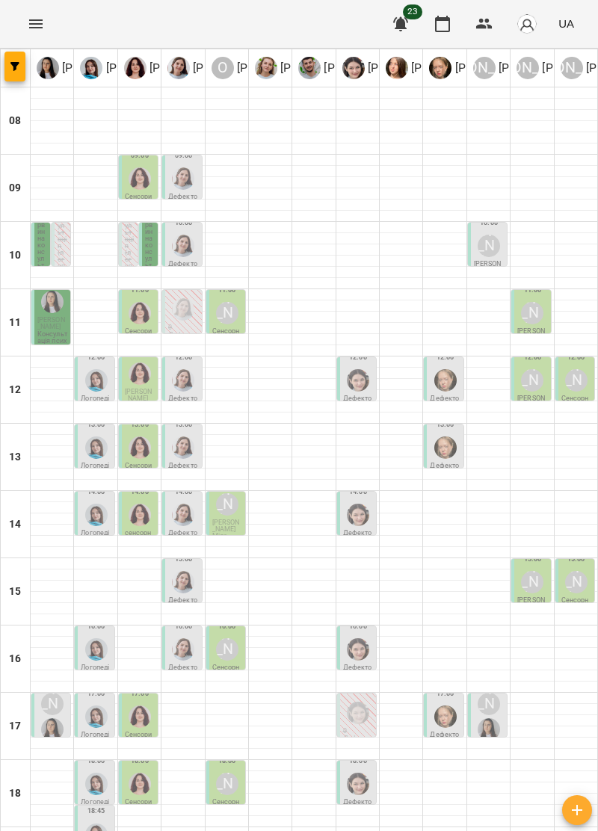
click at [529, 328] on p "Анна Субота" at bounding box center [532, 334] width 30 height 13
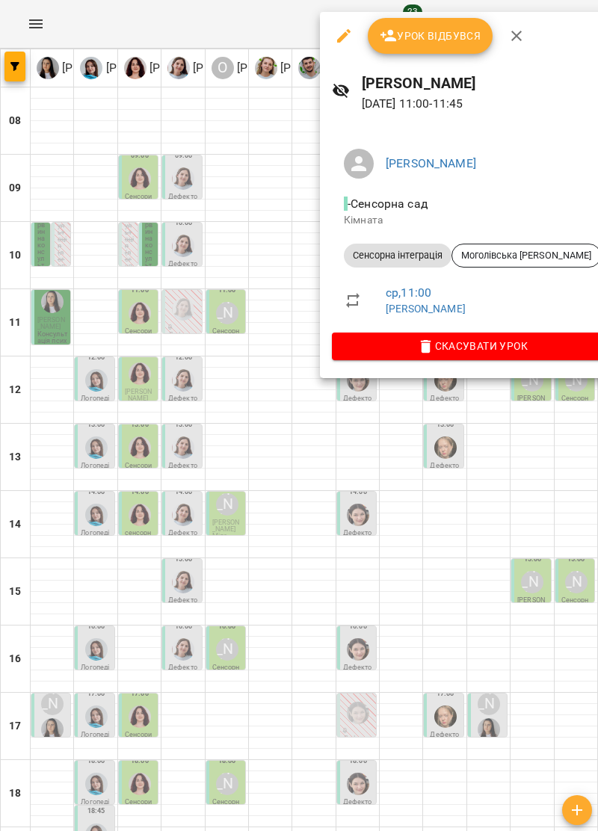
click at [522, 28] on icon "button" at bounding box center [516, 36] width 18 height 18
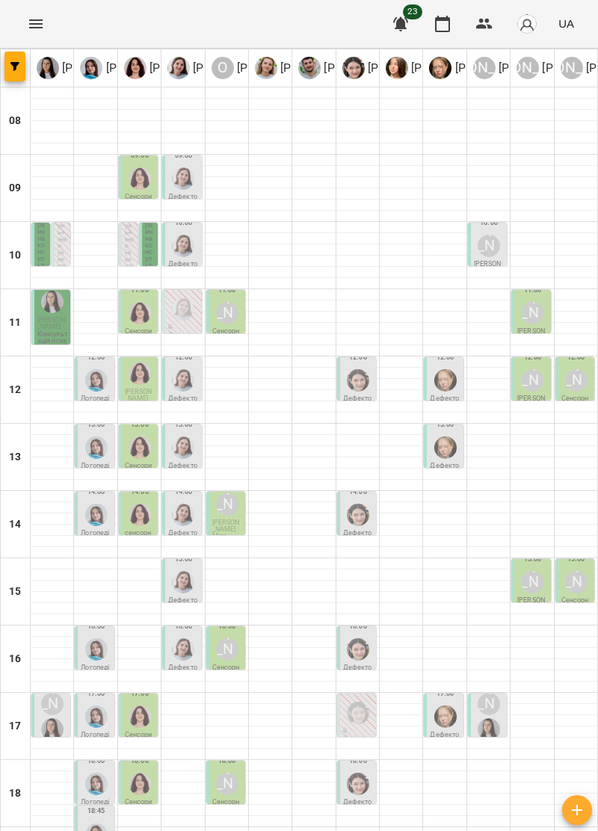
click at [521, 387] on div "Анна Субота" at bounding box center [532, 380] width 28 height 28
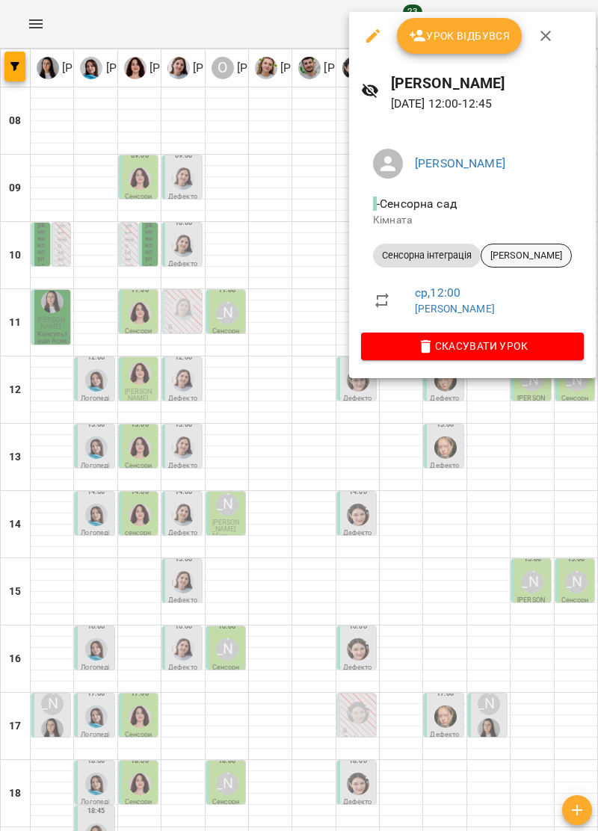
click at [549, 251] on span "Савчин Захар" at bounding box center [526, 255] width 90 height 13
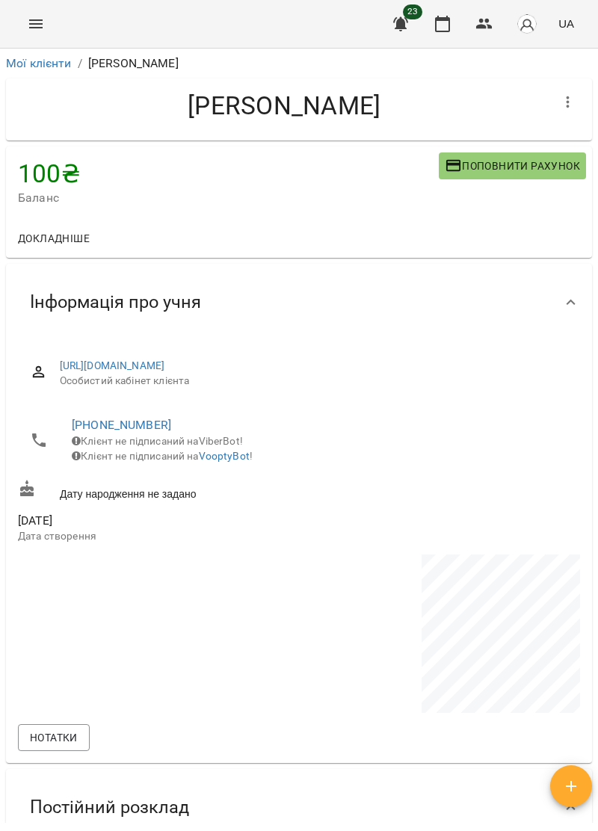
click at [37, 19] on icon "Menu" at bounding box center [35, 23] width 13 height 9
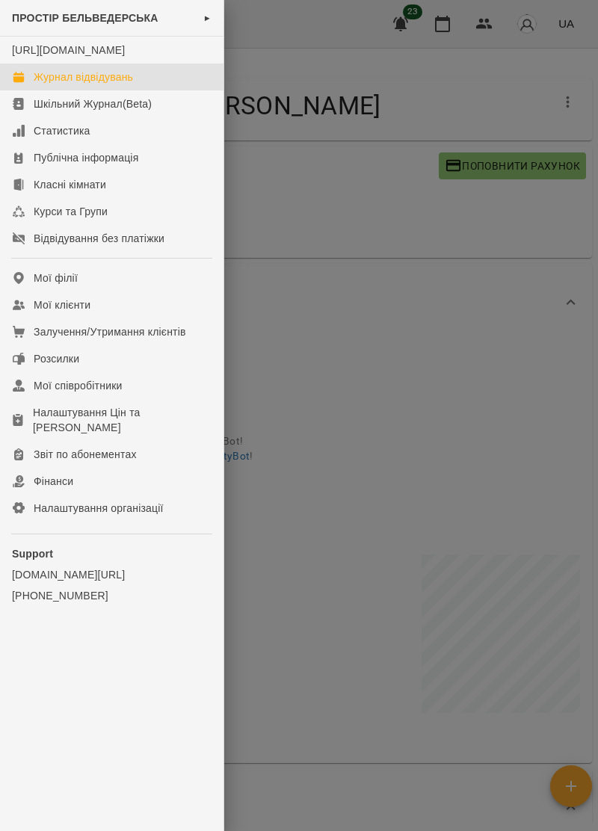
click at [106, 82] on link "Журнал відвідувань" at bounding box center [111, 76] width 223 height 27
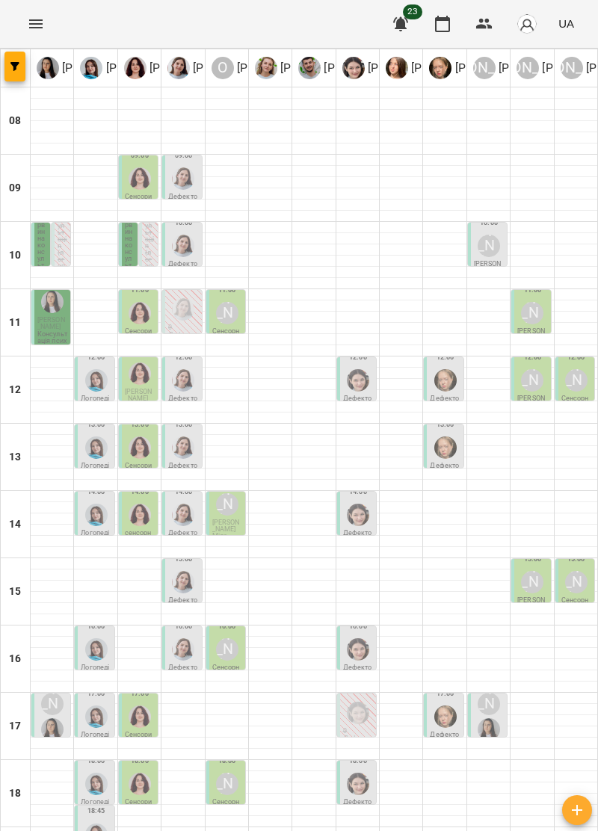
click at [52, 463] on div at bounding box center [52, 462] width 43 height 11
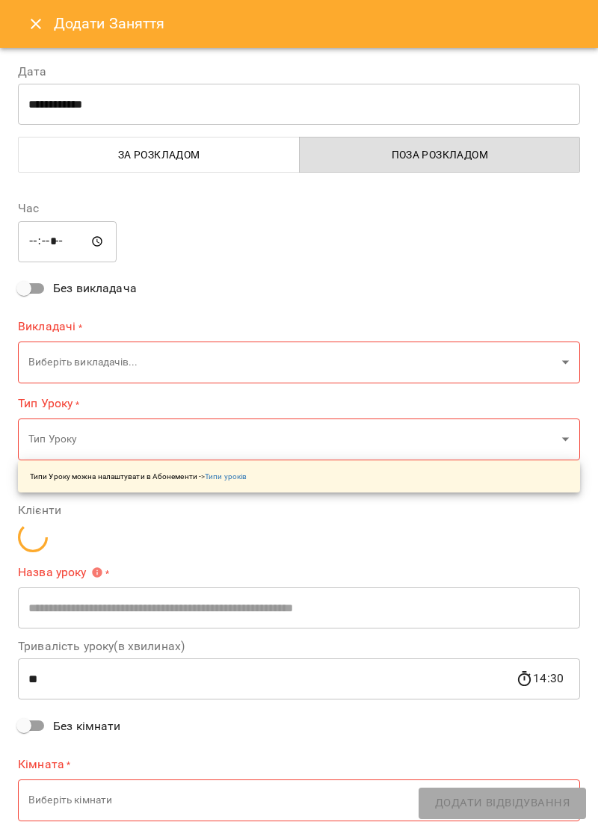
type input "**********"
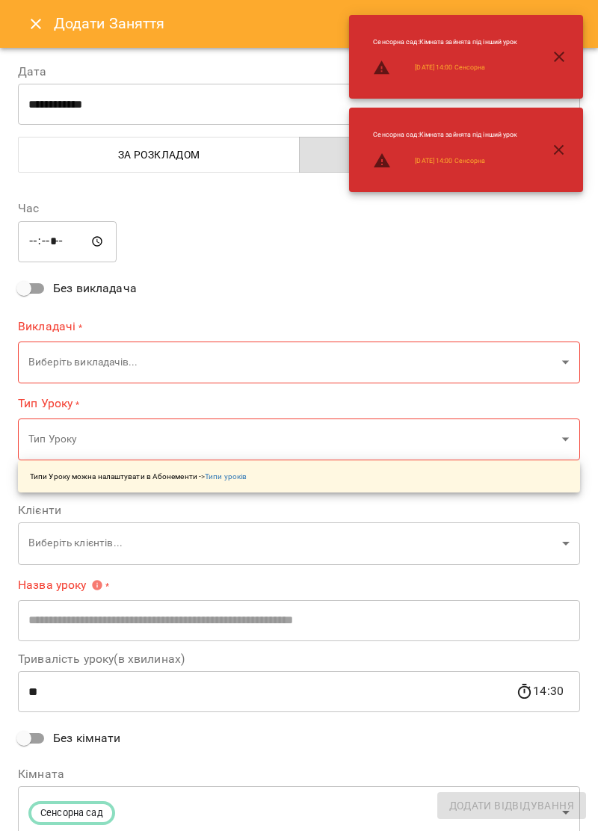
click at [563, 54] on icon "button" at bounding box center [559, 57] width 18 height 18
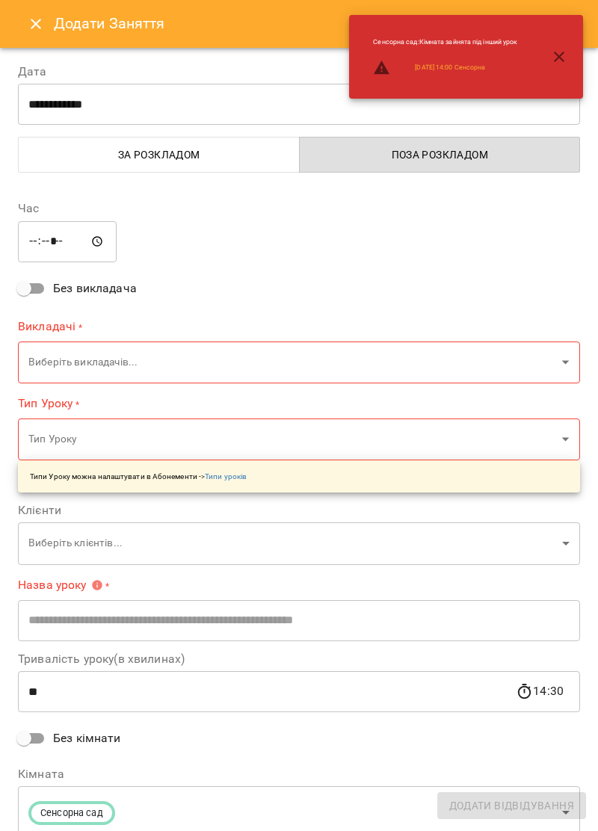
click at [565, 63] on icon "button" at bounding box center [559, 57] width 18 height 18
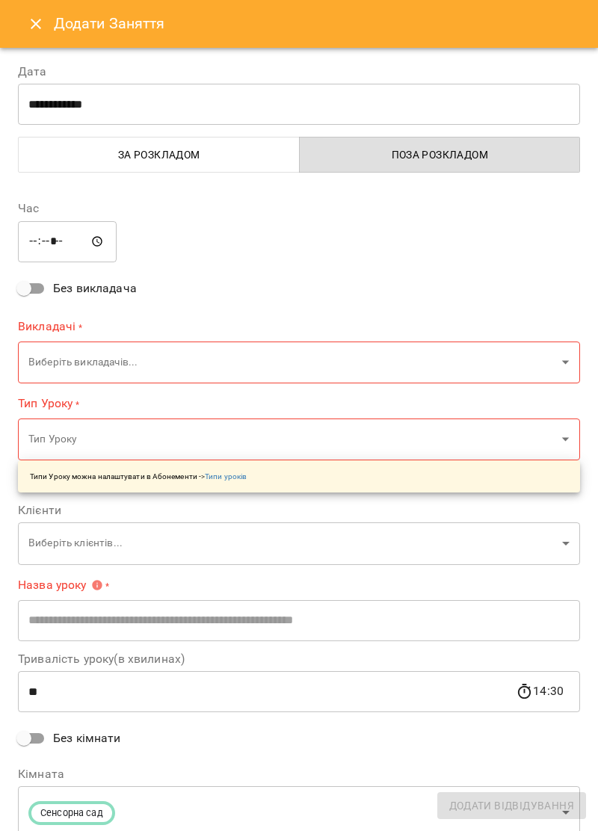
click at [43, 19] on icon "Close" at bounding box center [36, 24] width 18 height 18
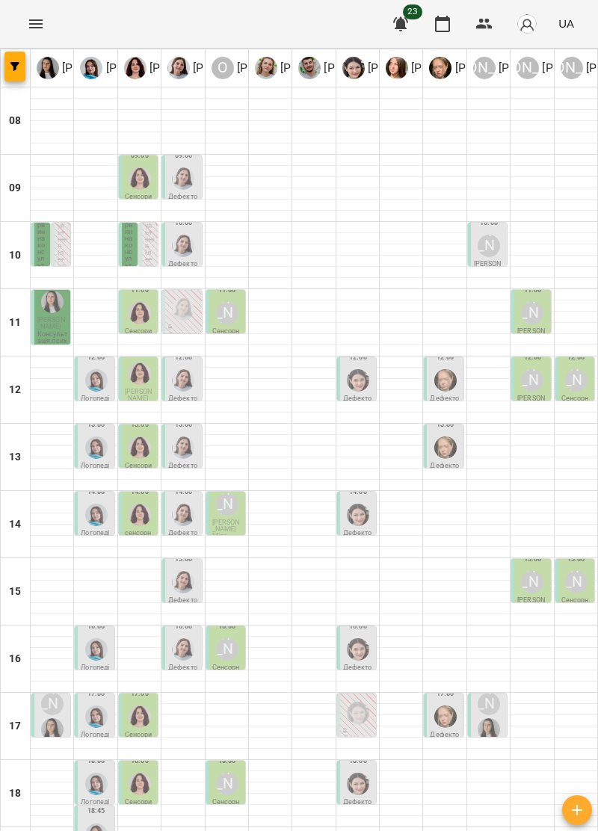
click at [46, 456] on div at bounding box center [52, 456] width 43 height 1
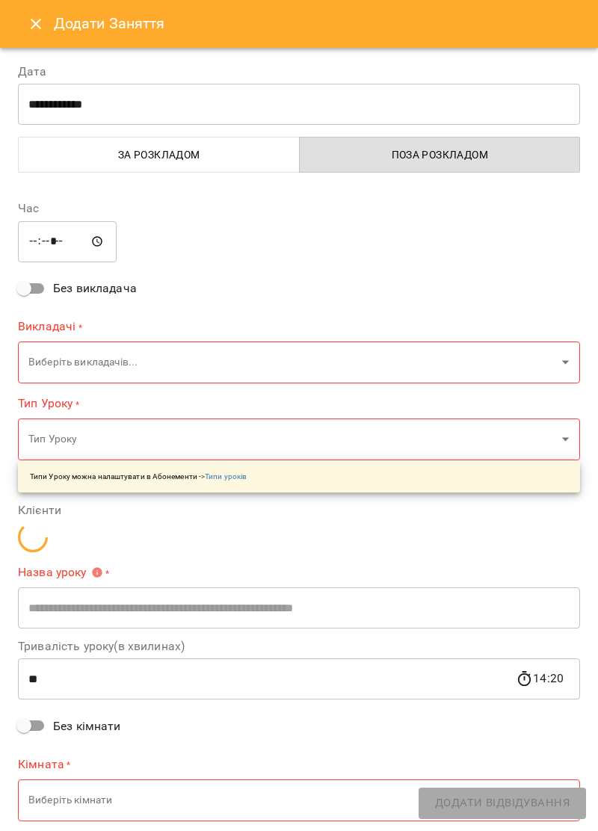
type input "**********"
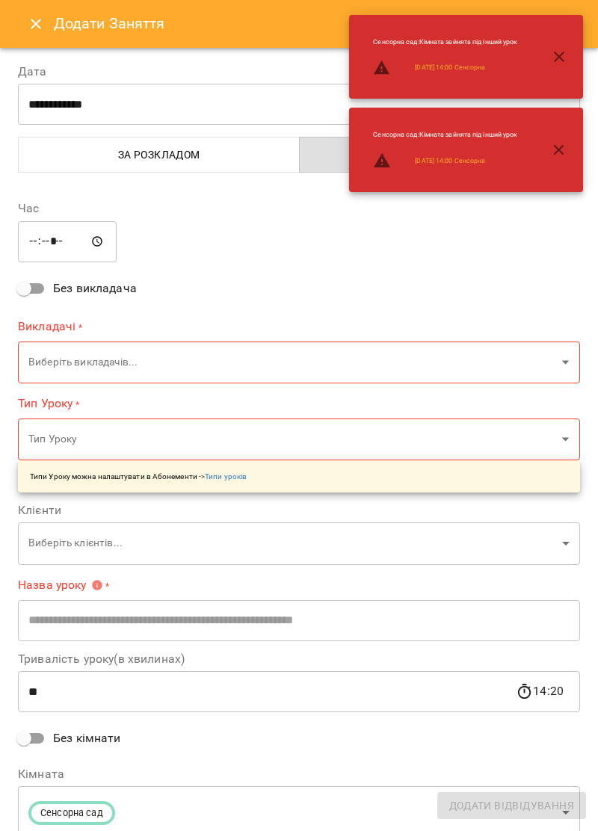
click at [59, 241] on input "*****" at bounding box center [67, 241] width 99 height 42
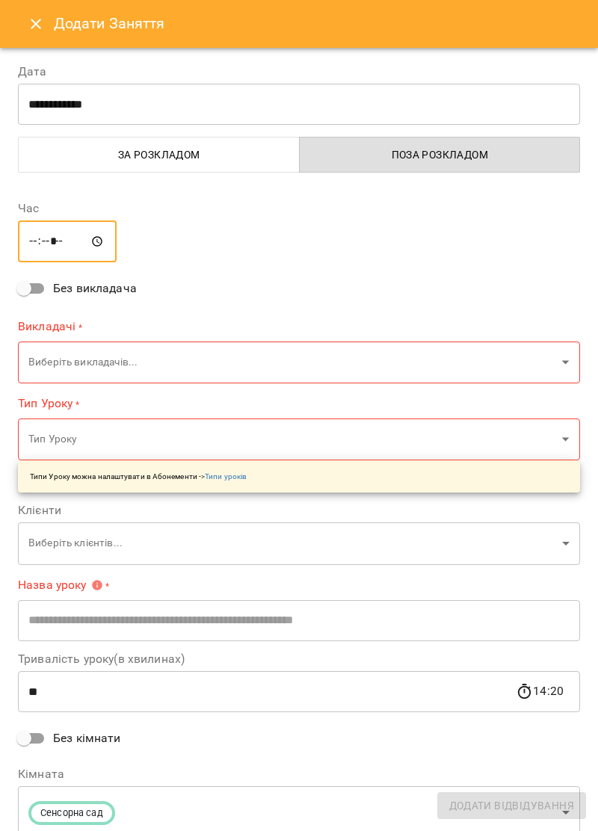
type input "*****"
click at [229, 360] on body "For Business 23 UA Ірина Керівник Тетяна Хомин Ольга Крикун Дарія Тріпадуш О Ол…" at bounding box center [299, 489] width 598 height 978
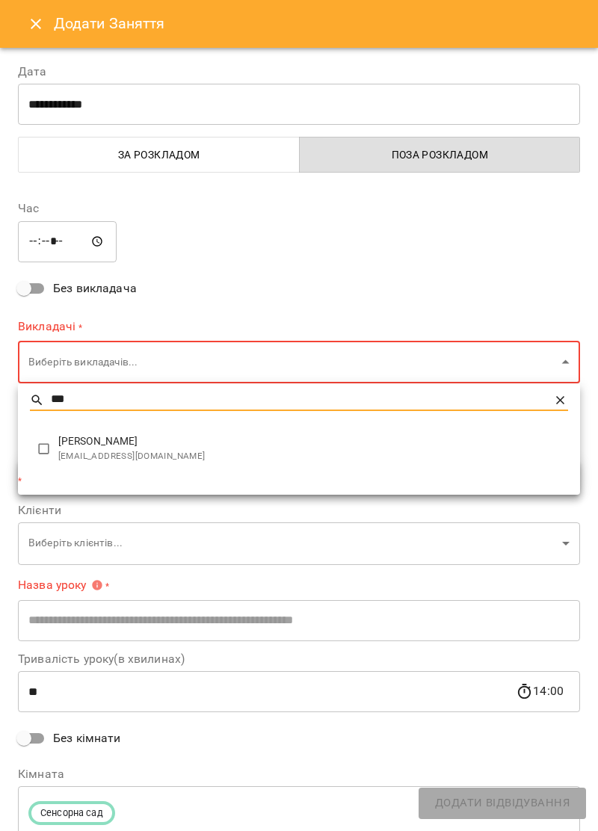
type input "***"
click at [169, 444] on span "Ірина Керівник" at bounding box center [312, 441] width 509 height 15
type input "**********"
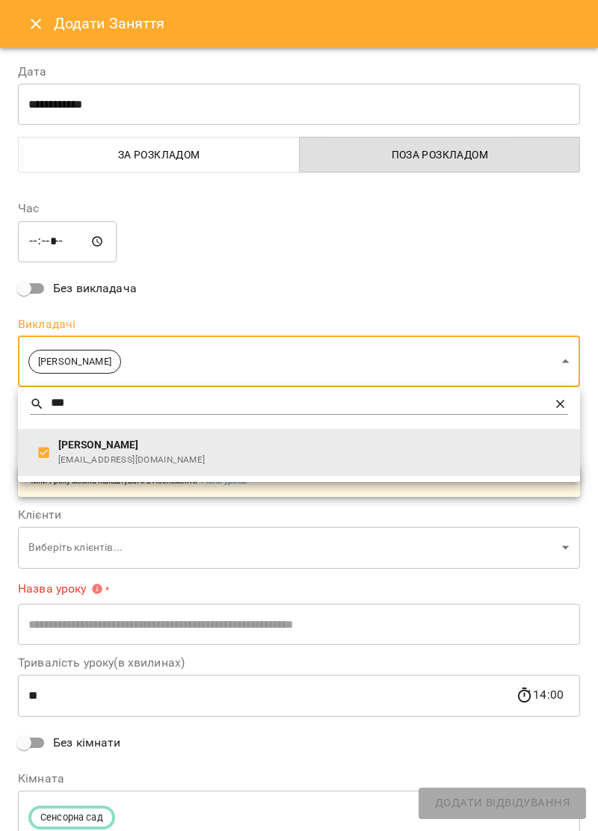
click at [372, 273] on div at bounding box center [299, 415] width 598 height 831
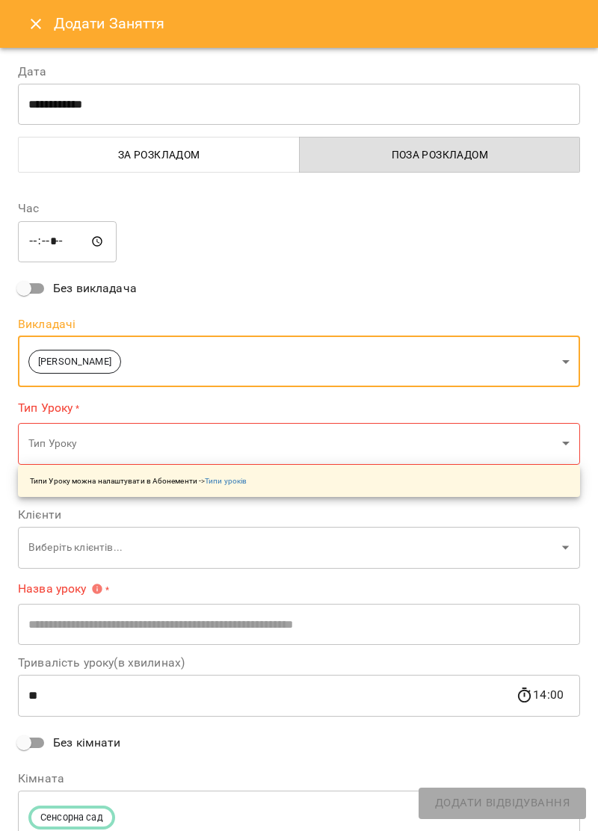
click at [214, 441] on body "For Business 23 UA Ірина Керівник Тетяна Хомин Ольга Крикун Дарія Тріпадуш О Ол…" at bounding box center [299, 489] width 598 height 978
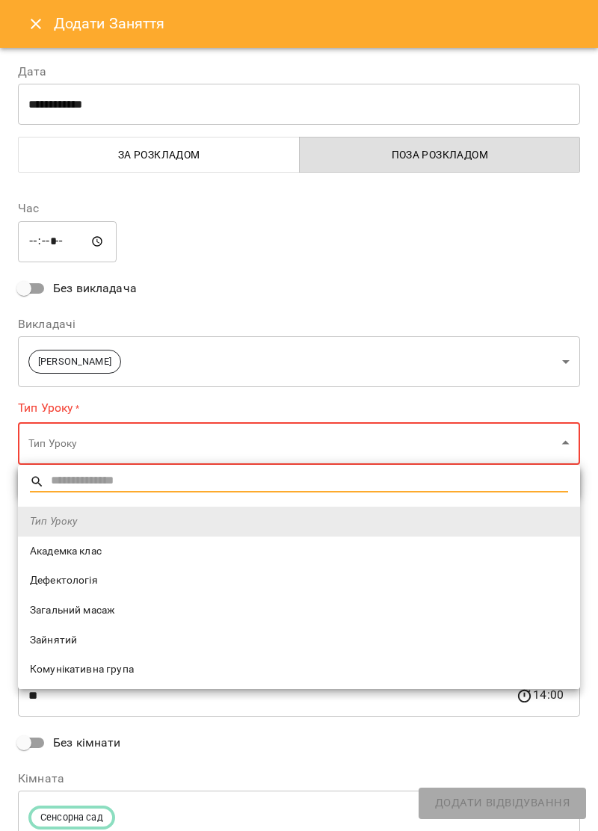
click at [569, 431] on div at bounding box center [299, 415] width 598 height 831
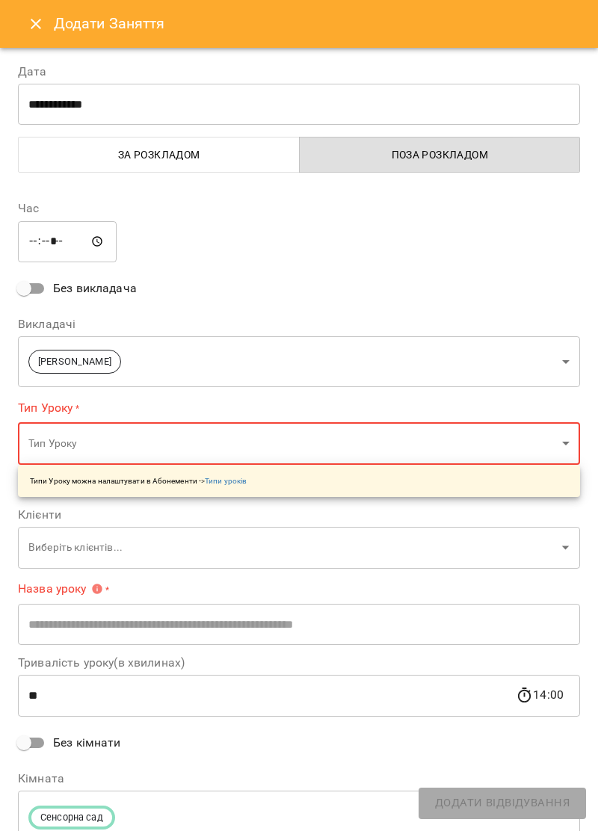
click at [559, 441] on body "For Business 23 UA Ірина Керівник Тетяна Хомин Ольга Крикун Дарія Тріпадуш О Ол…" at bounding box center [299, 489] width 598 height 978
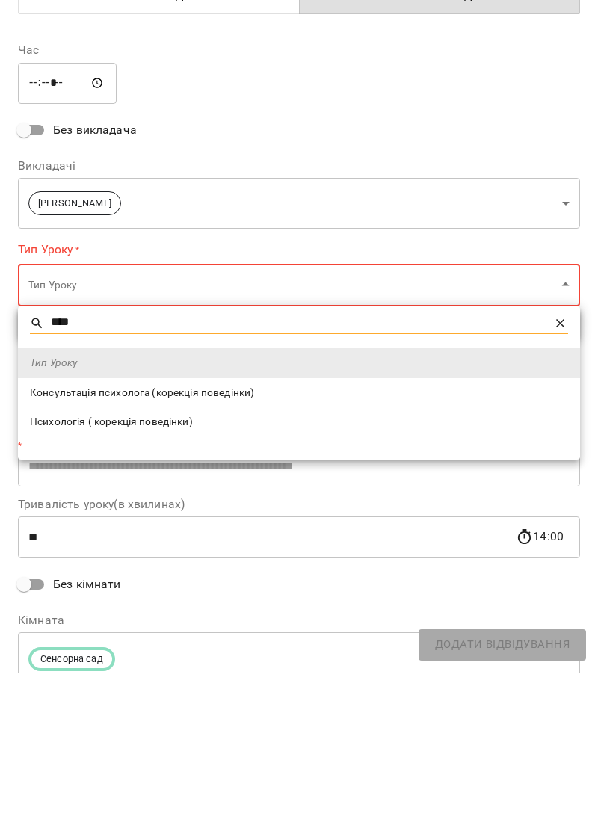
type input "****"
click at [249, 541] on li "Консультація психолога (корекція поведінки)" at bounding box center [299, 551] width 562 height 30
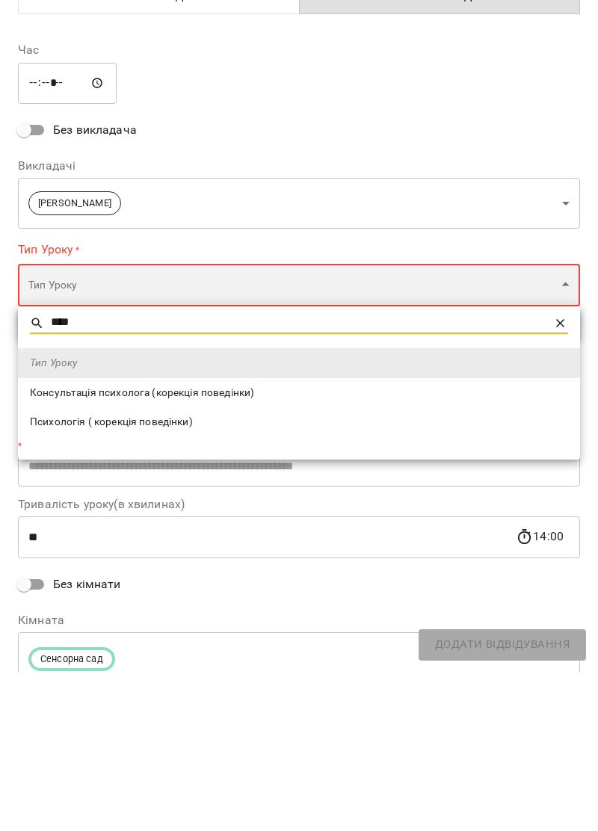
type input "**********"
type input "**"
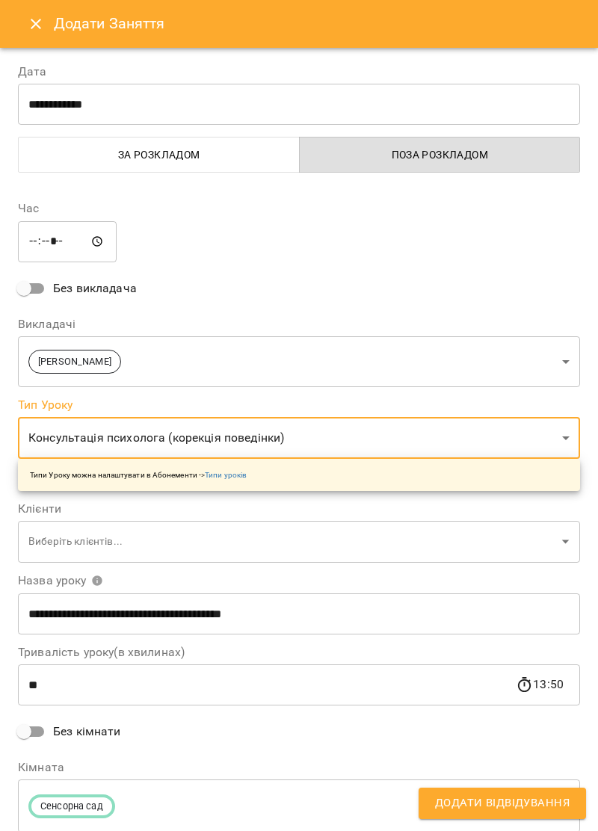
click at [568, 539] on body "For Business 23 UA Ірина Керівник Тетяна Хомин Ольга Крикун Дарія Тріпадуш О Ол…" at bounding box center [299, 489] width 598 height 978
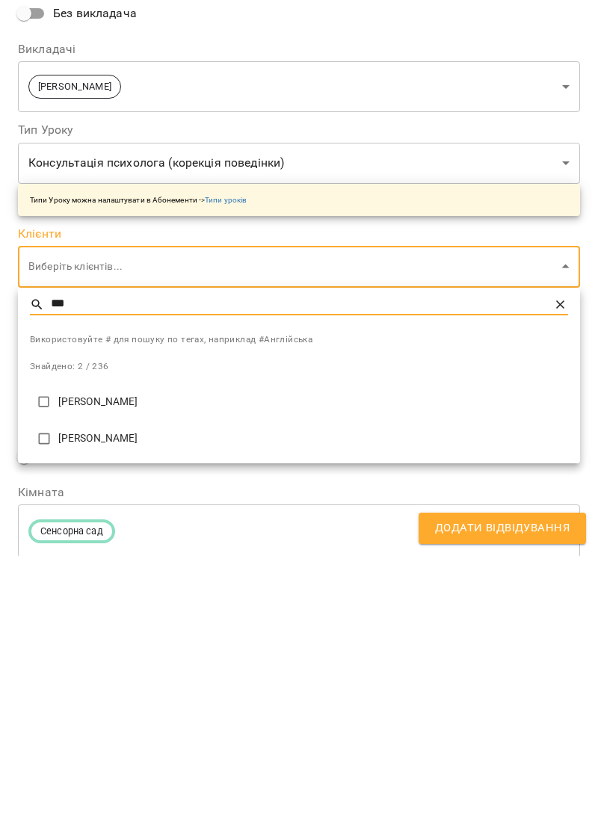
type input "***"
click at [139, 709] on p "Гнатюк Марта" at bounding box center [312, 713] width 509 height 15
type input "**********"
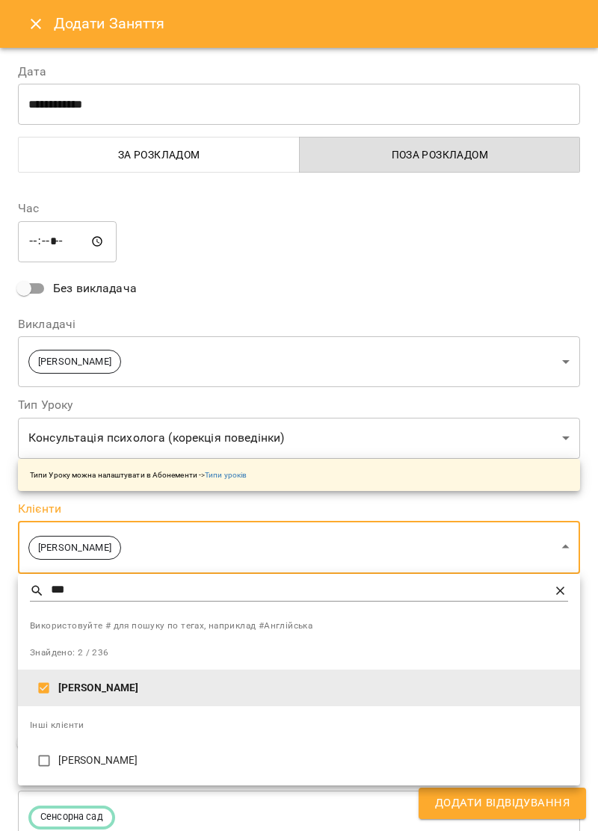
click at [488, 266] on div at bounding box center [299, 415] width 598 height 831
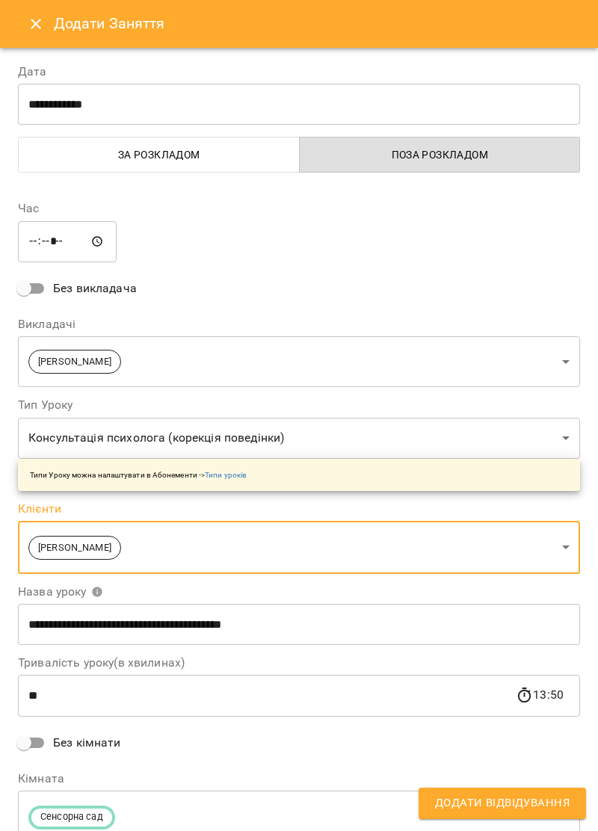
click at [34, 23] on icon "Close" at bounding box center [36, 24] width 10 height 10
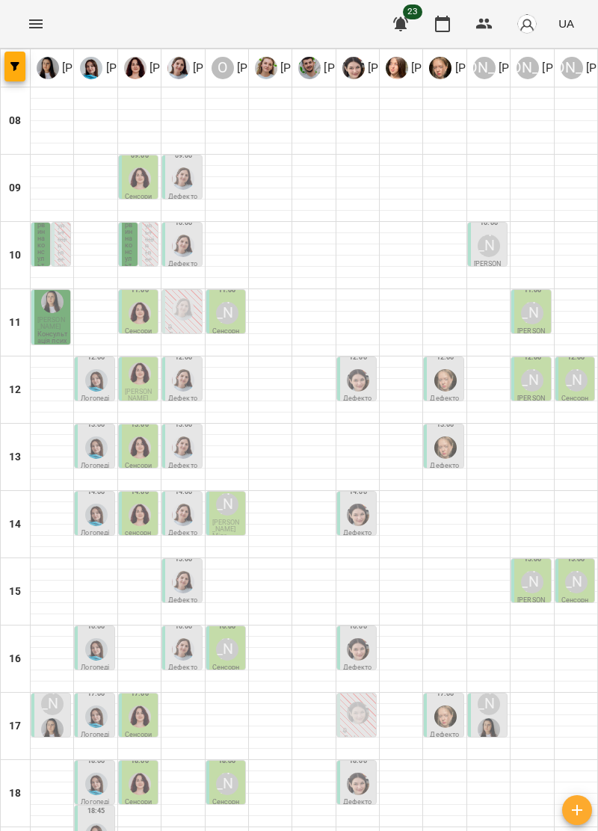
click at [58, 318] on span "Дячук Назар" at bounding box center [51, 323] width 28 height 14
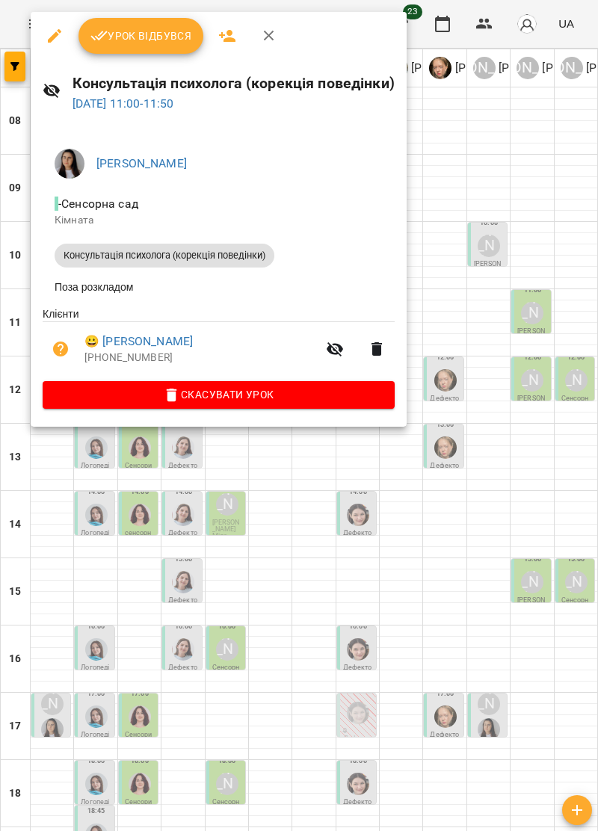
click at [269, 32] on icon "button" at bounding box center [269, 36] width 18 height 18
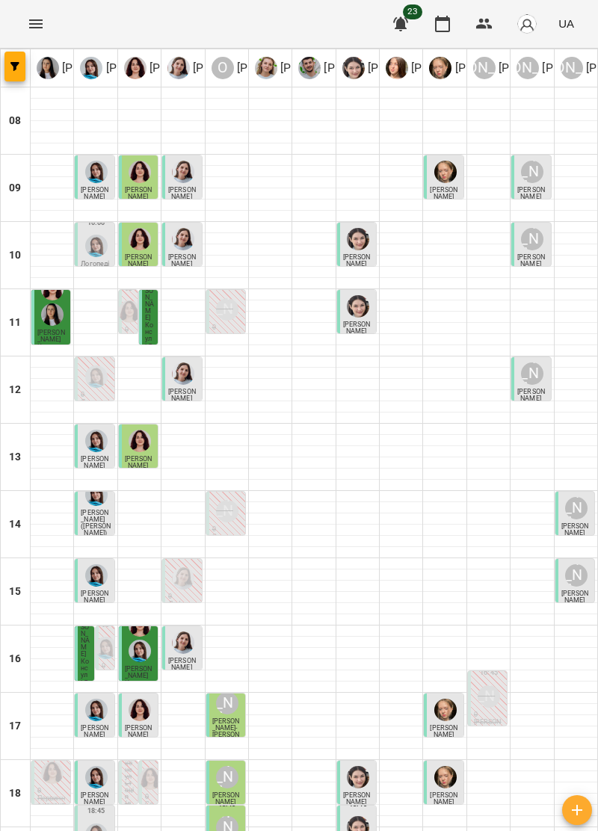
scroll to position [143, 0]
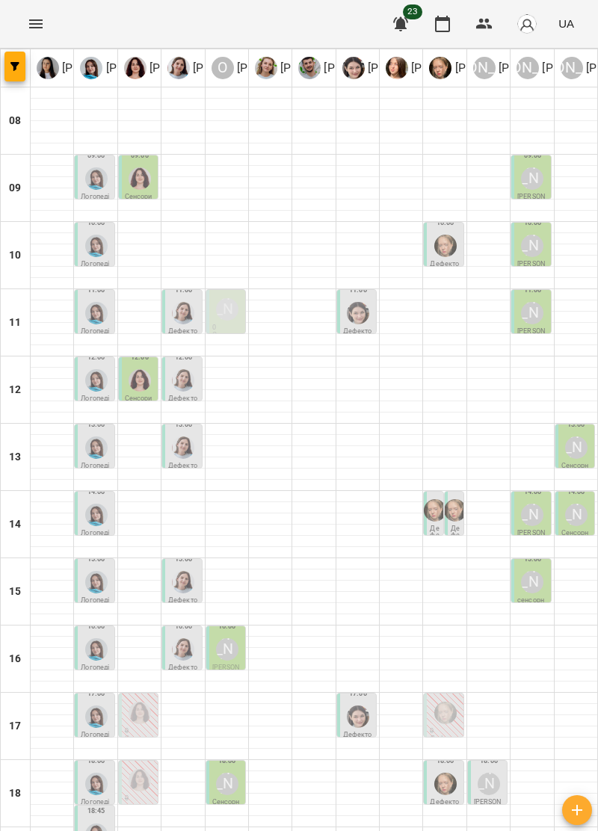
scroll to position [125, 0]
click at [557, 816] on div at bounding box center [575, 821] width 43 height 11
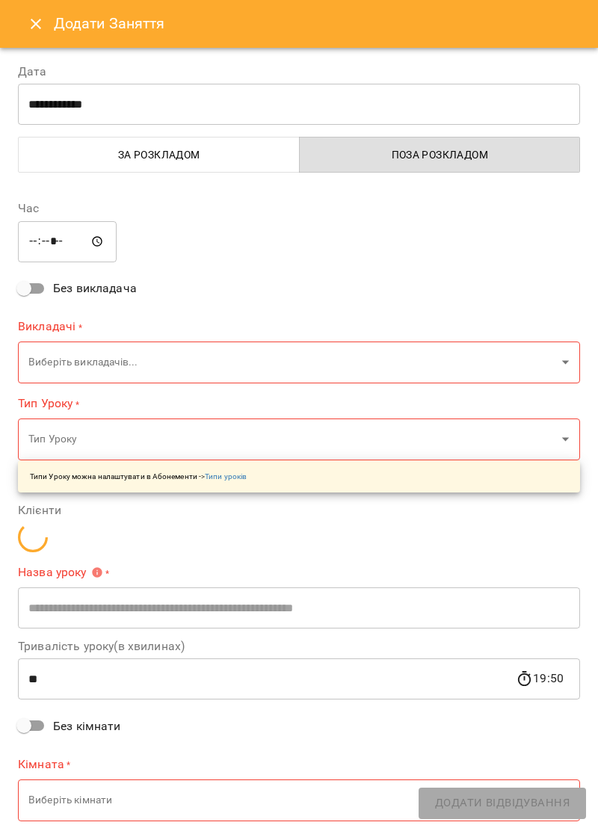
type input "**********"
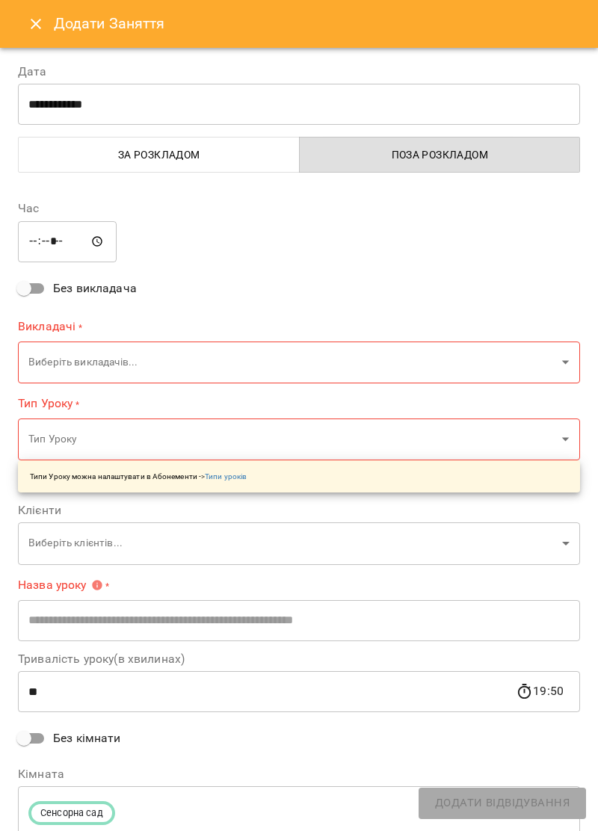
click at [36, 25] on icon "Close" at bounding box center [36, 24] width 10 height 10
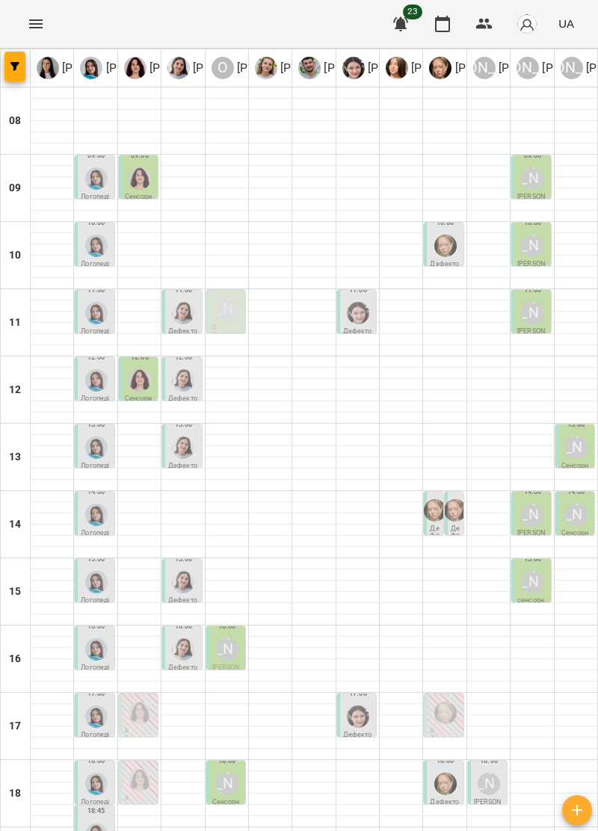
scroll to position [146, 0]
click at [486, 772] on div "Юлія Януш" at bounding box center [488, 783] width 22 height 22
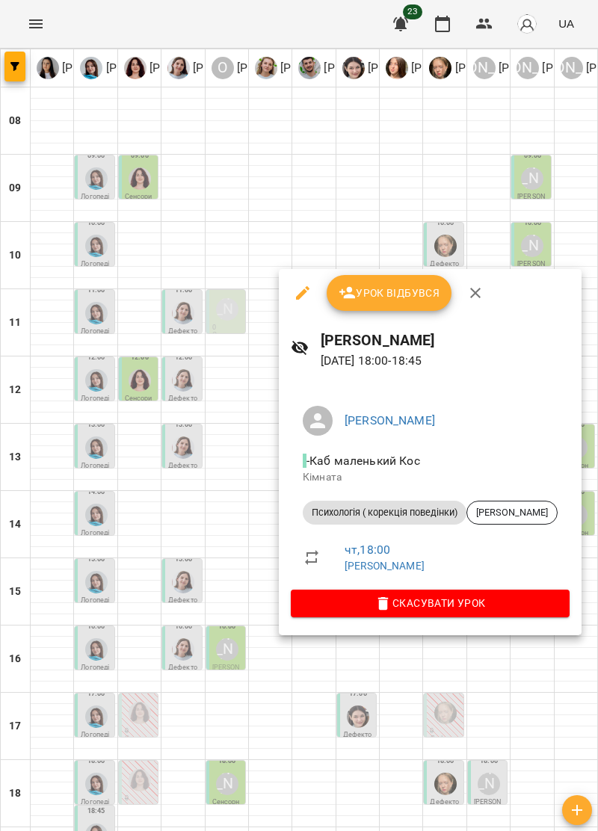
click at [482, 293] on icon "button" at bounding box center [475, 293] width 18 height 18
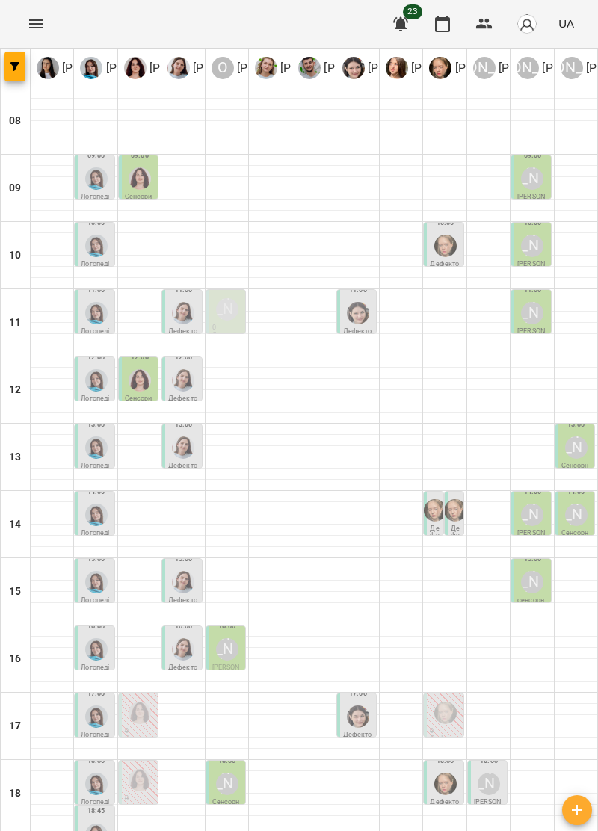
click at [447, 772] on img "Анна Прокопенко" at bounding box center [445, 783] width 22 height 22
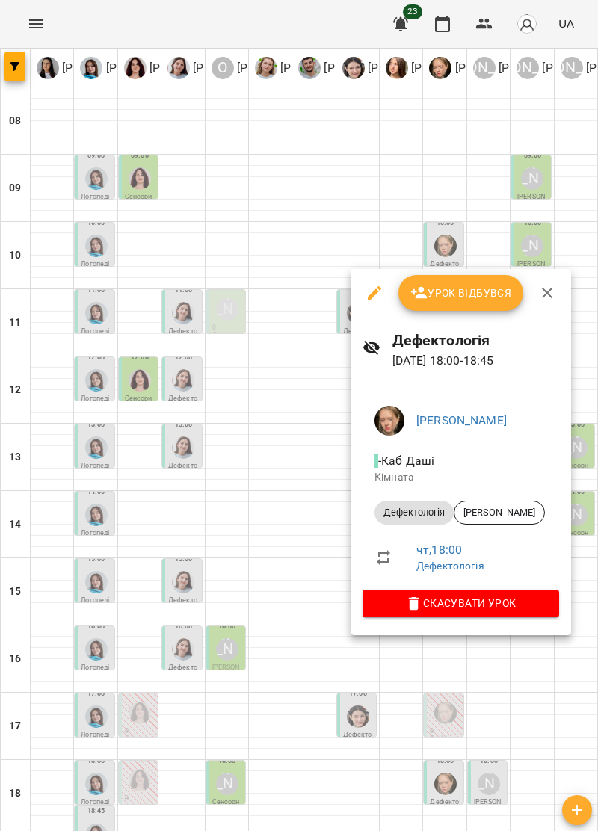
click at [545, 287] on icon "button" at bounding box center [547, 293] width 18 height 18
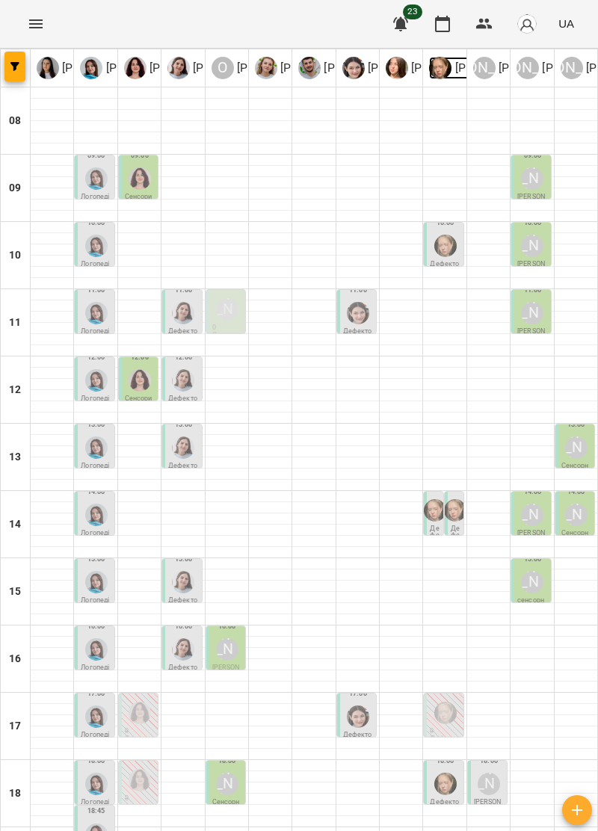
click at [443, 75] on img at bounding box center [440, 68] width 22 height 22
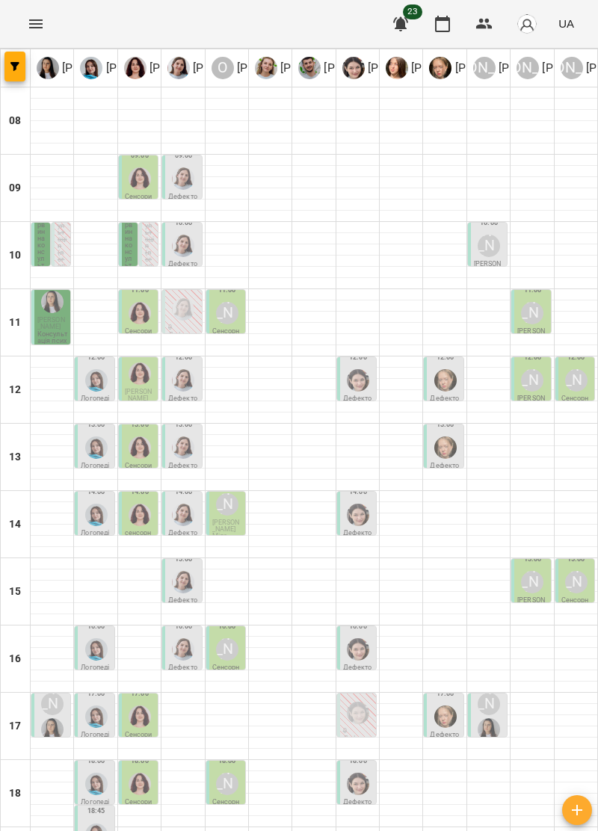
click at [435, 705] on img "Анна Прокопенко" at bounding box center [445, 716] width 22 height 22
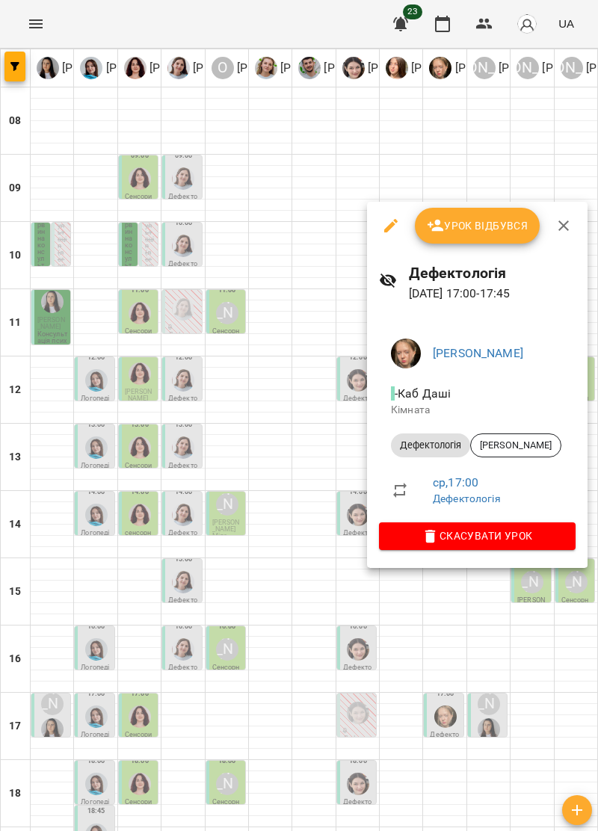
click at [569, 224] on icon "button" at bounding box center [563, 226] width 18 height 18
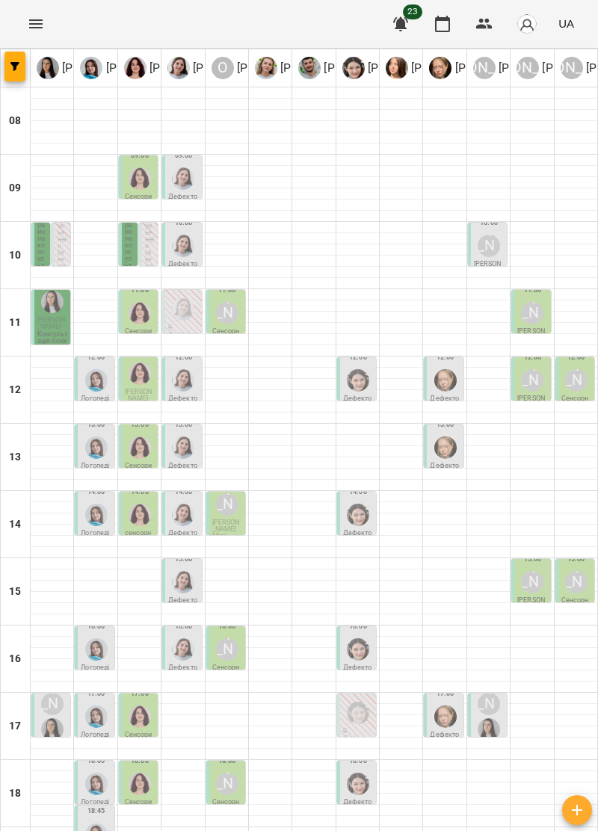
click at [441, 55] on div "Анна Прокопенко" at bounding box center [444, 68] width 43 height 34
click at [447, 60] on img at bounding box center [440, 68] width 22 height 22
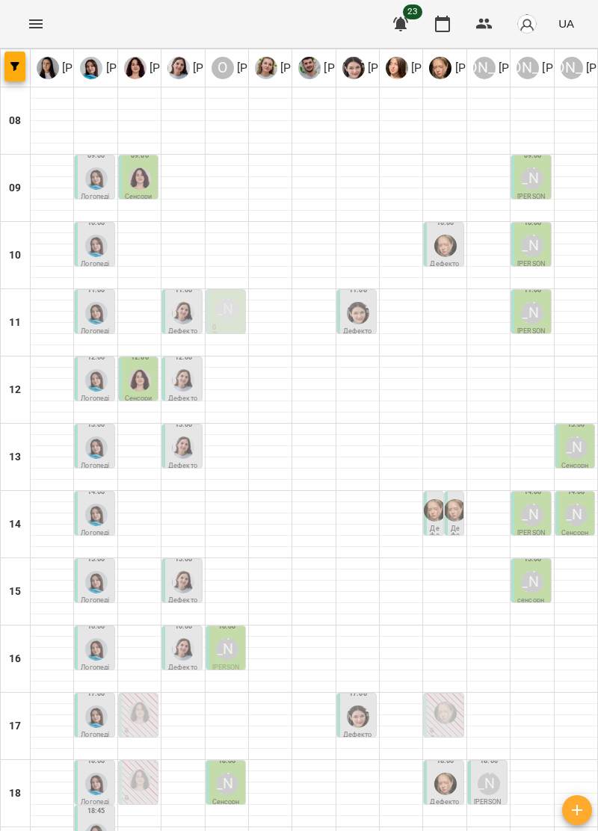
click at [452, 769] on div at bounding box center [445, 783] width 28 height 28
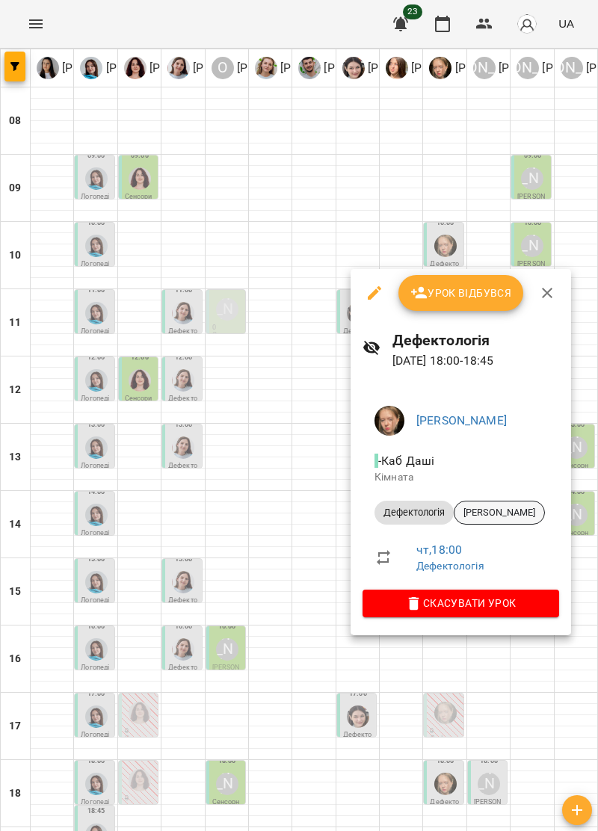
click at [535, 511] on span "Черпінський Демян" at bounding box center [499, 512] width 90 height 13
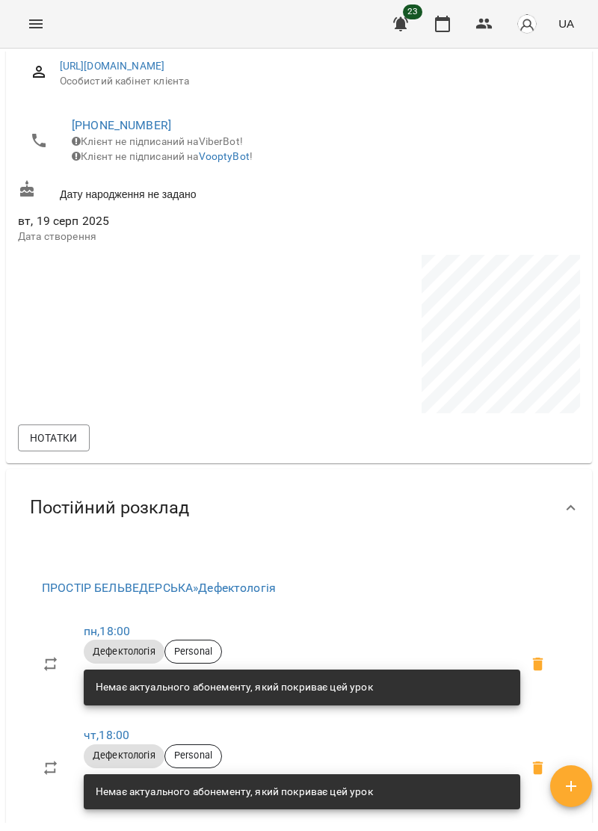
scroll to position [260, 0]
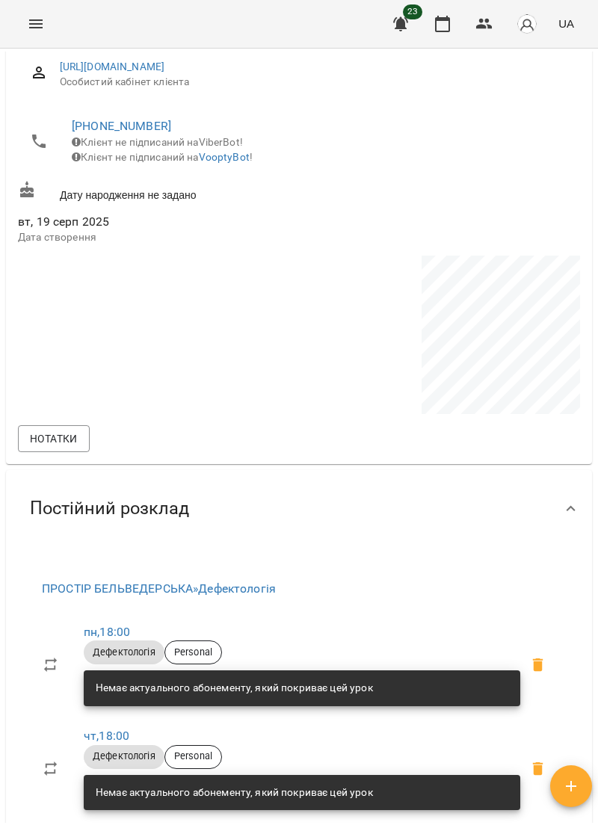
click at [43, 21] on icon "Menu" at bounding box center [36, 24] width 18 height 18
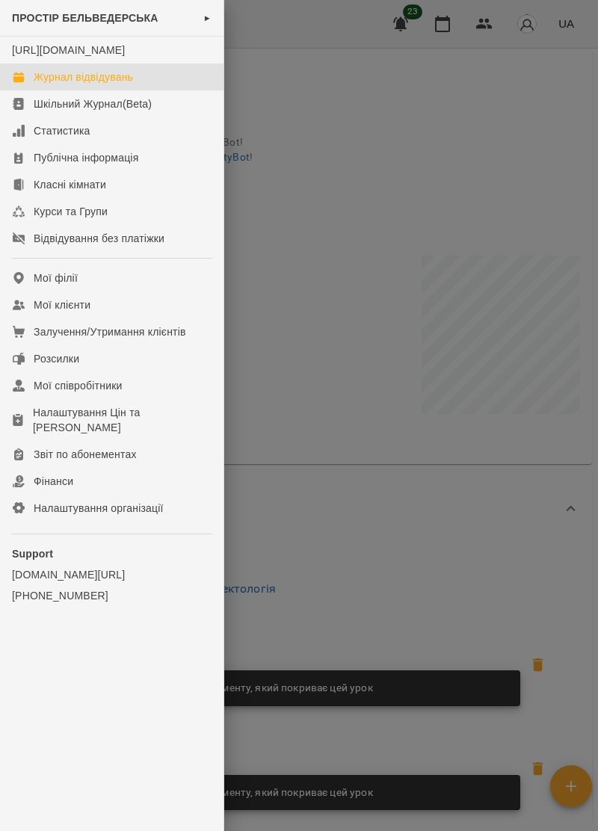
click at [125, 84] on link "Журнал відвідувань" at bounding box center [111, 76] width 223 height 27
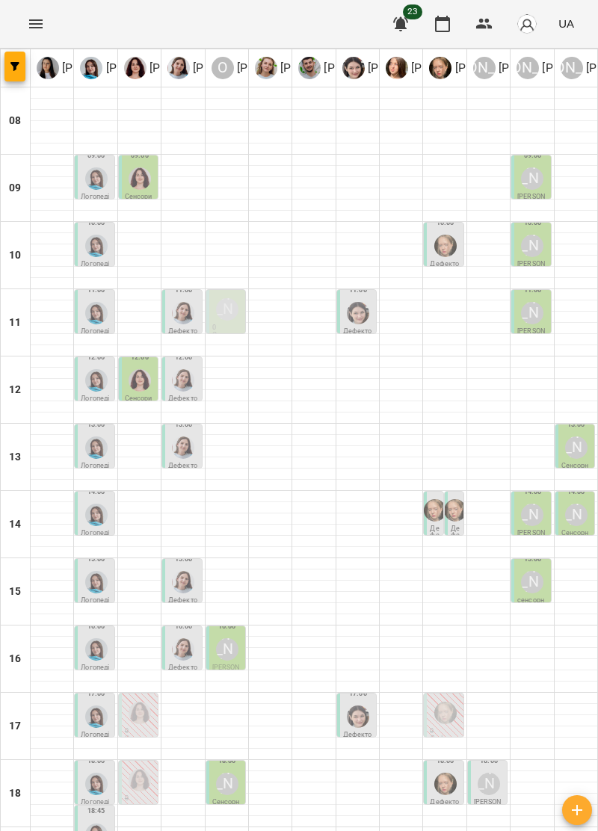
scroll to position [146, 0]
click at [449, 760] on div "18:00 Дефектологія" at bounding box center [443, 782] width 40 height 45
click at [439, 772] on img "Анна Прокопенко" at bounding box center [445, 783] width 22 height 22
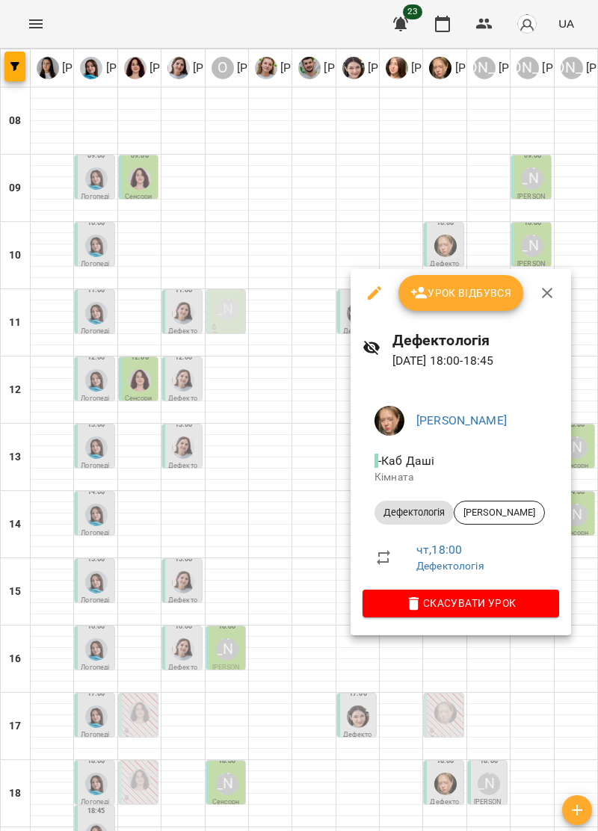
click at [365, 292] on icon "button" at bounding box center [374, 293] width 18 height 18
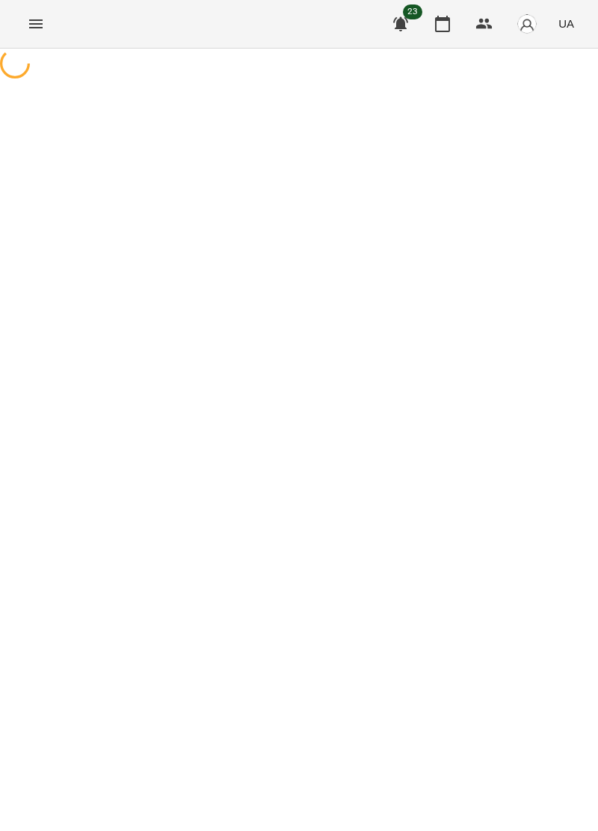
select select "**********"
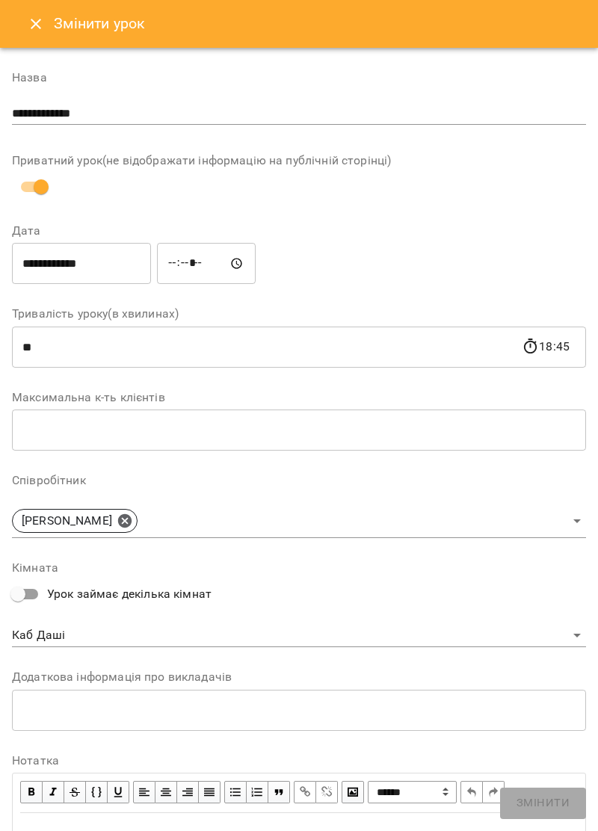
click at [110, 258] on input "**********" at bounding box center [81, 264] width 139 height 42
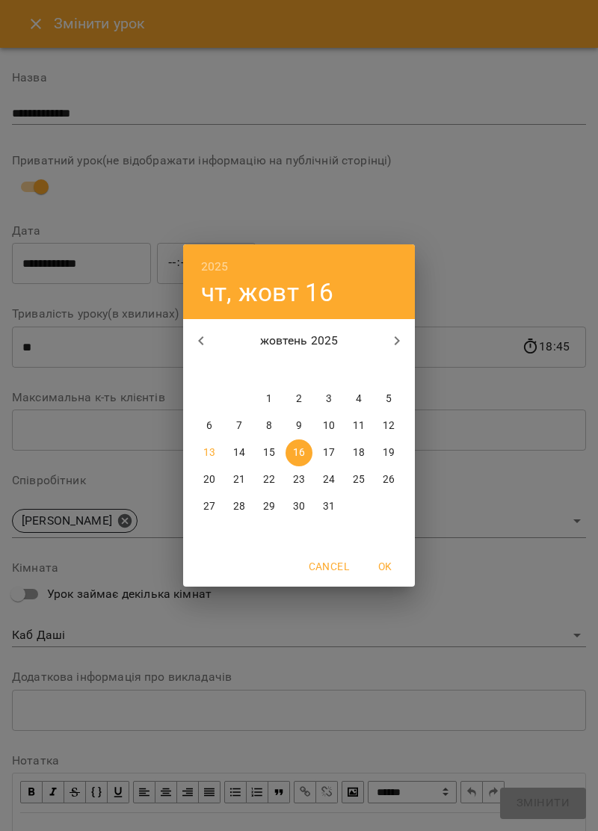
click at [268, 450] on p "15" at bounding box center [269, 452] width 12 height 15
type input "**********"
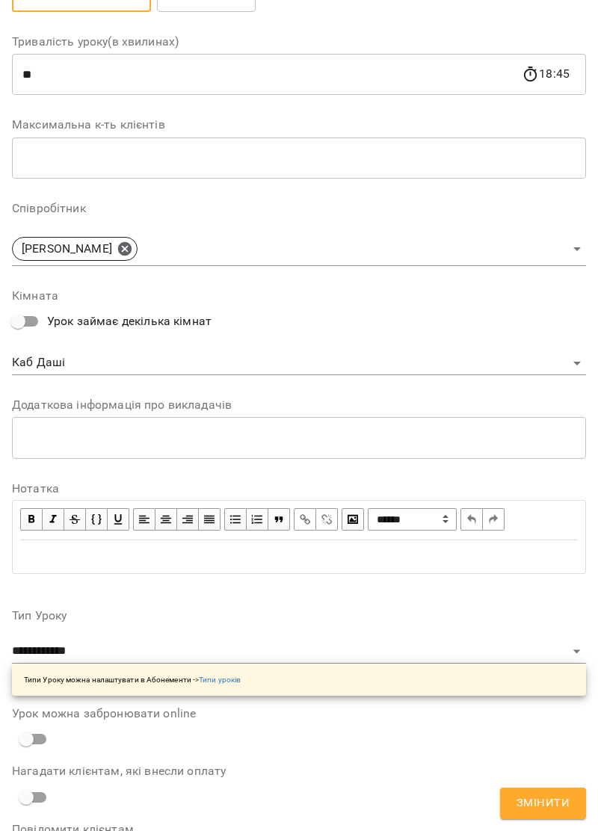
scroll to position [457, 0]
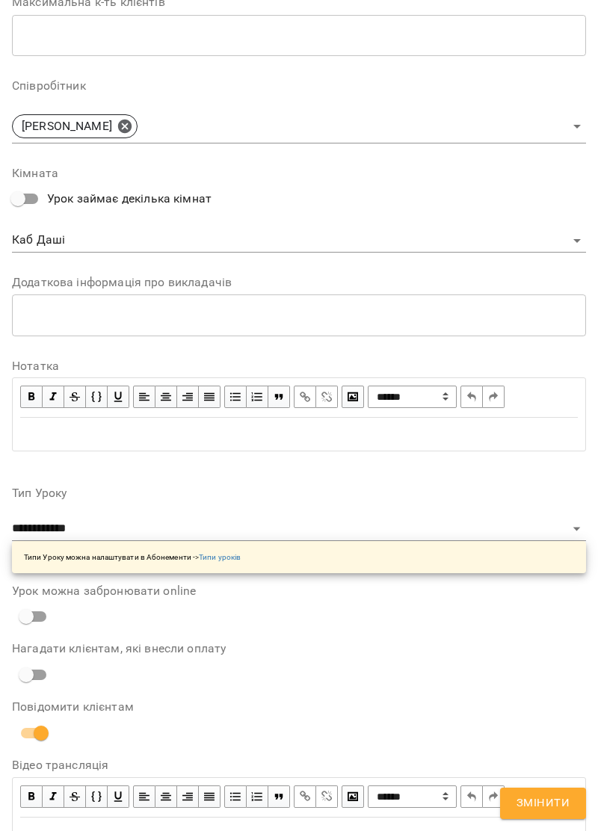
click at [562, 813] on span "Змінити" at bounding box center [542, 802] width 53 height 19
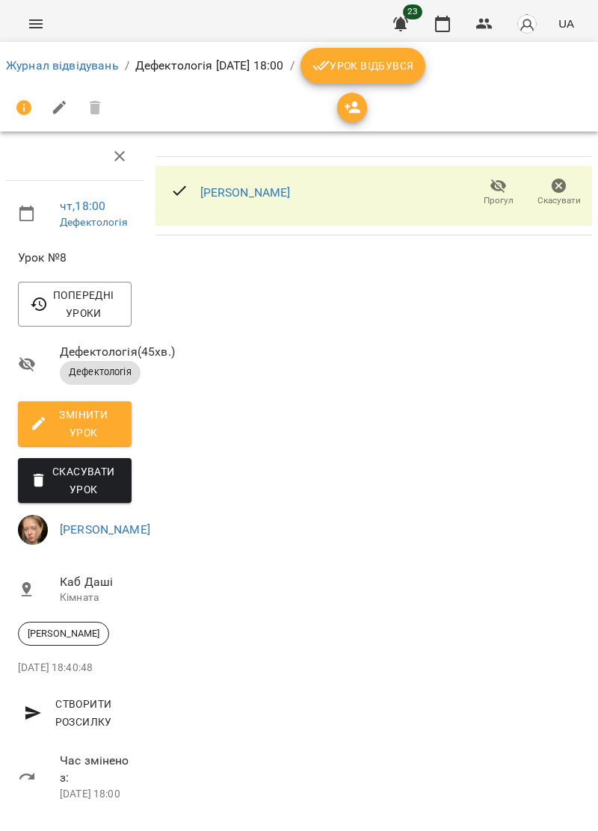
click at [45, 26] on button "Menu" at bounding box center [36, 24] width 36 height 36
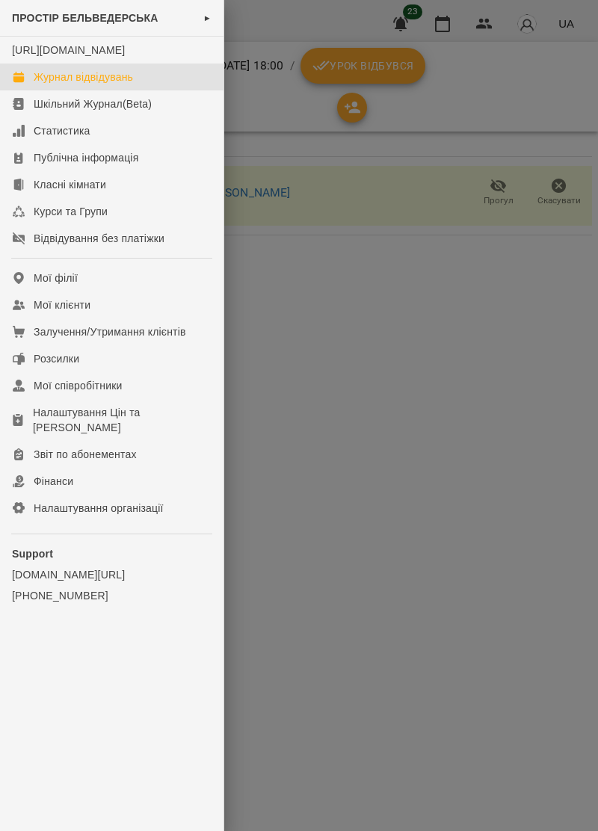
click at [128, 84] on div "Журнал відвідувань" at bounding box center [83, 76] width 99 height 15
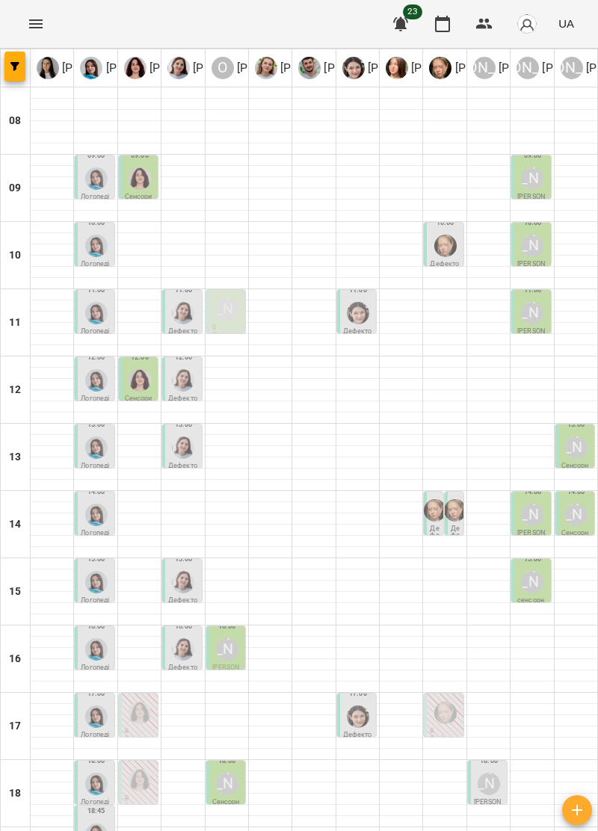
scroll to position [146, 0]
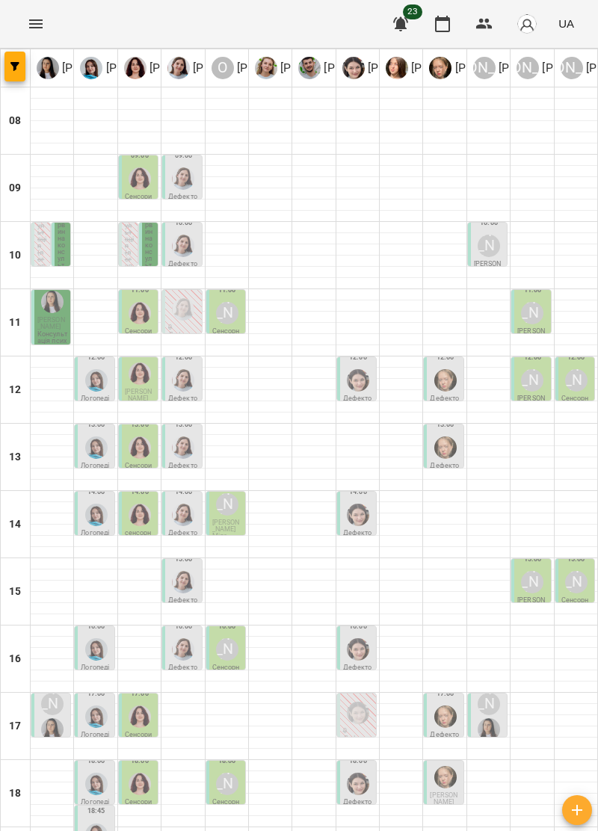
click at [441, 791] on span "Черпінський Демян" at bounding box center [443, 798] width 28 height 14
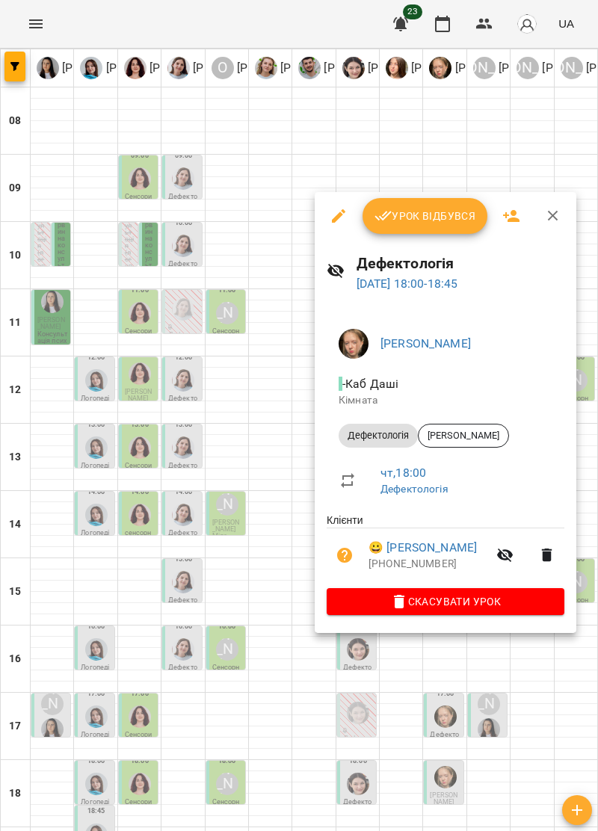
click at [552, 217] on icon "button" at bounding box center [552, 216] width 10 height 10
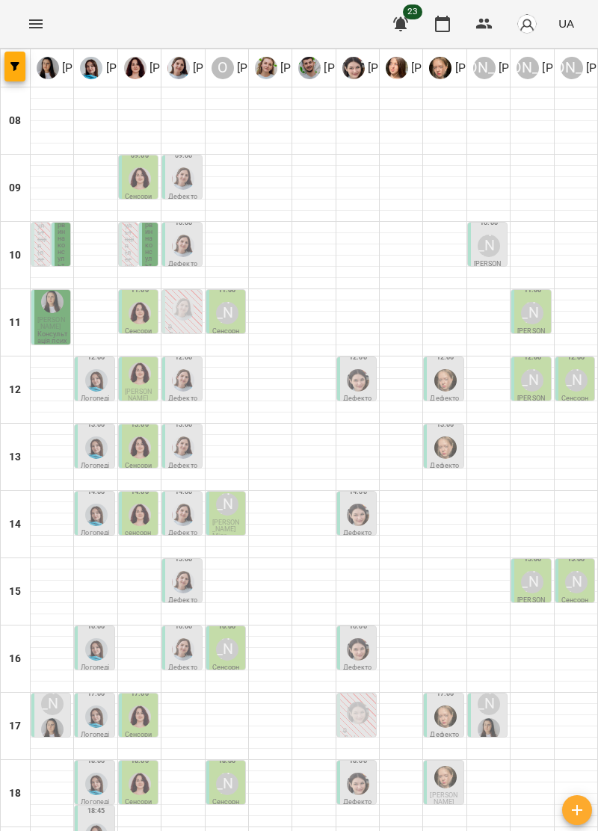
click at [442, 791] on span "Черпінський Демян" at bounding box center [443, 798] width 28 height 14
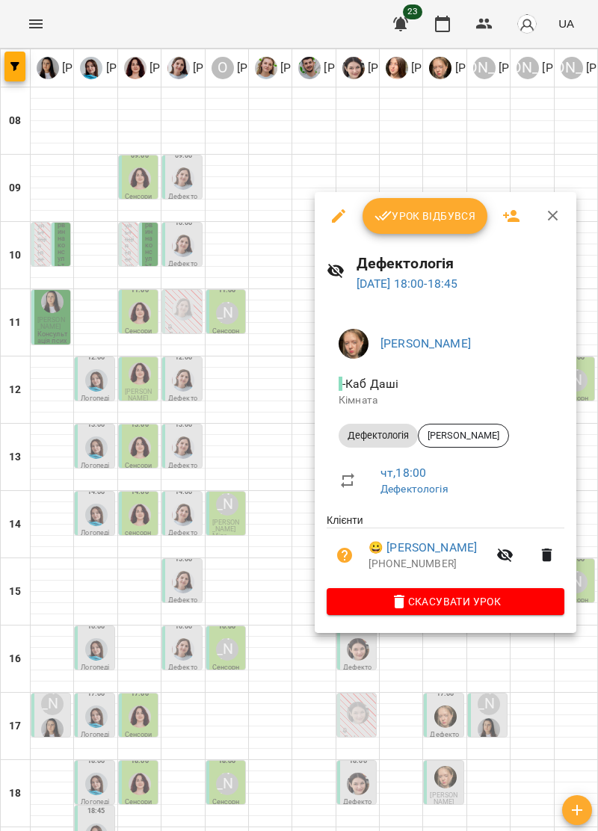
click at [550, 216] on icon "button" at bounding box center [553, 216] width 18 height 18
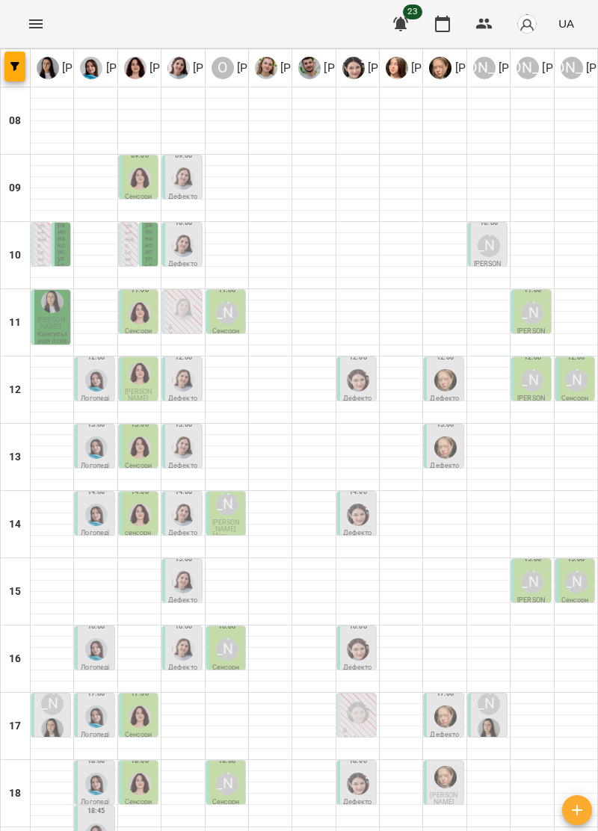
click at [54, 389] on div at bounding box center [52, 389] width 43 height 1
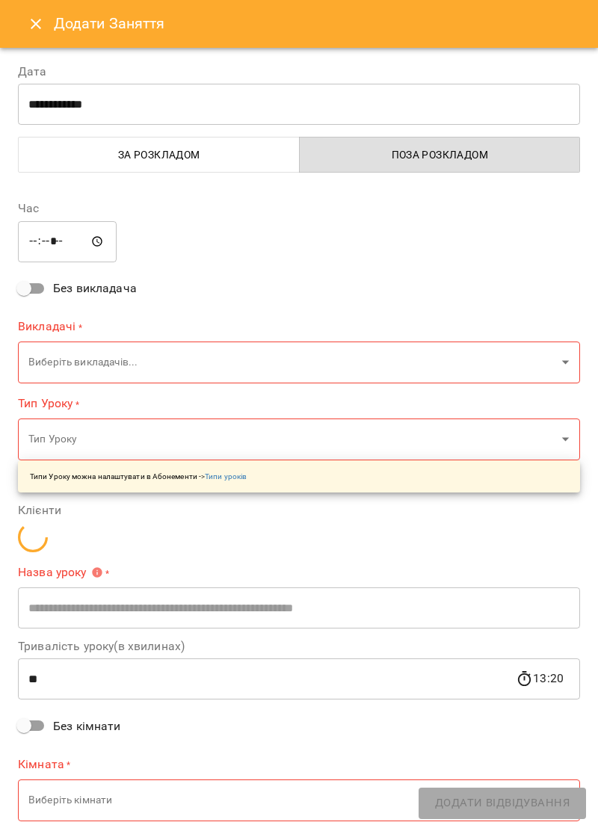
type input "**********"
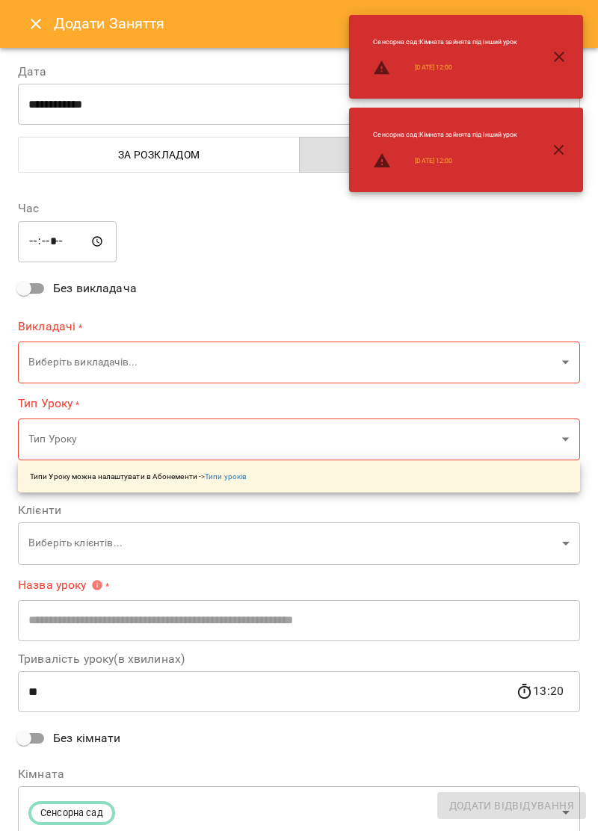
click at [65, 241] on input "*****" at bounding box center [67, 241] width 99 height 42
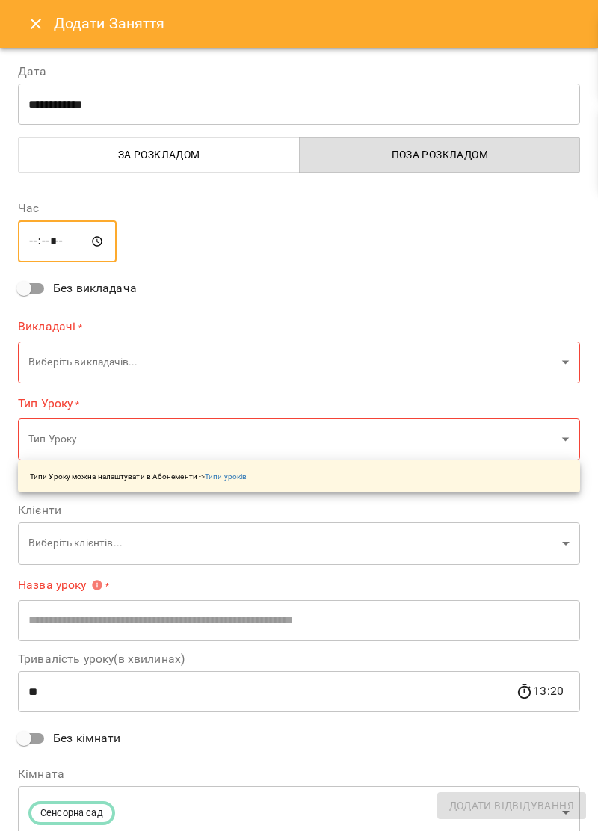
type input "*****"
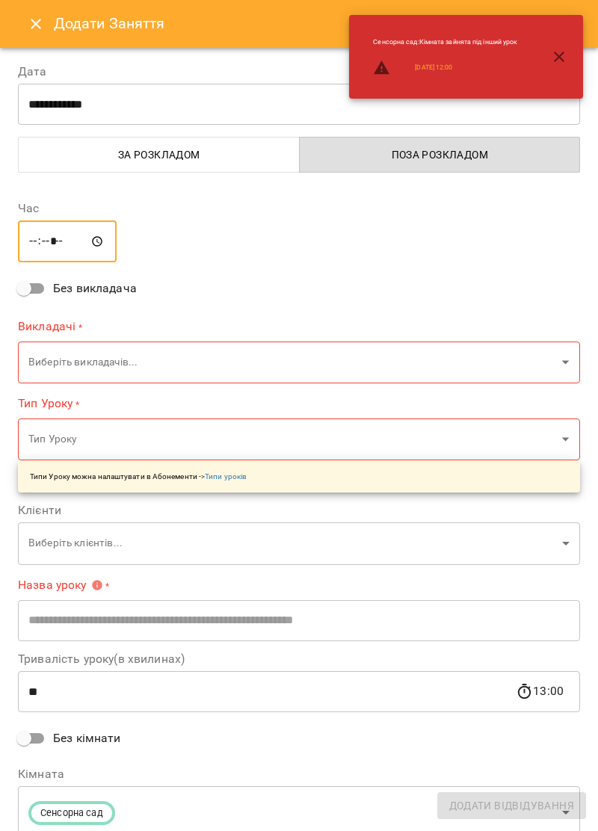
click at [557, 357] on body "For Business 23 UA Ірина Керівник Тетяна Хомин Ольга Крикун Дарія Тріпадуш О Ол…" at bounding box center [299, 489] width 598 height 978
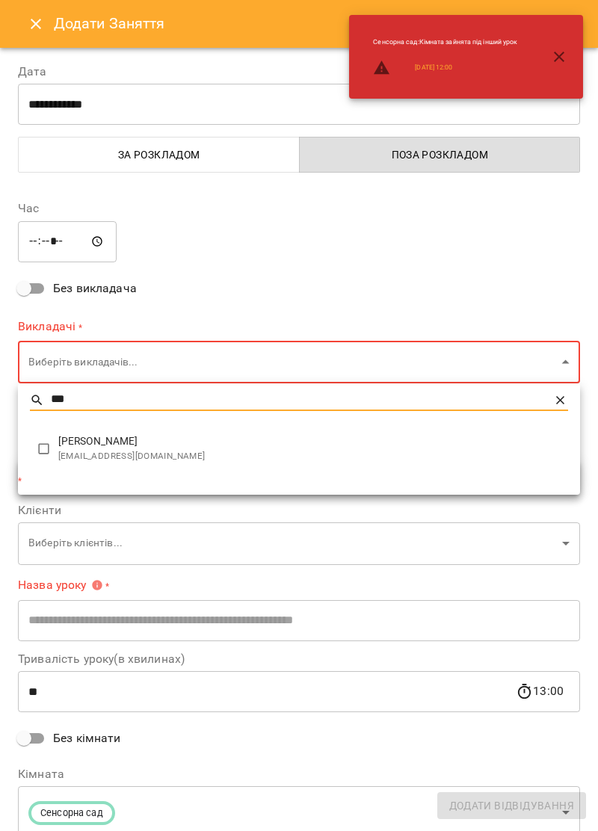
type input "***"
click at [154, 444] on span "Ірина Керівник" at bounding box center [312, 441] width 509 height 15
type input "**********"
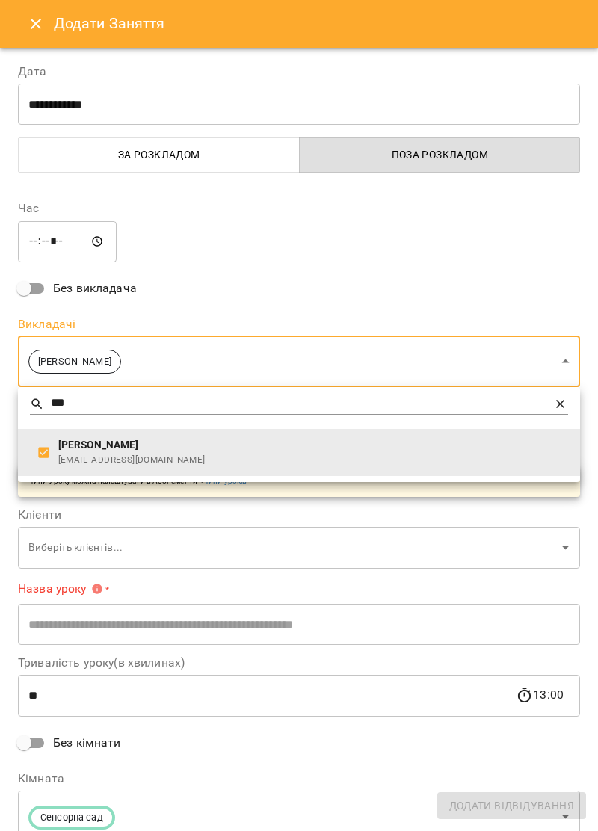
click at [421, 256] on div at bounding box center [299, 415] width 598 height 831
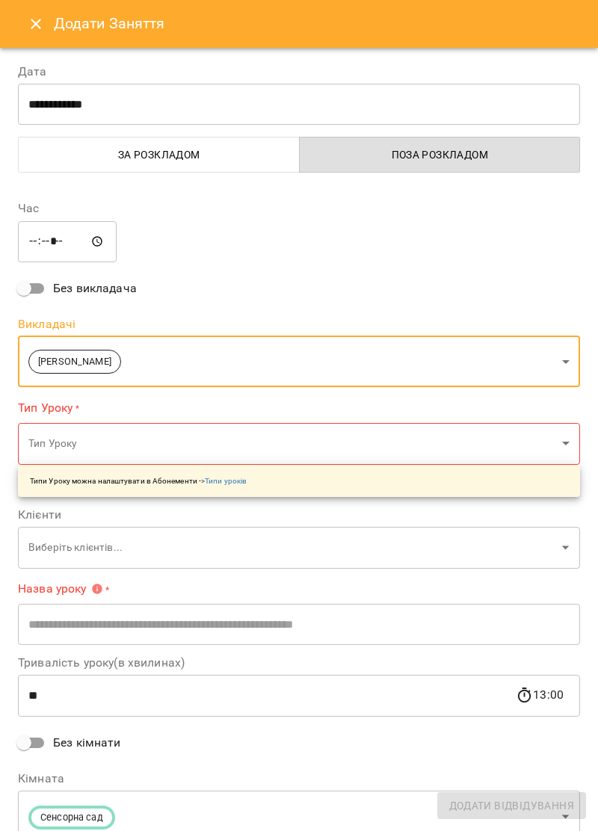
click at [560, 439] on body "For Business 23 UA Ірина Керівник Тетяна Хомин Ольга Крикун Дарія Тріпадуш О Ол…" at bounding box center [299, 489] width 598 height 978
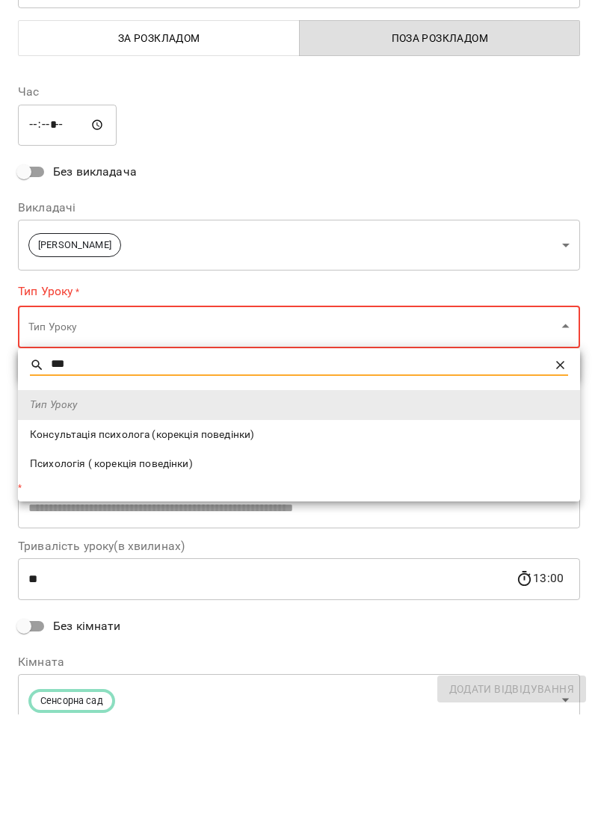
type input "***"
click at [253, 551] on span "Консультація психолога (корекція поведінки)" at bounding box center [299, 551] width 538 height 15
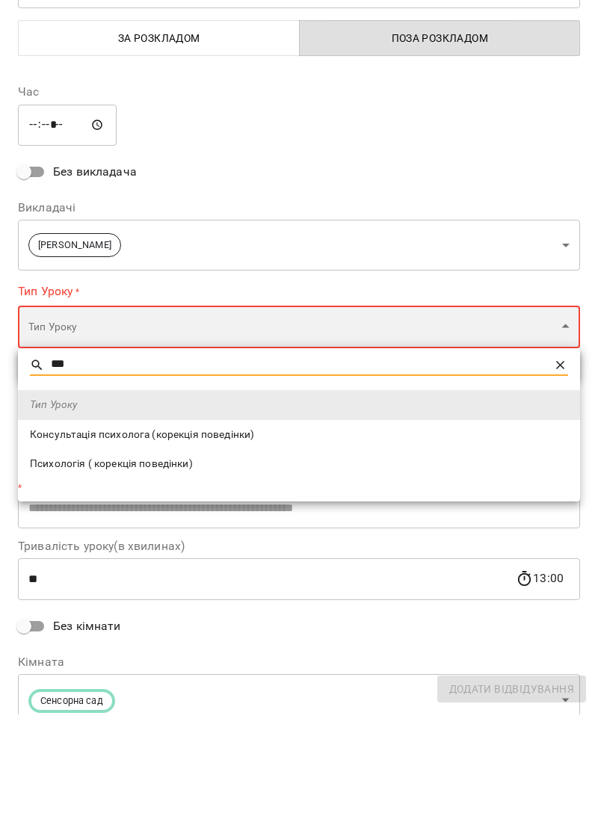
type input "**********"
type input "**"
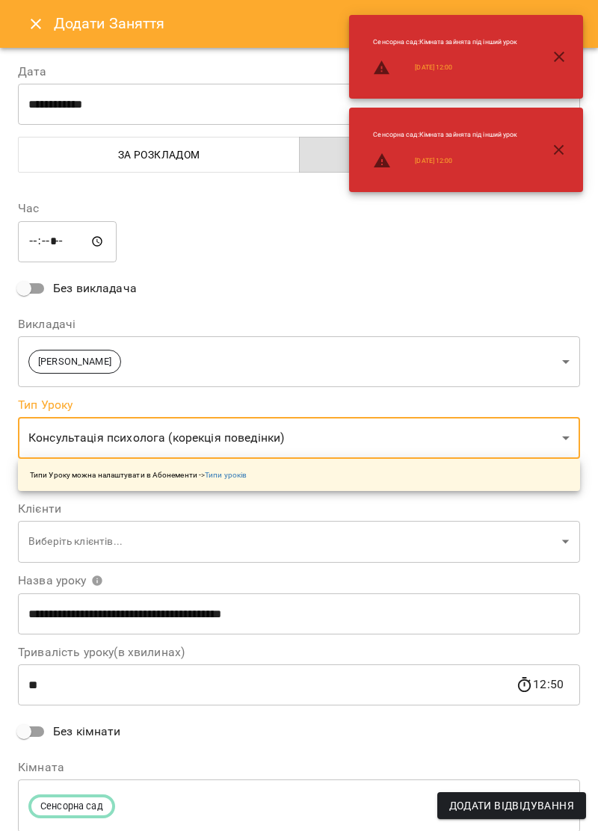
click at [205, 530] on body "For Business 23 UA Ірина Керівник Тетяна Хомин Ольга Крикун Дарія Тріпадуш О Ол…" at bounding box center [299, 489] width 598 height 978
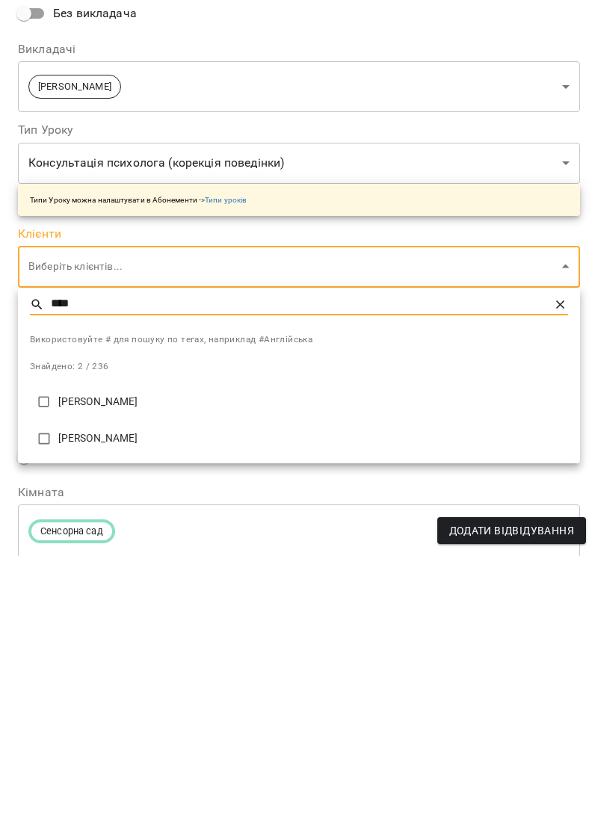
type input "****"
click at [140, 717] on p "Гнатюк Марта" at bounding box center [312, 713] width 509 height 15
type input "**********"
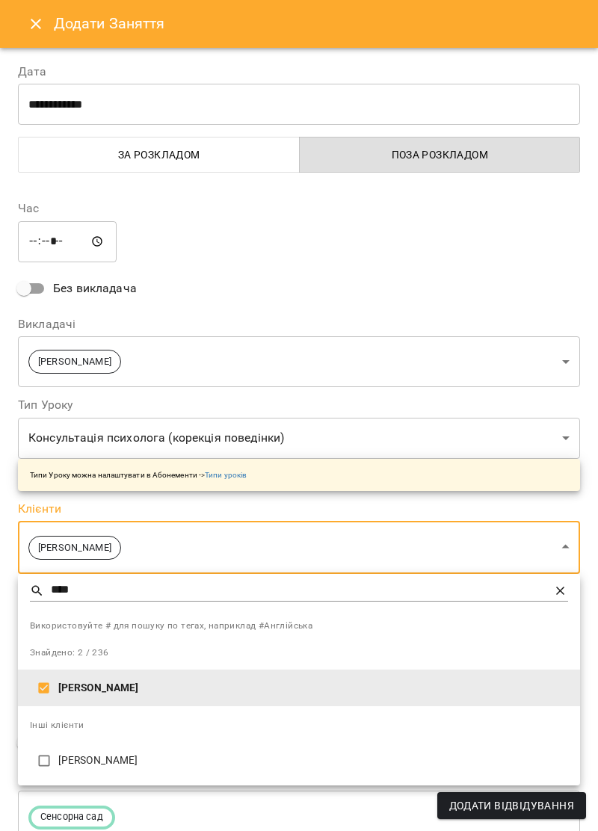
click at [482, 285] on div at bounding box center [299, 415] width 598 height 831
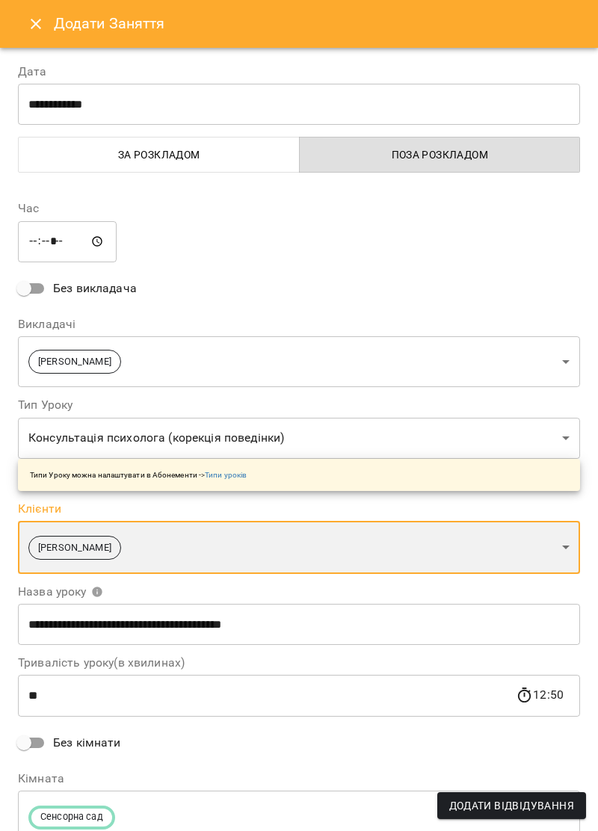
scroll to position [63, 0]
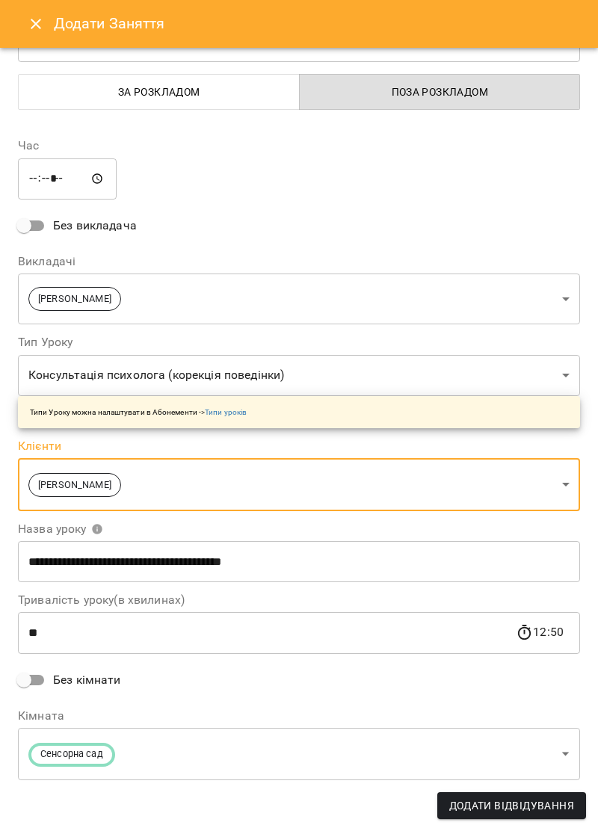
click at [536, 810] on span "Додати Відвідування" at bounding box center [511, 805] width 125 height 18
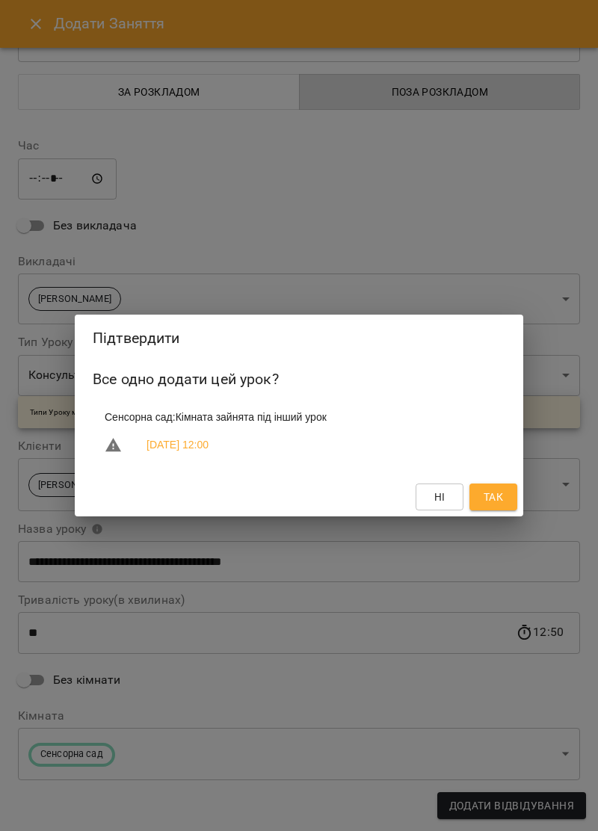
click at [407, 218] on div "Підтвердити Все одно додати цей урок? Сенсорна сад : Кімната зайнята під інший …" at bounding box center [299, 415] width 598 height 831
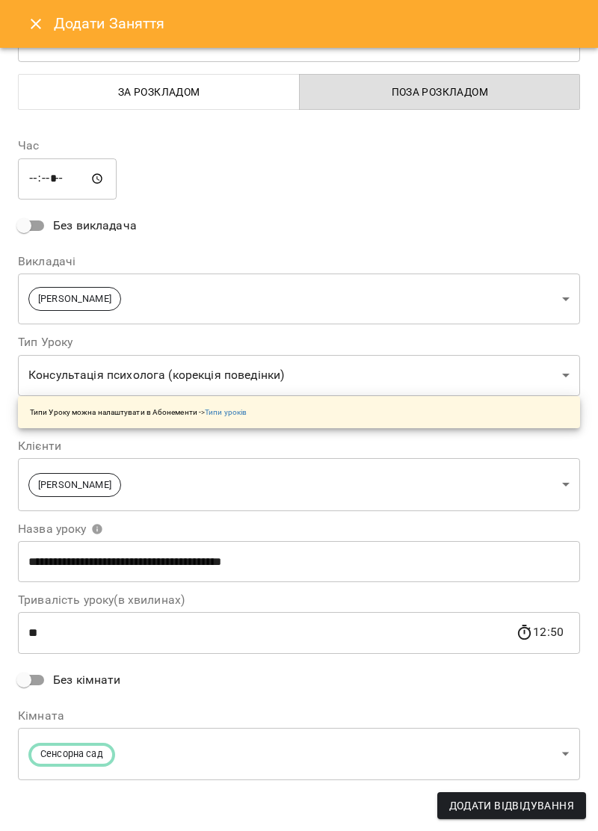
click at [562, 759] on body "For Business 23 UA Ірина Керівник Тетяна Хомин Ольга Крикун Дарія Тріпадуш О Ол…" at bounding box center [299, 489] width 598 height 978
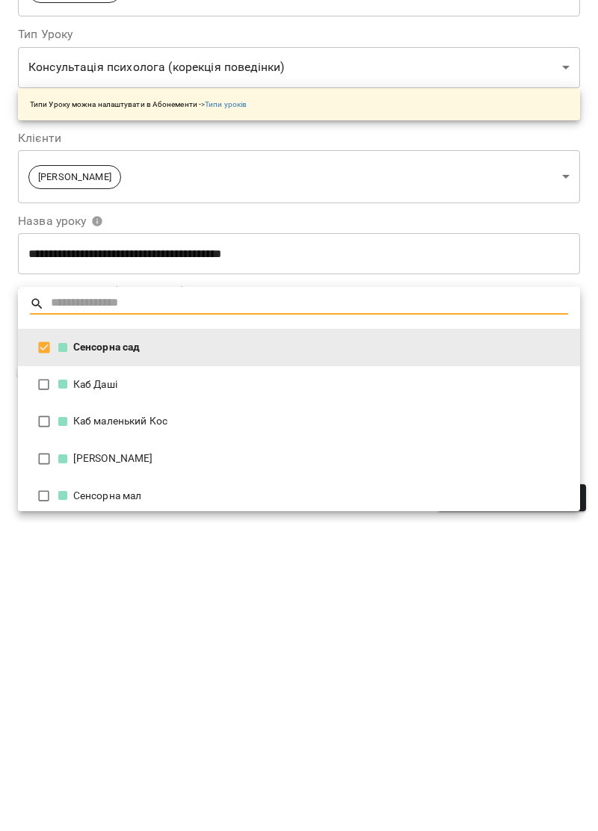
click at [130, 804] on div "Сенсорна мал" at bounding box center [312, 803] width 509 height 15
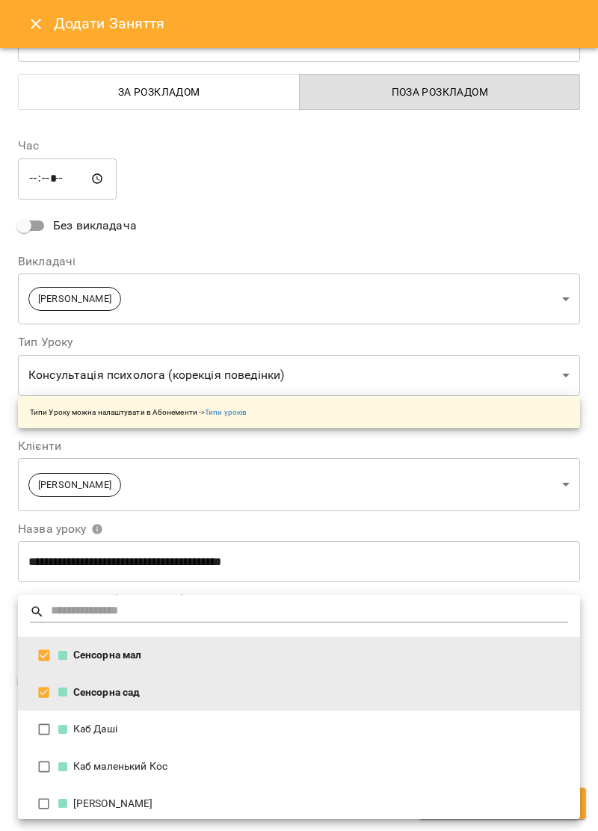
click at [152, 692] on div "Сенсорна сад" at bounding box center [312, 692] width 509 height 15
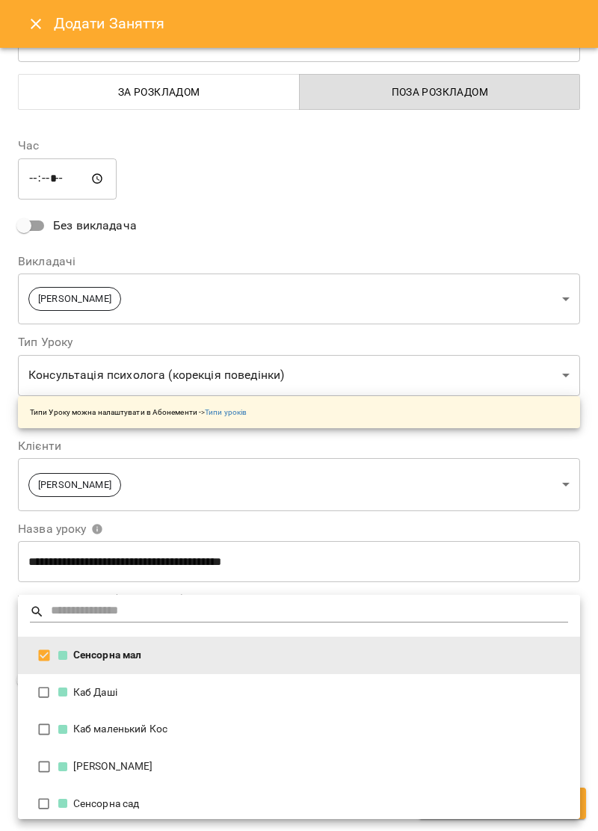
type input "**********"
click at [467, 184] on div at bounding box center [299, 415] width 598 height 831
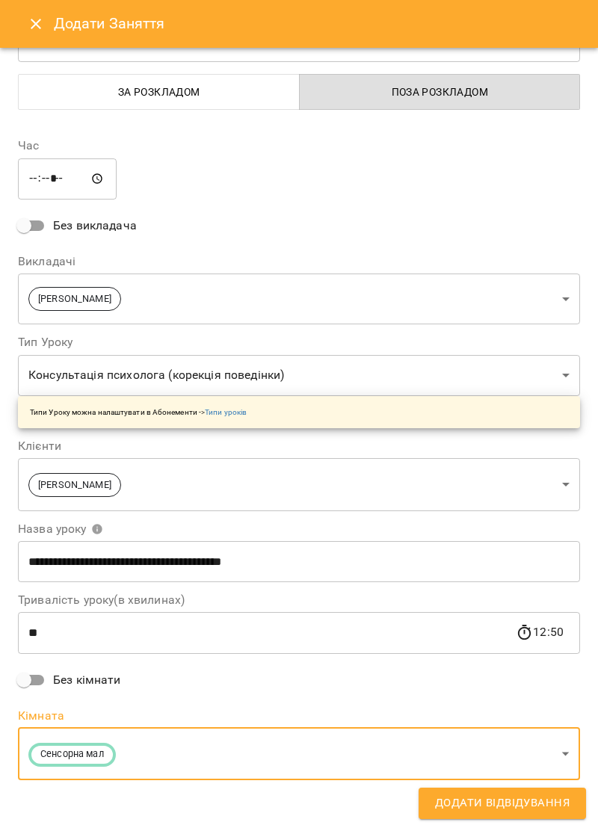
click at [563, 805] on span "Додати Відвідування" at bounding box center [502, 802] width 134 height 19
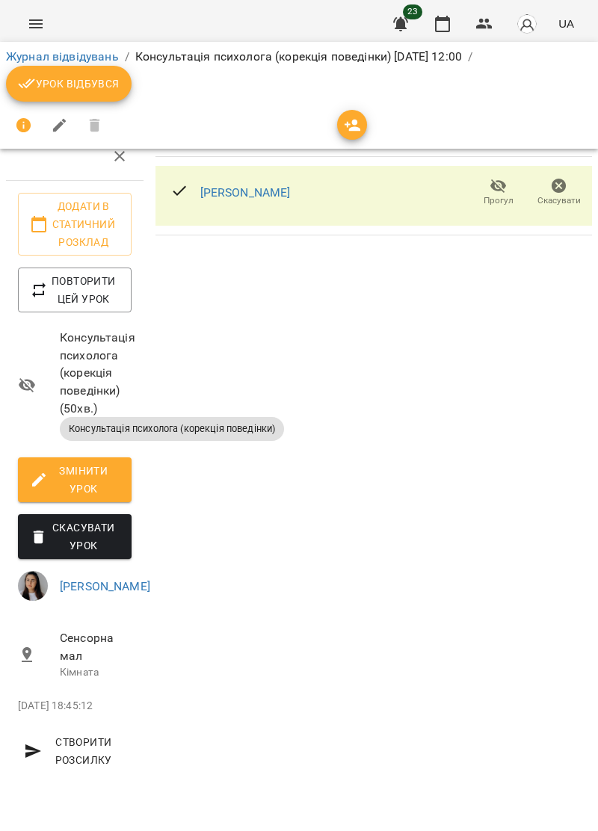
click at [34, 30] on icon "Menu" at bounding box center [36, 24] width 18 height 18
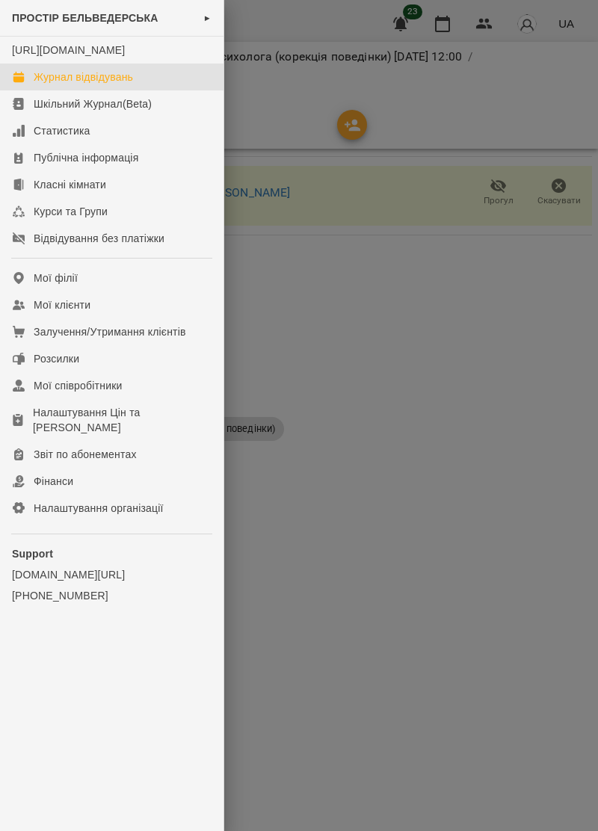
click at [136, 87] on link "Журнал відвідувань" at bounding box center [111, 76] width 223 height 27
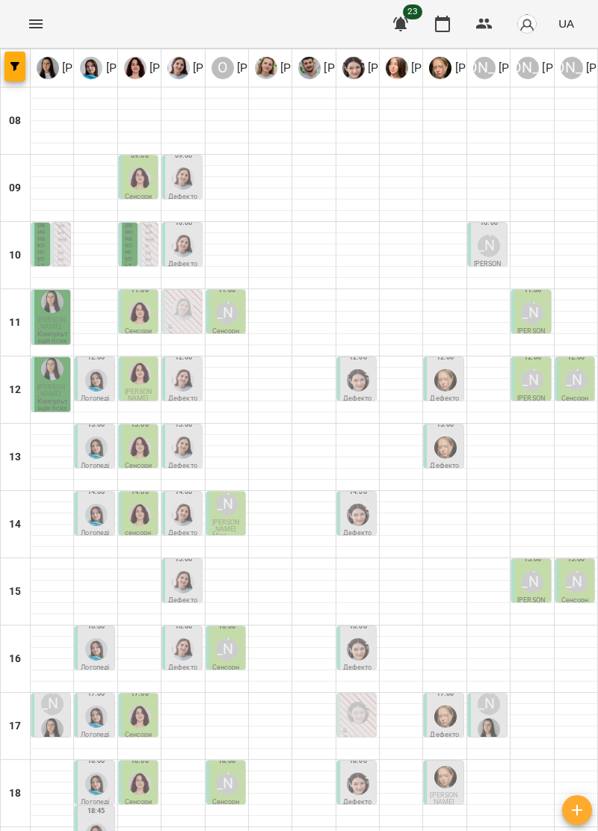
scroll to position [90, 0]
click at [54, 383] on span "Гнатюк Марта" at bounding box center [51, 390] width 28 height 14
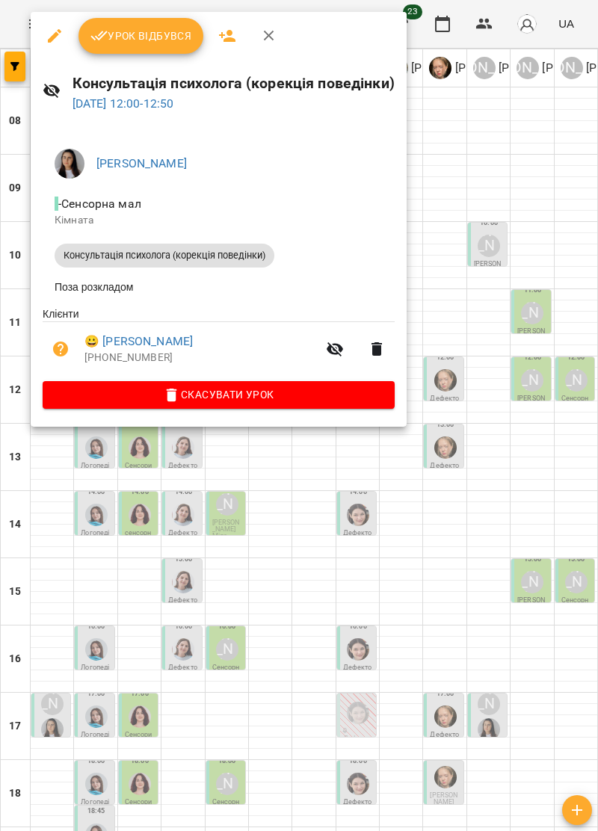
click at [269, 33] on icon "button" at bounding box center [269, 36] width 10 height 10
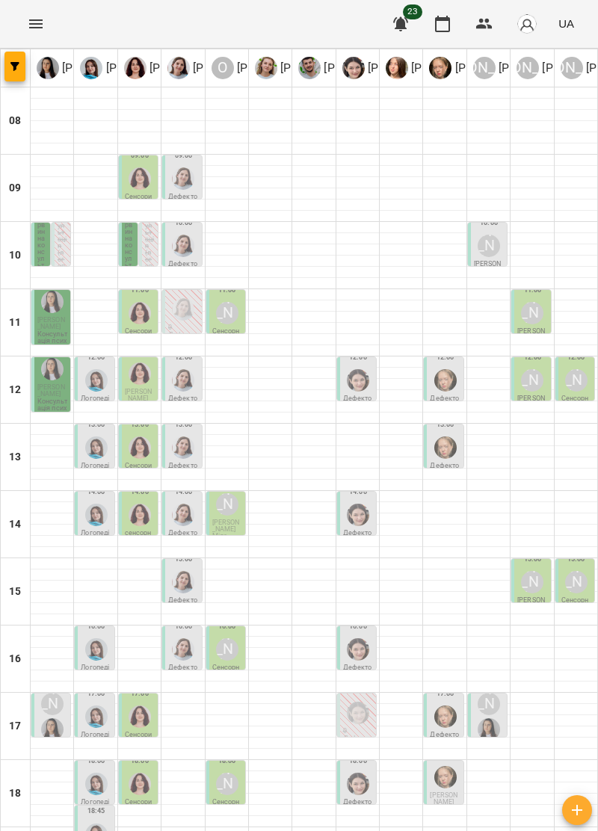
click at [36, 15] on icon "Menu" at bounding box center [36, 24] width 18 height 18
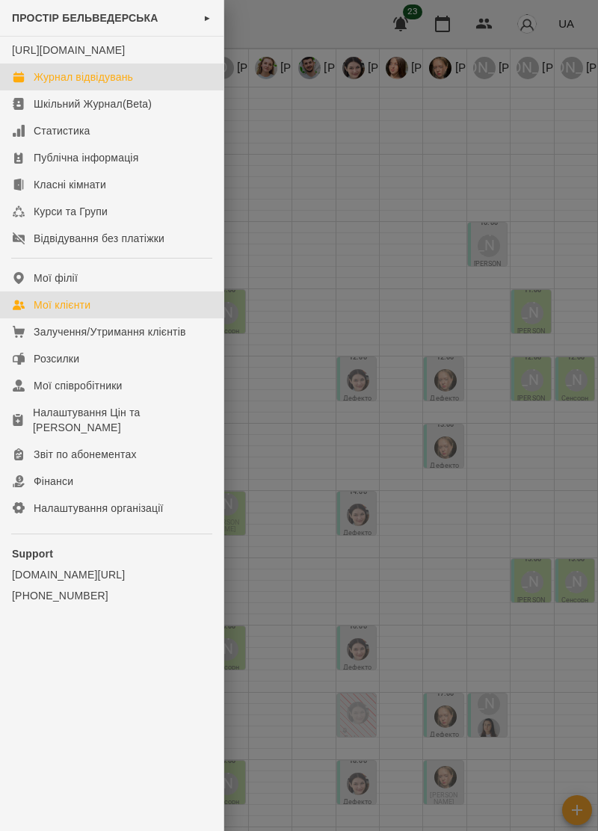
click at [83, 312] on div "Мої клієнти" at bounding box center [62, 304] width 57 height 15
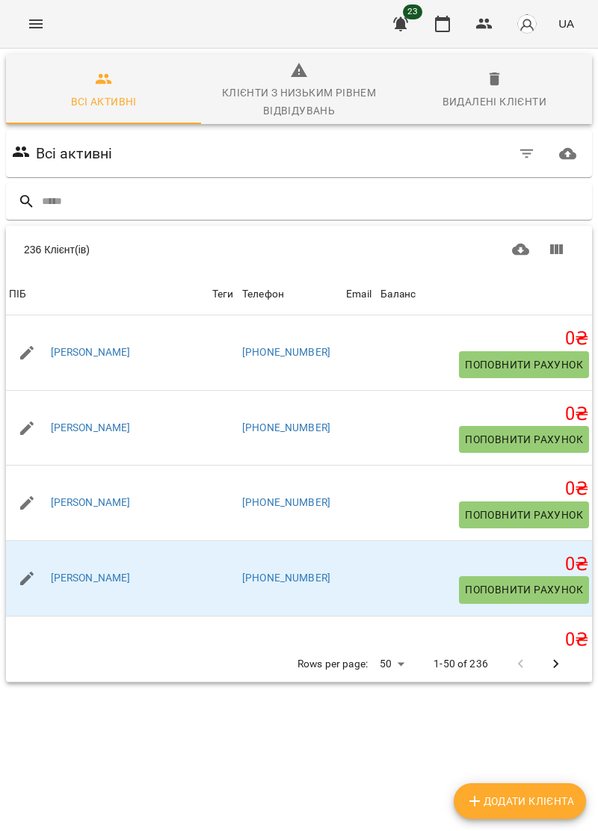
click at [139, 198] on input "text" at bounding box center [314, 201] width 544 height 25
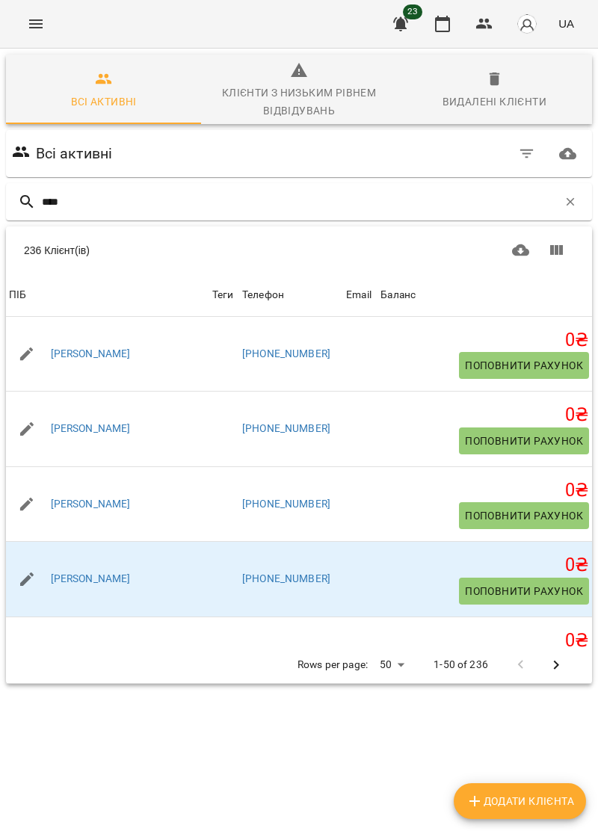
type input "*****"
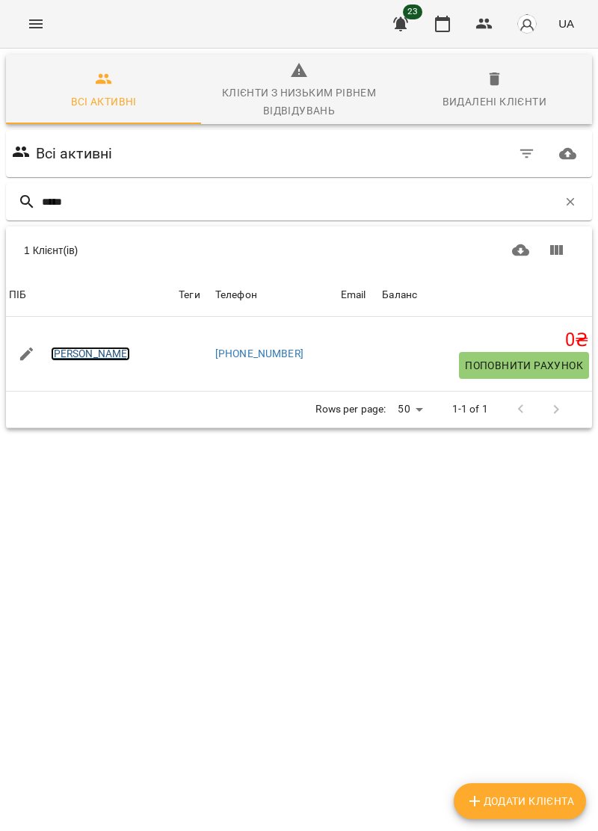
click at [87, 357] on link "Хайло Аврора" at bounding box center [91, 354] width 80 height 15
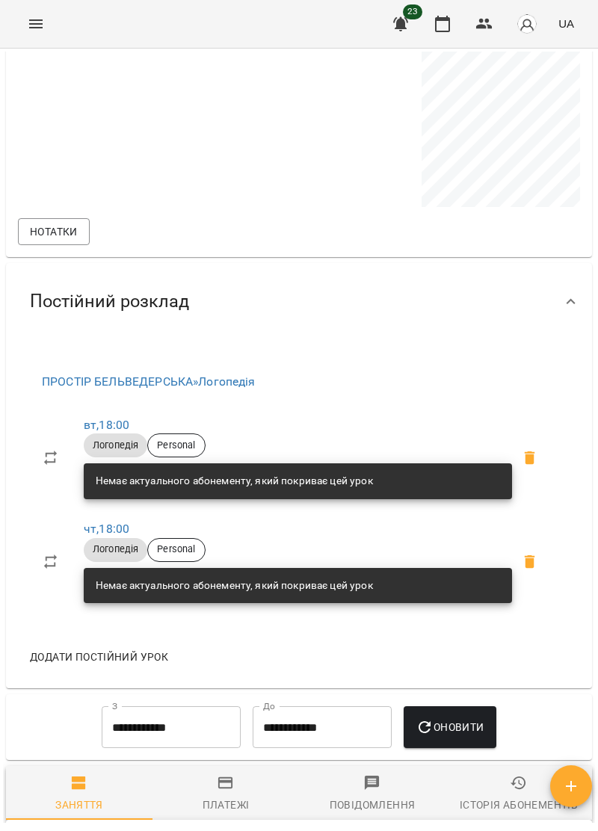
scroll to position [472, 0]
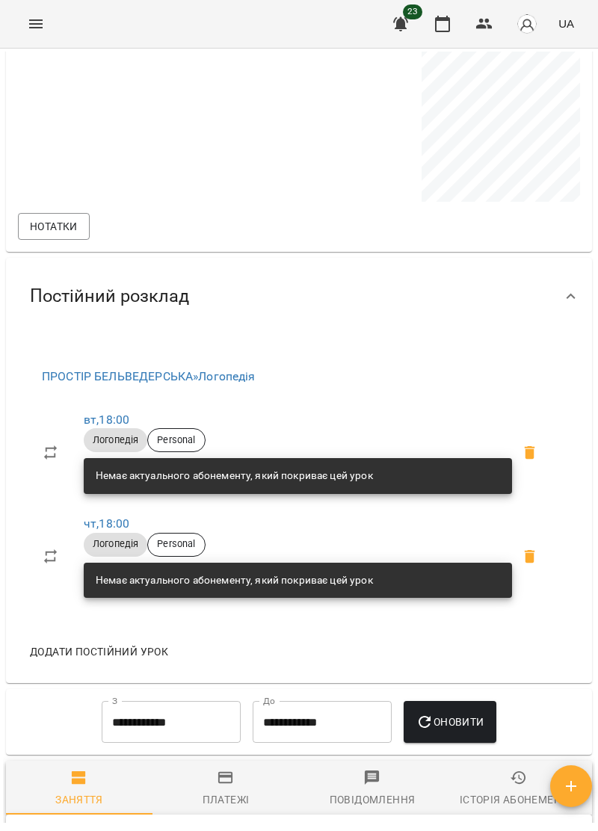
click at [48, 15] on button "Menu" at bounding box center [36, 24] width 36 height 36
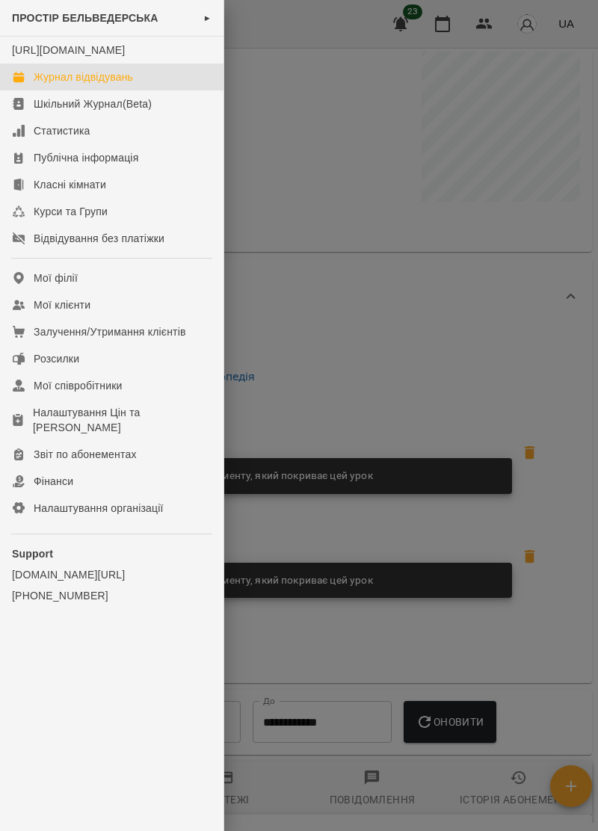
click at [127, 79] on link "Журнал відвідувань" at bounding box center [111, 76] width 223 height 27
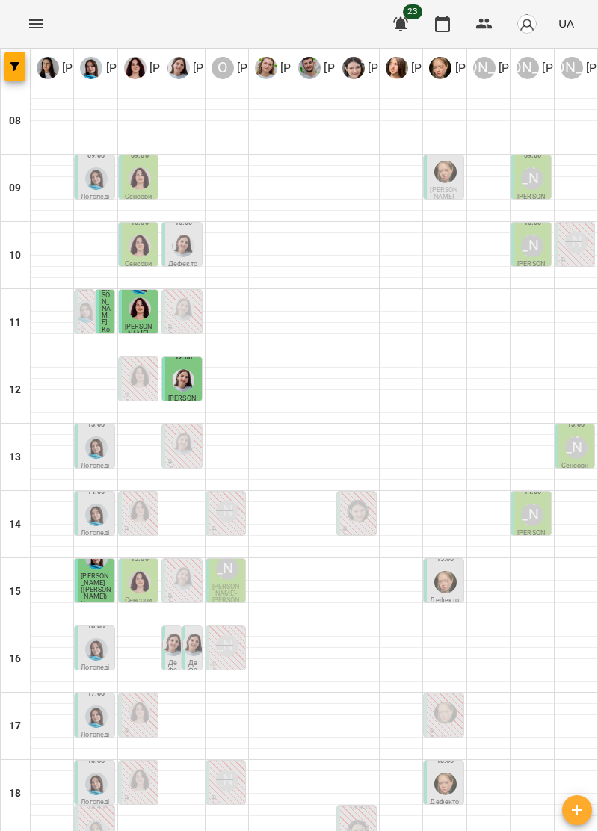
scroll to position [145, 0]
click at [444, 772] on img "Анна Прокопенко" at bounding box center [445, 783] width 22 height 22
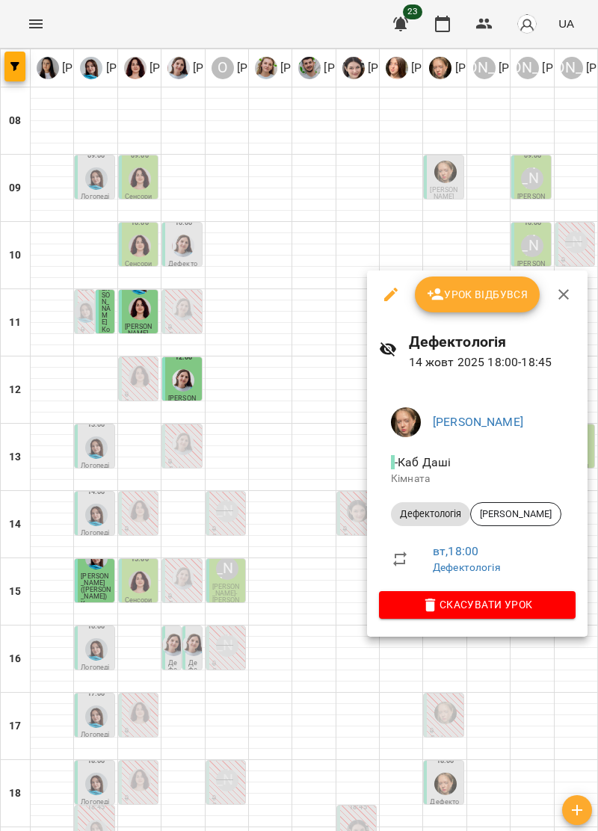
click at [568, 299] on icon "button" at bounding box center [563, 294] width 18 height 18
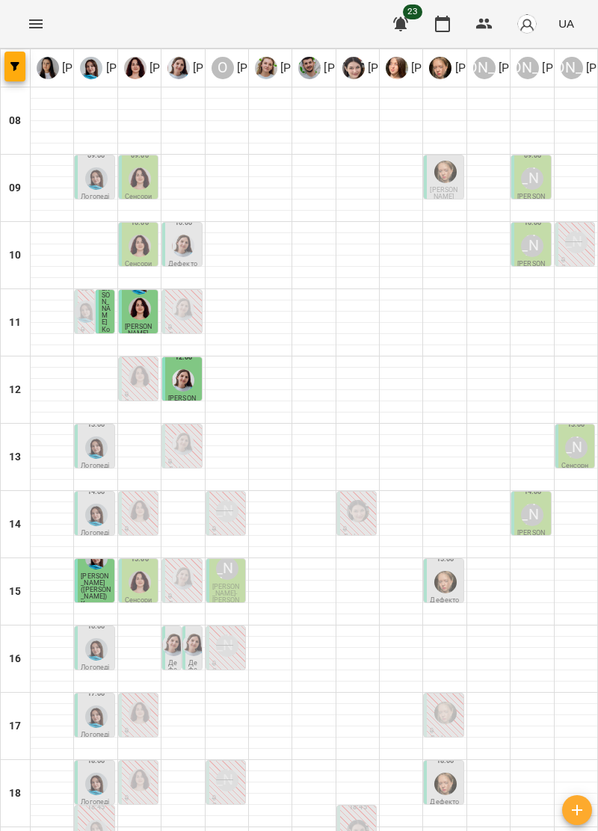
click at [96, 702] on div at bounding box center [96, 716] width 28 height 28
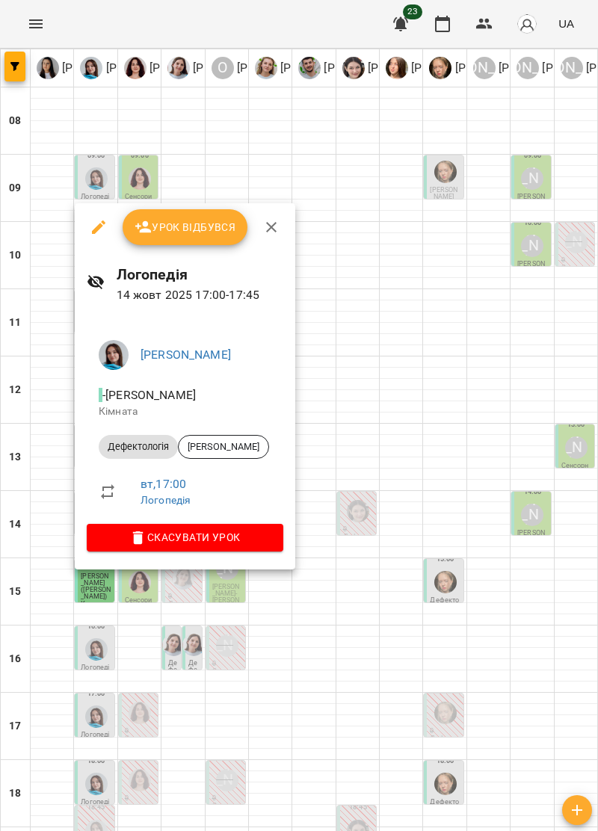
click at [270, 232] on icon "button" at bounding box center [271, 227] width 18 height 18
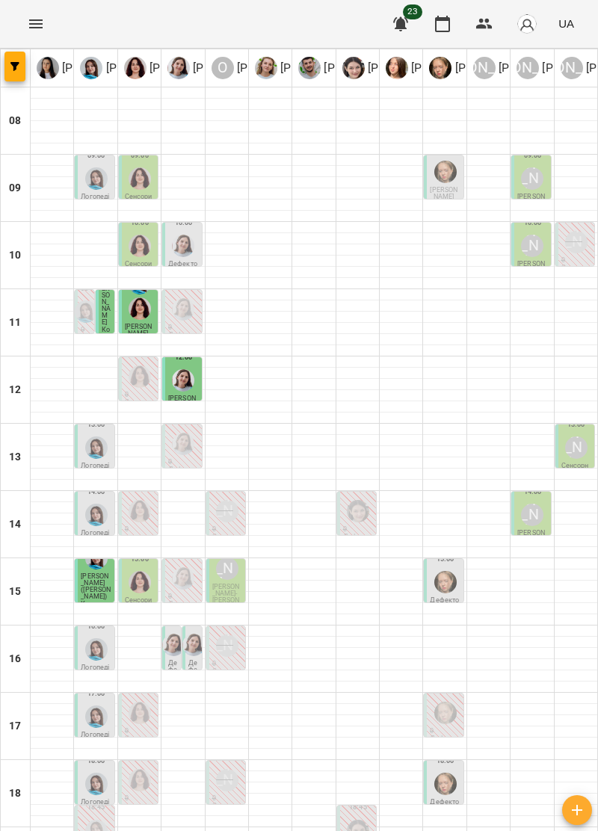
click at [96, 772] on img "Тетяна Хомин" at bounding box center [96, 783] width 22 height 22
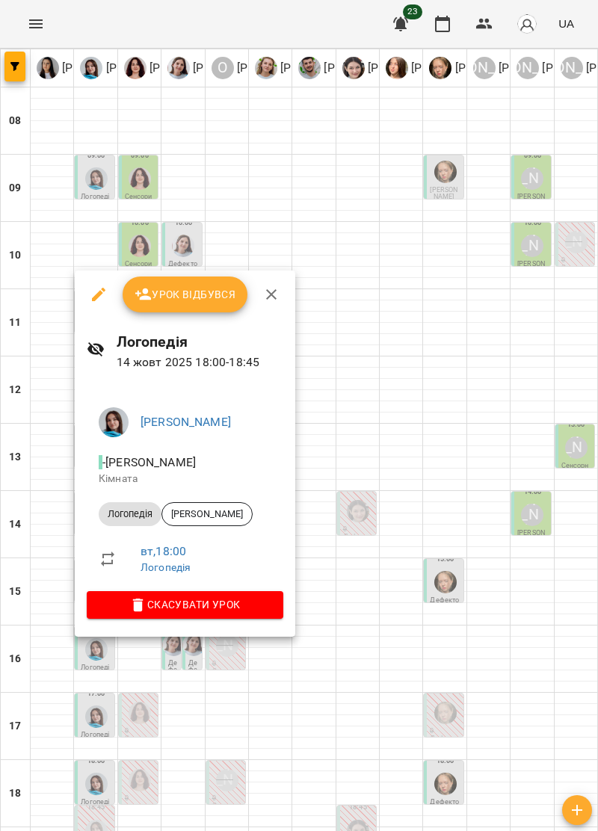
click at [273, 297] on icon "button" at bounding box center [271, 294] width 10 height 10
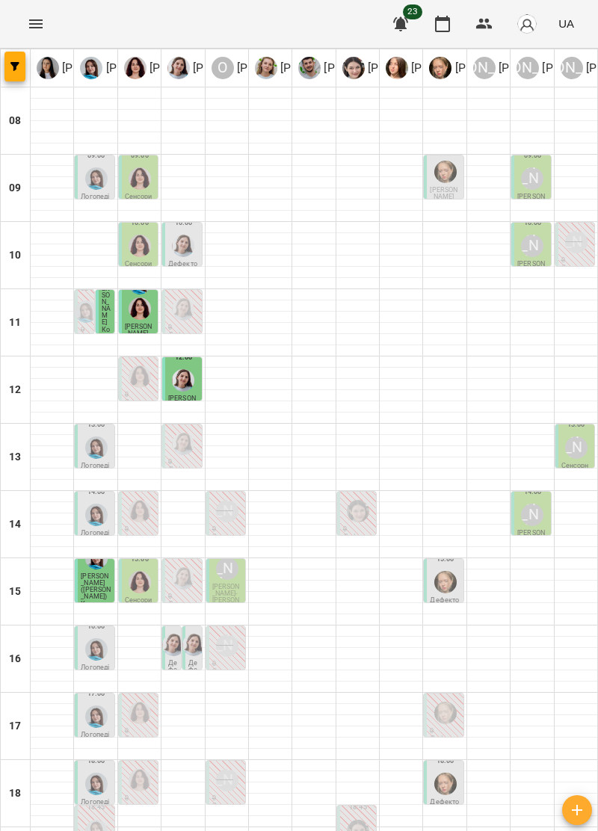
click at [96, 772] on img "Тетяна Хомин" at bounding box center [96, 783] width 22 height 22
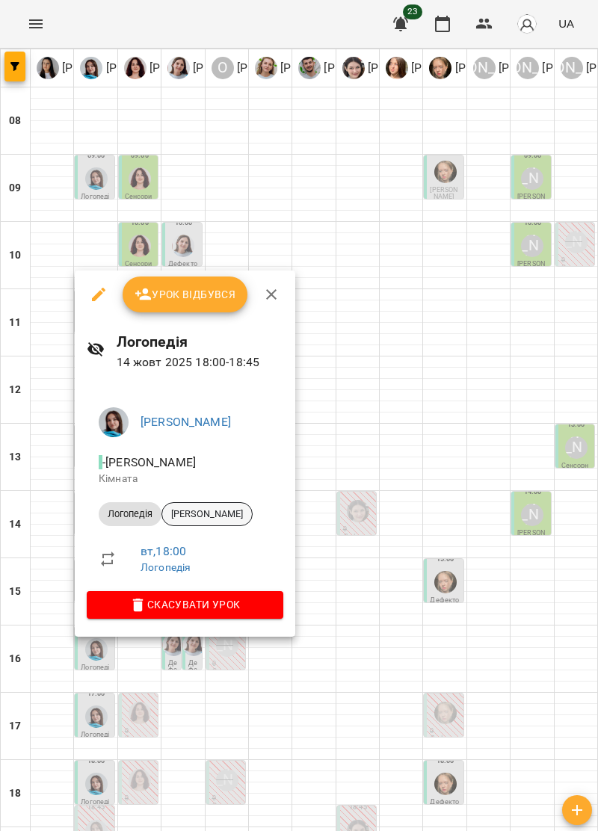
click at [240, 511] on span "Хайло Вероніка" at bounding box center [207, 513] width 90 height 13
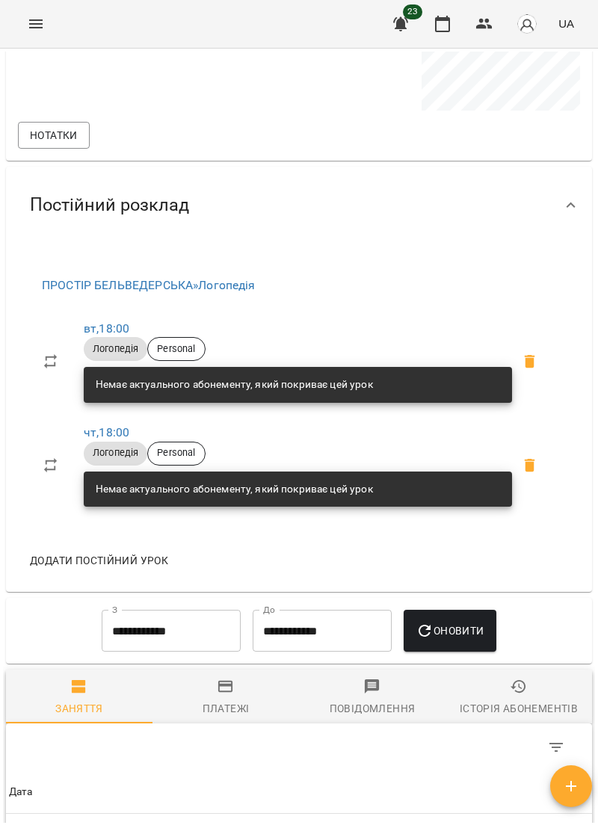
scroll to position [562, 0]
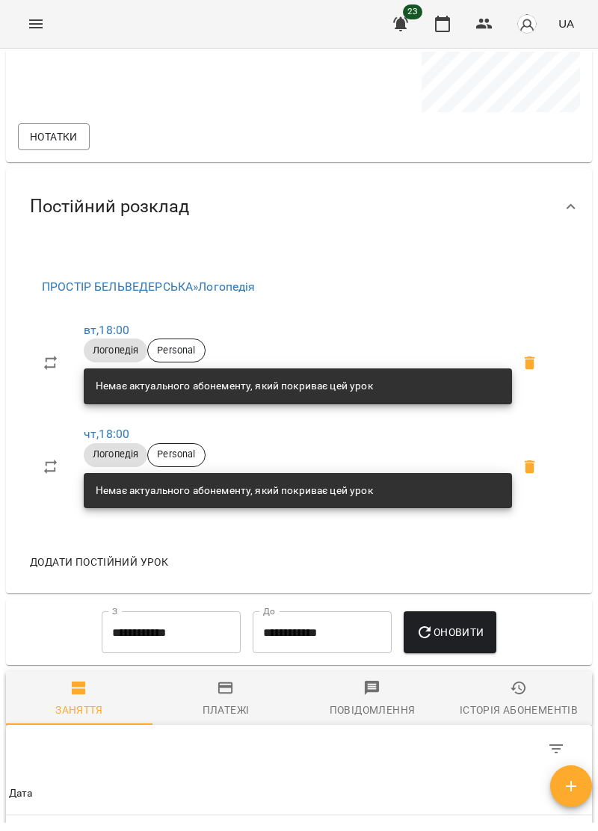
click at [36, 34] on button "Menu" at bounding box center [36, 24] width 36 height 36
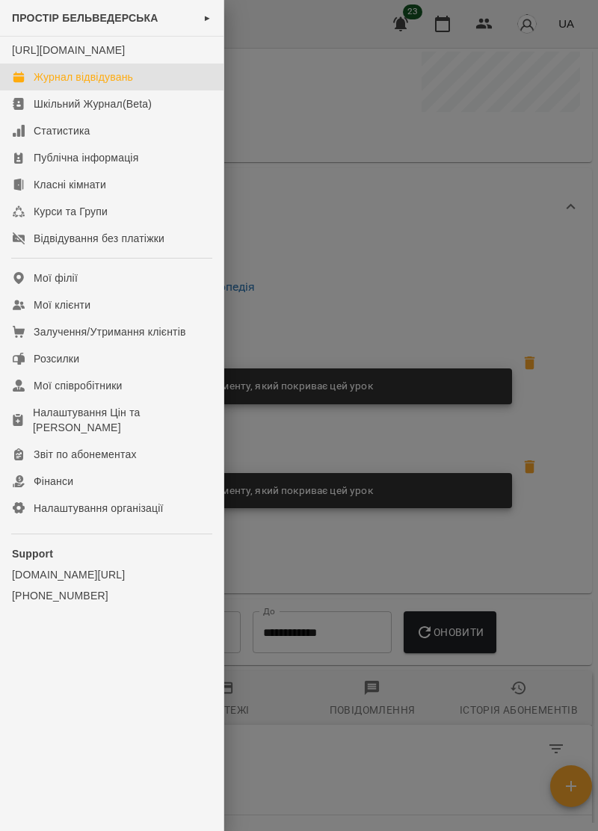
click at [128, 84] on div "Журнал відвідувань" at bounding box center [83, 76] width 99 height 15
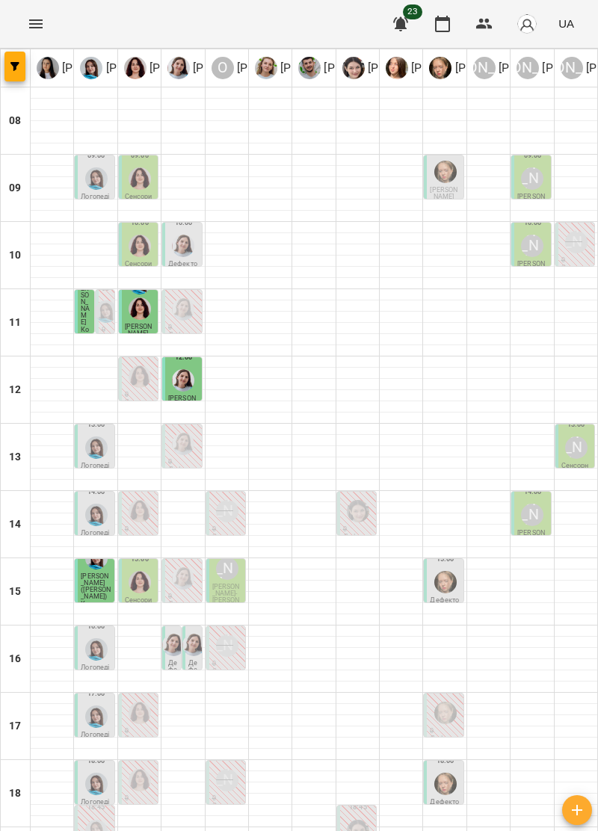
scroll to position [146, 0]
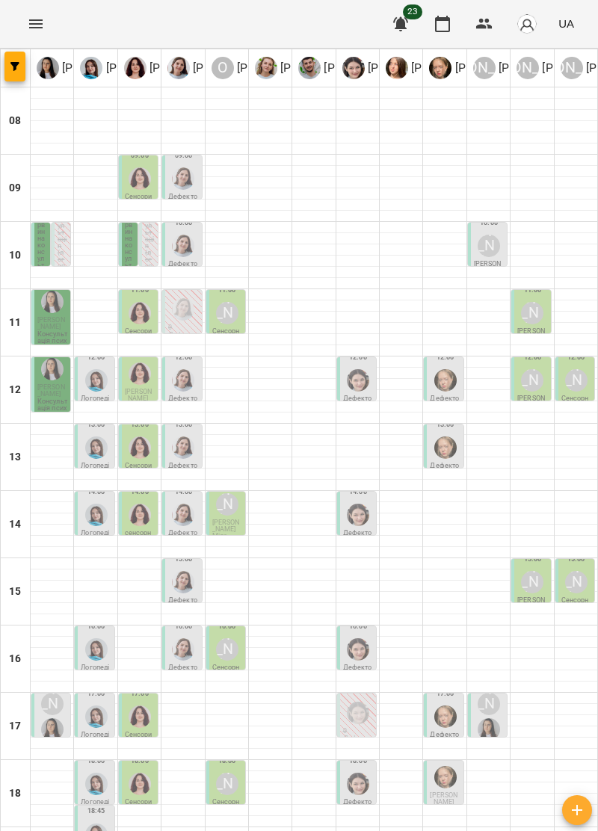
click at [353, 772] on img "Софія Цюпер" at bounding box center [358, 783] width 22 height 22
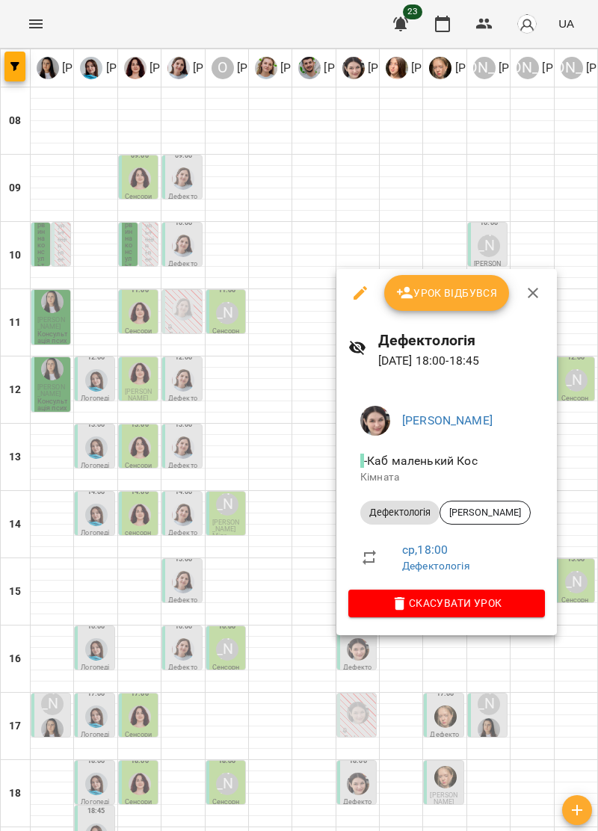
click at [530, 293] on icon "button" at bounding box center [532, 293] width 10 height 10
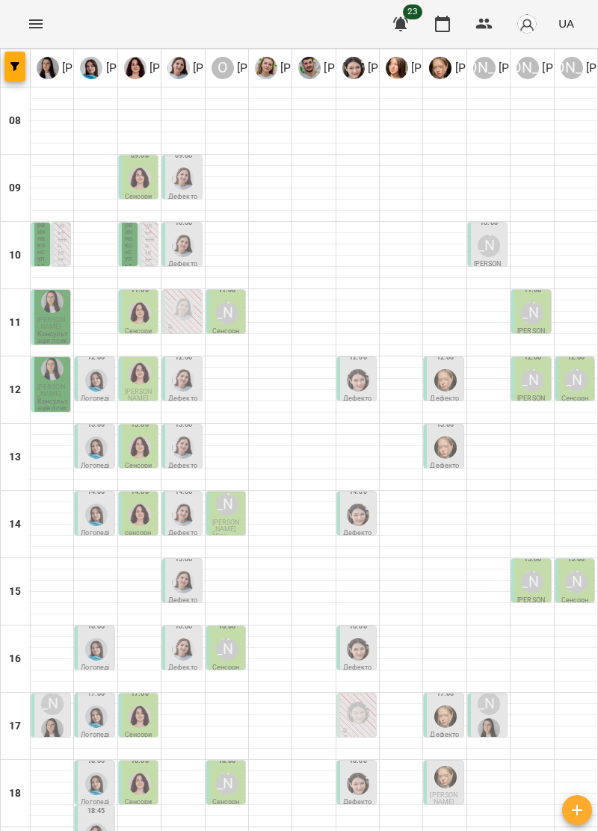
click at [353, 772] on img "Софія Цюпер" at bounding box center [358, 783] width 22 height 22
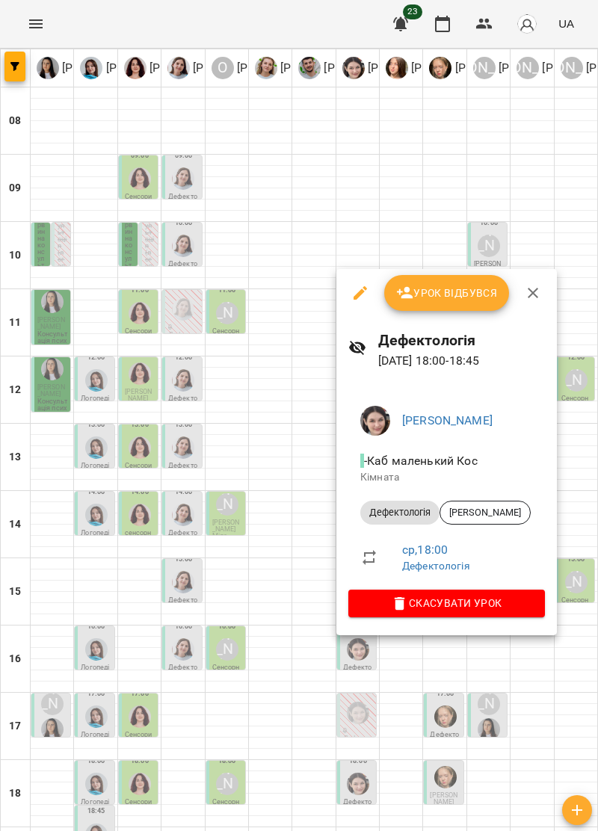
click at [535, 291] on icon "button" at bounding box center [533, 293] width 18 height 18
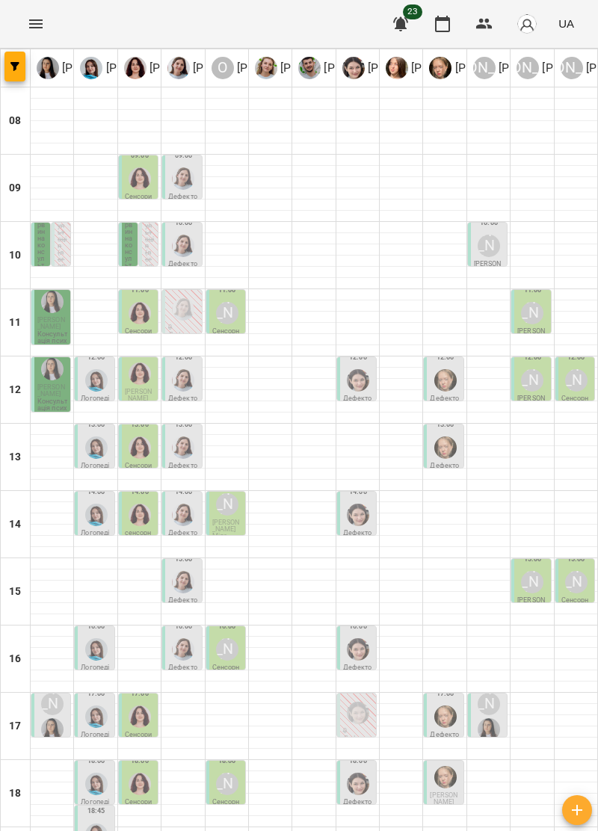
click at [227, 772] on div "Олександр Шикін" at bounding box center [227, 783] width 22 height 22
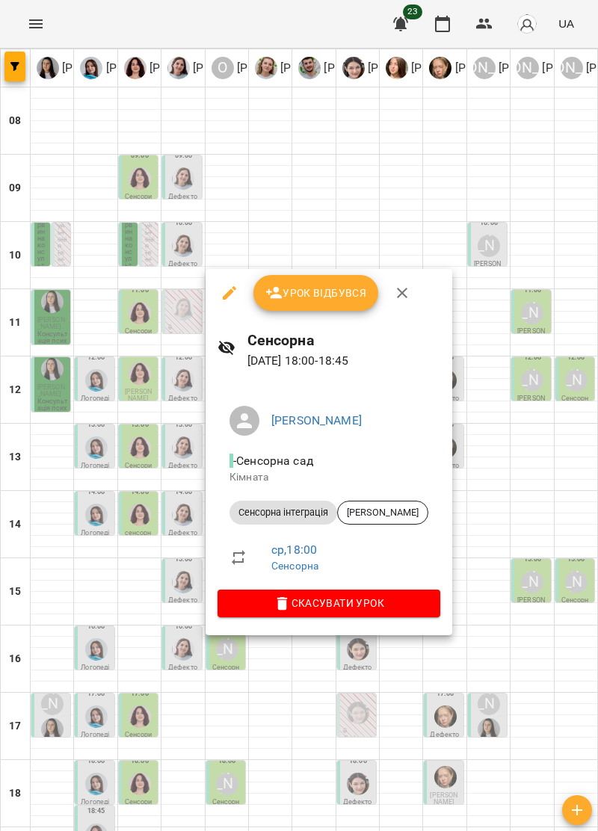
click at [407, 296] on icon "button" at bounding box center [402, 293] width 18 height 18
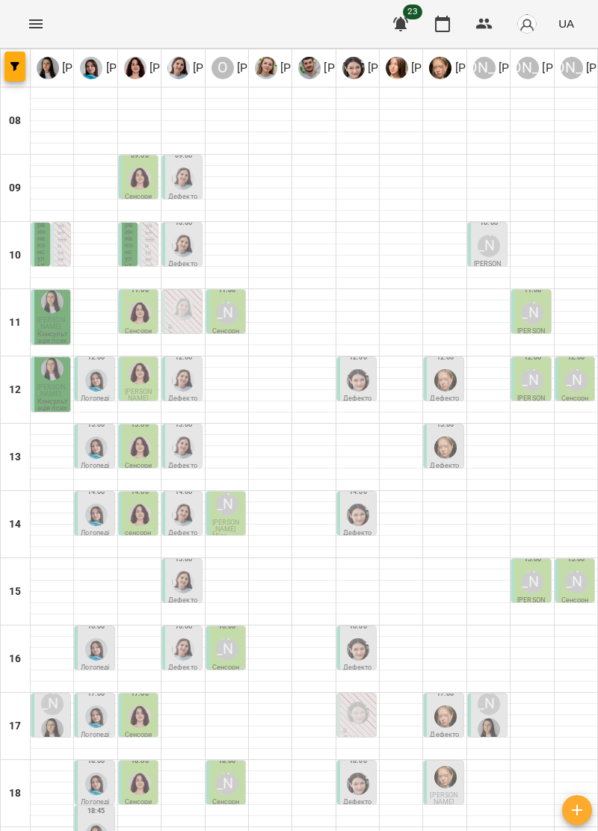
click at [444, 766] on img "Анна Прокопенко" at bounding box center [445, 777] width 22 height 22
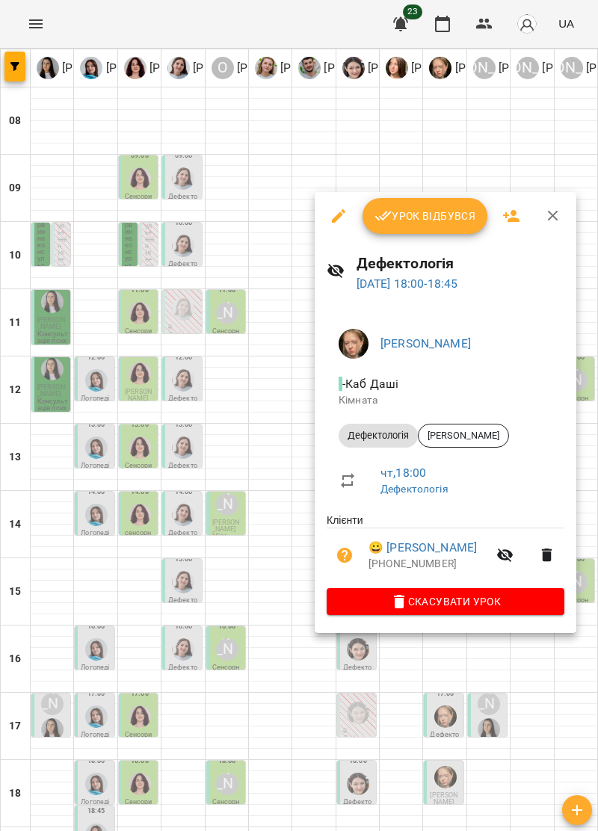
click at [356, 707] on div at bounding box center [299, 415] width 598 height 831
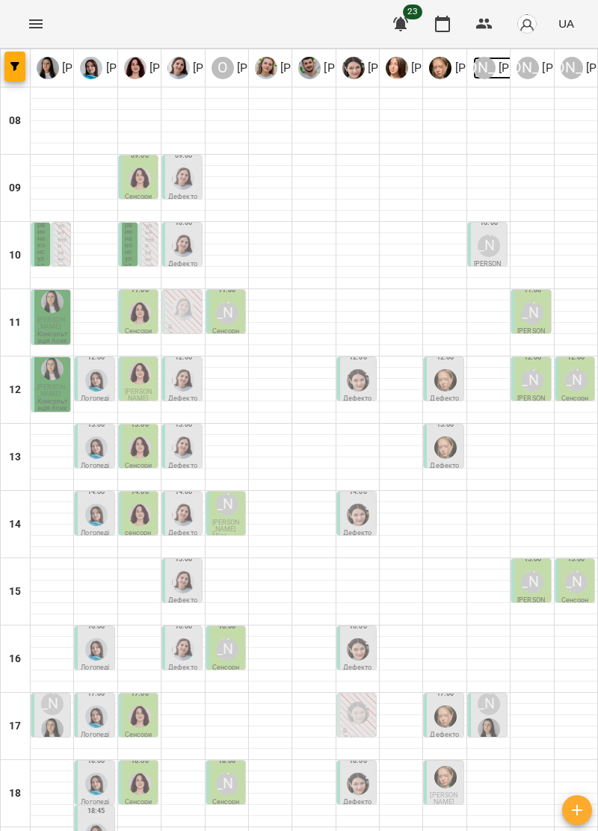
click at [492, 74] on div "Ю" at bounding box center [484, 68] width 22 height 22
click at [448, 63] on img at bounding box center [440, 68] width 22 height 22
click at [444, 67] on img at bounding box center [440, 68] width 22 height 22
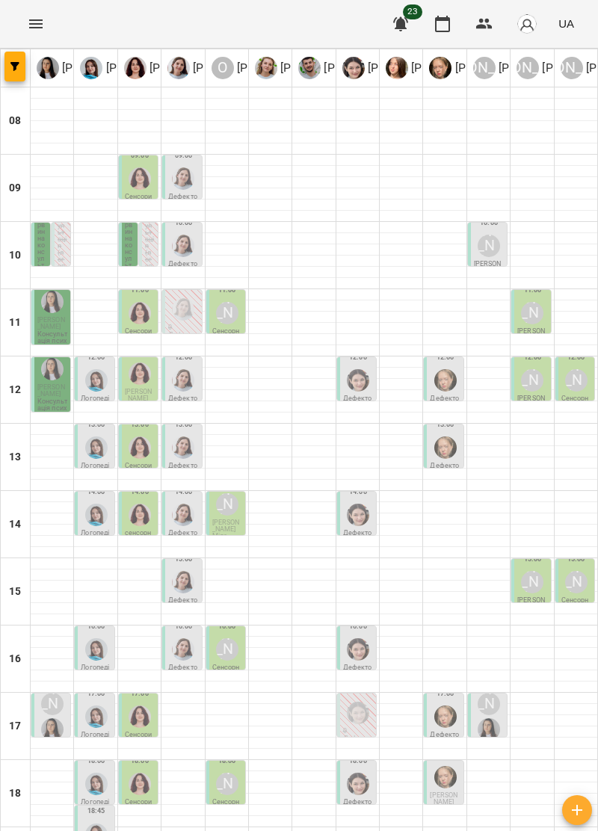
scroll to position [146, 0]
click at [446, 791] on span "Черпінський Демян" at bounding box center [443, 798] width 28 height 14
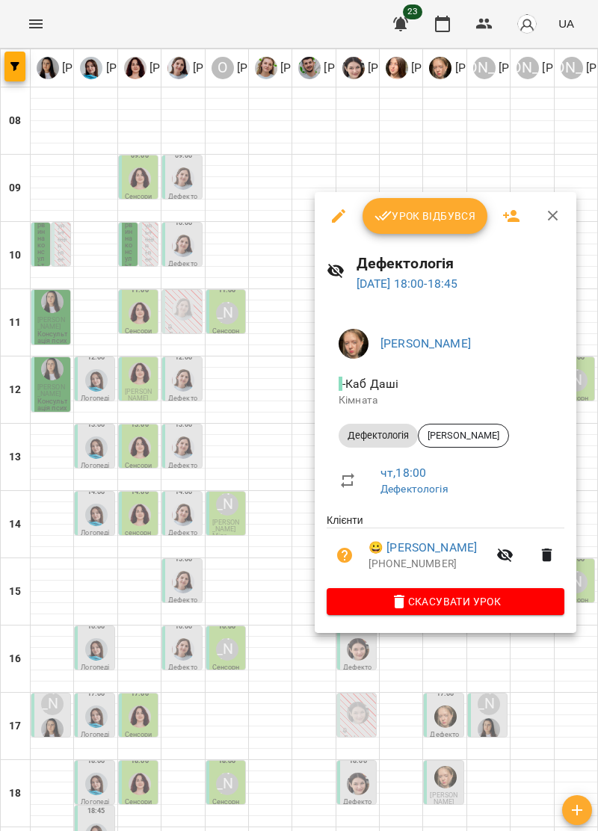
click at [553, 221] on icon "button" at bounding box center [553, 216] width 18 height 18
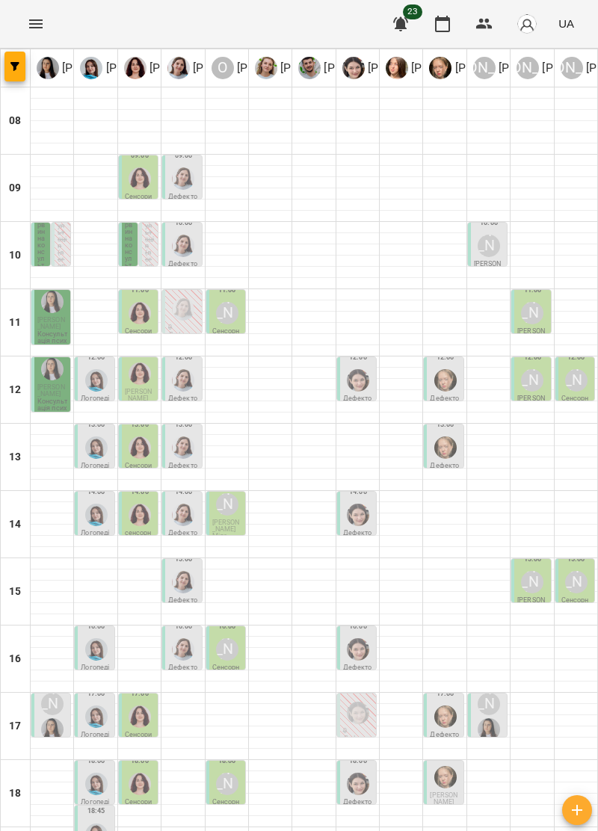
click at [453, 791] on span "Черпінський Демян" at bounding box center [443, 798] width 28 height 14
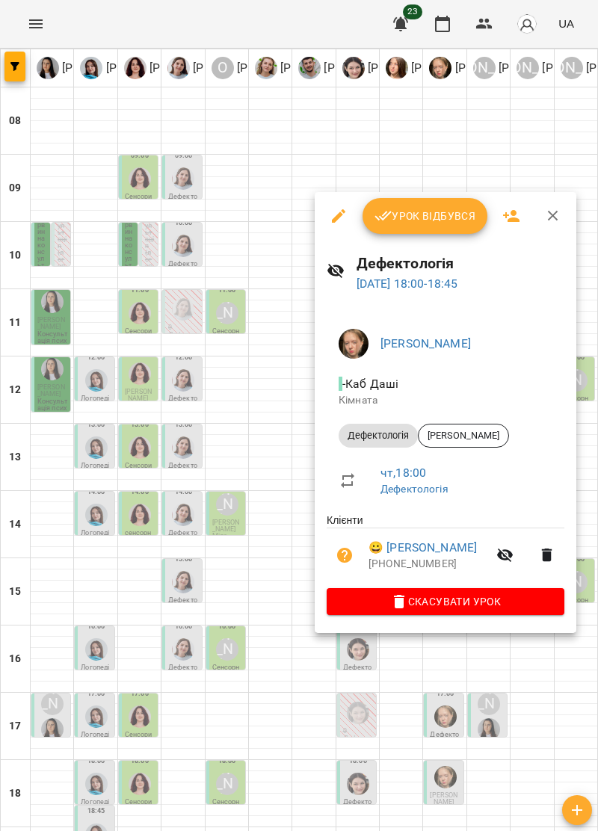
click at [556, 217] on icon "button" at bounding box center [553, 216] width 18 height 18
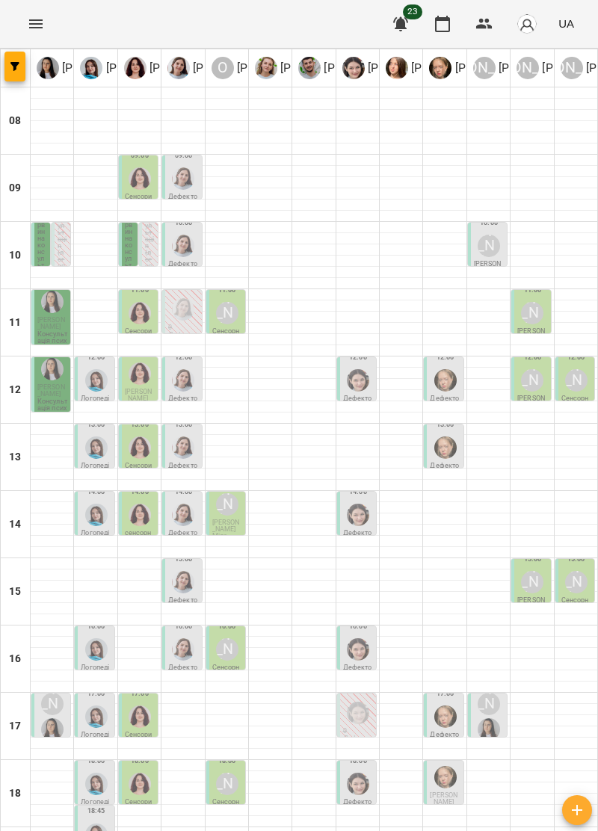
scroll to position [130, 0]
click at [439, 791] on span "Черпінський Демян" at bounding box center [443, 798] width 28 height 14
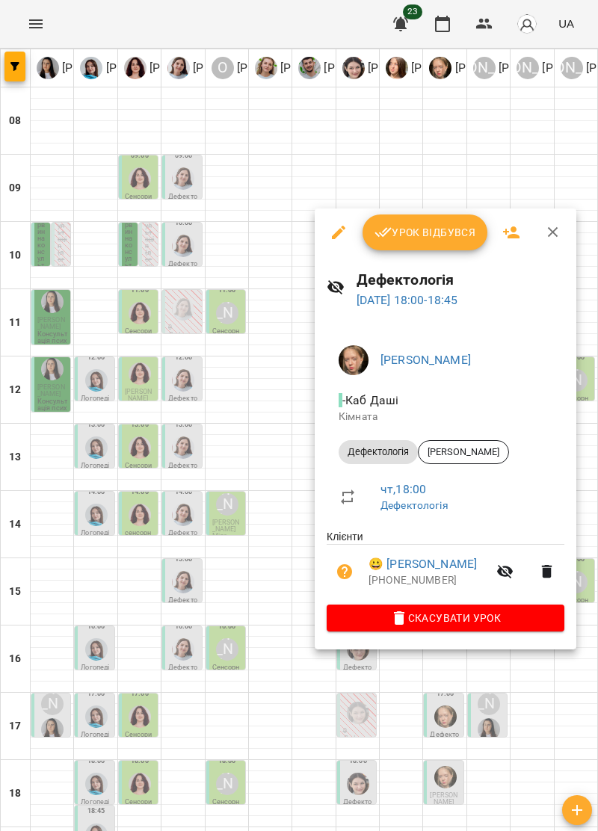
click at [540, 239] on button "button" at bounding box center [553, 232] width 36 height 36
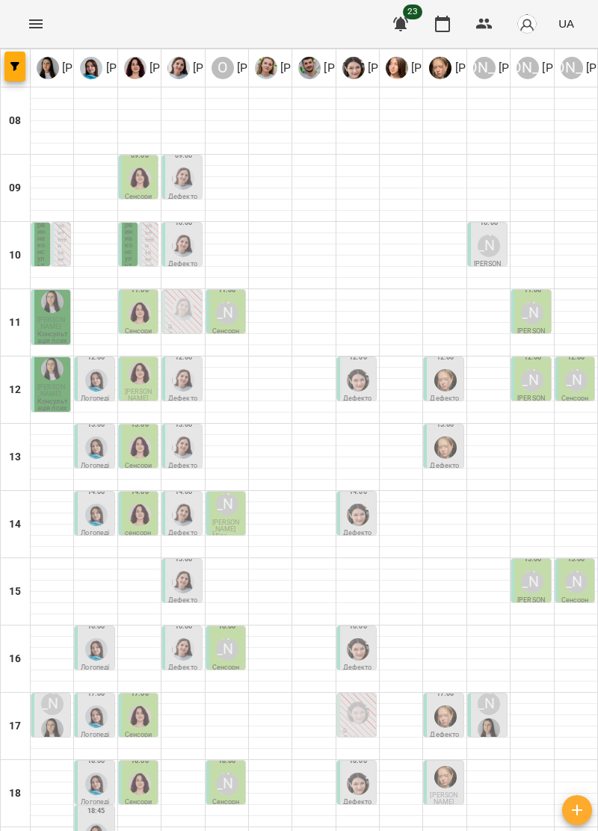
scroll to position [0, 0]
click at [139, 164] on div at bounding box center [139, 178] width 28 height 28
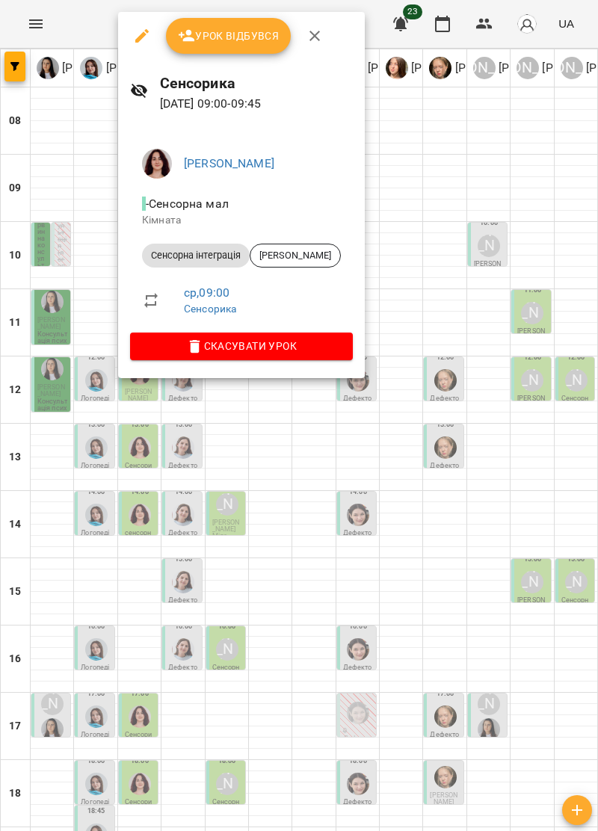
click at [76, 179] on div at bounding box center [299, 415] width 598 height 831
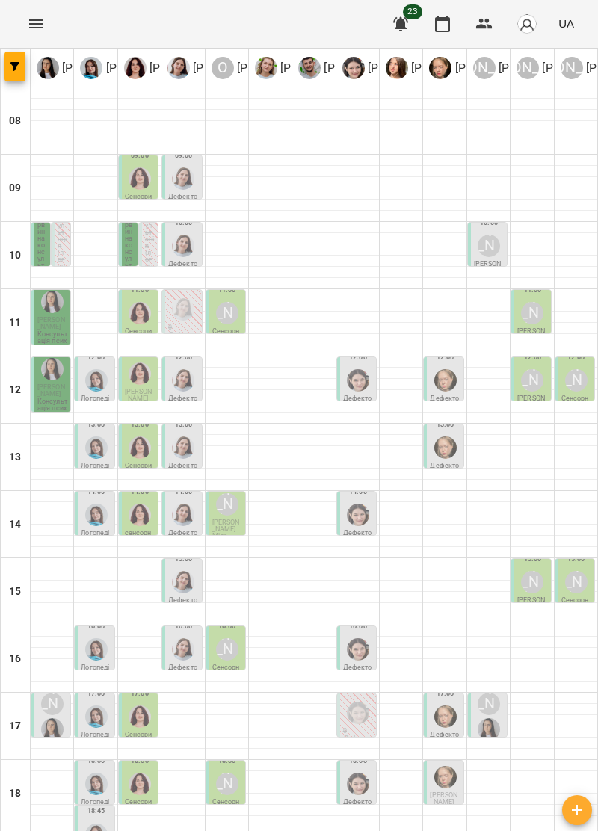
click at [182, 262] on p "Дефектологія" at bounding box center [183, 267] width 30 height 13
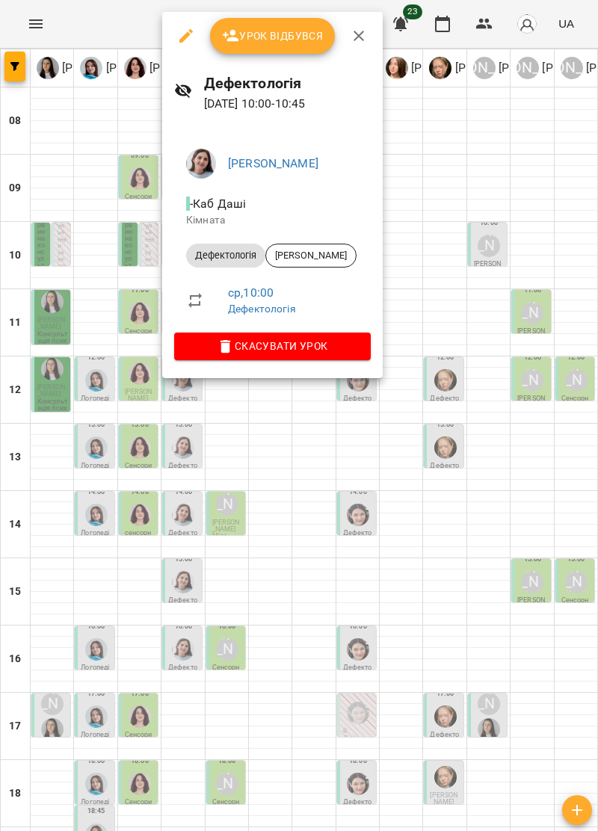
click at [363, 42] on icon "button" at bounding box center [359, 36] width 18 height 18
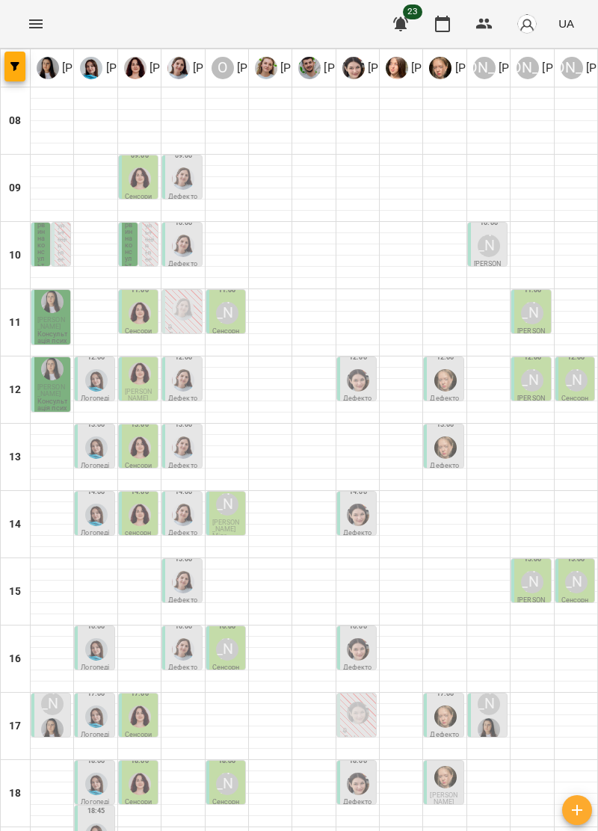
click at [140, 193] on p "Сенсорика" at bounding box center [140, 199] width 30 height 13
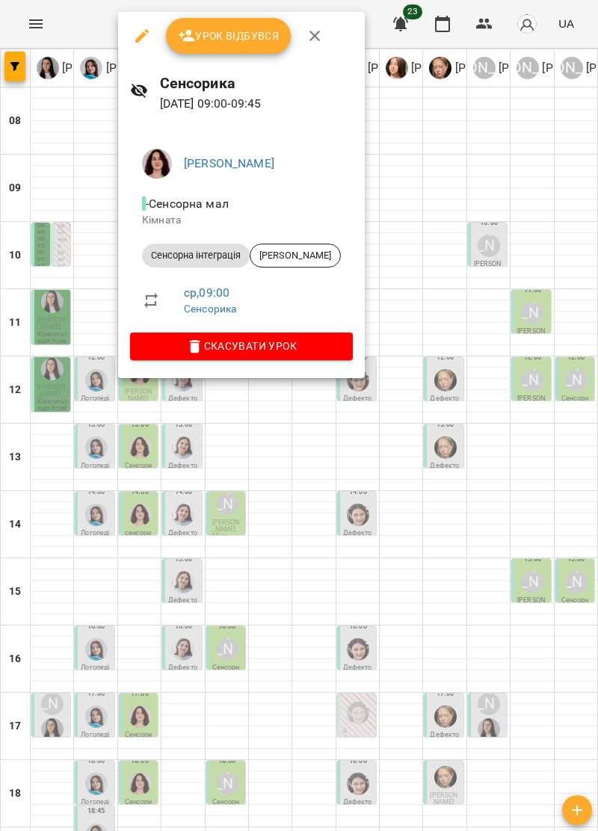
click at [385, 152] on div at bounding box center [299, 415] width 598 height 831
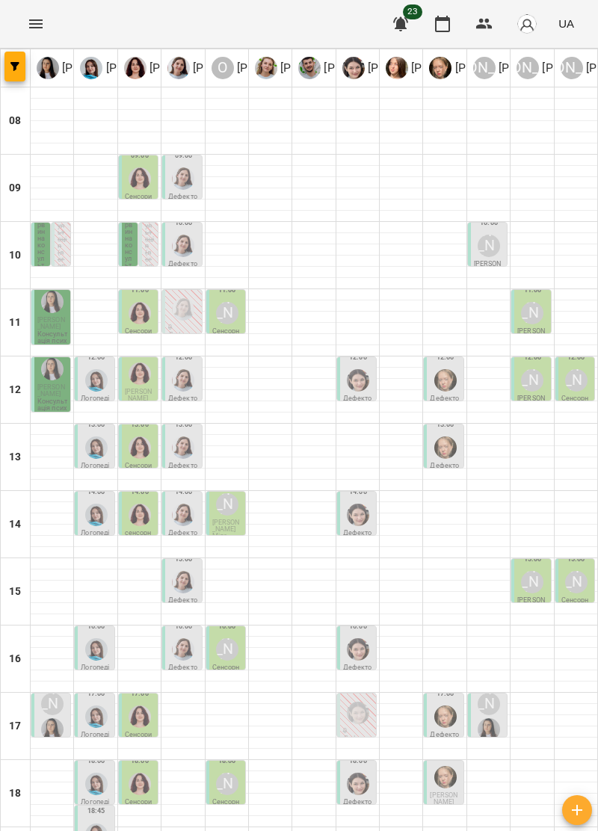
click at [43, 15] on icon "Menu" at bounding box center [36, 24] width 18 height 18
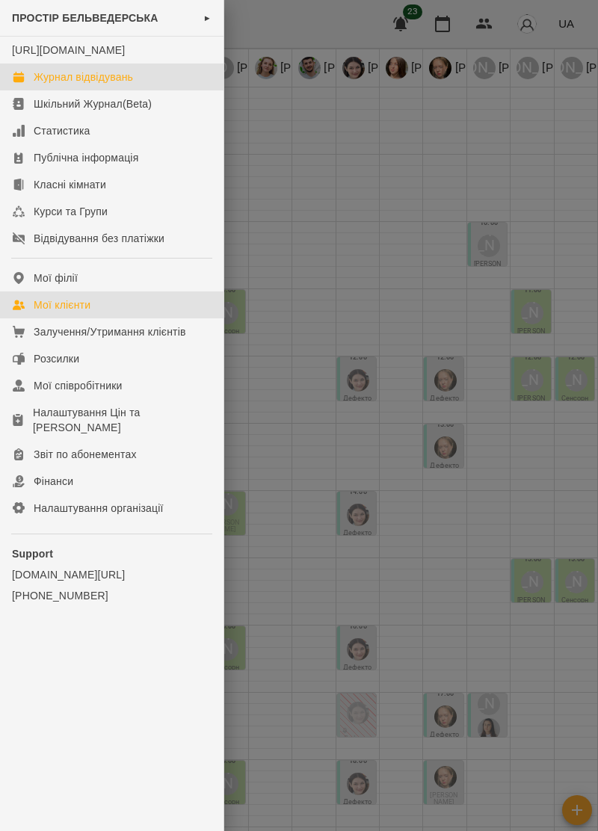
click at [83, 312] on div "Мої клієнти" at bounding box center [62, 304] width 57 height 15
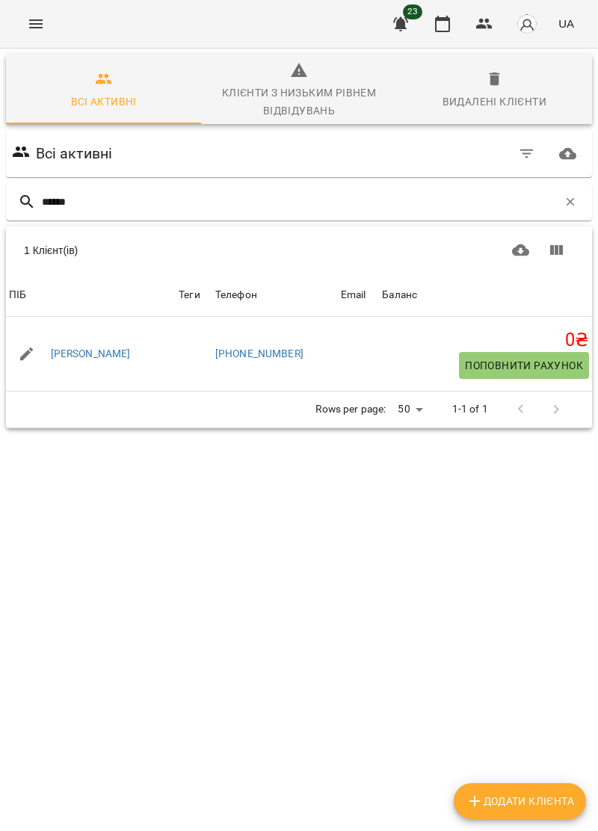
type input "*******"
click at [90, 349] on link "Вельган" at bounding box center [91, 354] width 80 height 15
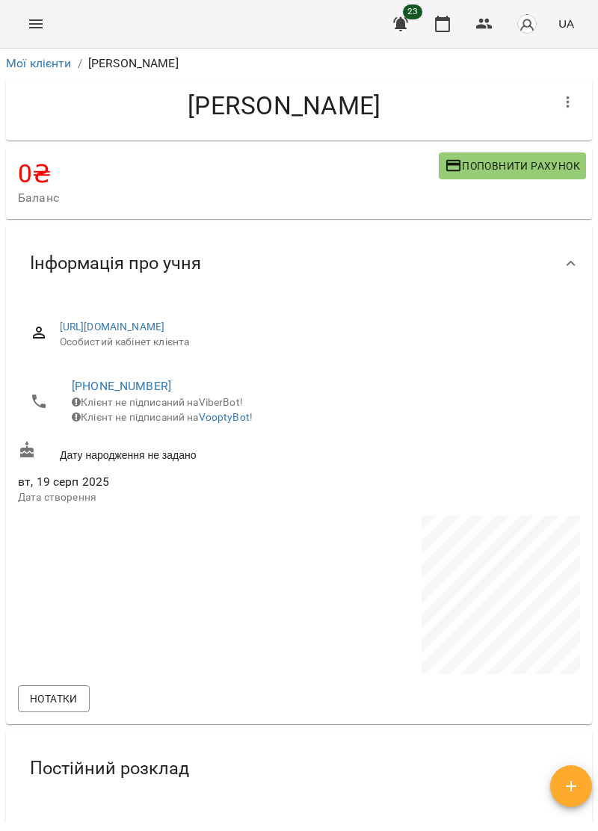
click at [36, 19] on icon "Menu" at bounding box center [36, 24] width 18 height 18
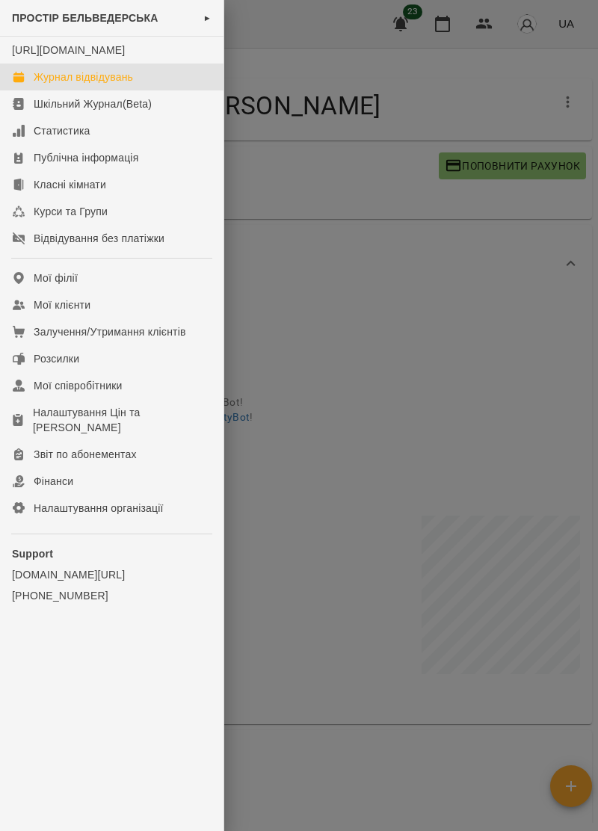
click at [119, 81] on link "Журнал відвідувань" at bounding box center [111, 76] width 223 height 27
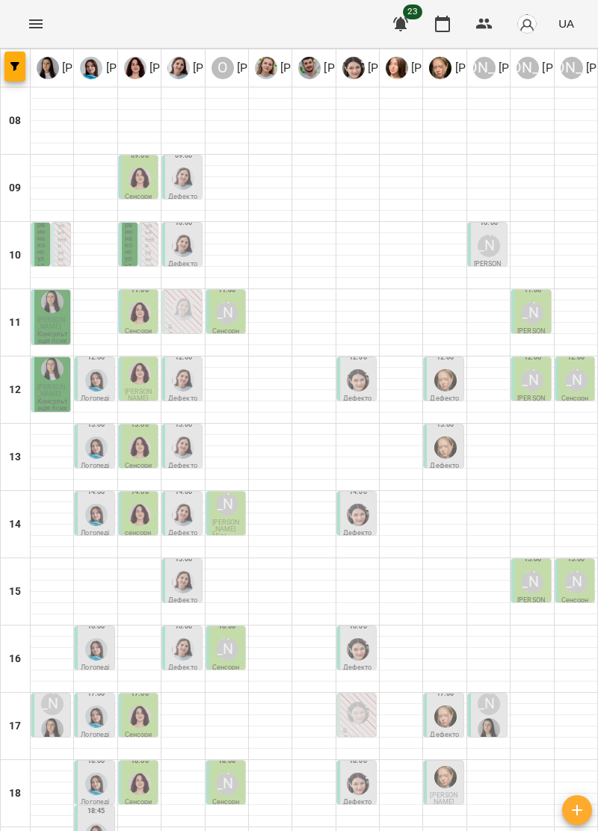
scroll to position [45, 0]
click at [193, 597] on p "Дефектологія" at bounding box center [183, 603] width 30 height 13
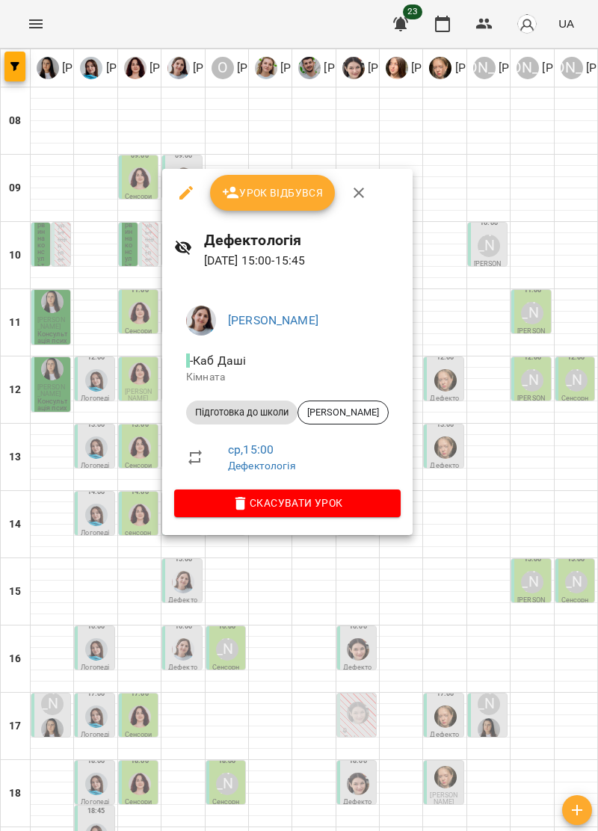
click at [369, 189] on button "button" at bounding box center [359, 193] width 36 height 36
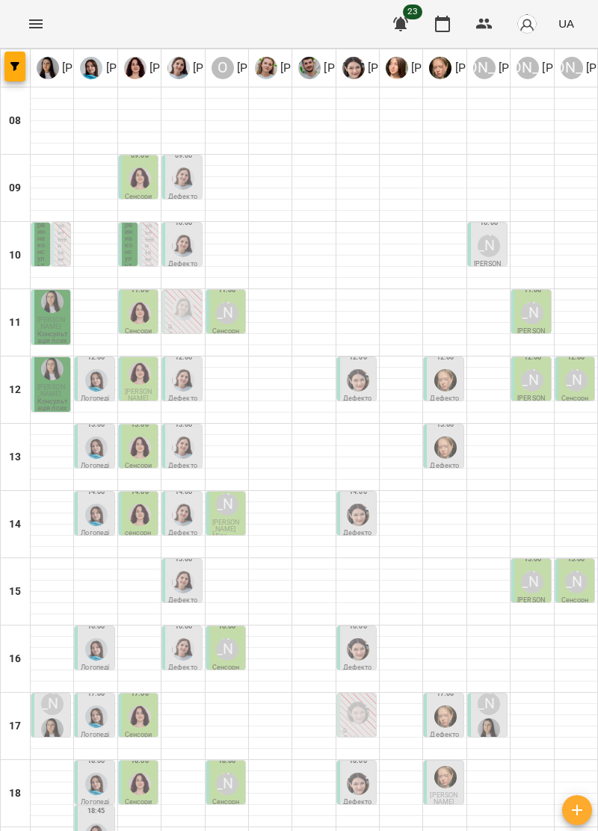
click at [529, 571] on div "Анна Субота" at bounding box center [532, 582] width 22 height 22
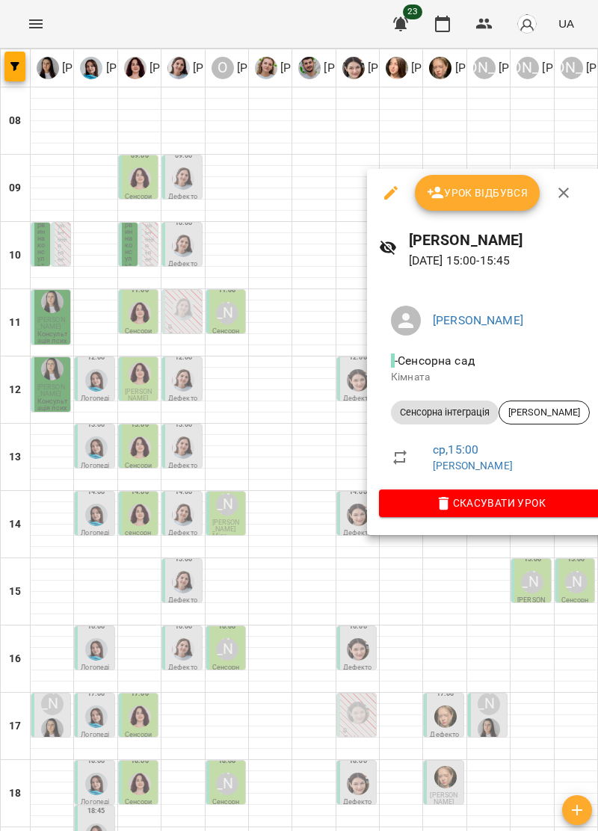
click at [552, 199] on button "button" at bounding box center [563, 193] width 36 height 36
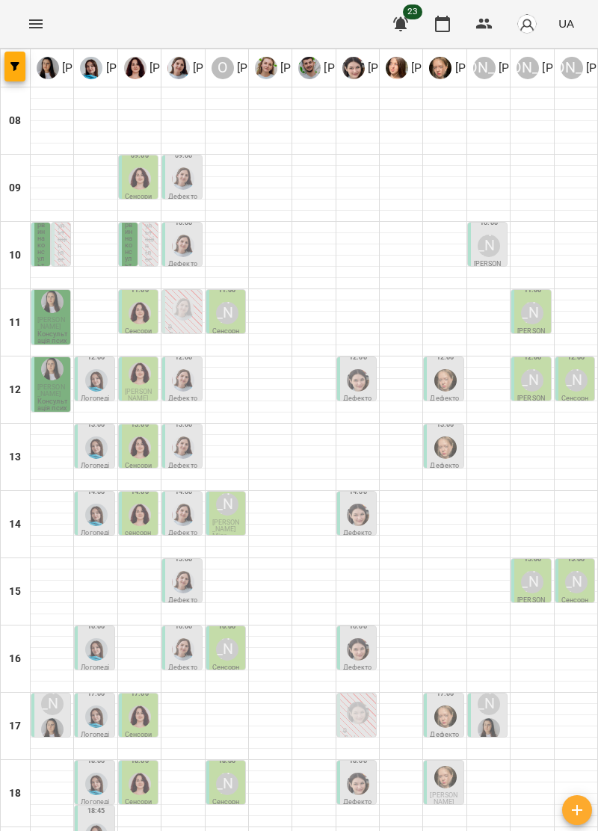
click at [367, 635] on div at bounding box center [358, 649] width 28 height 28
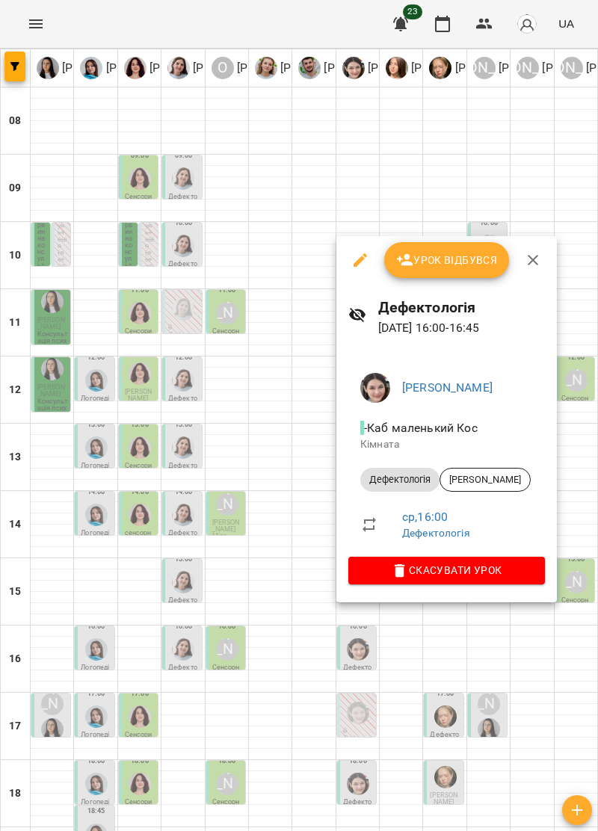
click at [524, 263] on icon "button" at bounding box center [533, 260] width 18 height 18
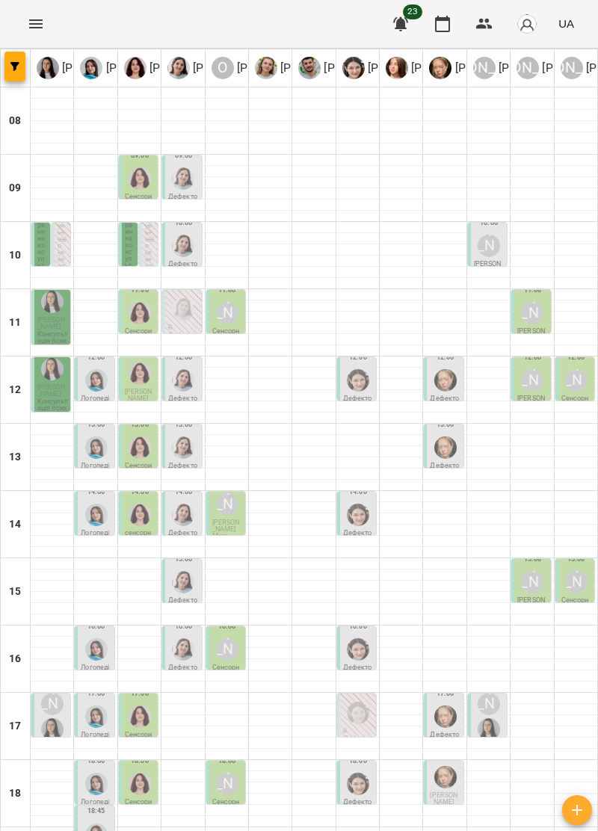
click at [521, 568] on div "Анна Субота" at bounding box center [532, 582] width 28 height 28
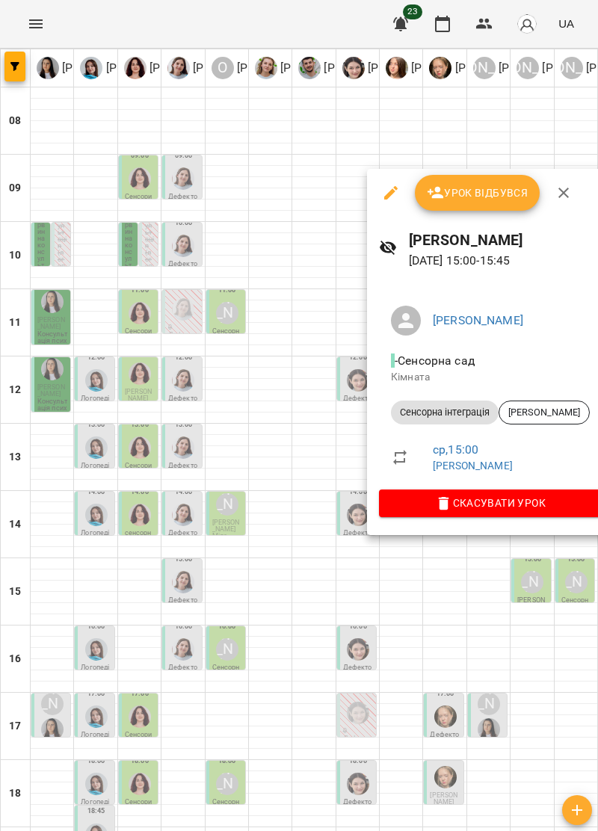
click at [562, 190] on icon "button" at bounding box center [563, 193] width 18 height 18
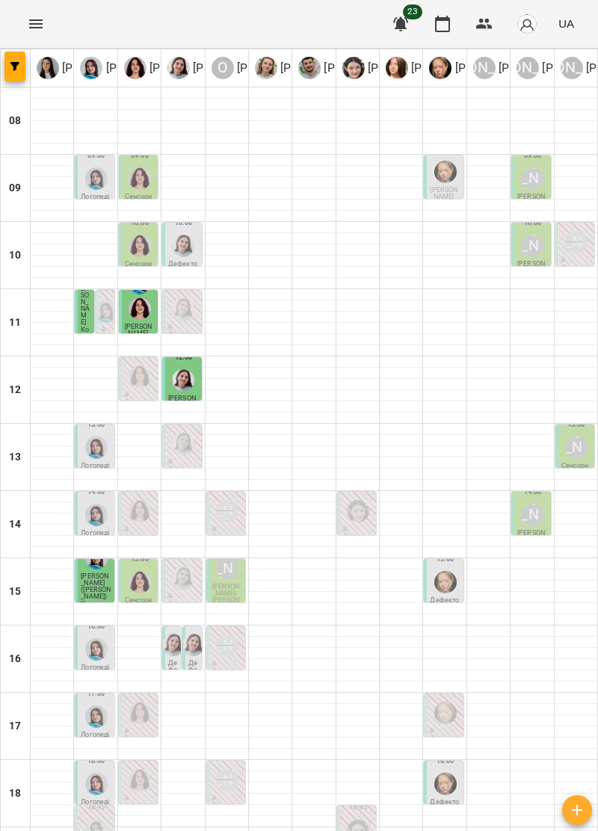
scroll to position [1, 0]
click at [93, 303] on div "11:00 Герасимович Еміліан Консультативно-діагностичне заняття" at bounding box center [84, 311] width 19 height 43
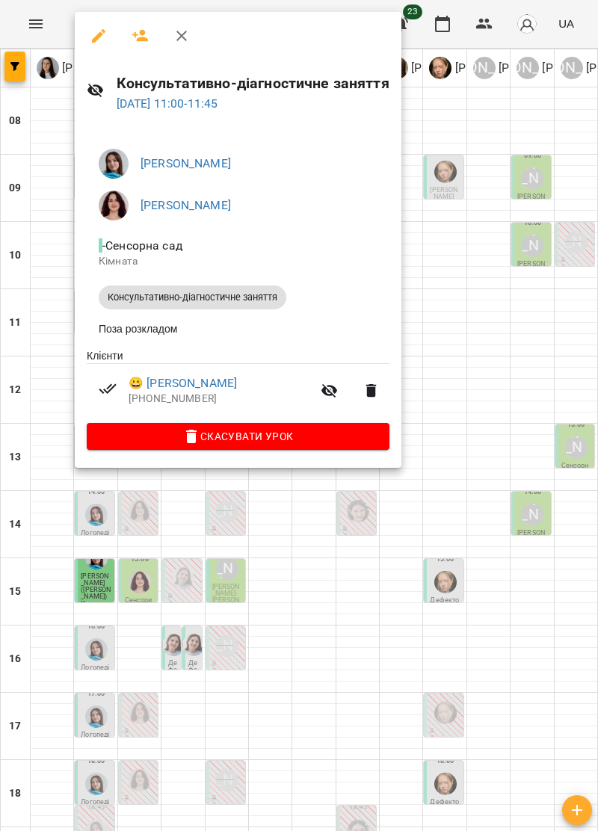
click at [191, 37] on button "button" at bounding box center [182, 36] width 36 height 36
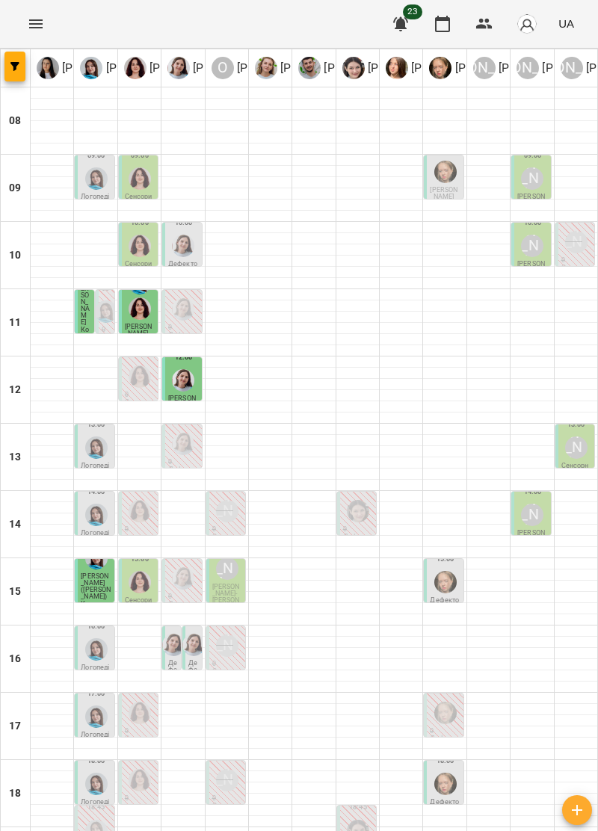
click at [121, 320] on div "11:00 Герасимович Еміліан Консультативно-діагностичне заняття" at bounding box center [138, 311] width 39 height 43
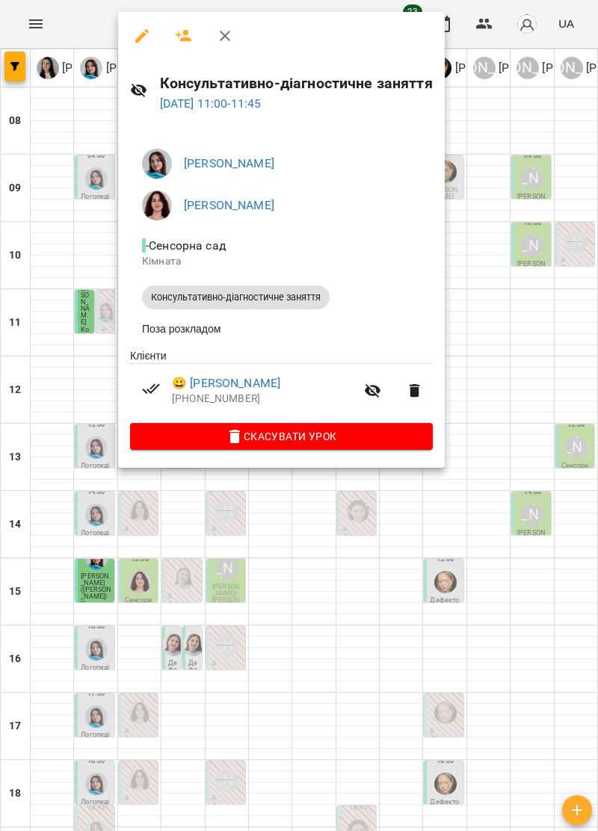
click at [63, 396] on div at bounding box center [299, 415] width 598 height 831
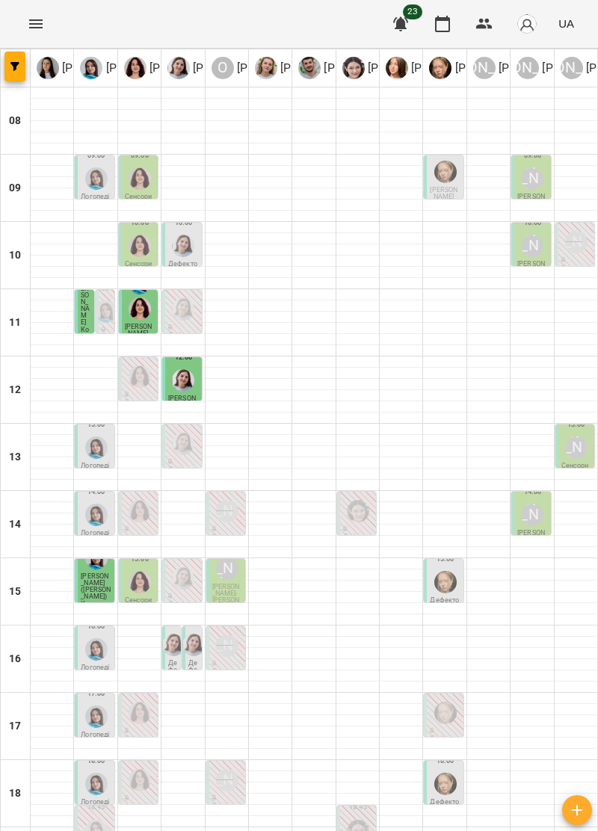
click at [183, 657] on div "16:00 Дефектологія" at bounding box center [191, 647] width 19 height 43
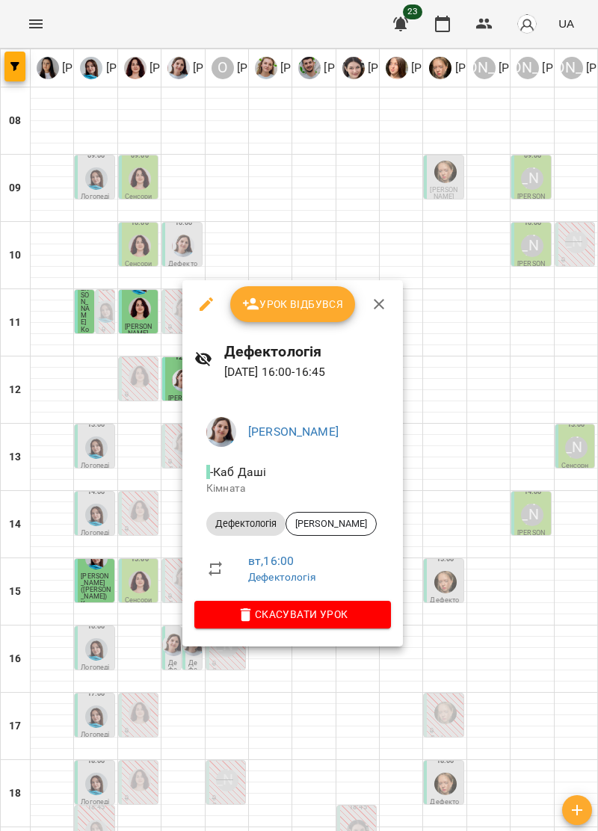
click at [379, 296] on icon "button" at bounding box center [379, 304] width 18 height 18
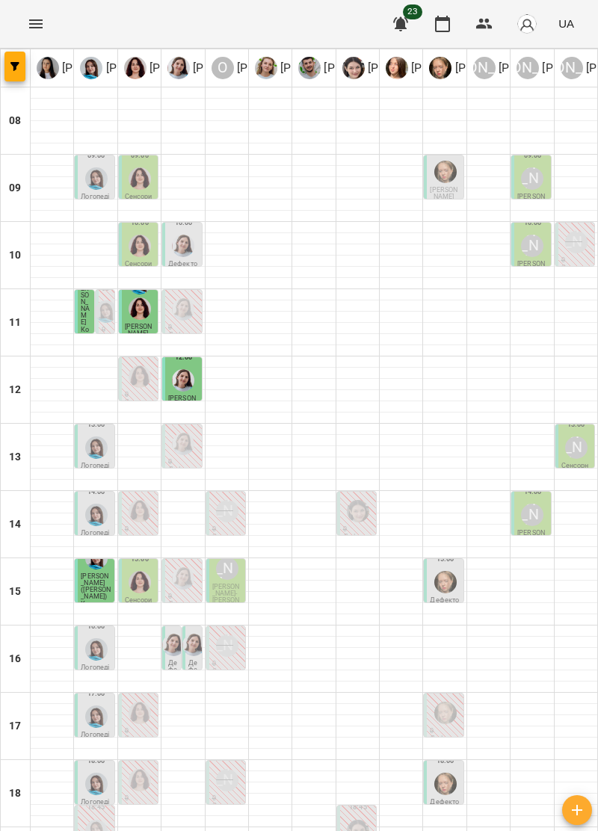
click at [178, 637] on img "Дарія Тріпадуш" at bounding box center [173, 644] width 22 height 22
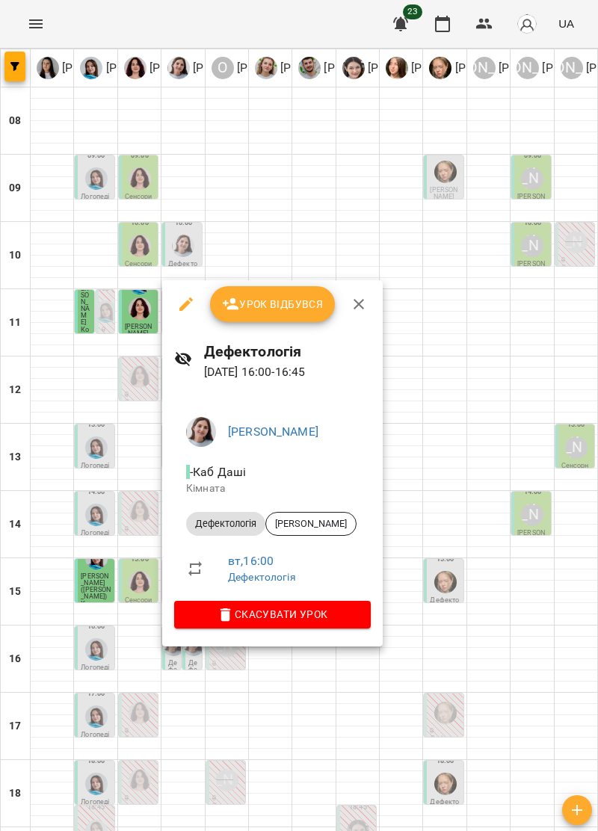
click at [359, 297] on icon "button" at bounding box center [359, 304] width 18 height 18
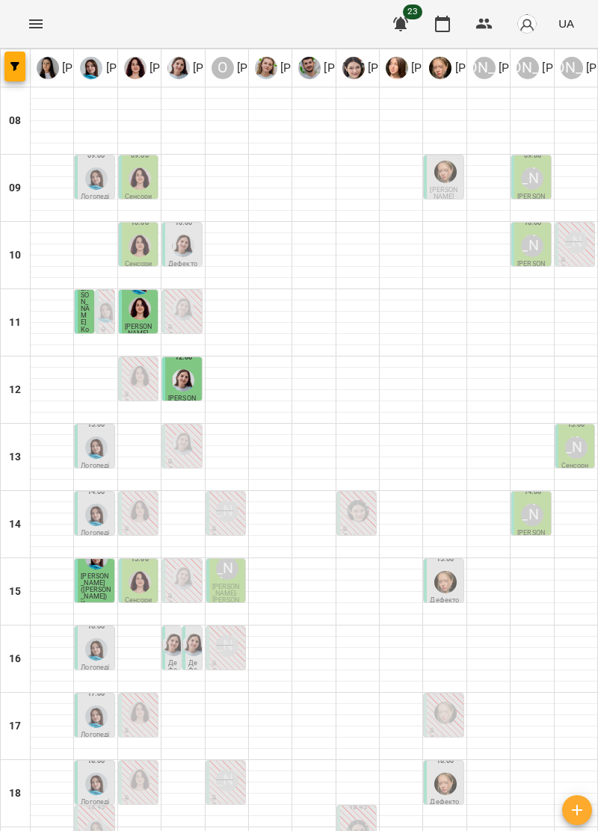
scroll to position [146, 0]
click at [182, 625] on div "16:00 Дефектологія" at bounding box center [192, 647] width 20 height 45
click at [177, 660] on p "Дефектологія" at bounding box center [173, 680] width 10 height 40
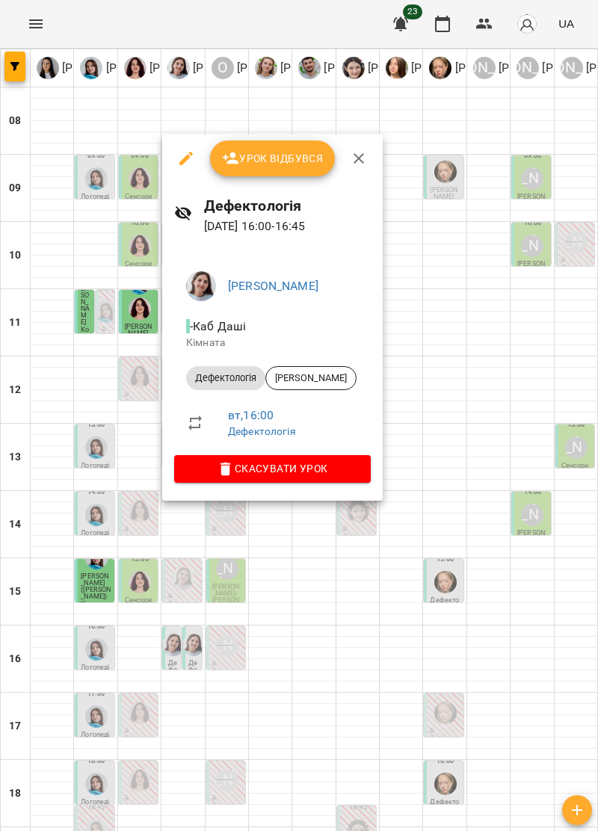
click at [356, 151] on icon "button" at bounding box center [359, 158] width 18 height 18
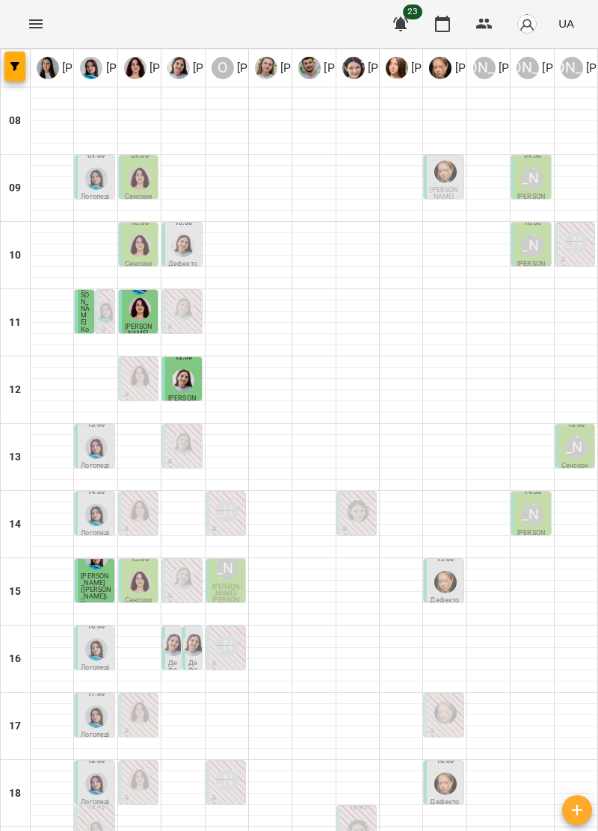
click at [202, 625] on div "16:00 Дефектологія" at bounding box center [192, 647] width 20 height 45
click at [192, 633] on img "Дарія Тріпадуш" at bounding box center [193, 644] width 22 height 22
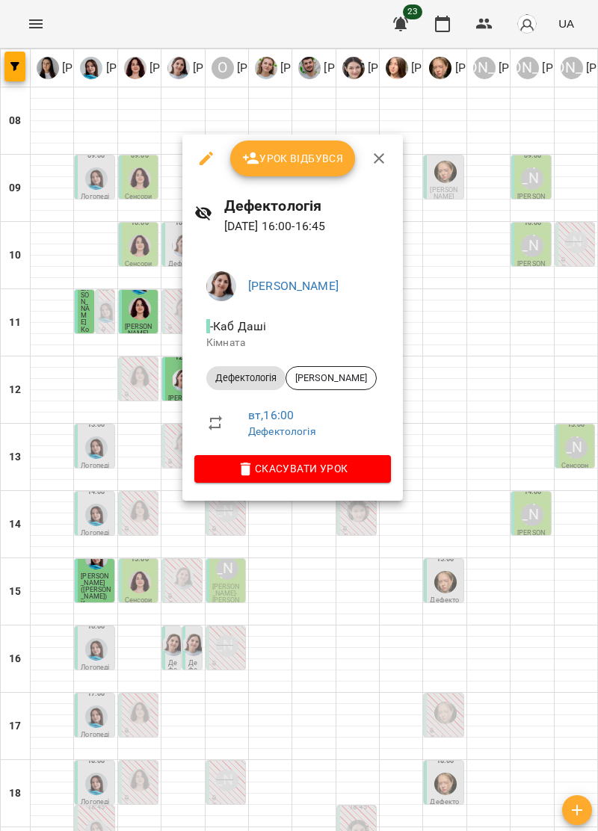
click at [381, 149] on icon "button" at bounding box center [379, 158] width 18 height 18
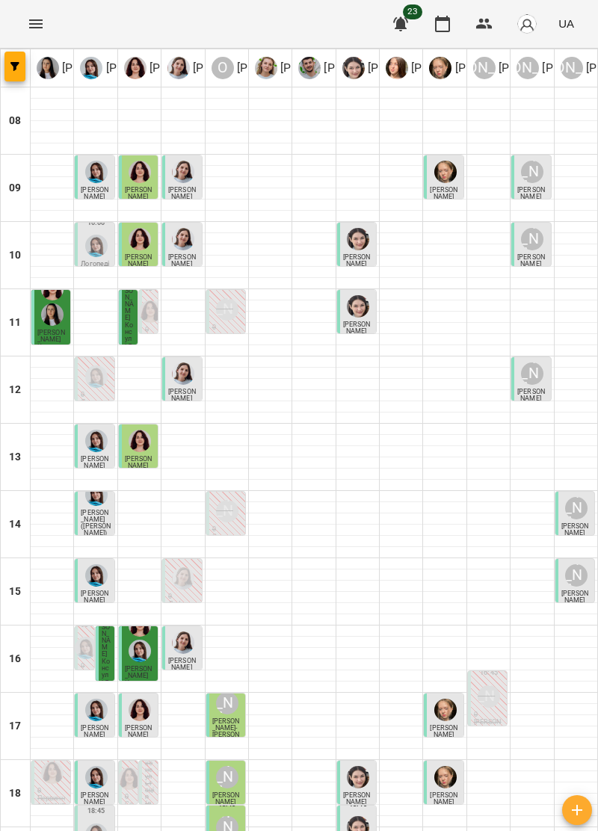
click at [88, 820] on div at bounding box center [96, 834] width 28 height 28
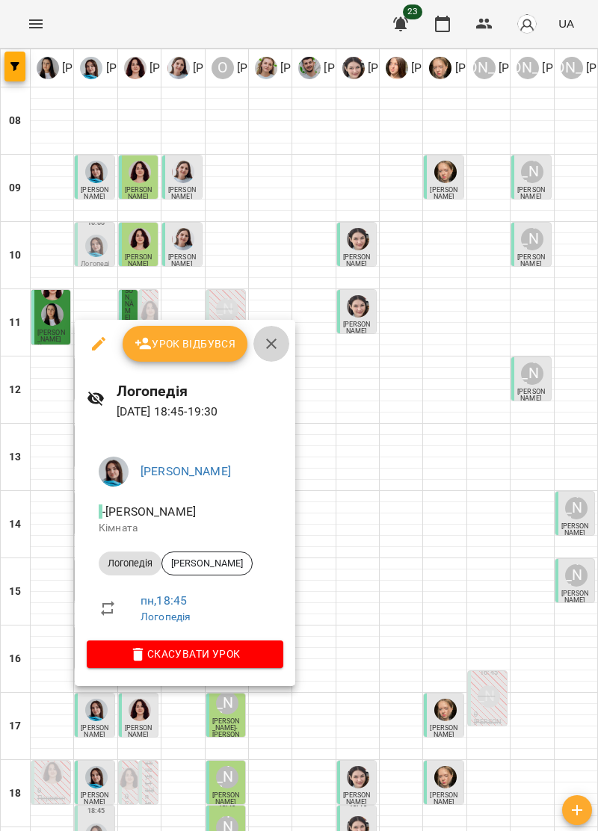
click at [270, 338] on icon "button" at bounding box center [271, 344] width 18 height 18
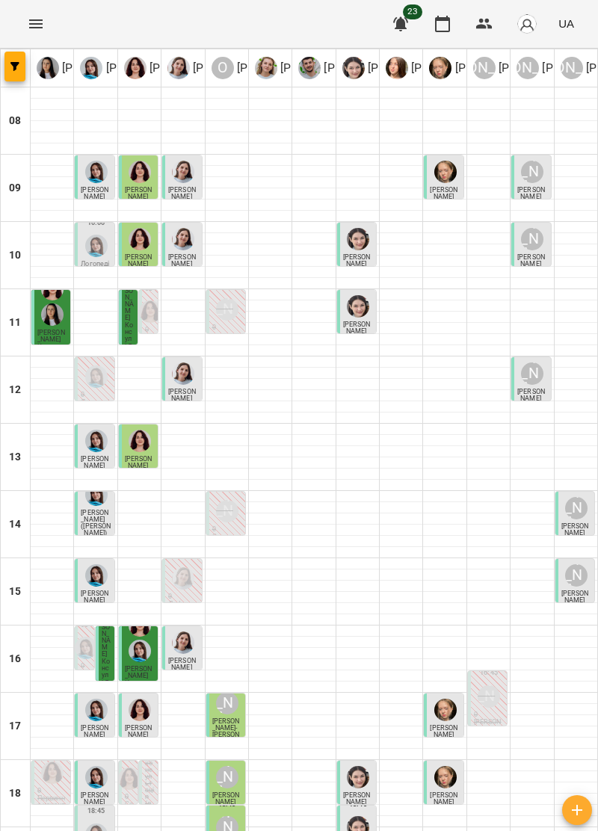
click at [99, 823] on img "Тетяна Хомин" at bounding box center [96, 834] width 22 height 22
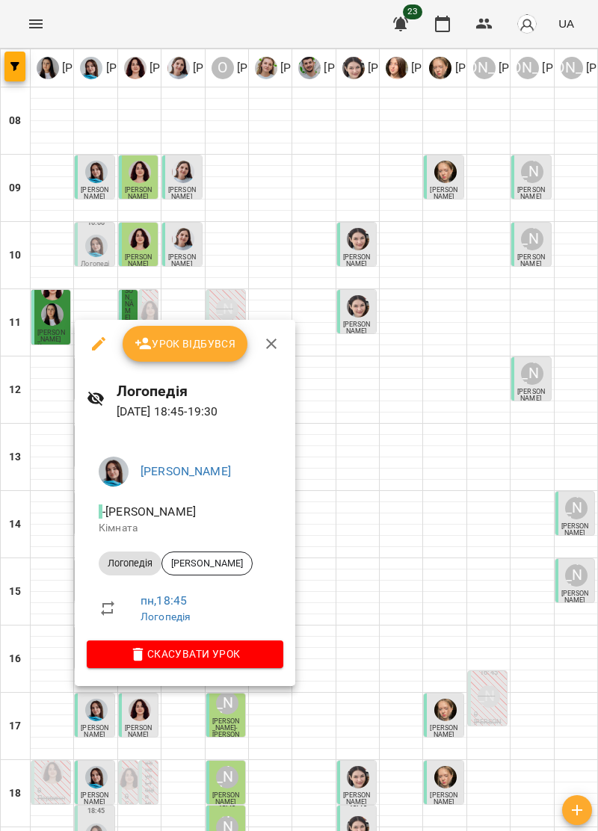
click at [268, 341] on icon "button" at bounding box center [271, 344] width 18 height 18
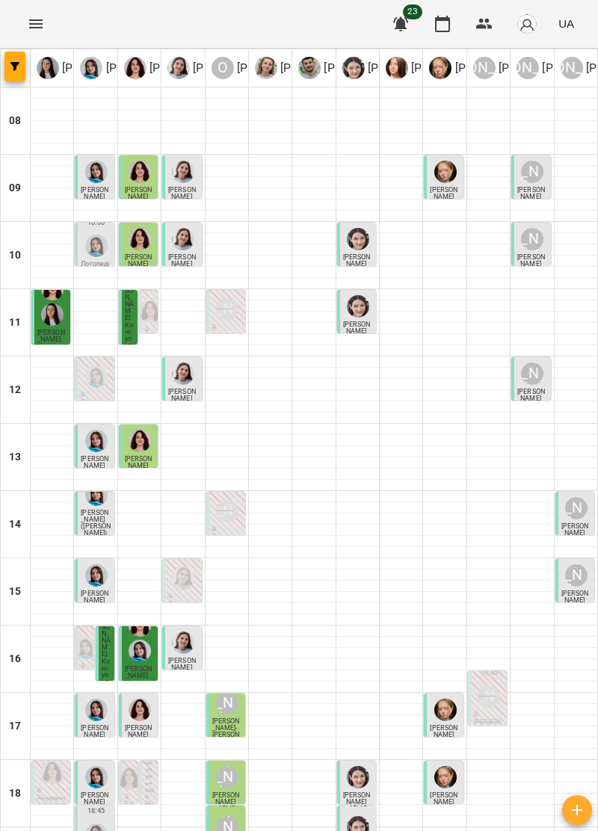
click at [98, 823] on img "Тетяна Хомин" at bounding box center [96, 834] width 22 height 22
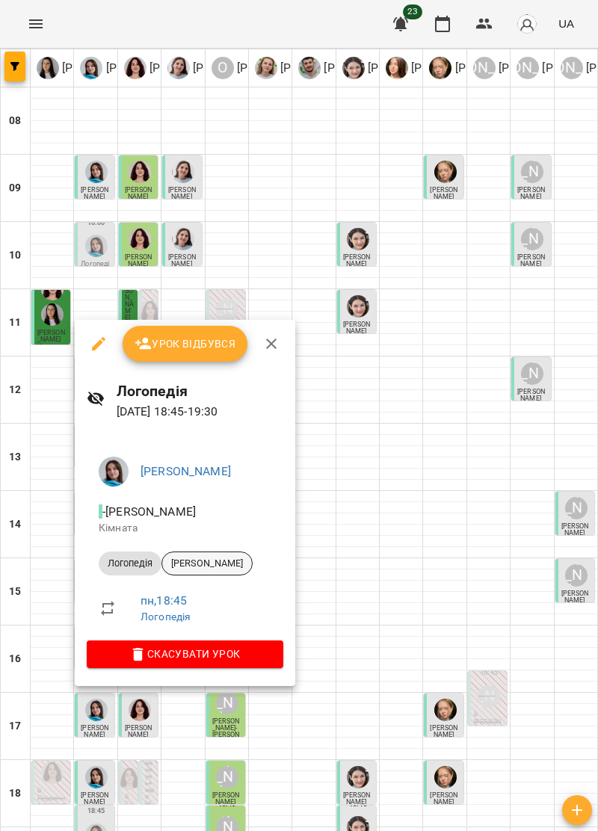
click at [216, 562] on span "[PERSON_NAME]" at bounding box center [207, 562] width 90 height 13
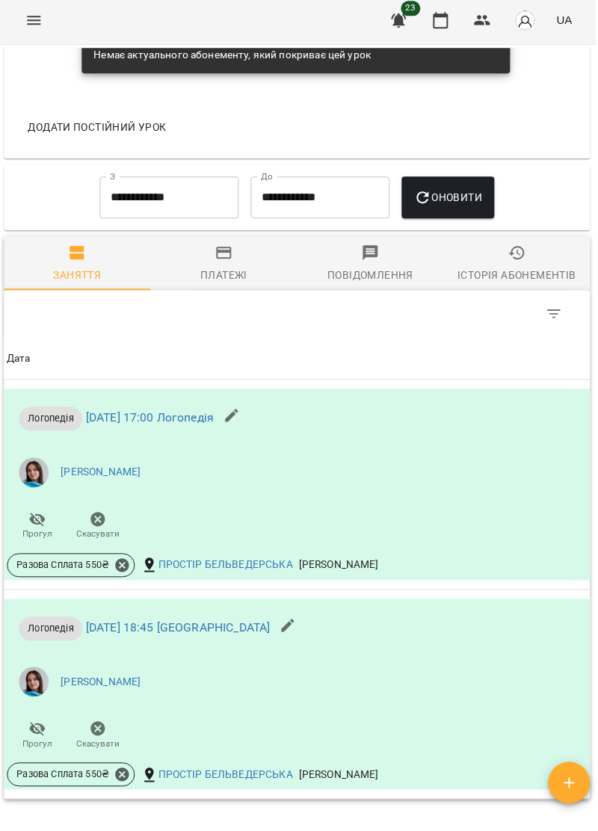
scroll to position [923, 0]
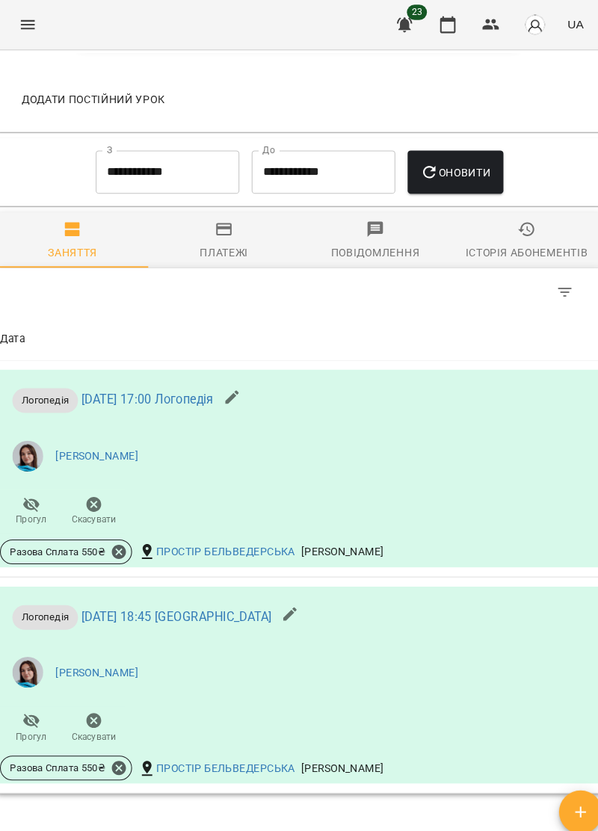
click at [217, 246] on div "Платежі" at bounding box center [225, 244] width 47 height 18
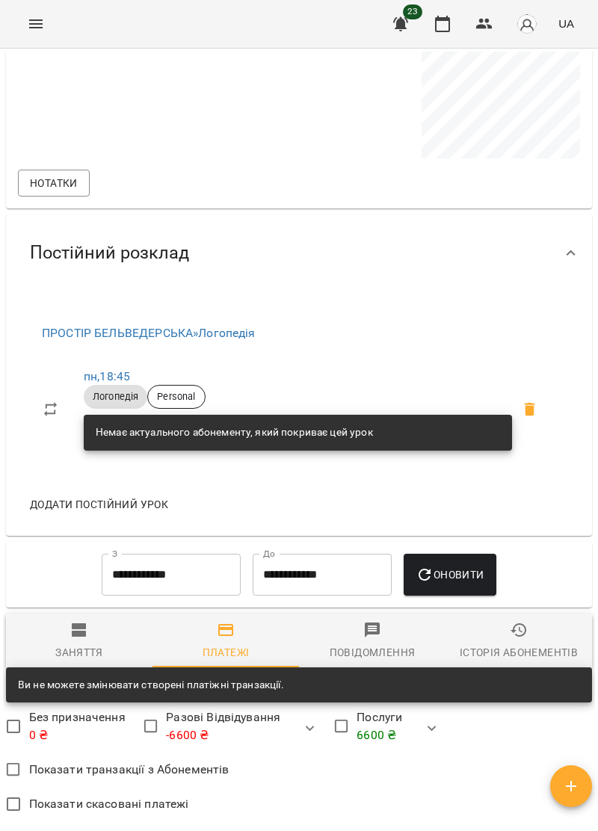
scroll to position [0, 0]
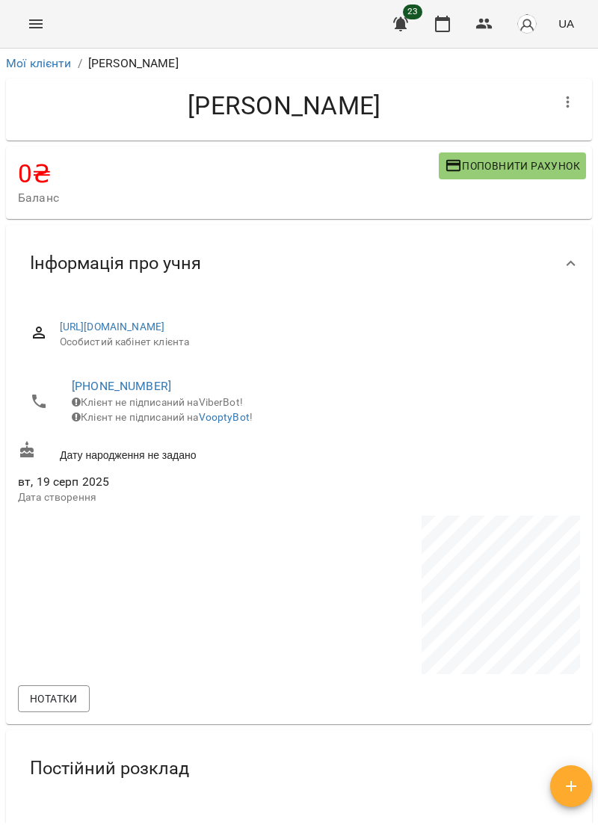
click at [36, 22] on icon "Menu" at bounding box center [36, 24] width 18 height 18
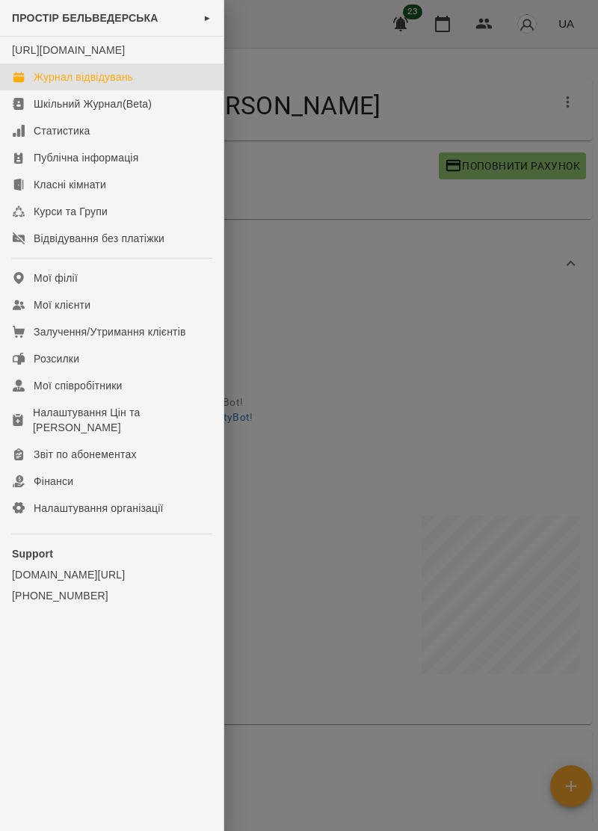
click at [128, 84] on div "Журнал відвідувань" at bounding box center [83, 76] width 99 height 15
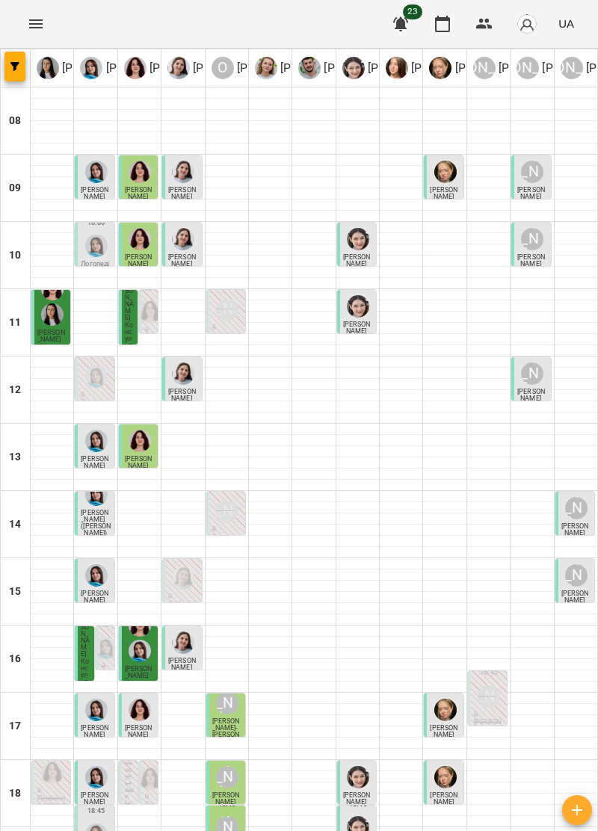
scroll to position [146, 0]
click at [99, 820] on div at bounding box center [96, 834] width 28 height 28
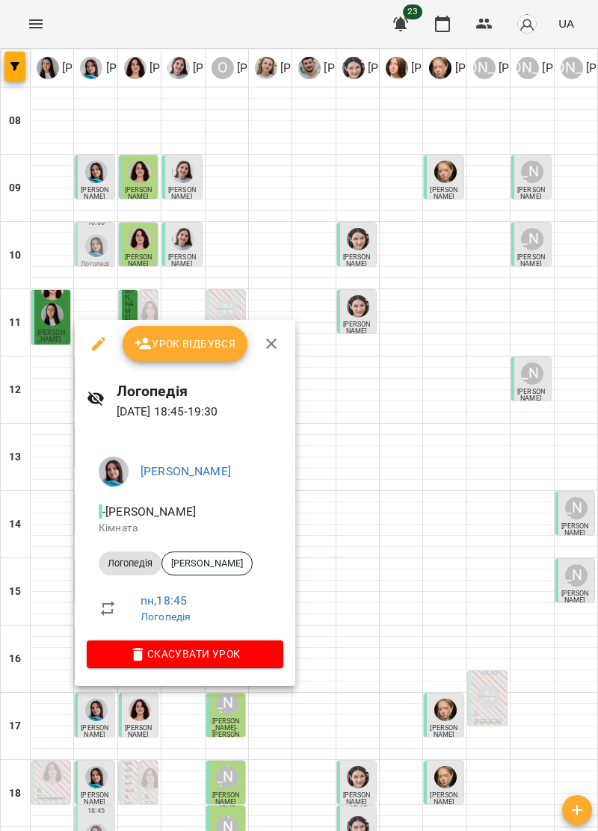
click at [272, 341] on icon "button" at bounding box center [271, 343] width 10 height 10
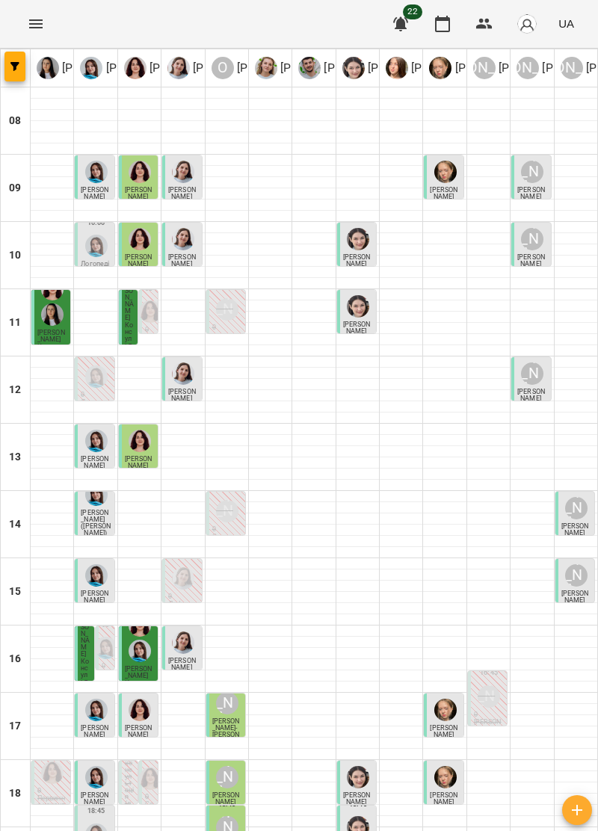
scroll to position [142, 0]
click at [98, 823] on img "Тетяна Хомин" at bounding box center [96, 834] width 22 height 22
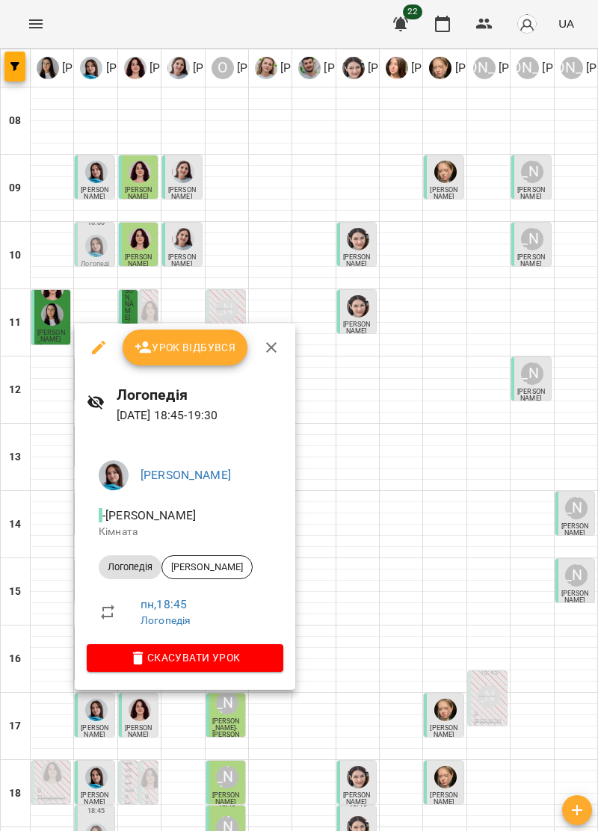
click at [275, 339] on icon "button" at bounding box center [271, 347] width 18 height 18
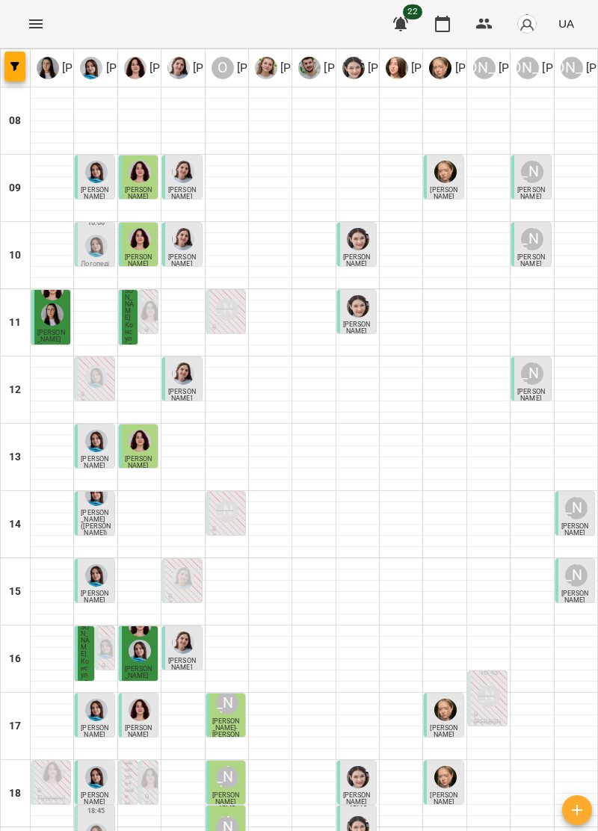
scroll to position [146, 0]
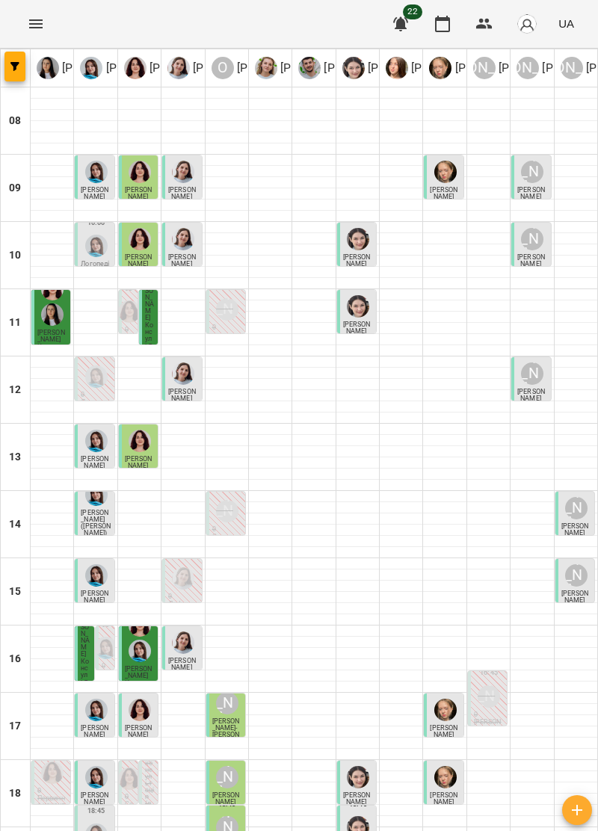
click at [105, 820] on div at bounding box center [96, 834] width 28 height 28
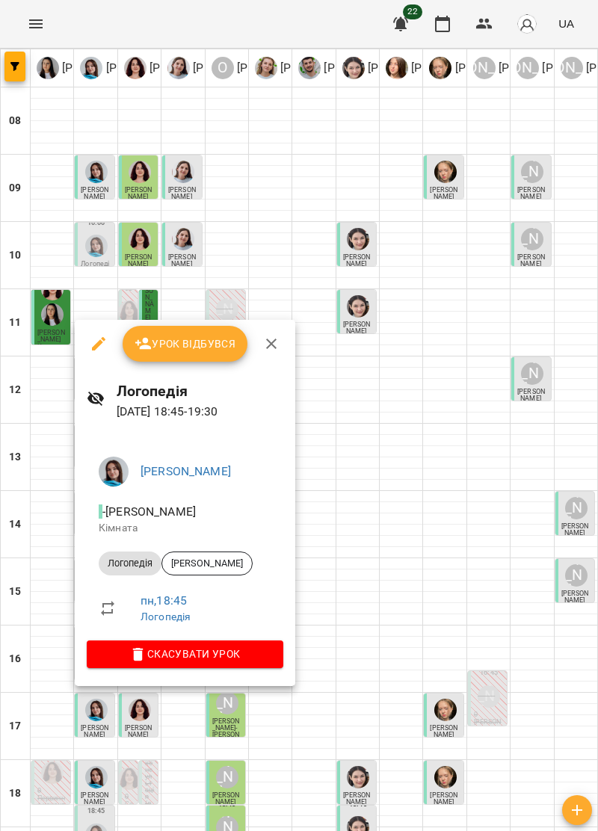
click at [272, 341] on icon "button" at bounding box center [271, 343] width 10 height 10
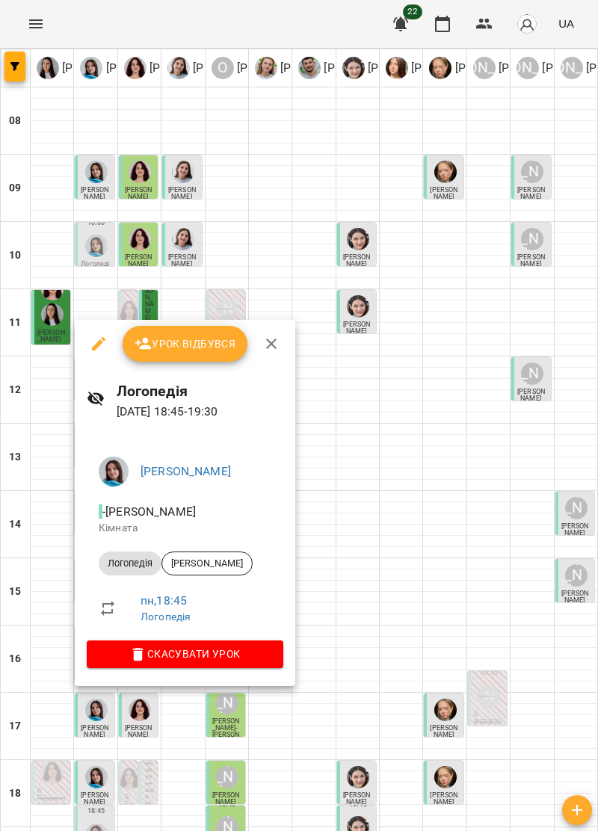
click at [270, 348] on icon "button" at bounding box center [271, 344] width 18 height 18
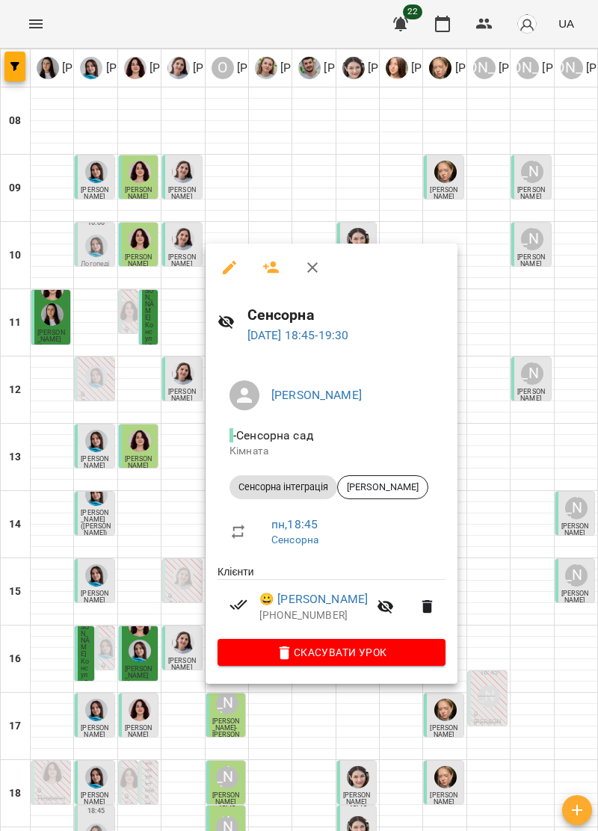
click at [318, 263] on icon "button" at bounding box center [312, 267] width 18 height 18
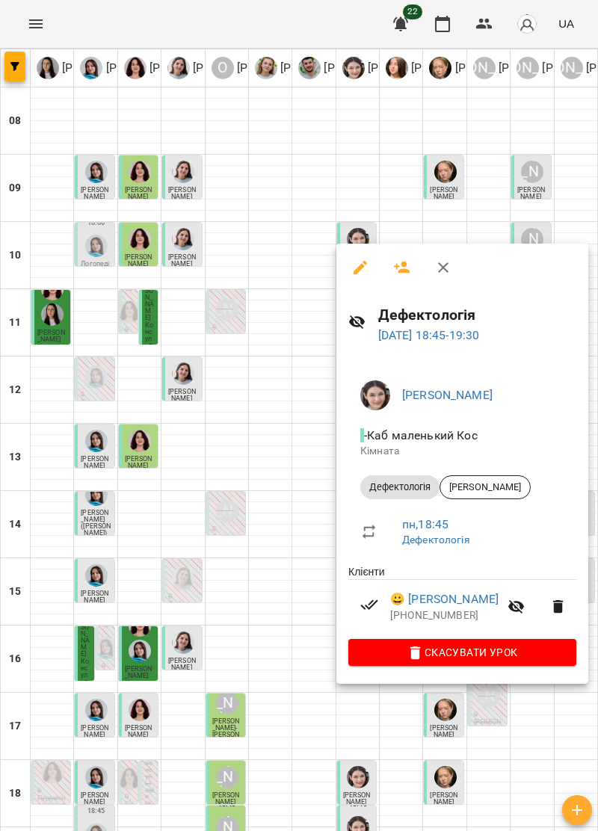
click at [435, 274] on icon "button" at bounding box center [443, 267] width 18 height 18
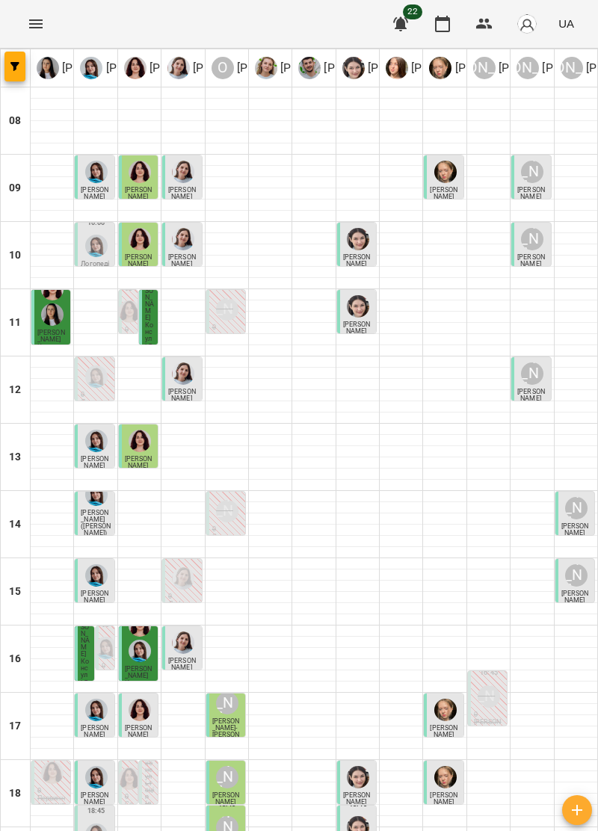
scroll to position [142, 0]
click at [36, 20] on icon "Menu" at bounding box center [35, 23] width 13 height 9
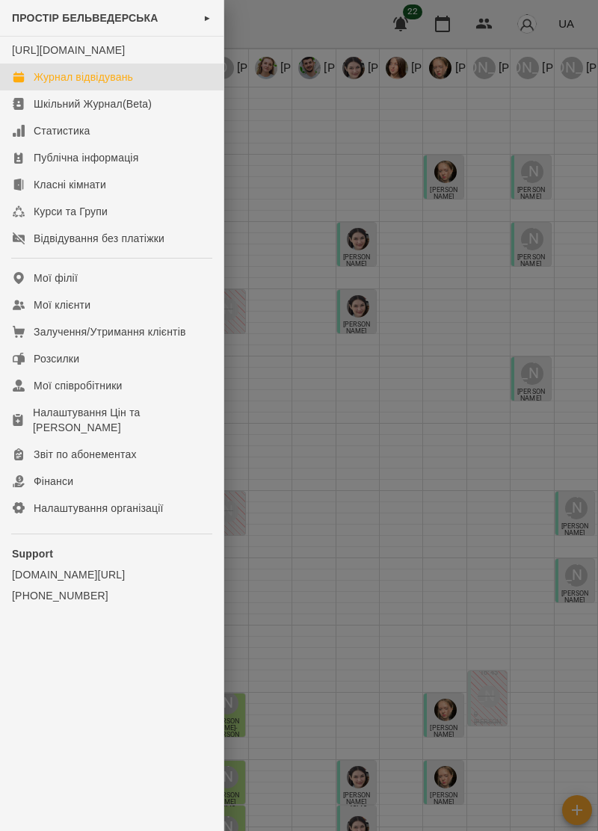
click at [144, 82] on link "Журнал відвідувань" at bounding box center [111, 76] width 223 height 27
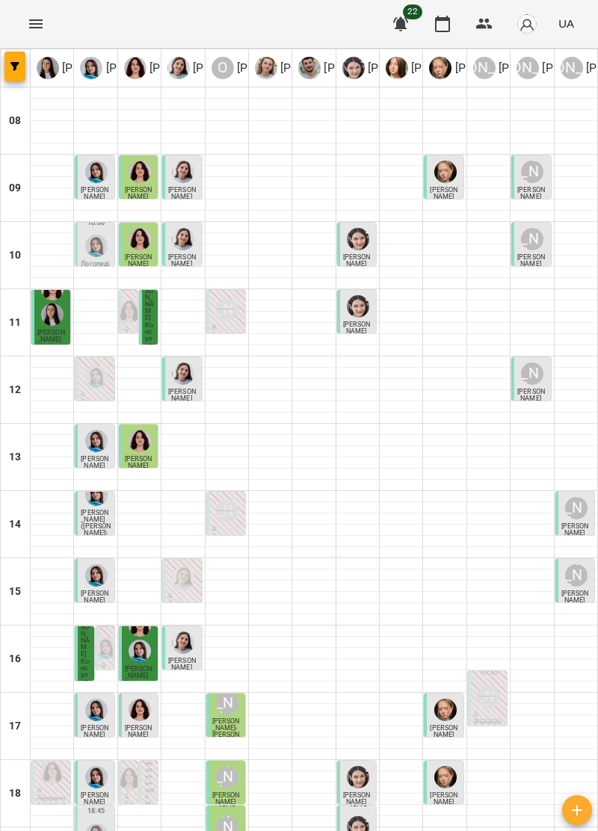
click at [37, 20] on icon "Menu" at bounding box center [35, 23] width 13 height 9
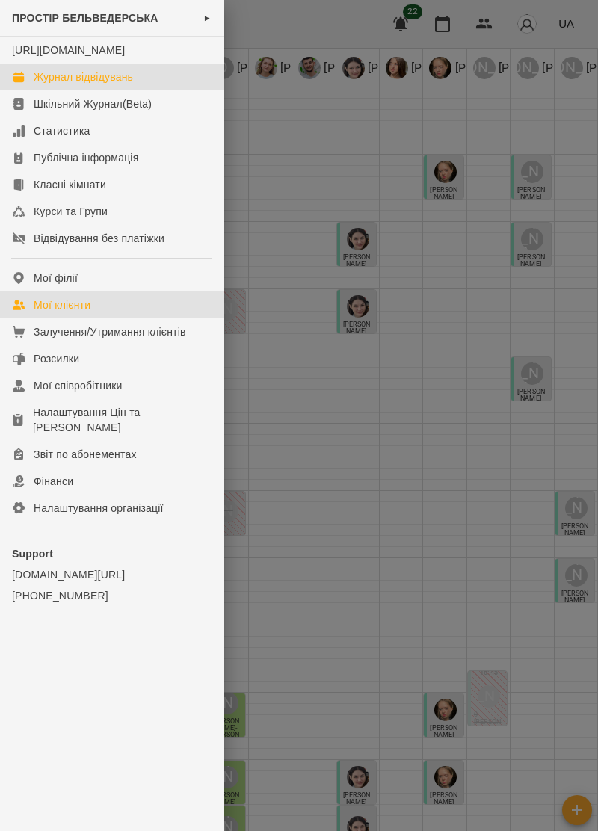
click at [81, 312] on div "Мої клієнти" at bounding box center [62, 304] width 57 height 15
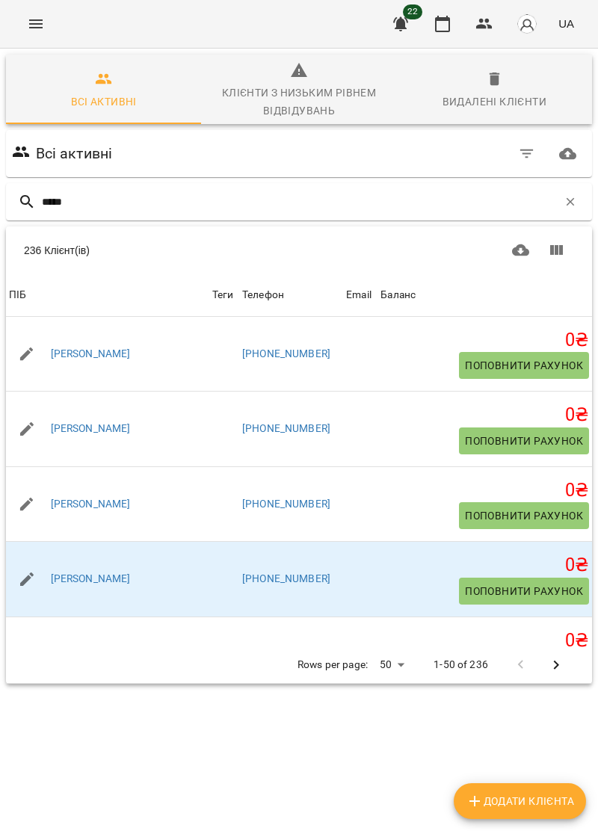
type input "******"
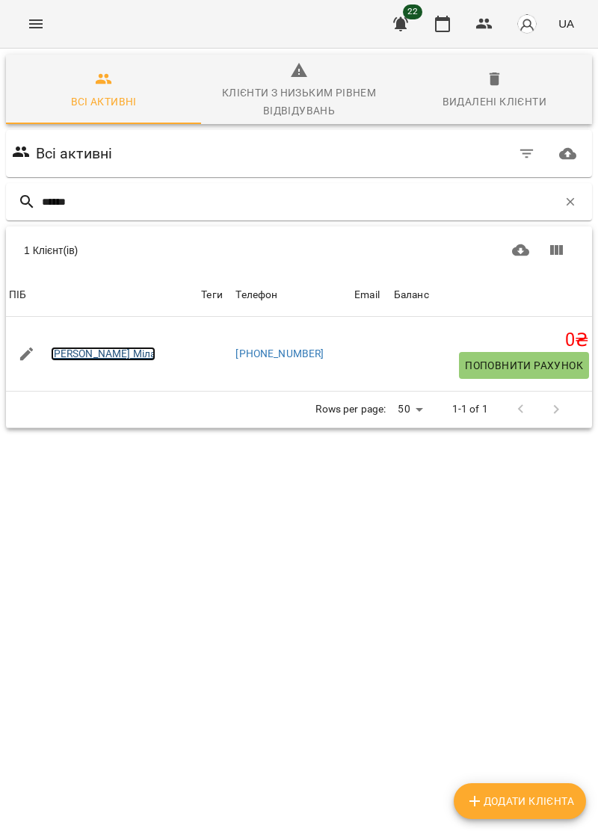
click at [129, 353] on link "Нікульцева Міла" at bounding box center [103, 354] width 105 height 15
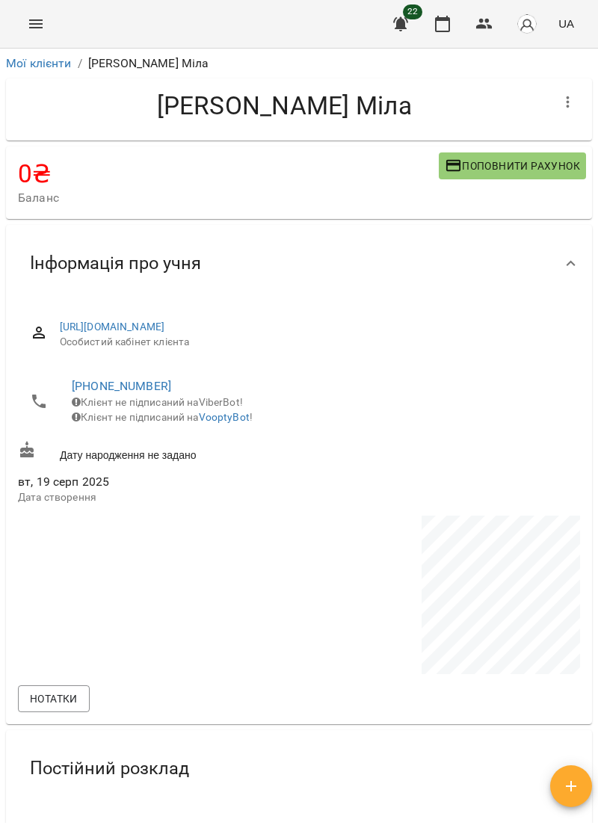
click at [43, 29] on icon "Menu" at bounding box center [36, 24] width 18 height 18
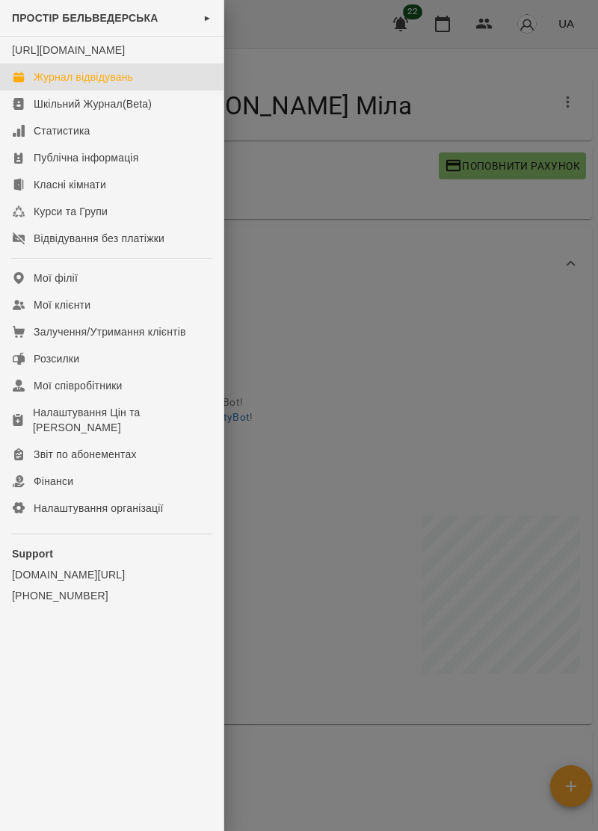
click at [131, 82] on link "Журнал відвідувань" at bounding box center [111, 76] width 223 height 27
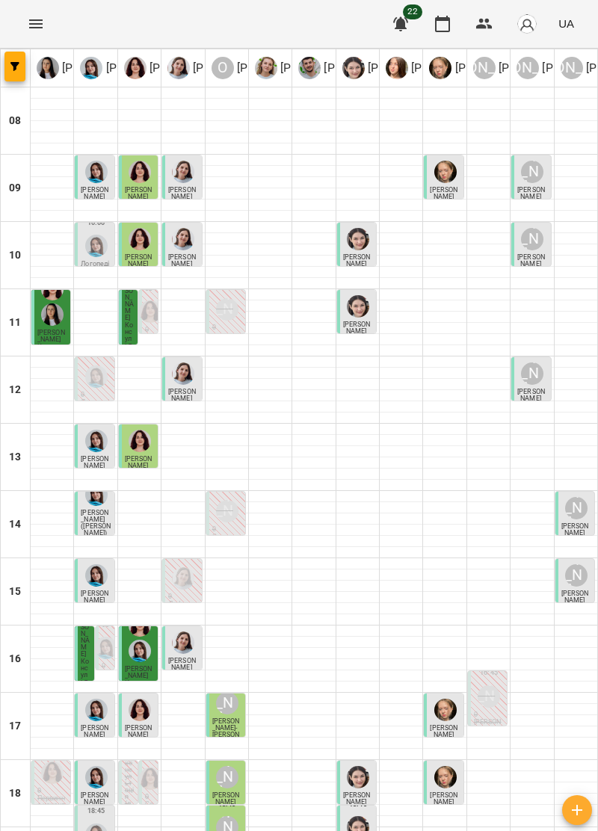
scroll to position [115, 0]
click at [98, 509] on span "Рисаков (Милосердова) Женя" at bounding box center [96, 529] width 30 height 41
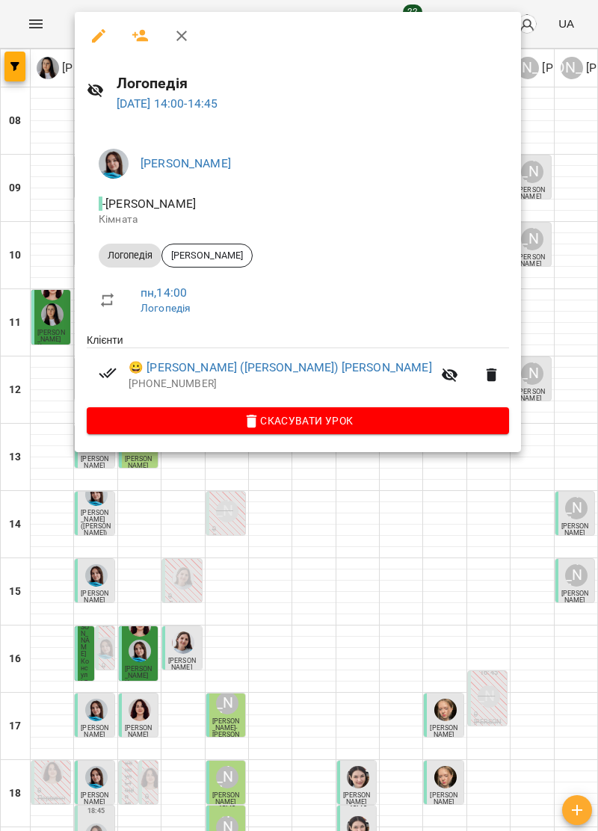
click at [181, 30] on icon "button" at bounding box center [182, 36] width 18 height 18
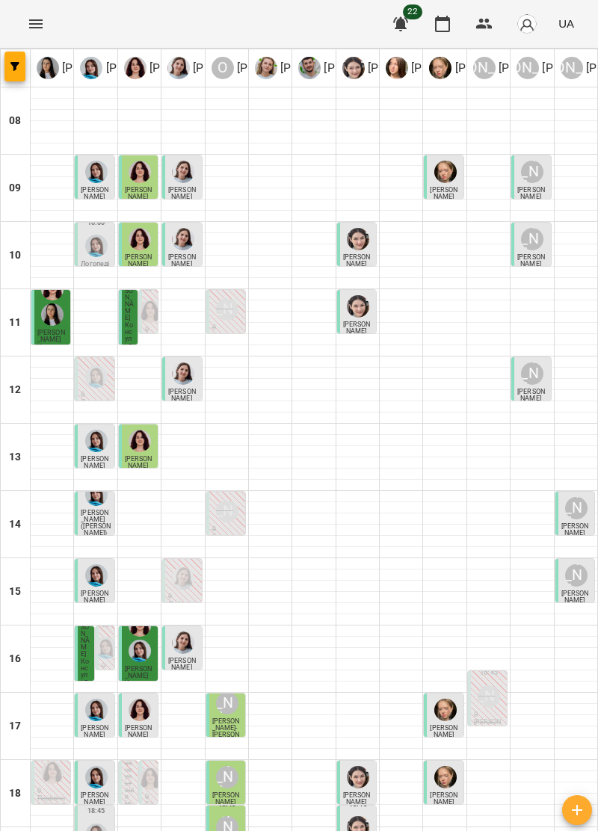
click at [573, 497] on div "Анна Гірак" at bounding box center [576, 508] width 22 height 22
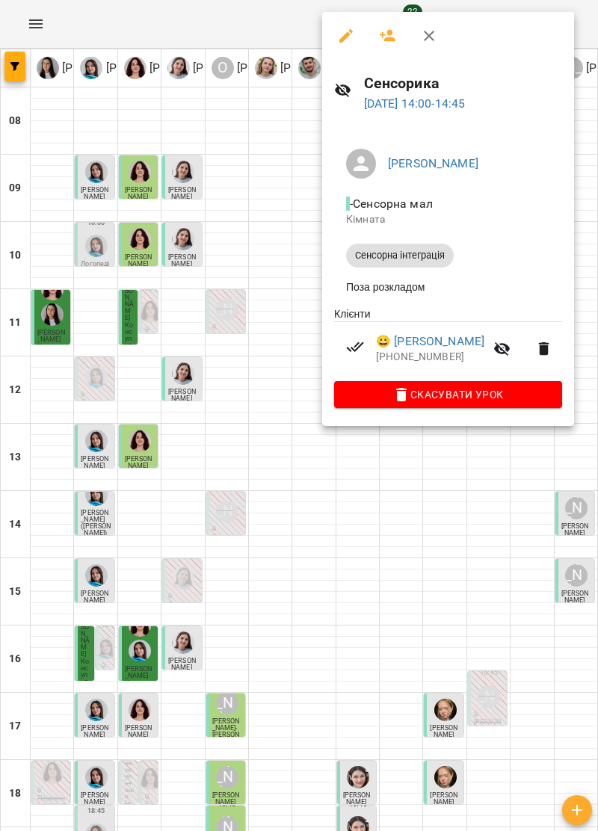
click at [430, 34] on icon "button" at bounding box center [429, 36] width 10 height 10
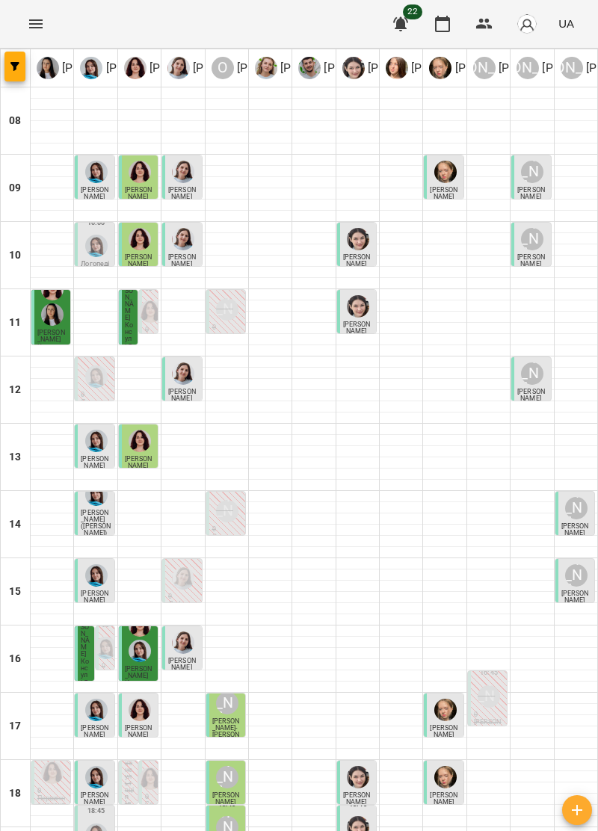
click at [228, 500] on div "Олександр Шикін" at bounding box center [227, 511] width 22 height 22
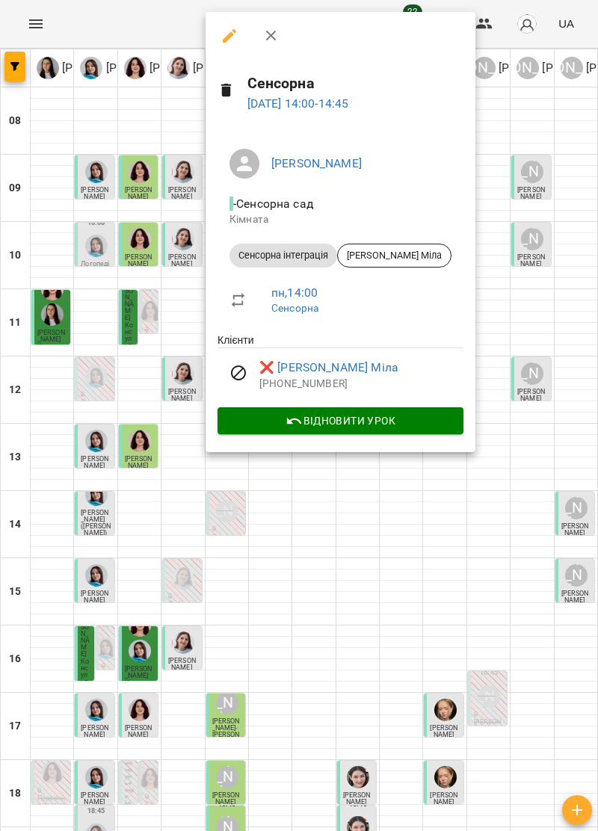
click at [287, 18] on div at bounding box center [340, 36] width 270 height 48
click at [270, 27] on icon "button" at bounding box center [271, 36] width 18 height 18
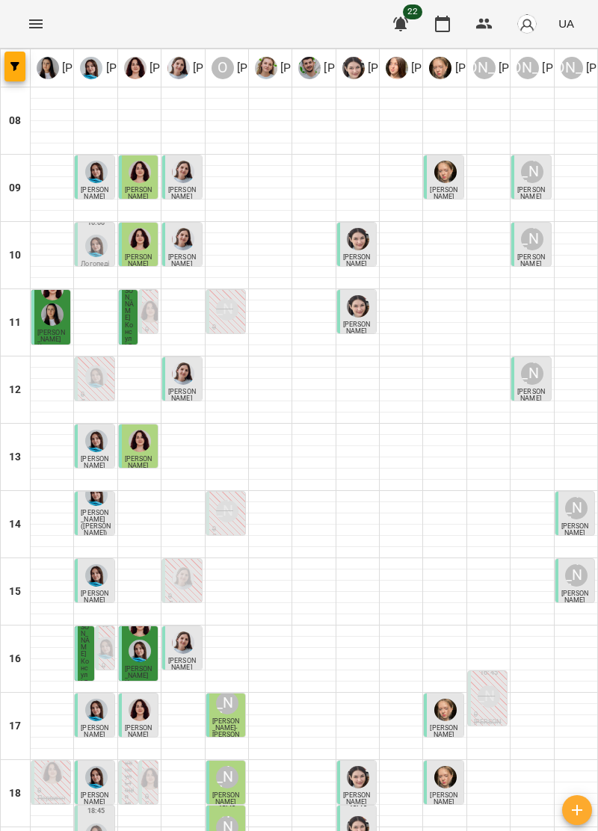
scroll to position [146, 0]
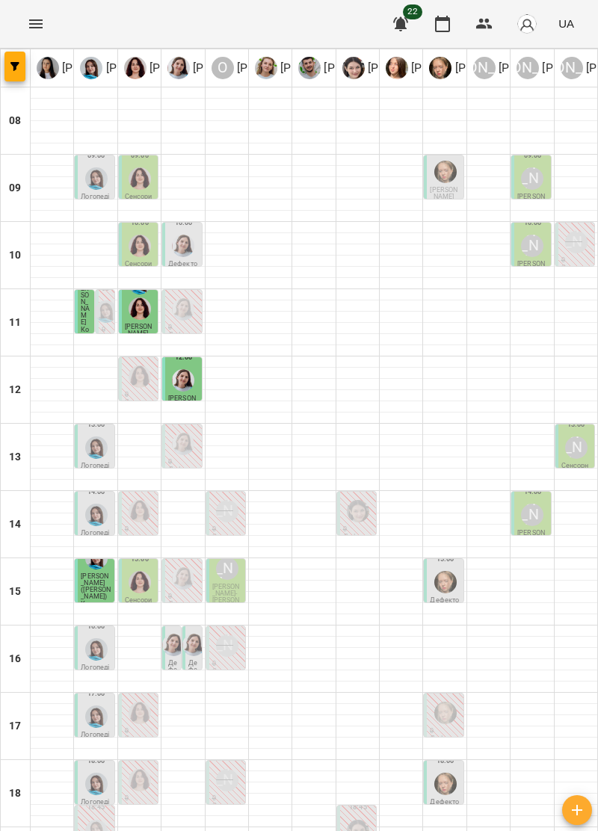
scroll to position [0, 0]
click at [145, 314] on img "Ольга Крикун" at bounding box center [139, 308] width 22 height 22
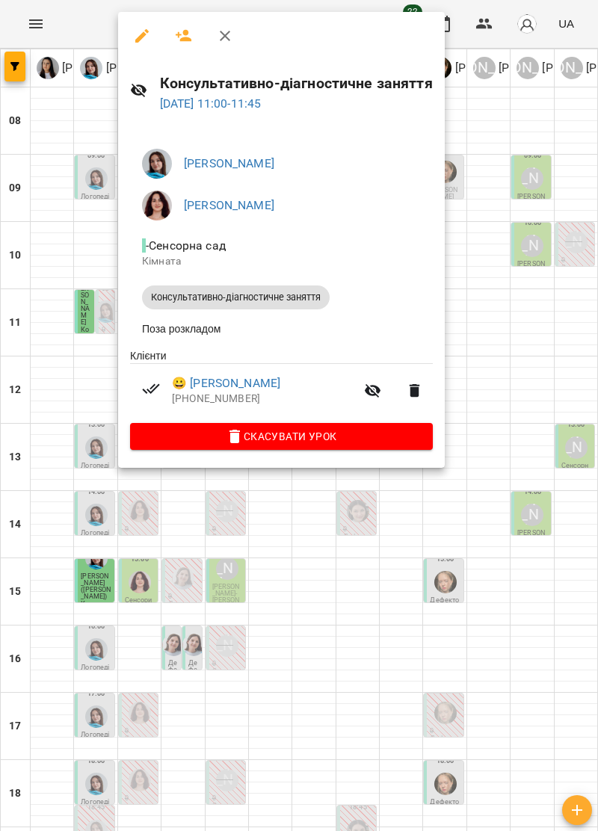
click at [75, 197] on div at bounding box center [299, 415] width 598 height 831
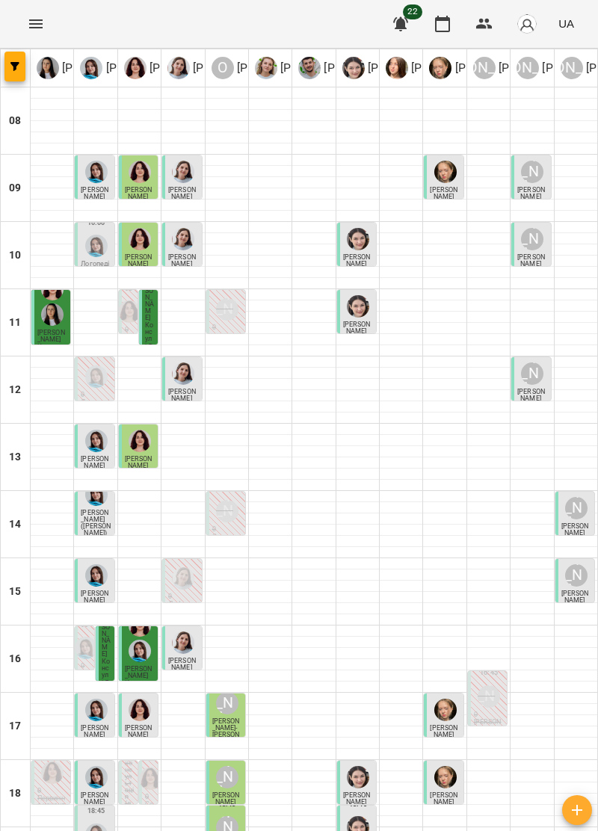
scroll to position [146, 0]
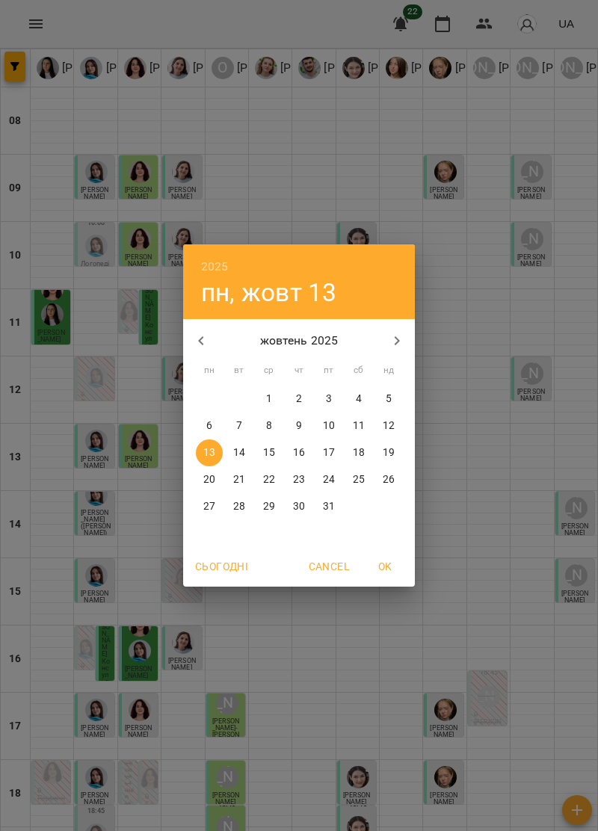
click at [231, 706] on div "2025 пн, жовт 13 жовтень 2025 пн вт ср чт пт сб нд 29 30 1 2 3 4 5 6 7 8 9 10 1…" at bounding box center [299, 415] width 598 height 831
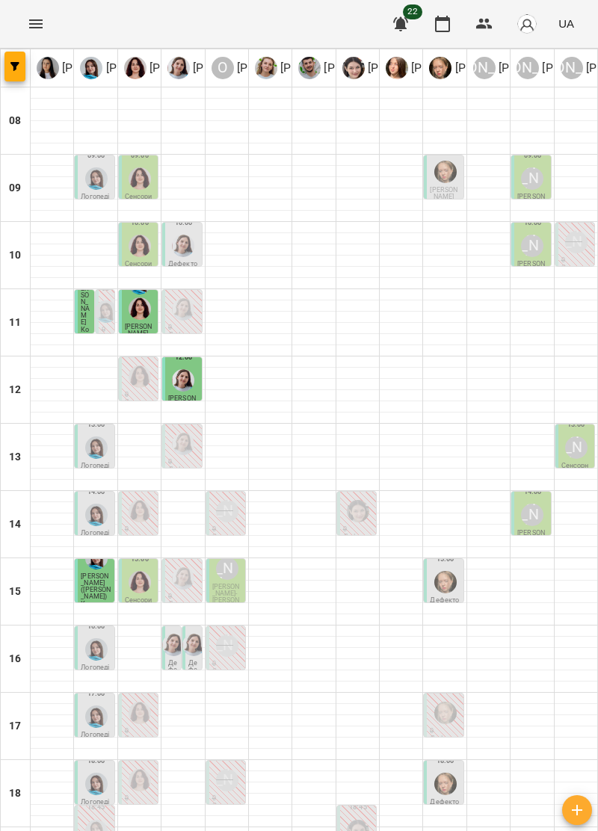
click at [122, 315] on div "11:00 Герасимович Еміліан Консультативно-діагностичне заняття" at bounding box center [138, 311] width 39 height 43
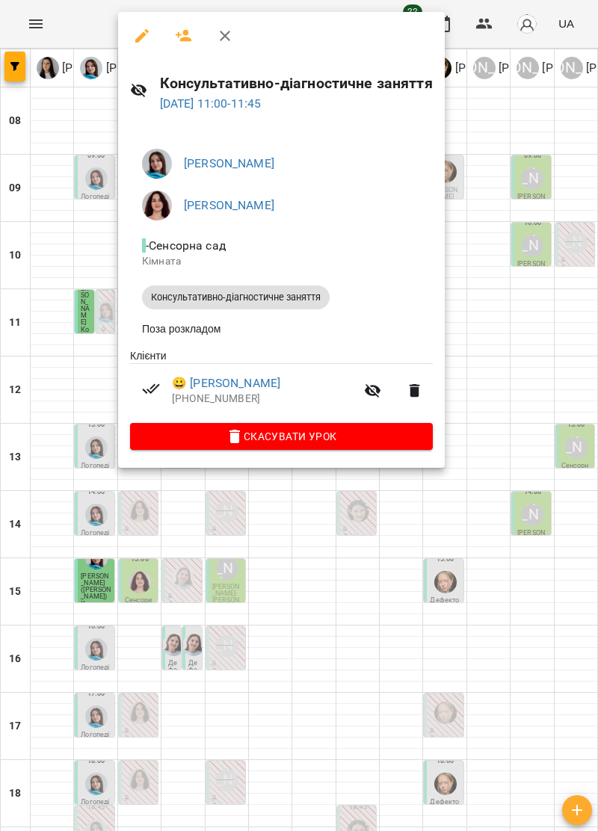
click at [38, 223] on div at bounding box center [299, 415] width 598 height 831
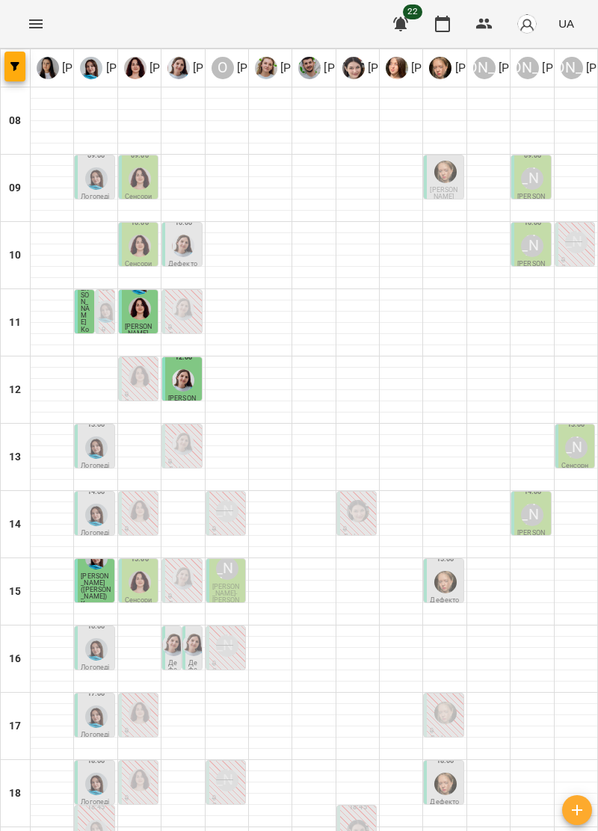
click at [131, 314] on div at bounding box center [139, 296] width 28 height 54
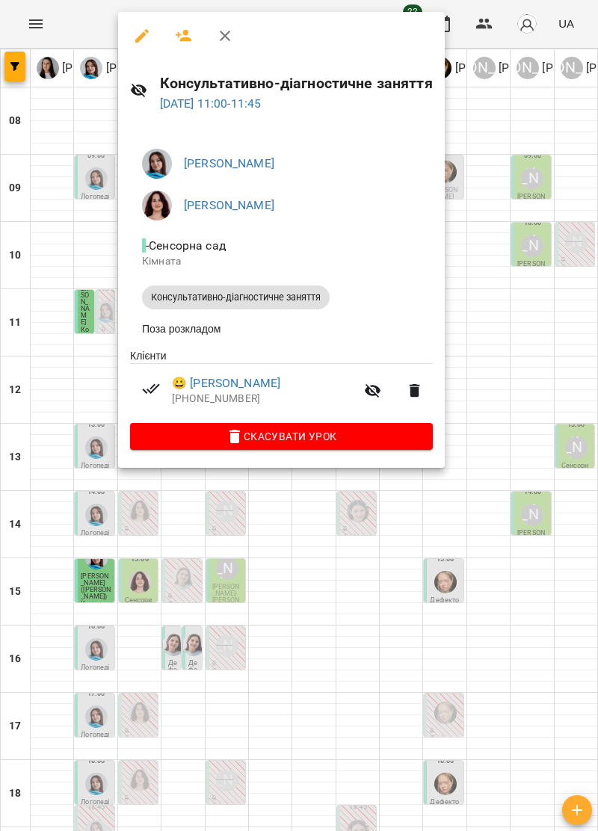
click at [25, 233] on div at bounding box center [299, 415] width 598 height 831
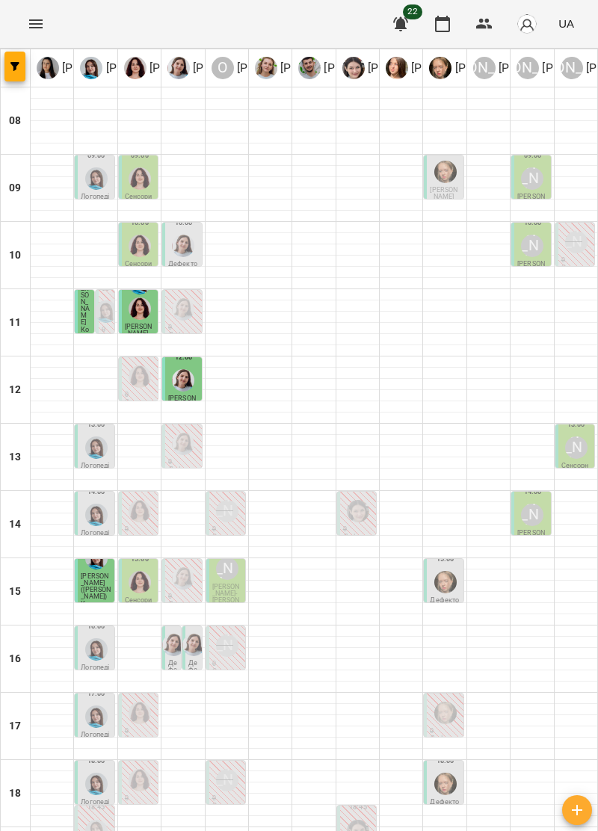
click at [194, 394] on span "Мусій Дмитро" at bounding box center [182, 401] width 28 height 14
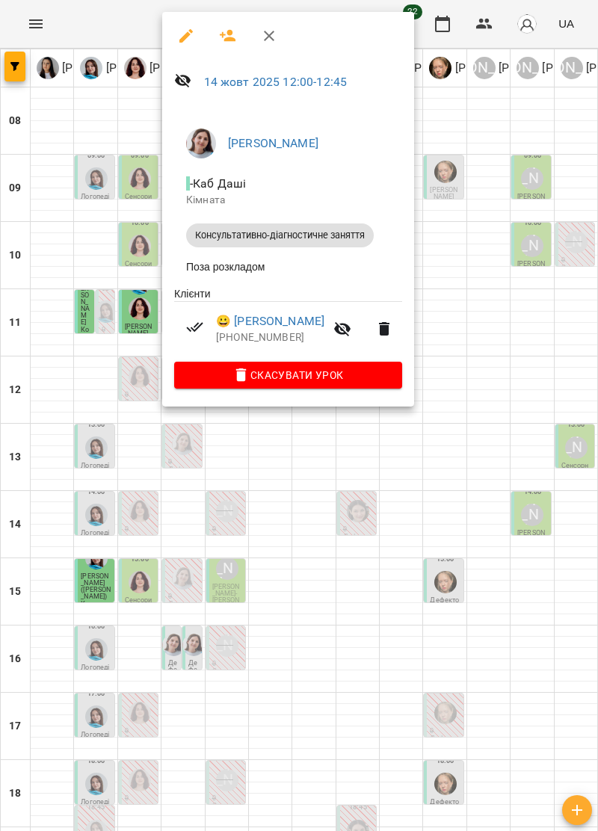
click at [34, 239] on div at bounding box center [299, 415] width 598 height 831
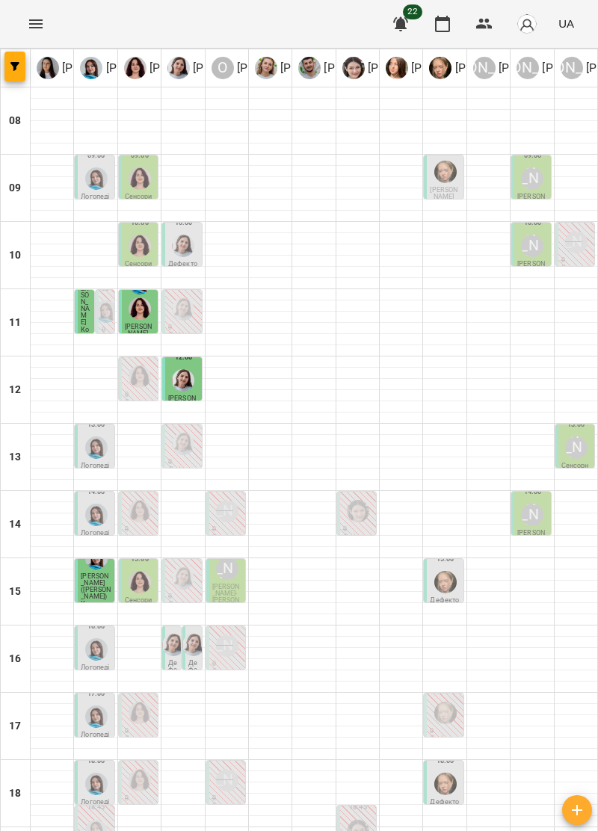
click at [87, 582] on span "Надія Козак (Габбоубі Денис)" at bounding box center [96, 586] width 30 height 28
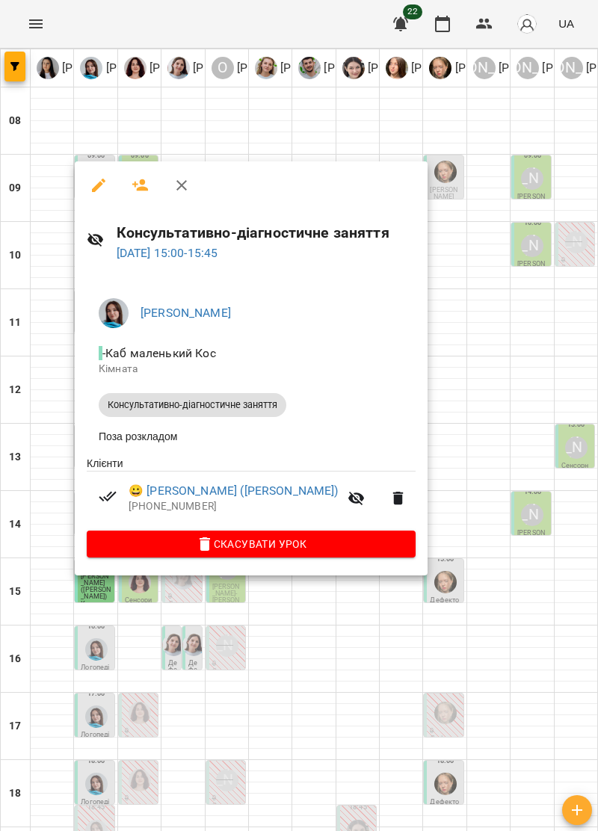
click at [200, 122] on div at bounding box center [299, 415] width 598 height 831
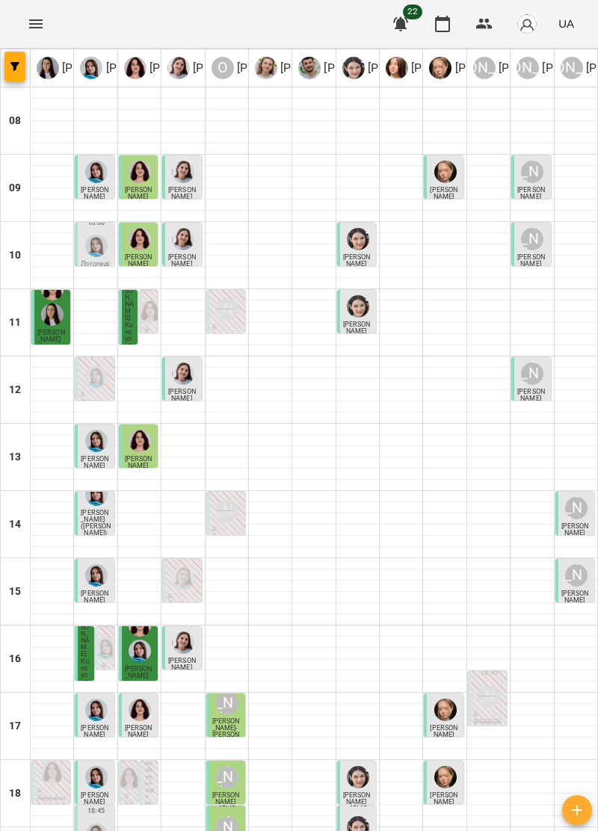
click at [90, 820] on div at bounding box center [96, 834] width 28 height 28
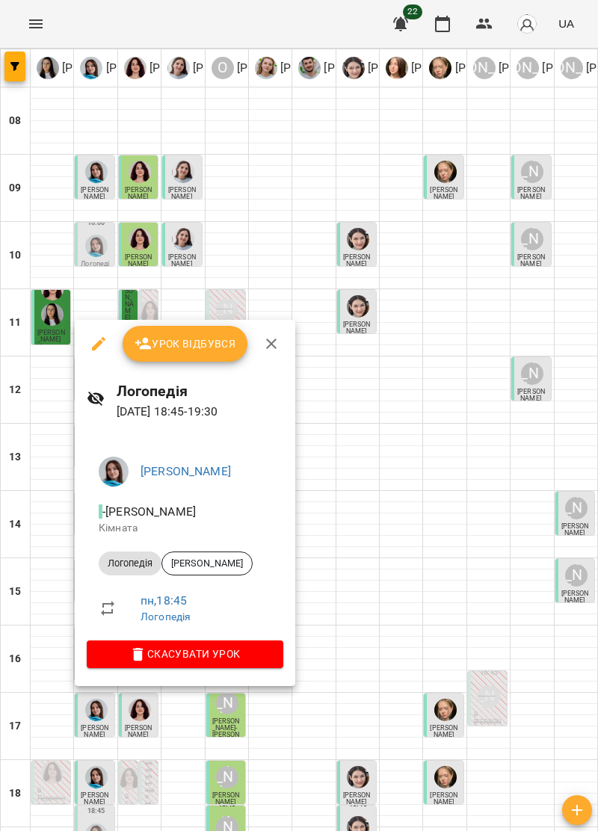
click at [205, 347] on span "Урок відбувся" at bounding box center [185, 344] width 102 height 18
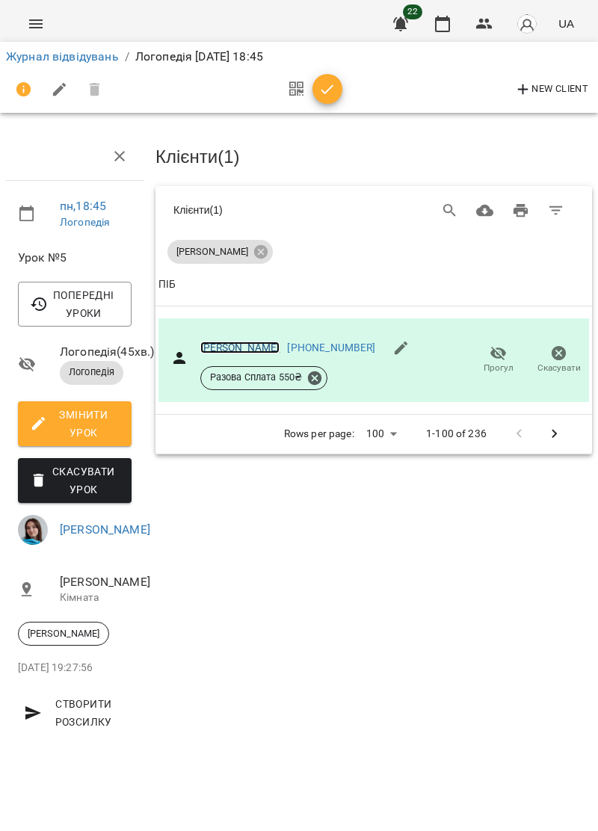
click at [251, 342] on link "[PERSON_NAME]" at bounding box center [240, 347] width 80 height 12
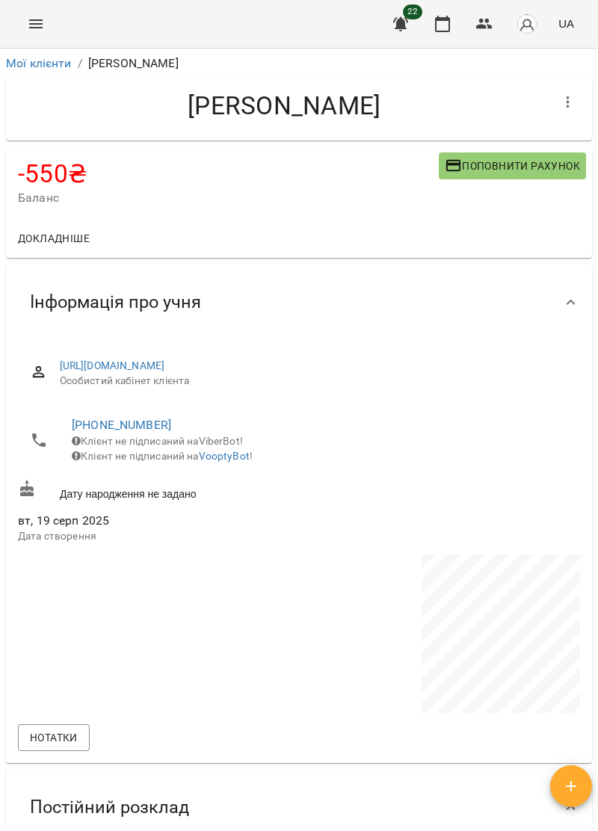
click at [538, 167] on span "Поповнити рахунок" at bounding box center [511, 166] width 135 height 18
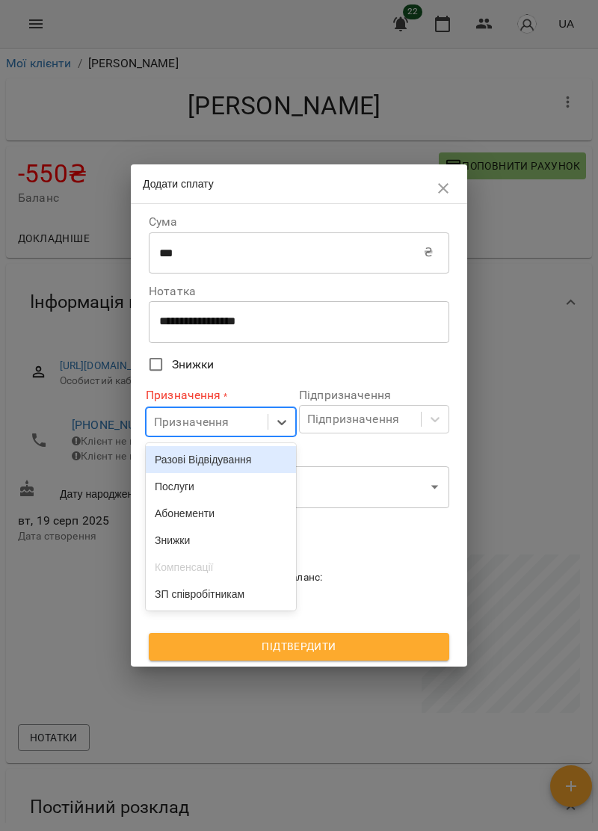
click at [202, 493] on div "Послуги" at bounding box center [221, 486] width 150 height 27
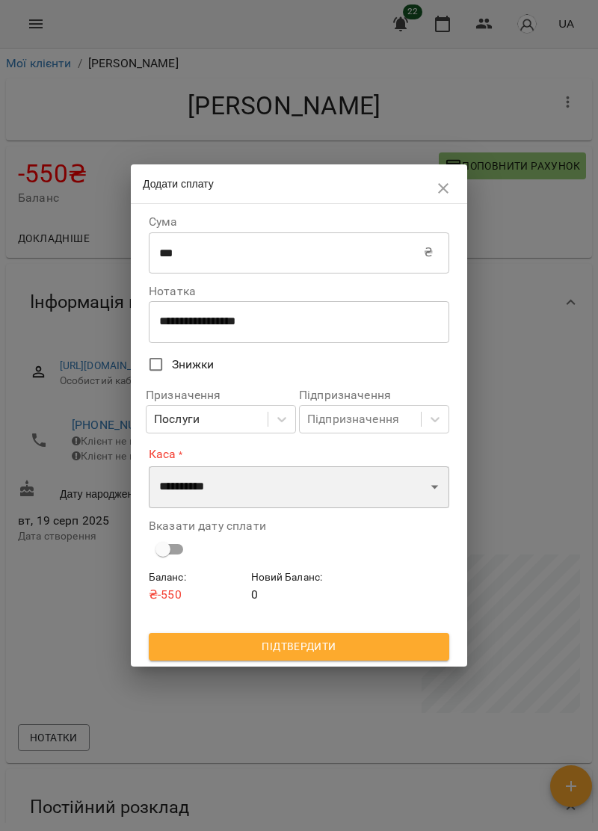
click at [296, 491] on select "**********" at bounding box center [299, 487] width 300 height 42
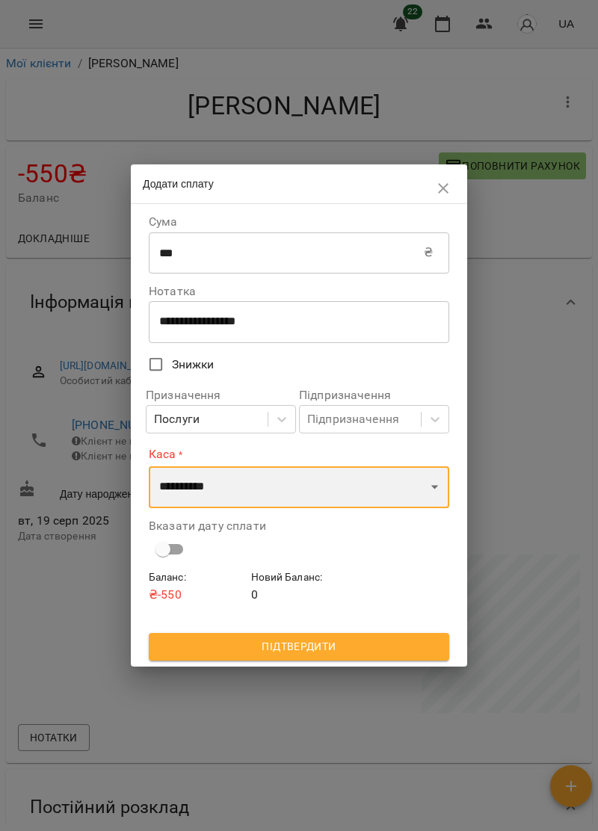
select select "****"
click at [149, 466] on select "**********" at bounding box center [299, 487] width 300 height 42
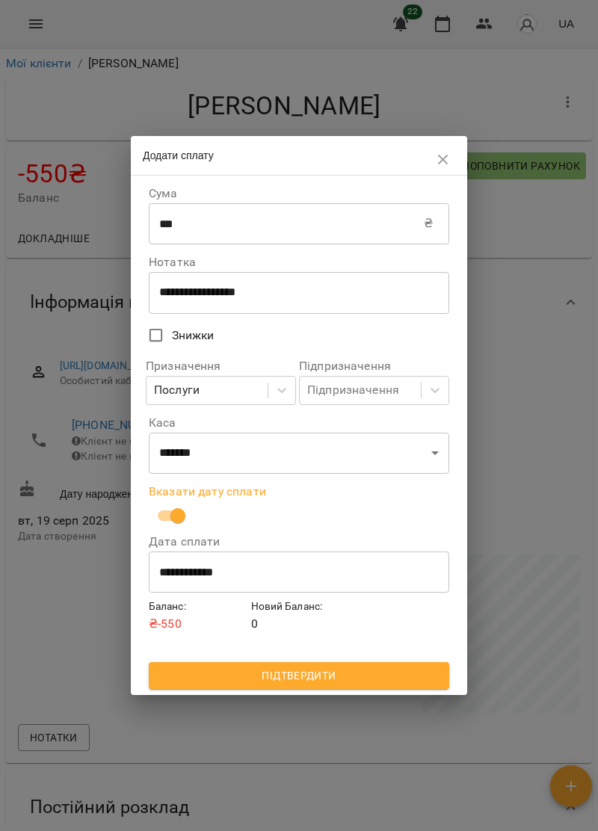
click at [369, 671] on span "Підтвердити" at bounding box center [299, 675] width 276 height 18
